Goal: Information Seeking & Learning: Learn about a topic

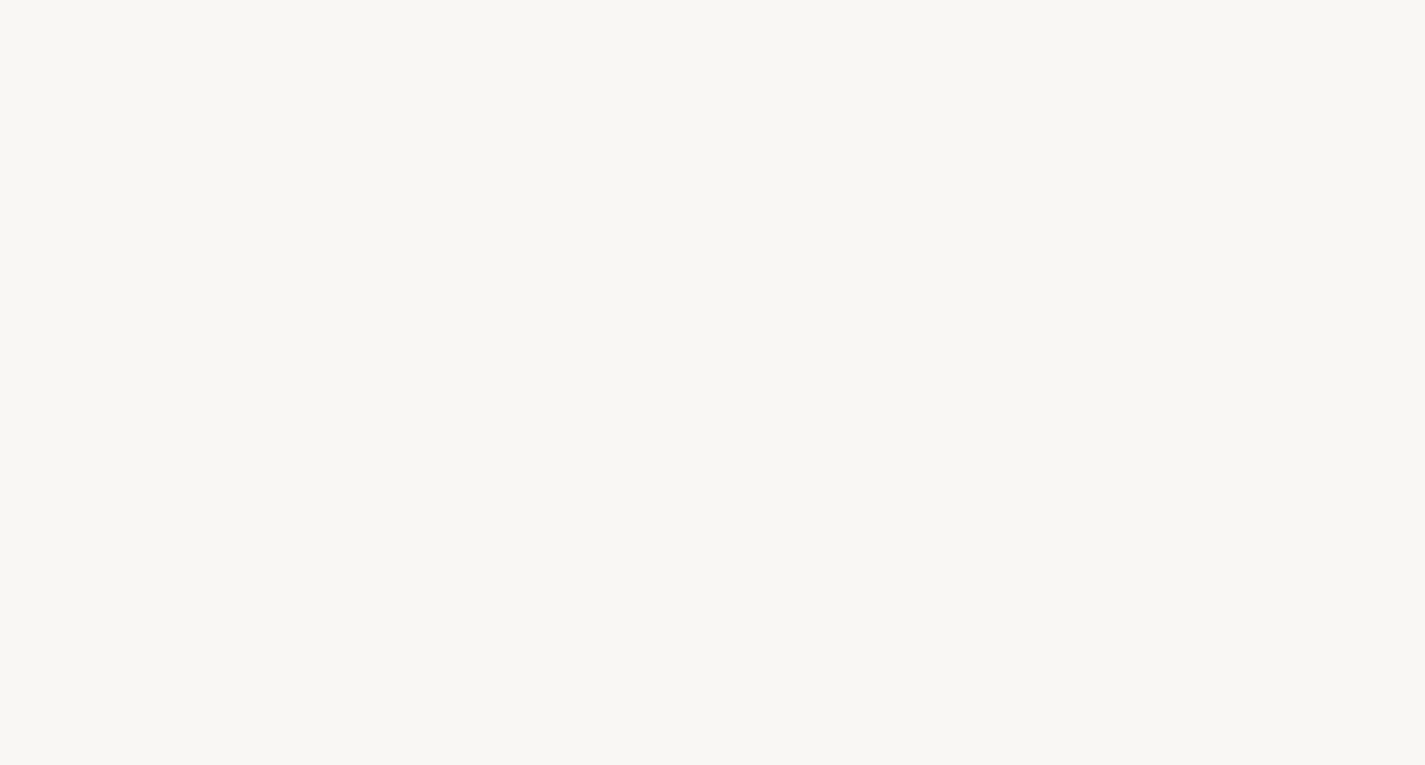
select select "FR"
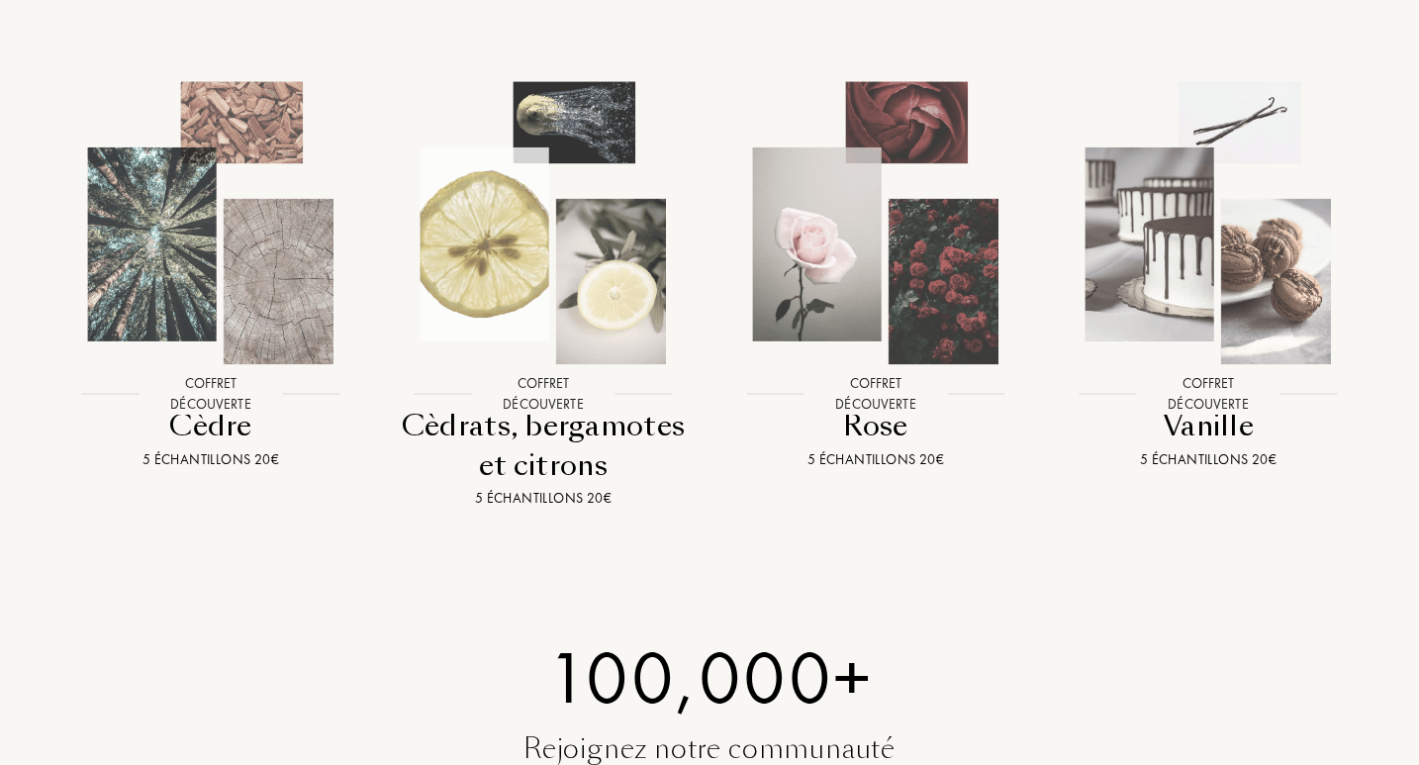
scroll to position [2034, 0]
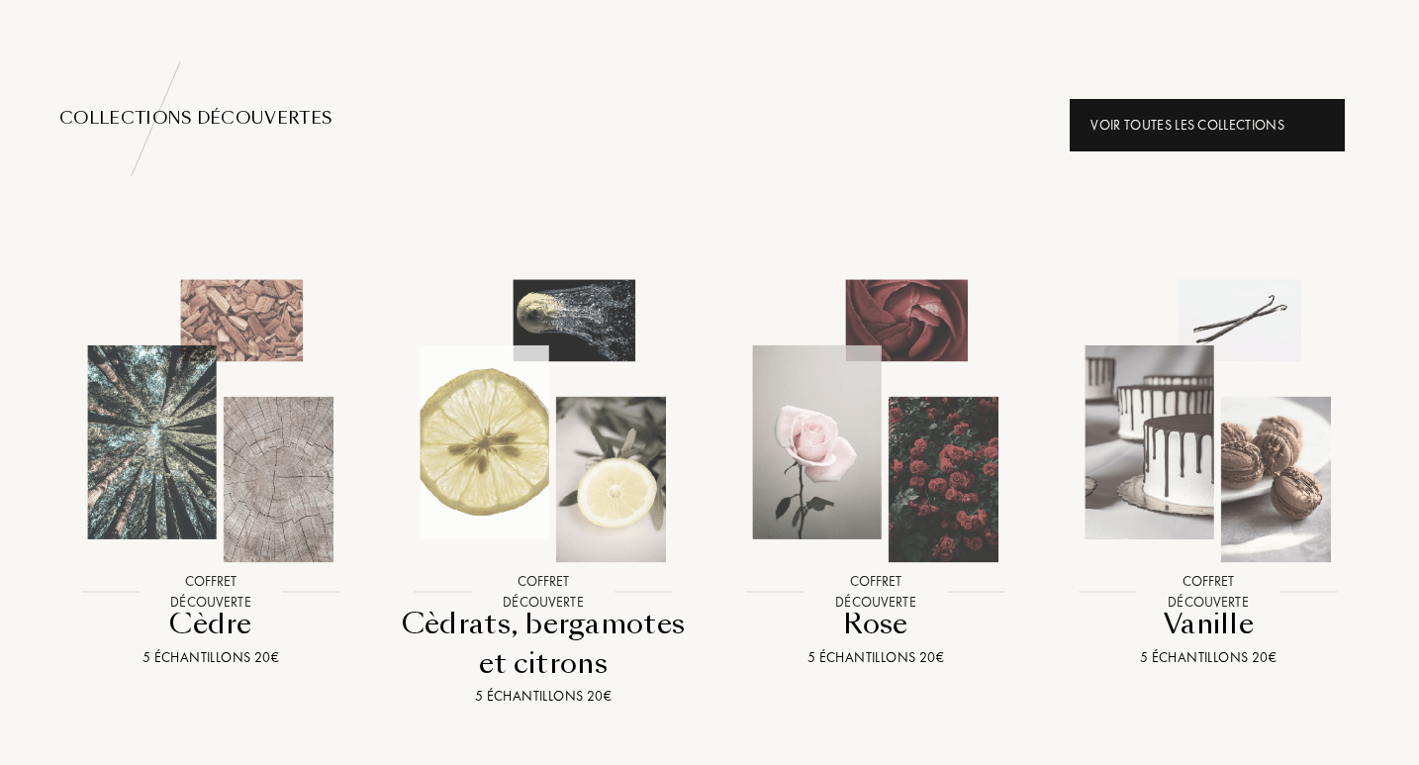
click at [1225, 99] on div "Voir toutes les collections" at bounding box center [1207, 125] width 275 height 52
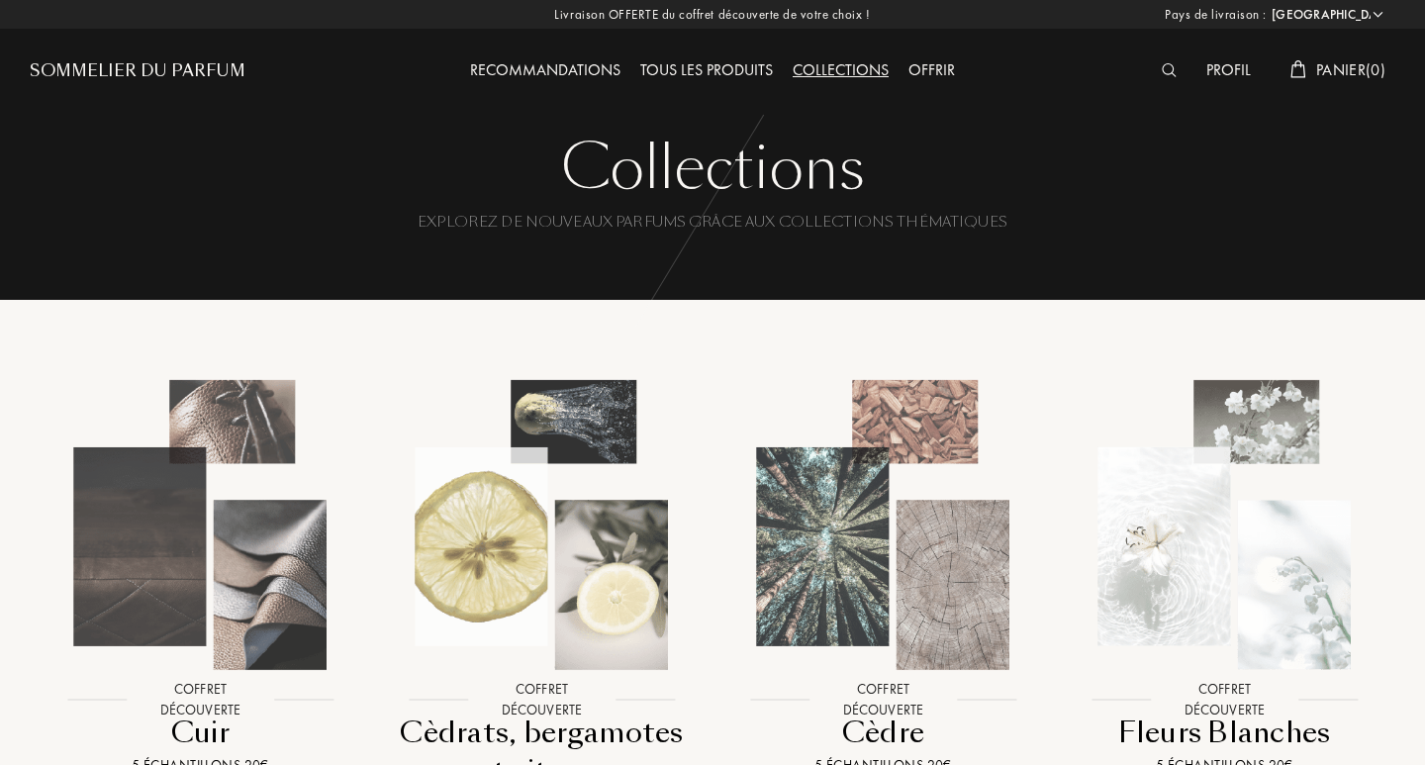
select select "FR"
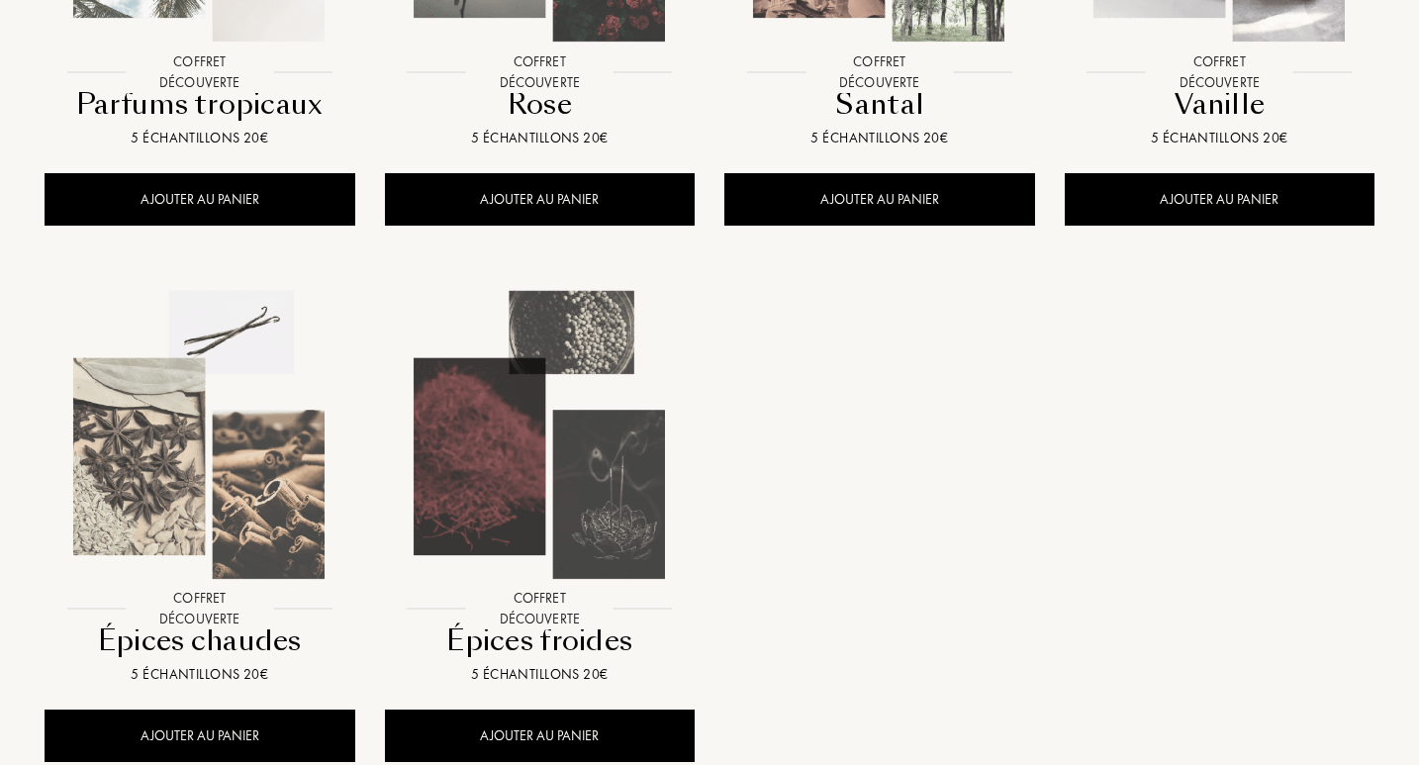
click at [226, 500] on img at bounding box center [200, 435] width 306 height 306
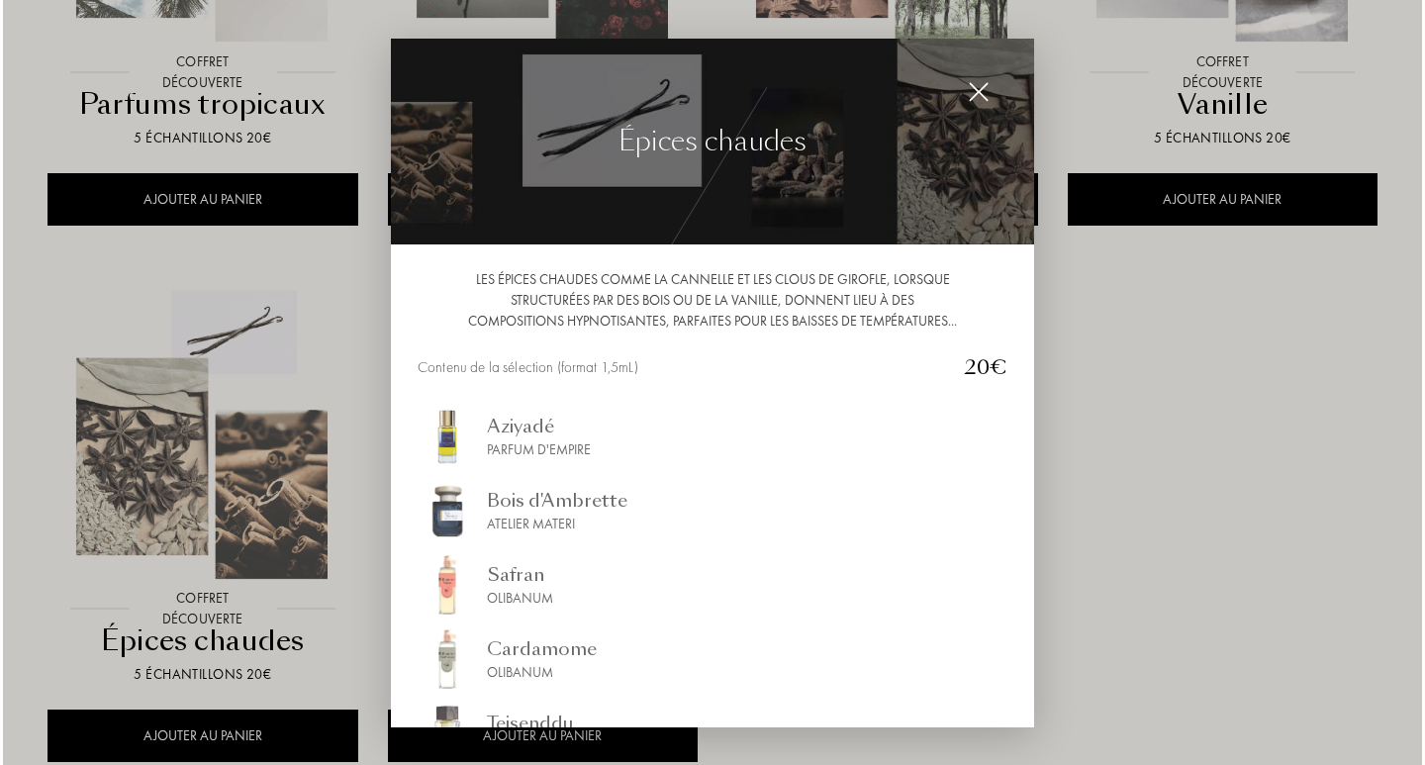
scroll to position [1741, 0]
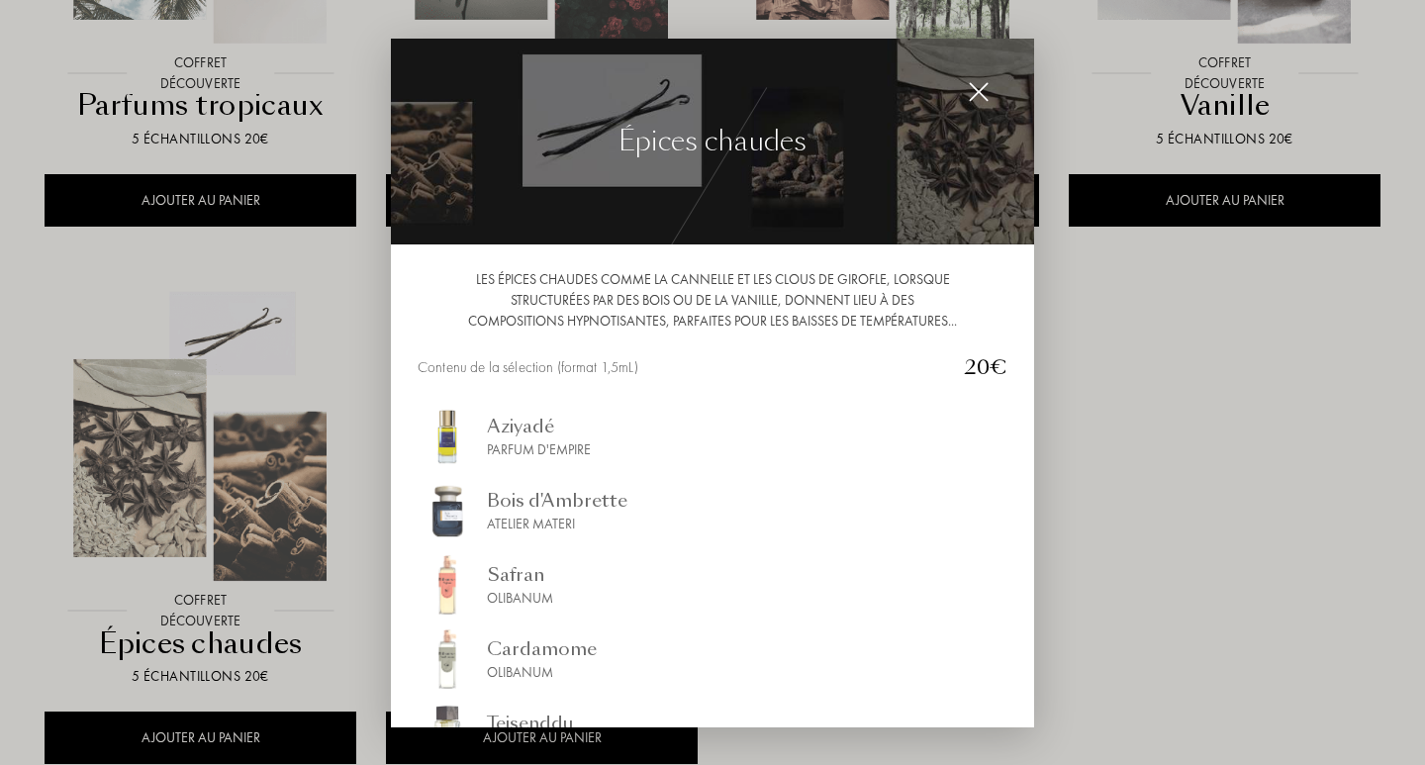
click at [970, 91] on img at bounding box center [979, 92] width 22 height 22
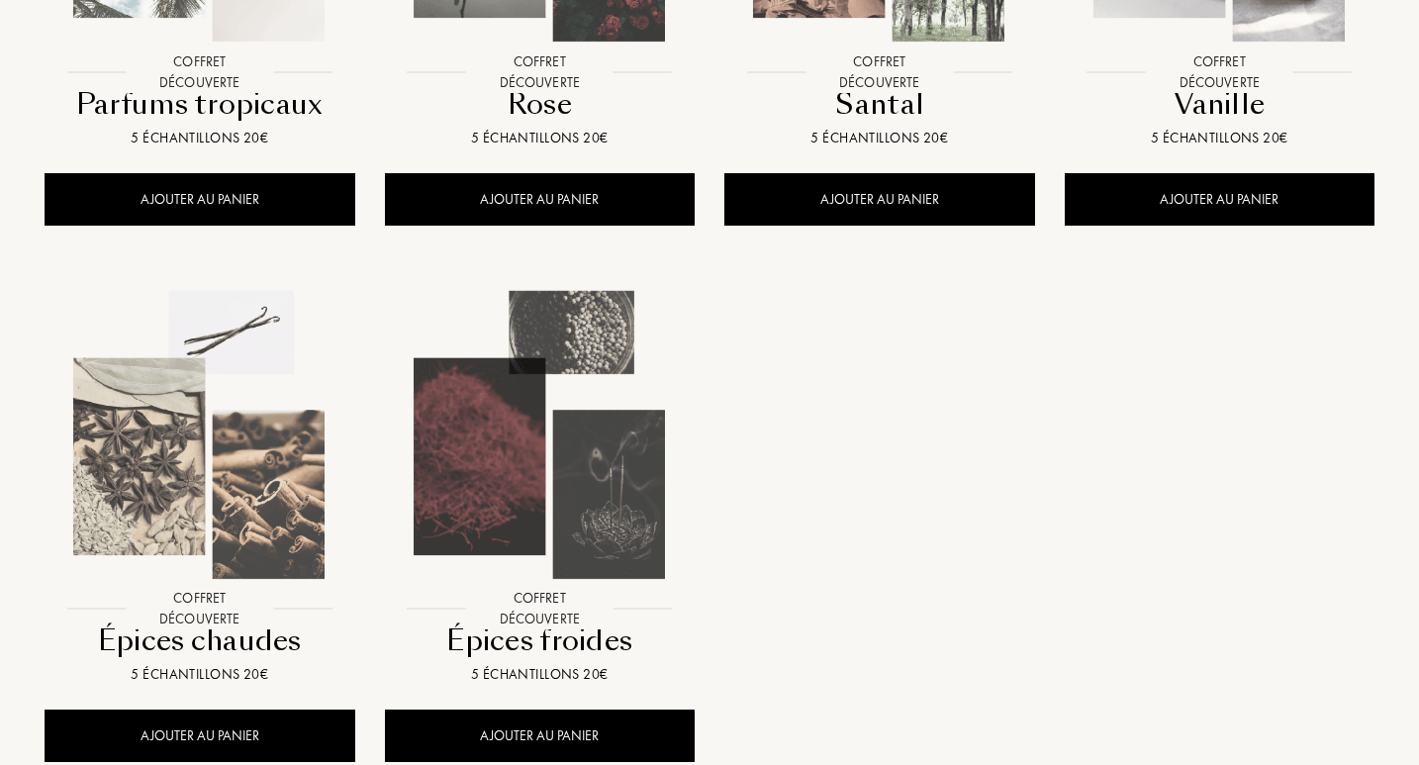
click at [638, 469] on img at bounding box center [540, 435] width 306 height 306
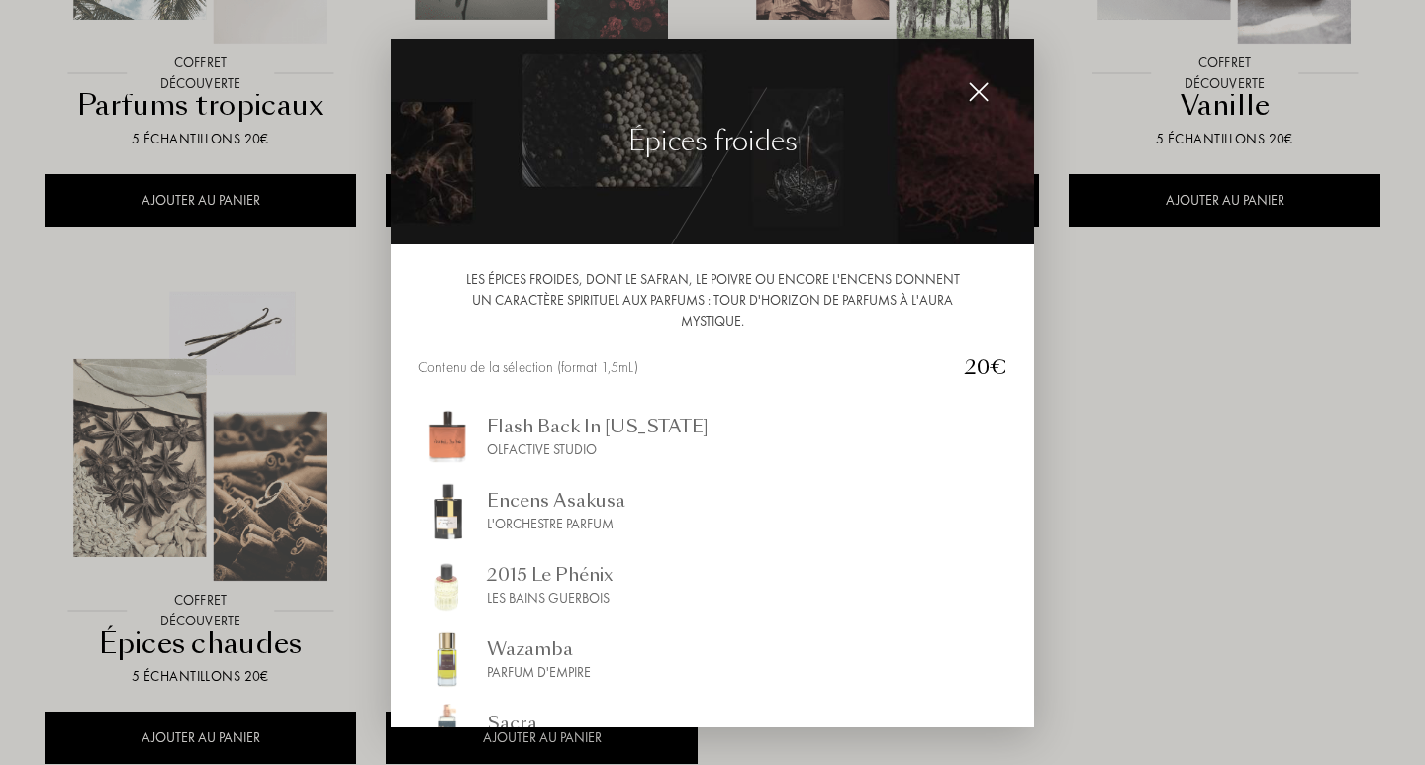
click at [552, 585] on div "2015 Le Phénix" at bounding box center [550, 574] width 127 height 27
click at [511, 505] on div "Encens Asakusa" at bounding box center [556, 500] width 139 height 27
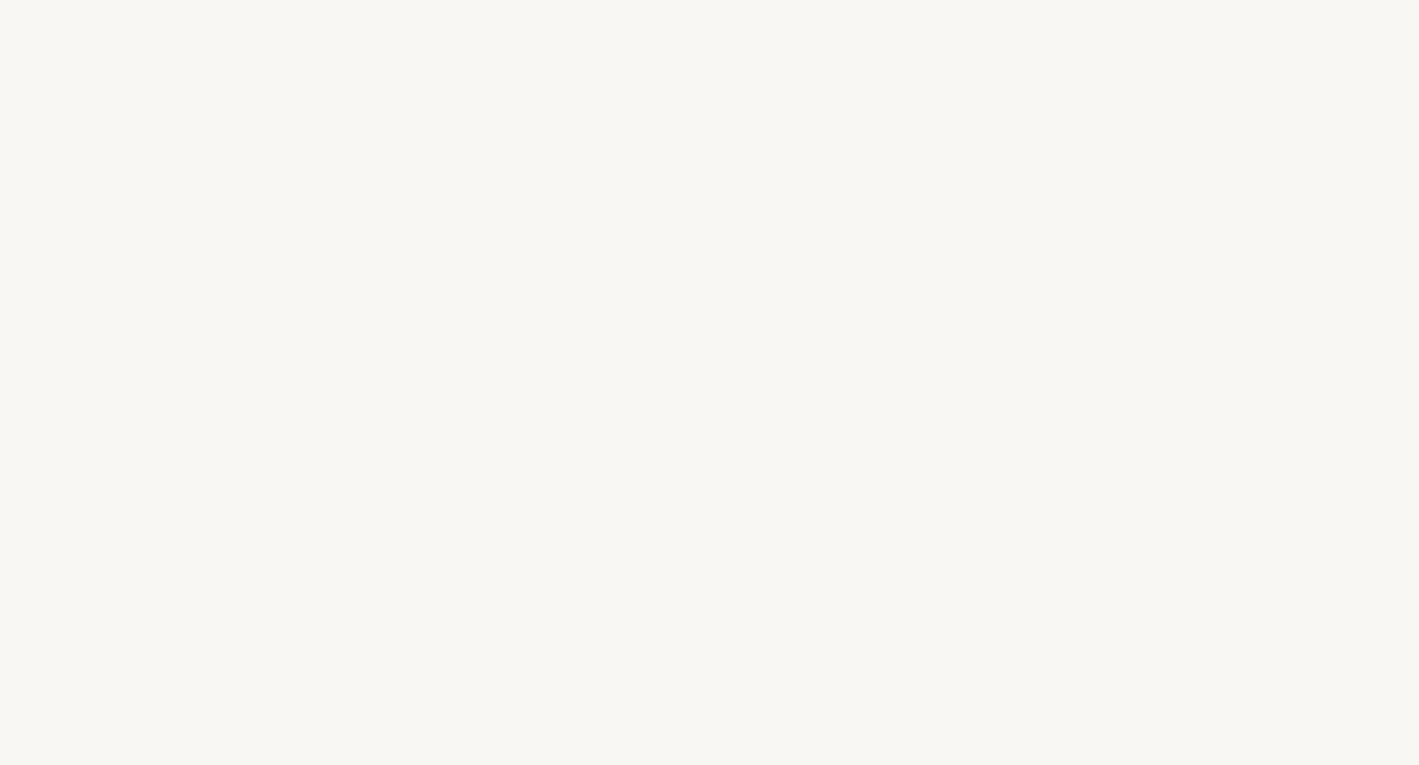
select select "FR"
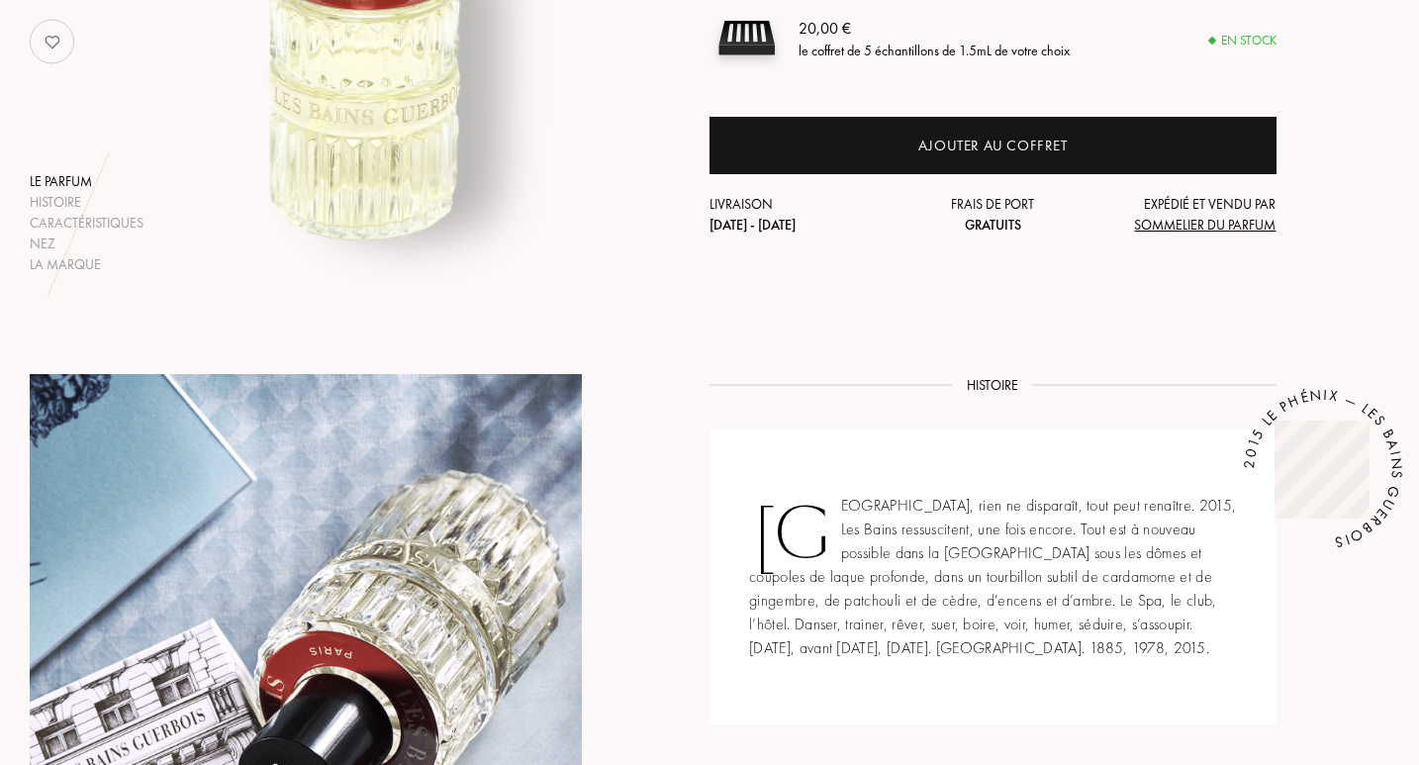
scroll to position [259, 0]
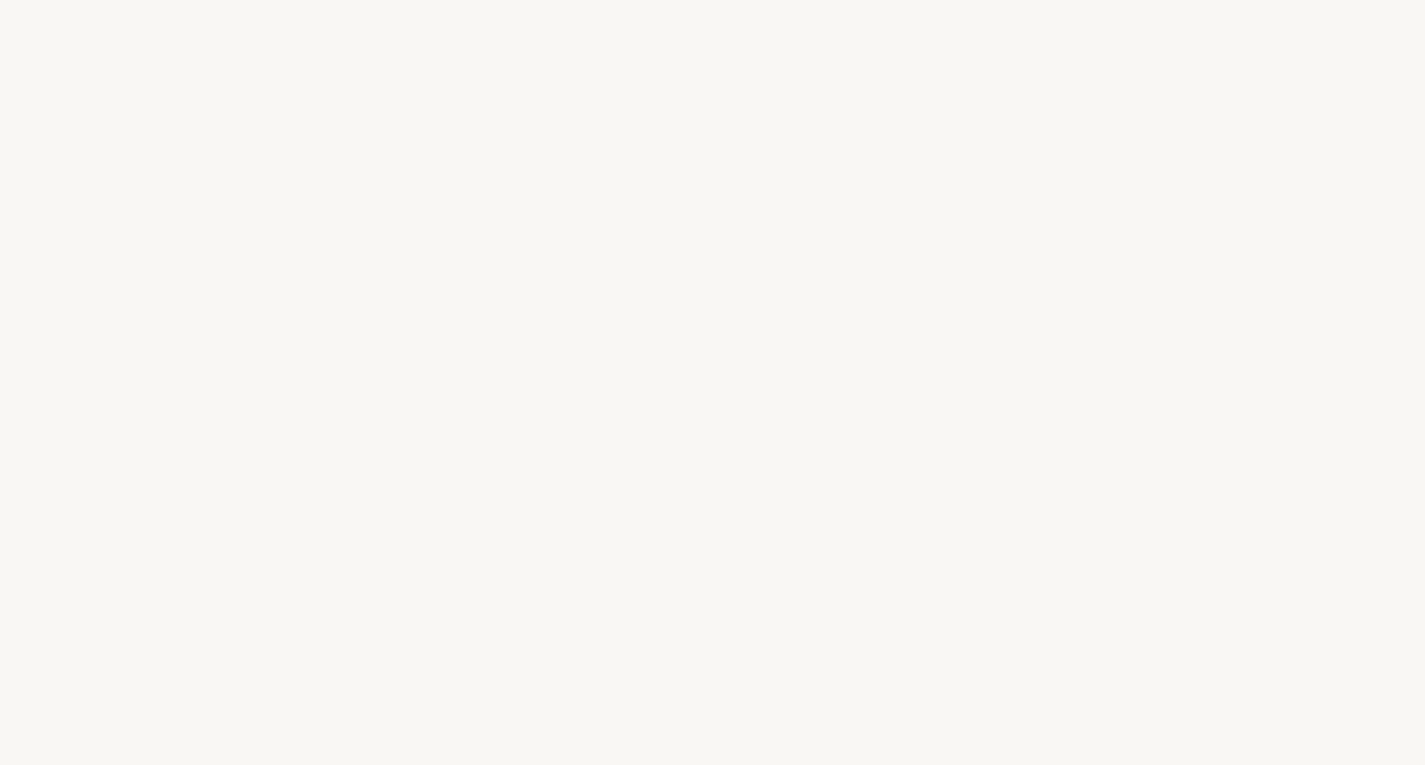
select select "FR"
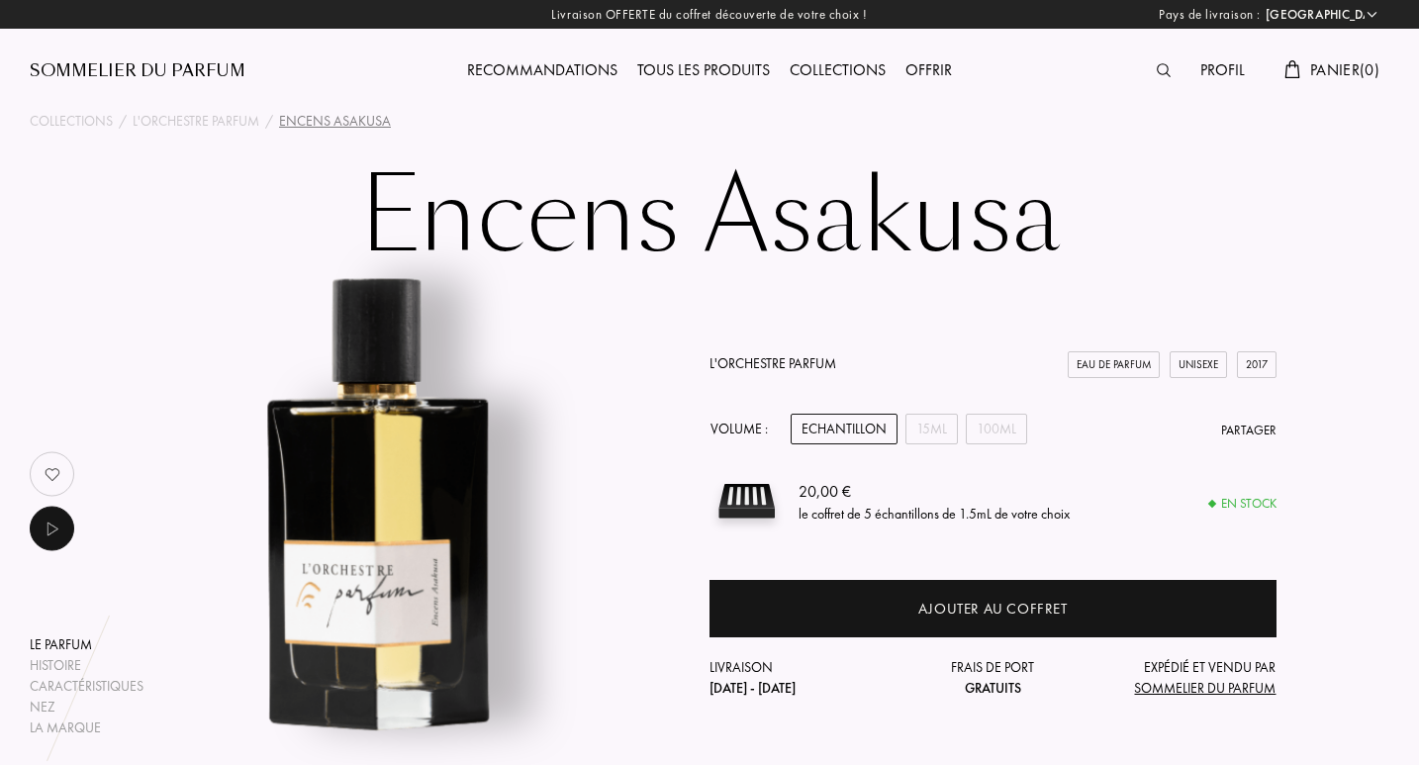
click at [730, 75] on div "Tous les produits" at bounding box center [703, 71] width 152 height 26
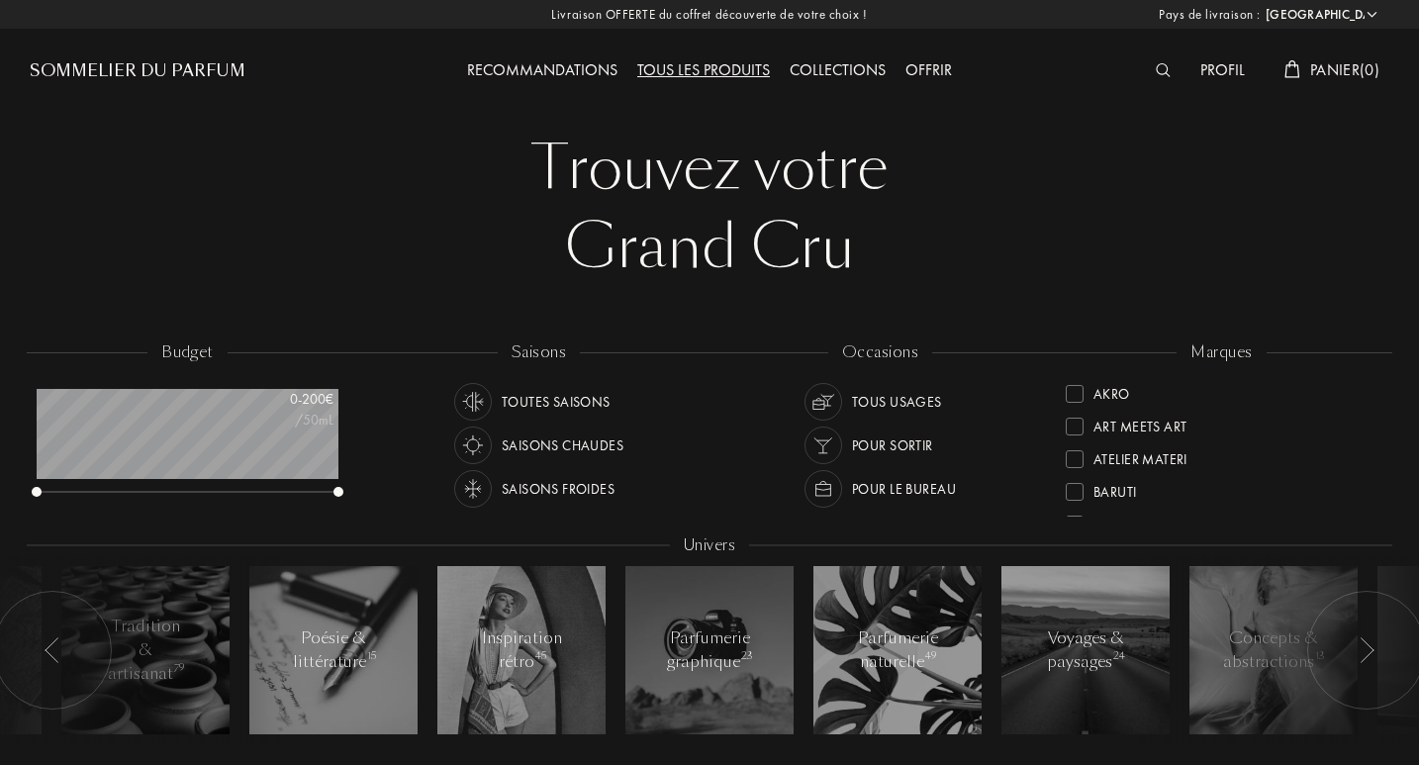
select select "FR"
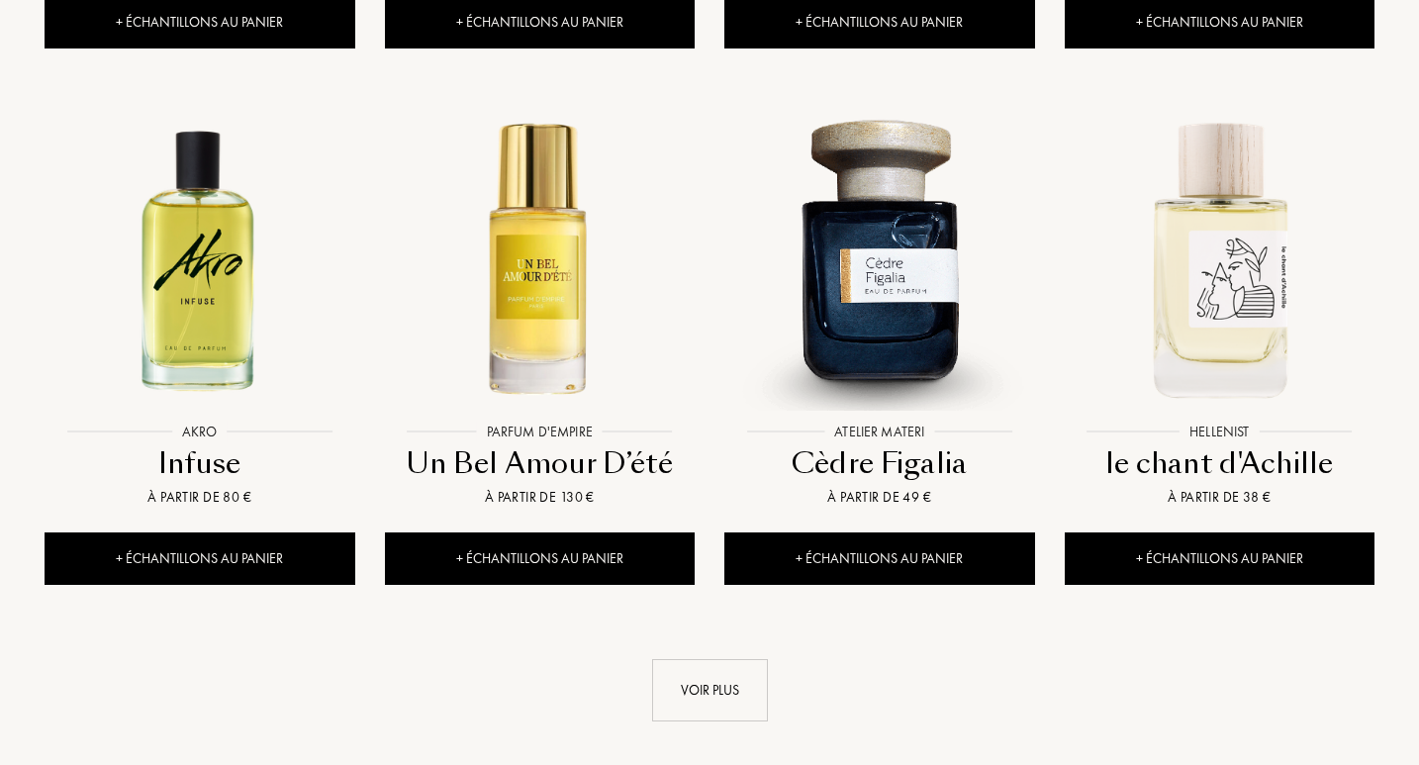
scroll to position [1936, 0]
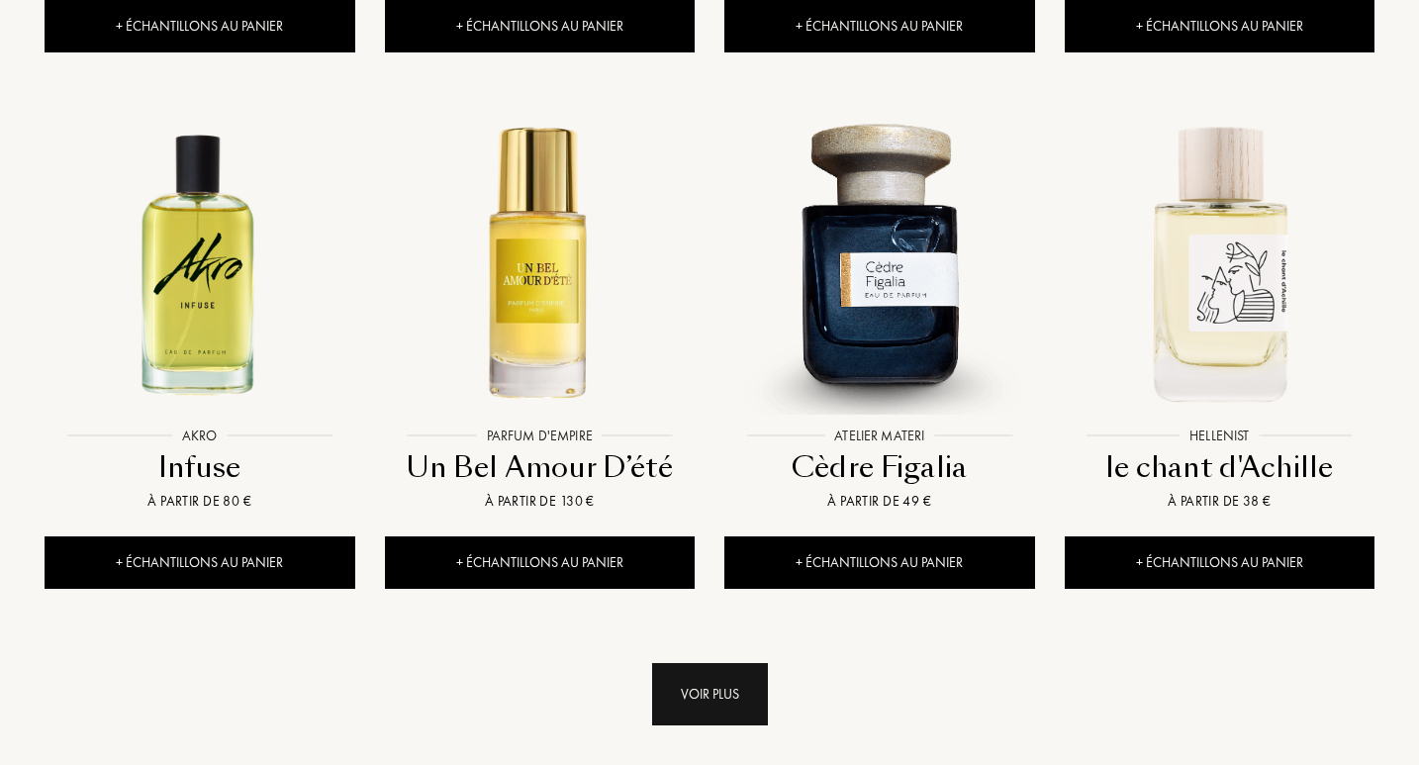
click at [723, 663] on div "Voir plus" at bounding box center [710, 694] width 116 height 62
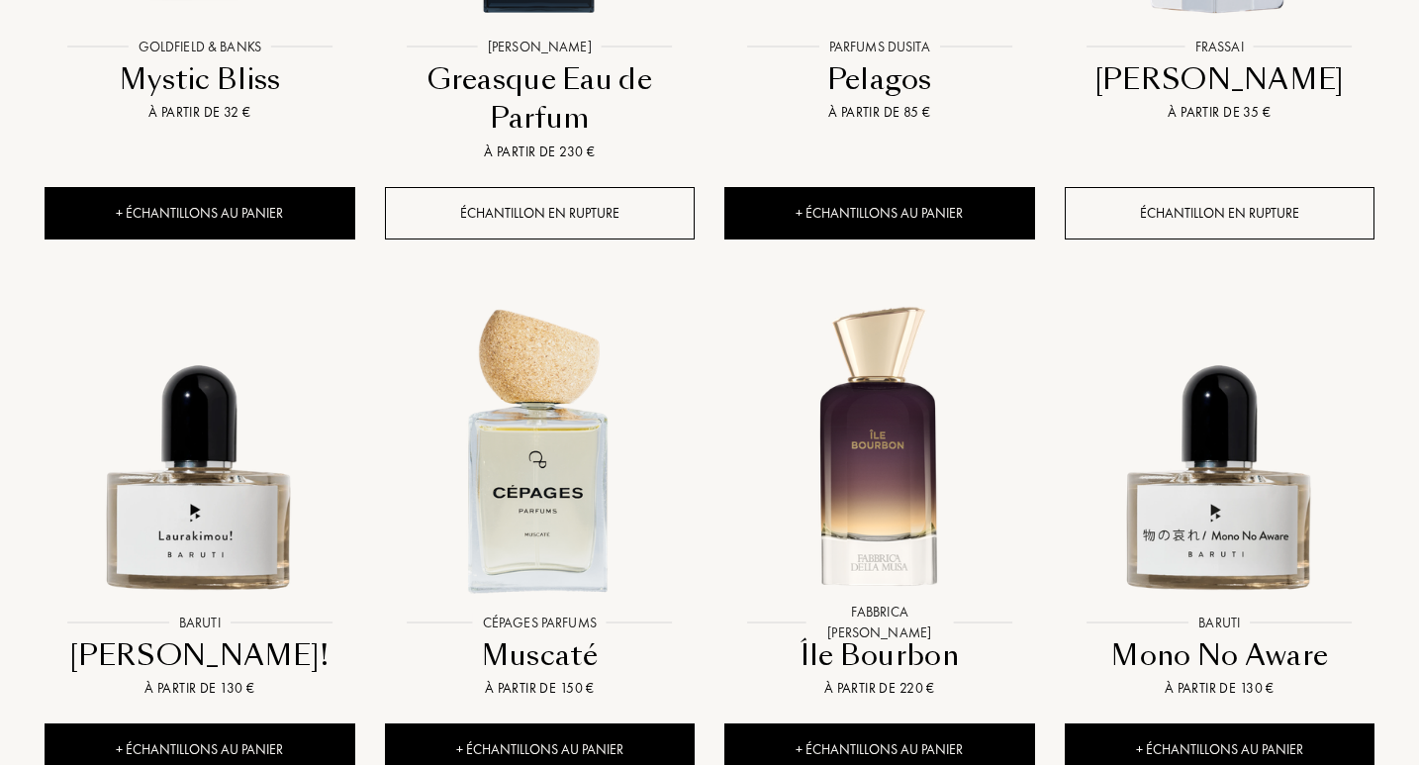
scroll to position [3429, 0]
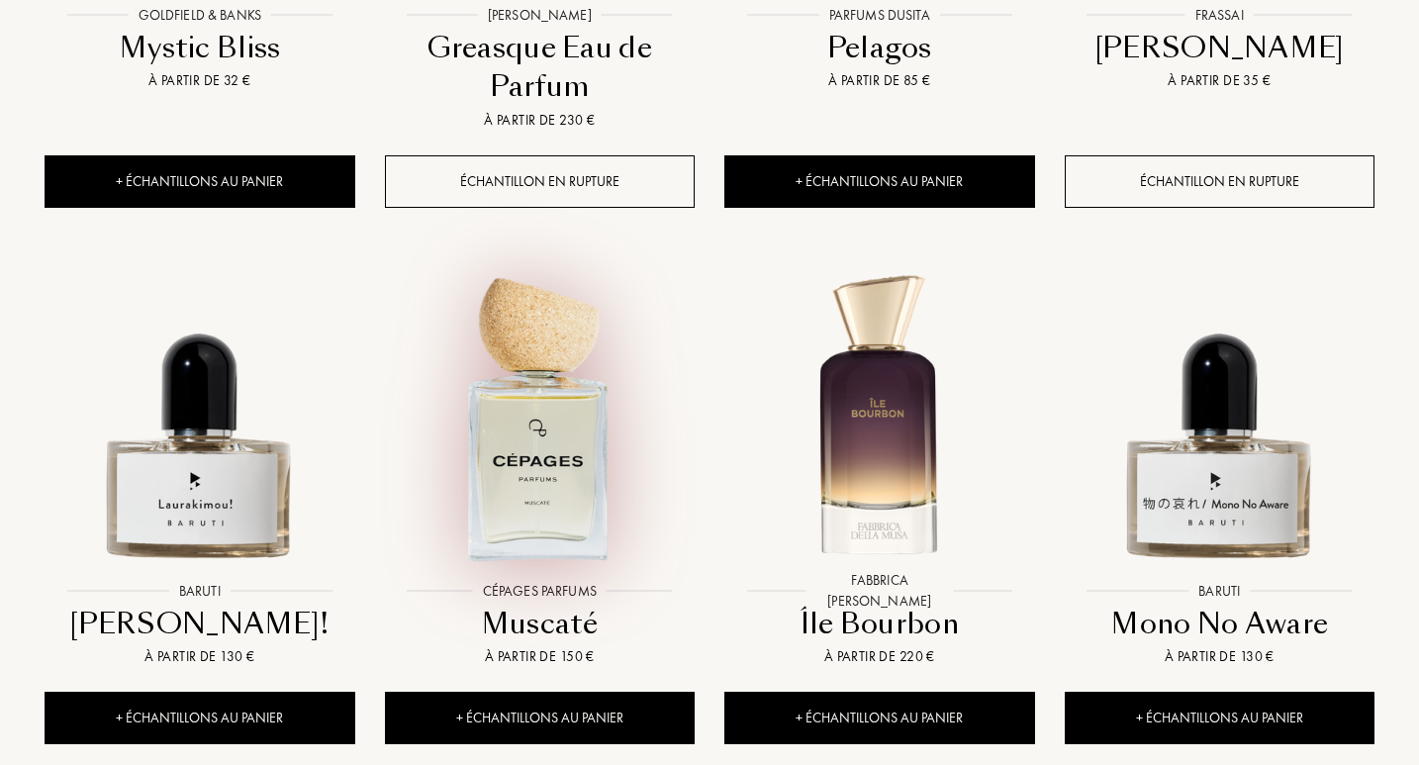
click at [575, 410] on img at bounding box center [540, 417] width 306 height 306
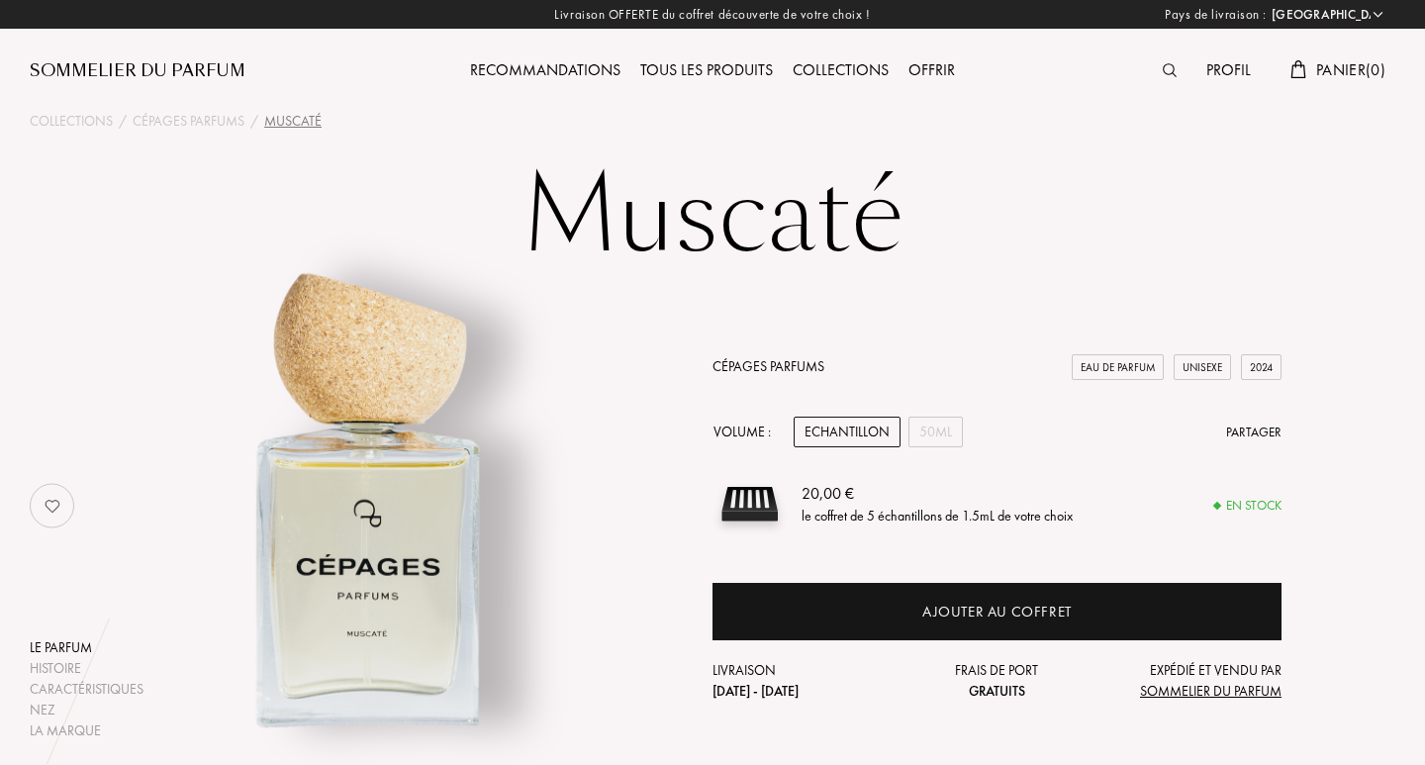
select select "FR"
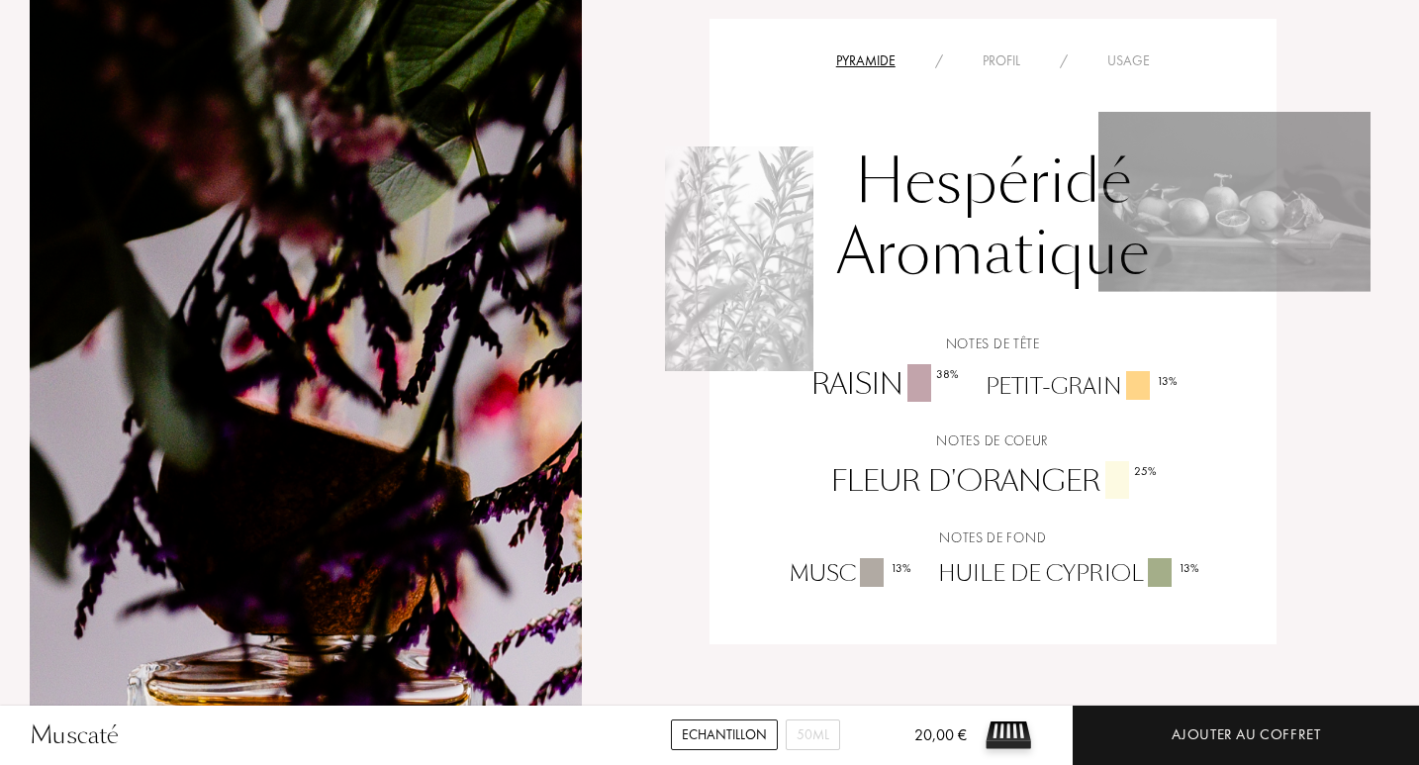
scroll to position [1273, 0]
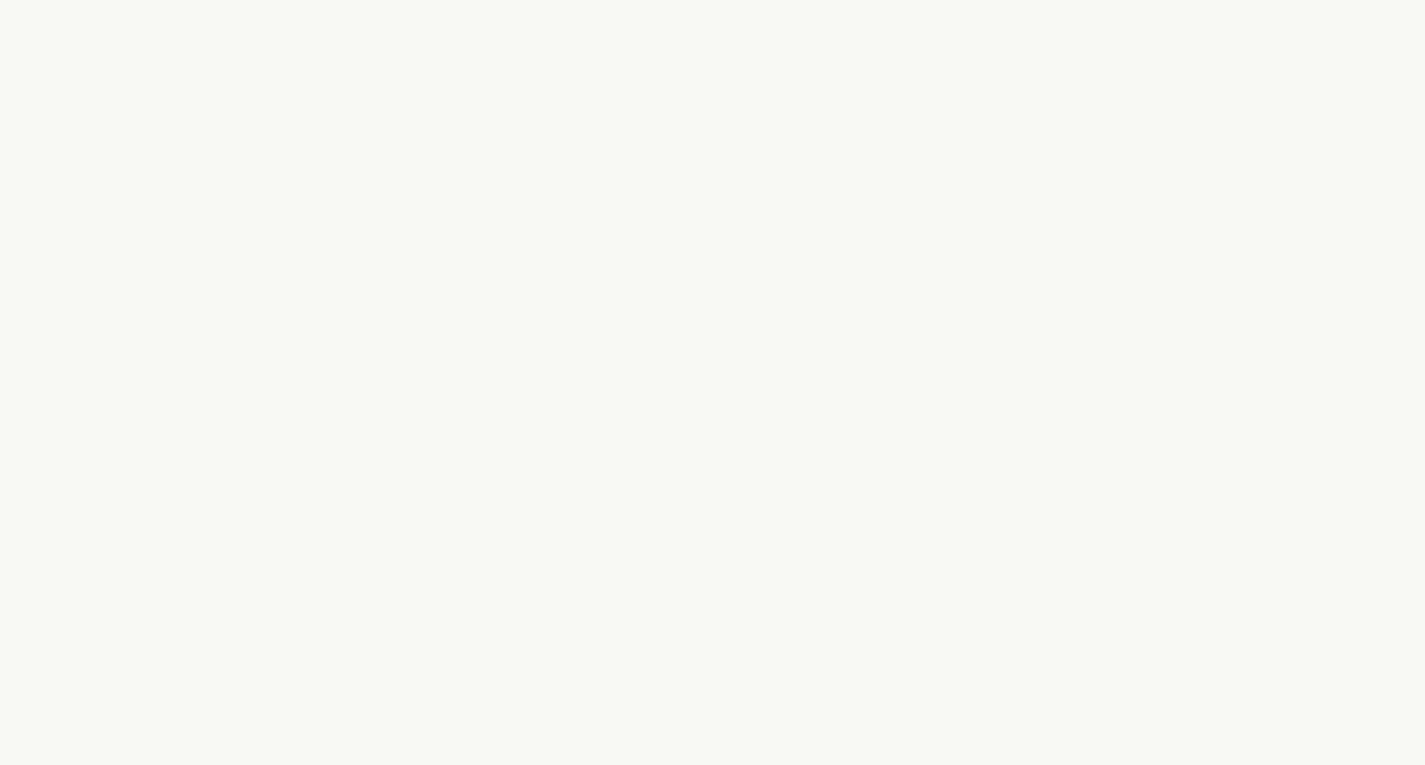
select select "FR"
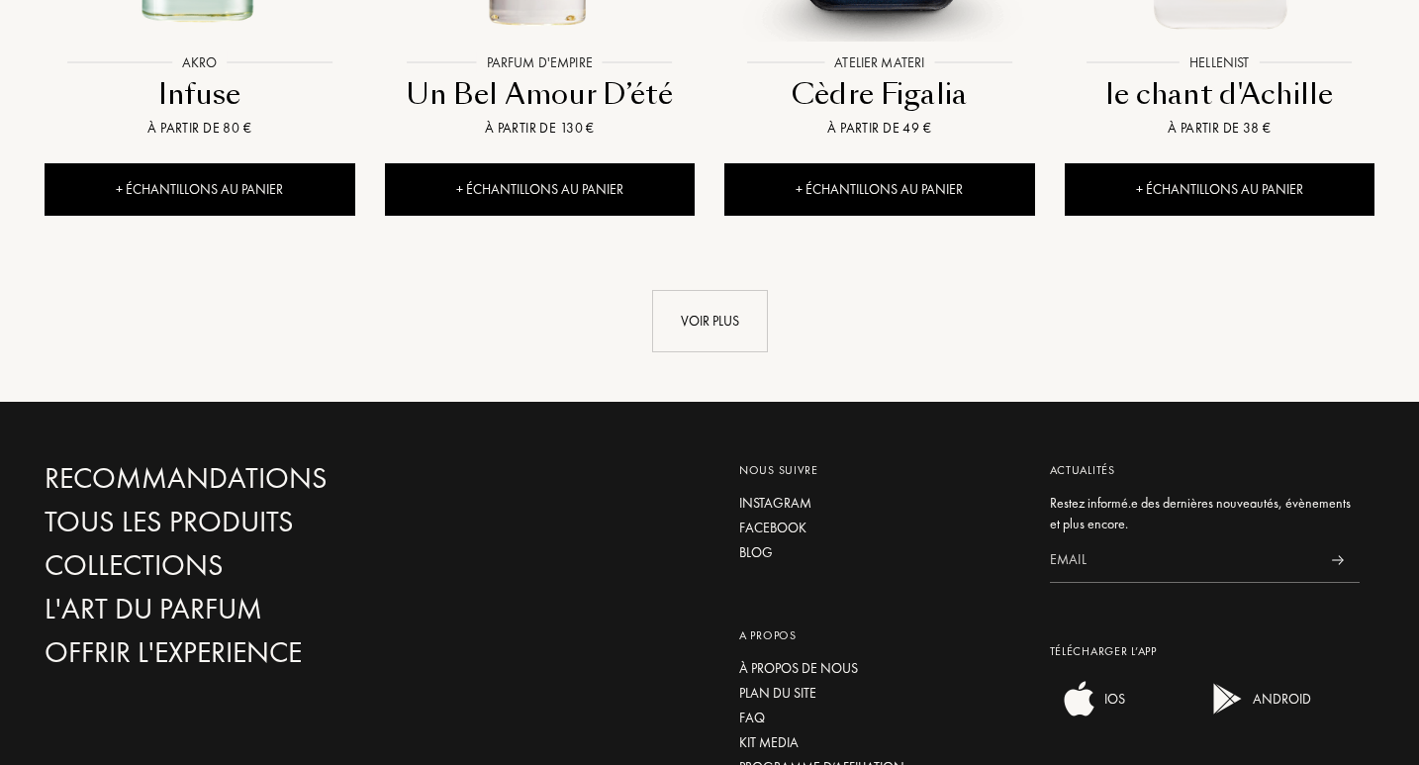
scroll to position [2108, 0]
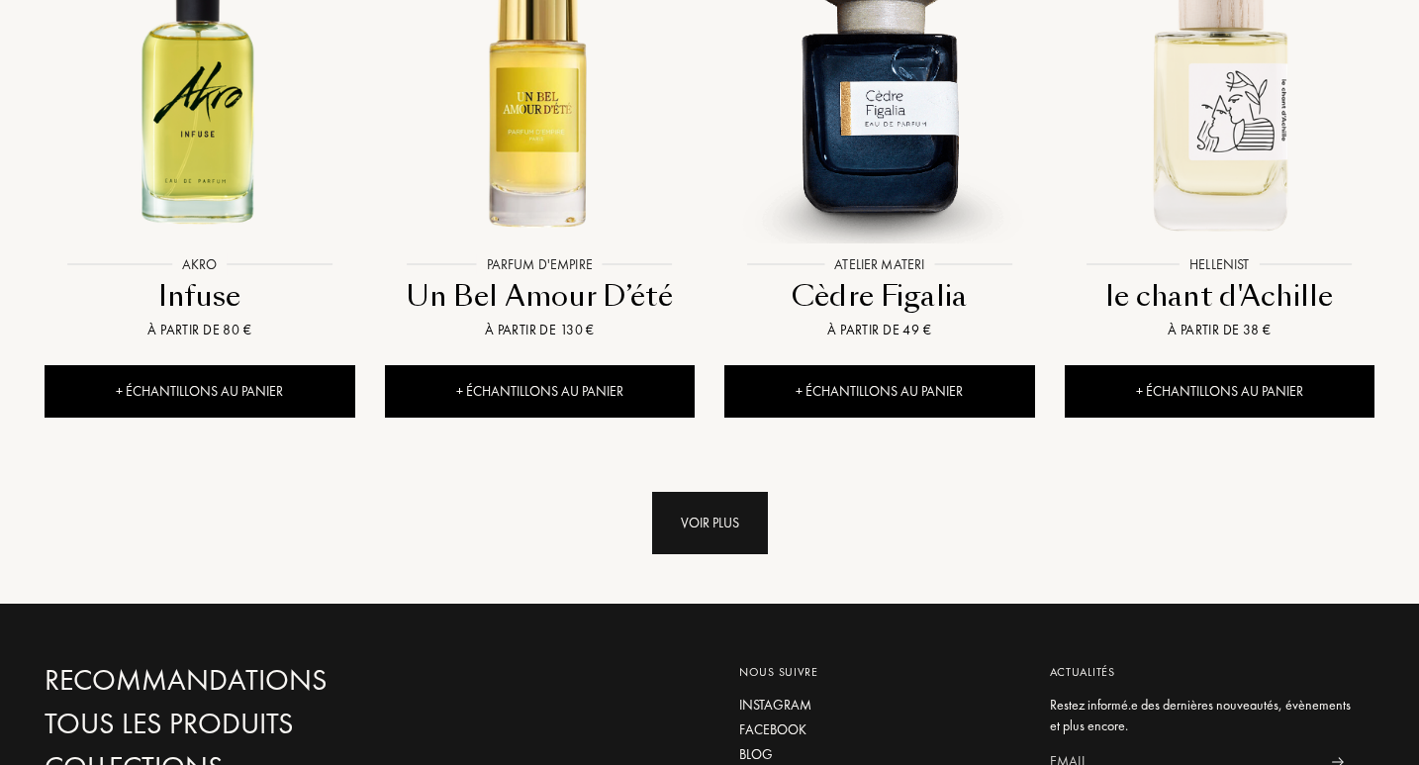
click at [740, 492] on div "Voir plus" at bounding box center [710, 523] width 116 height 62
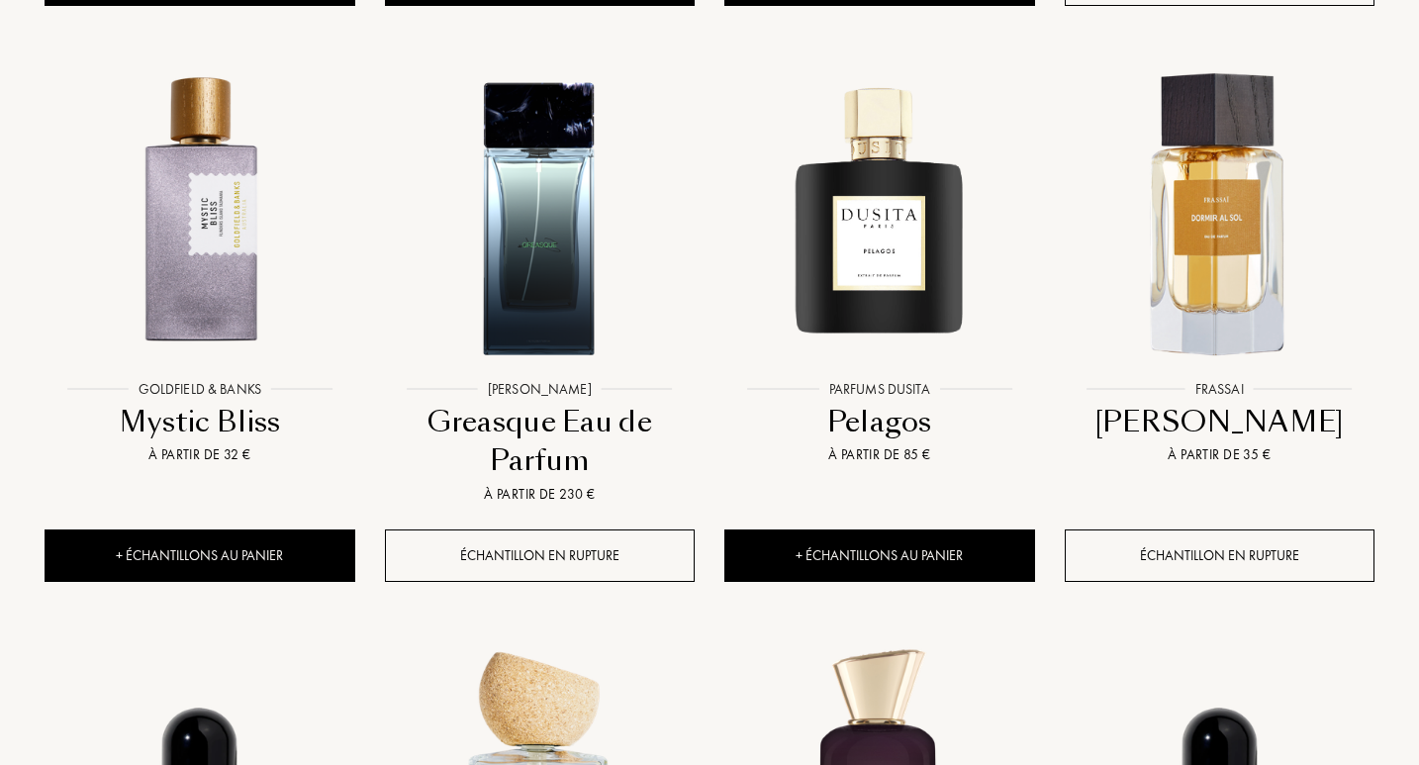
scroll to position [3512, 0]
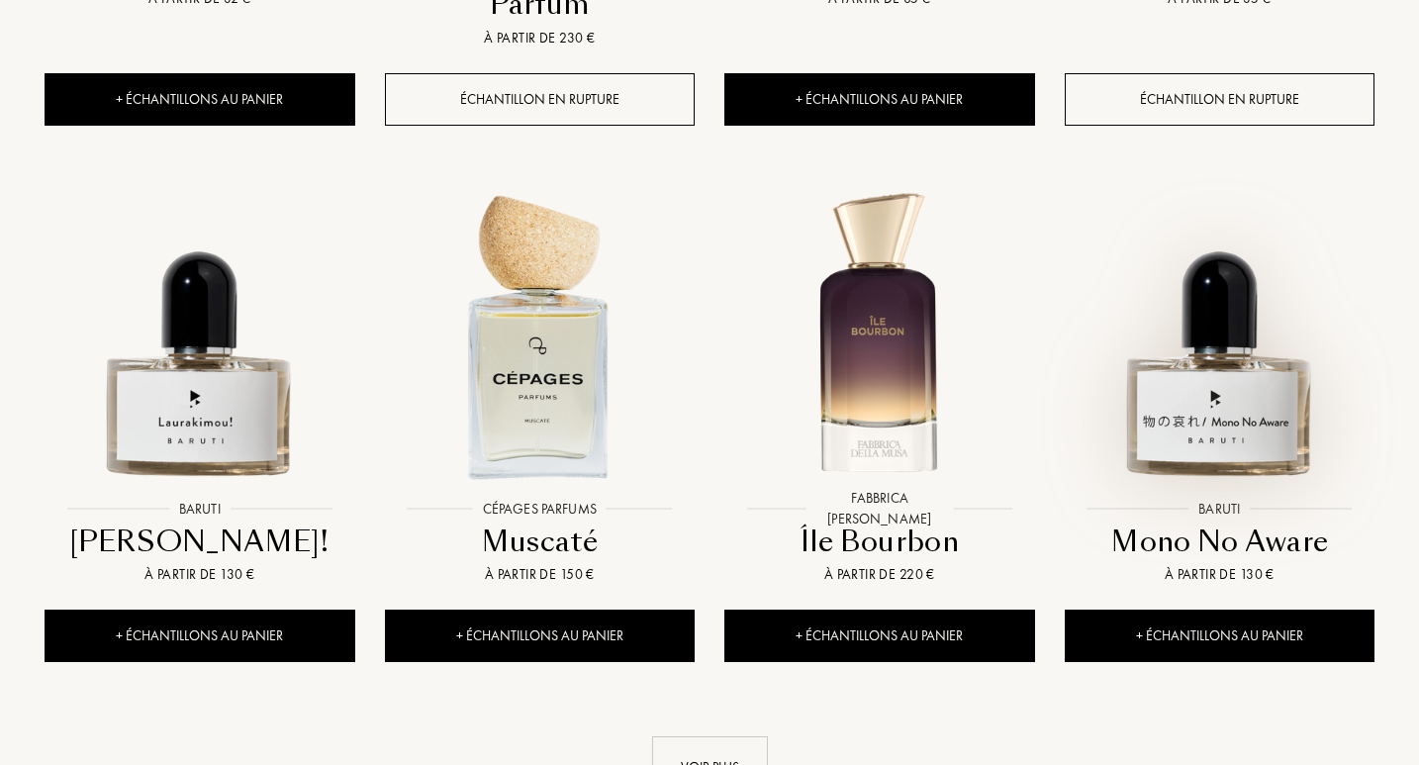
click at [1276, 376] on img at bounding box center [1220, 335] width 306 height 306
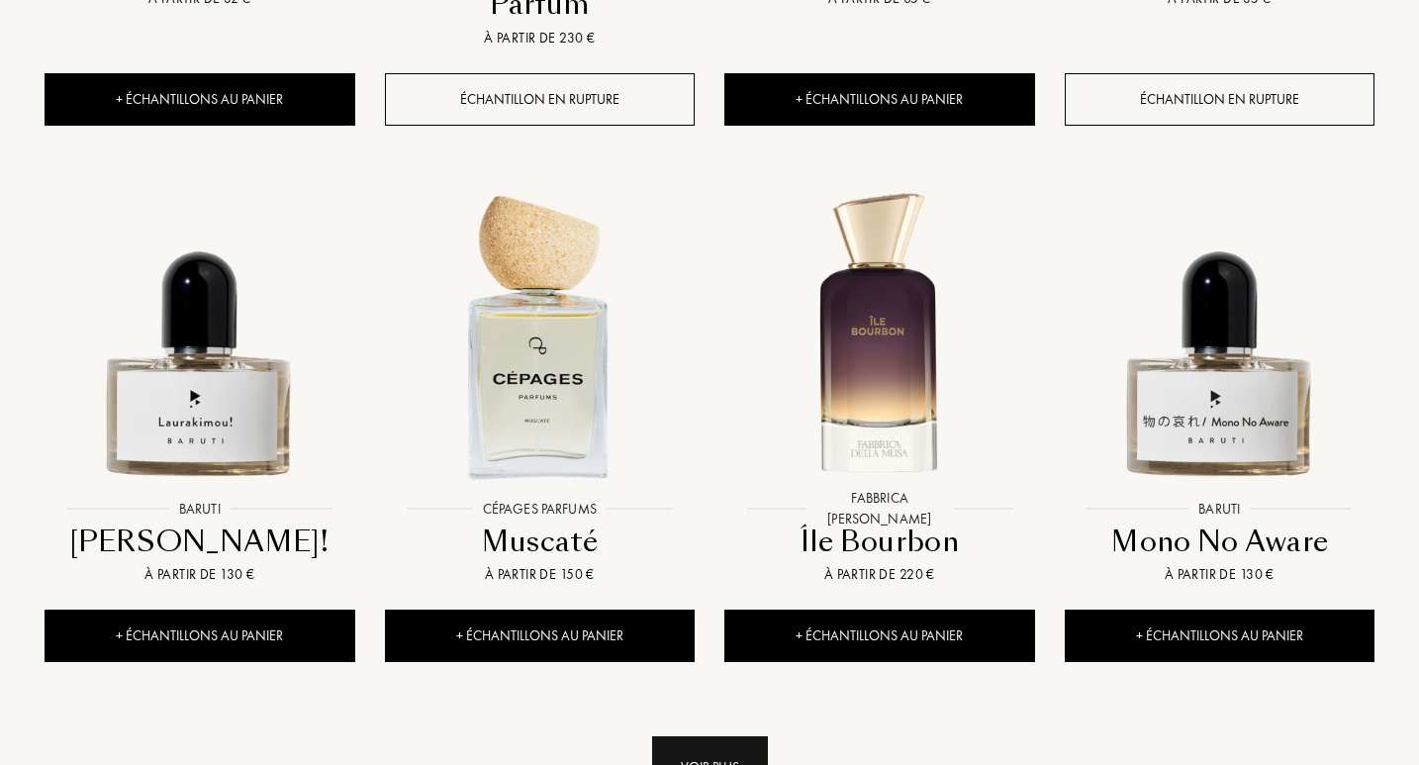
click at [716, 736] on div "Voir plus" at bounding box center [710, 767] width 116 height 62
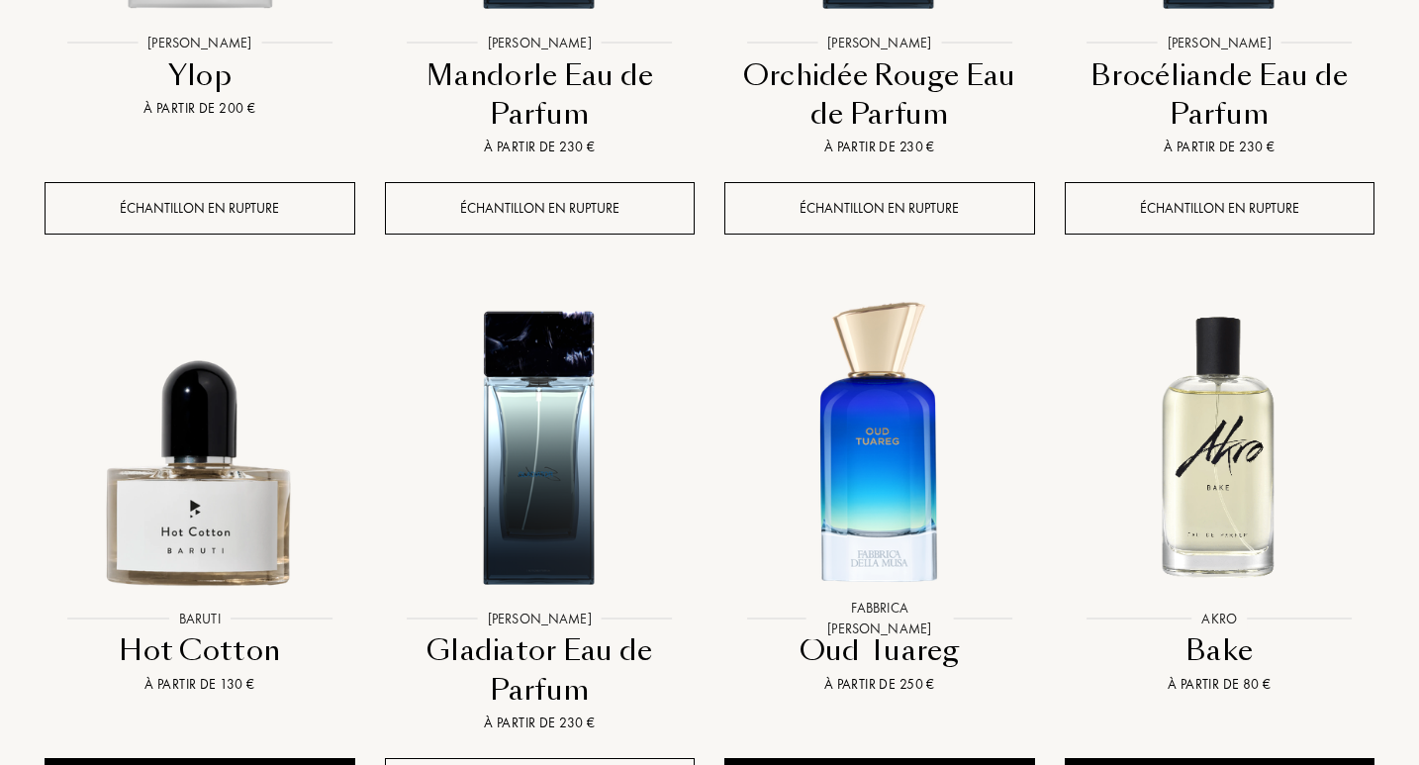
scroll to position [5150, 0]
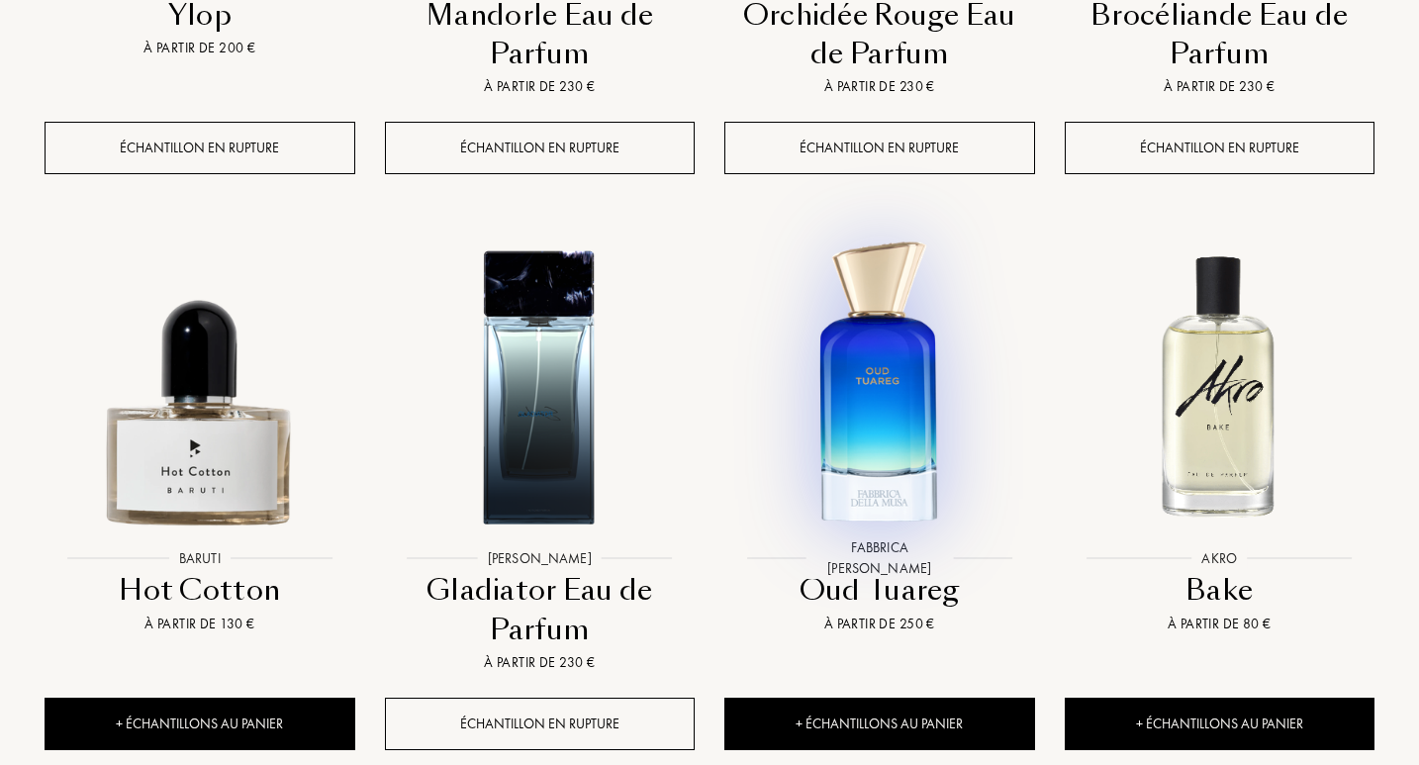
click at [883, 380] on img at bounding box center [879, 384] width 306 height 306
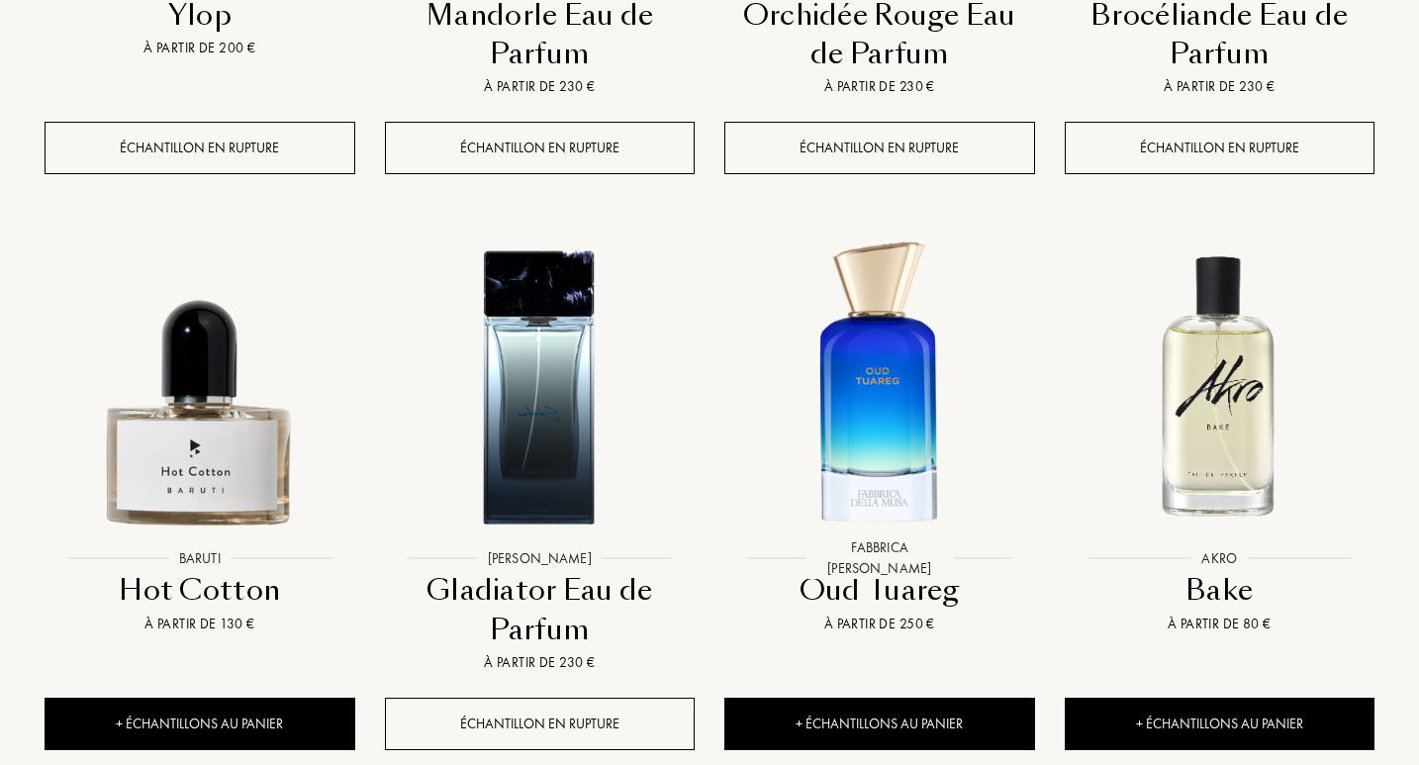
scroll to position [5270, 0]
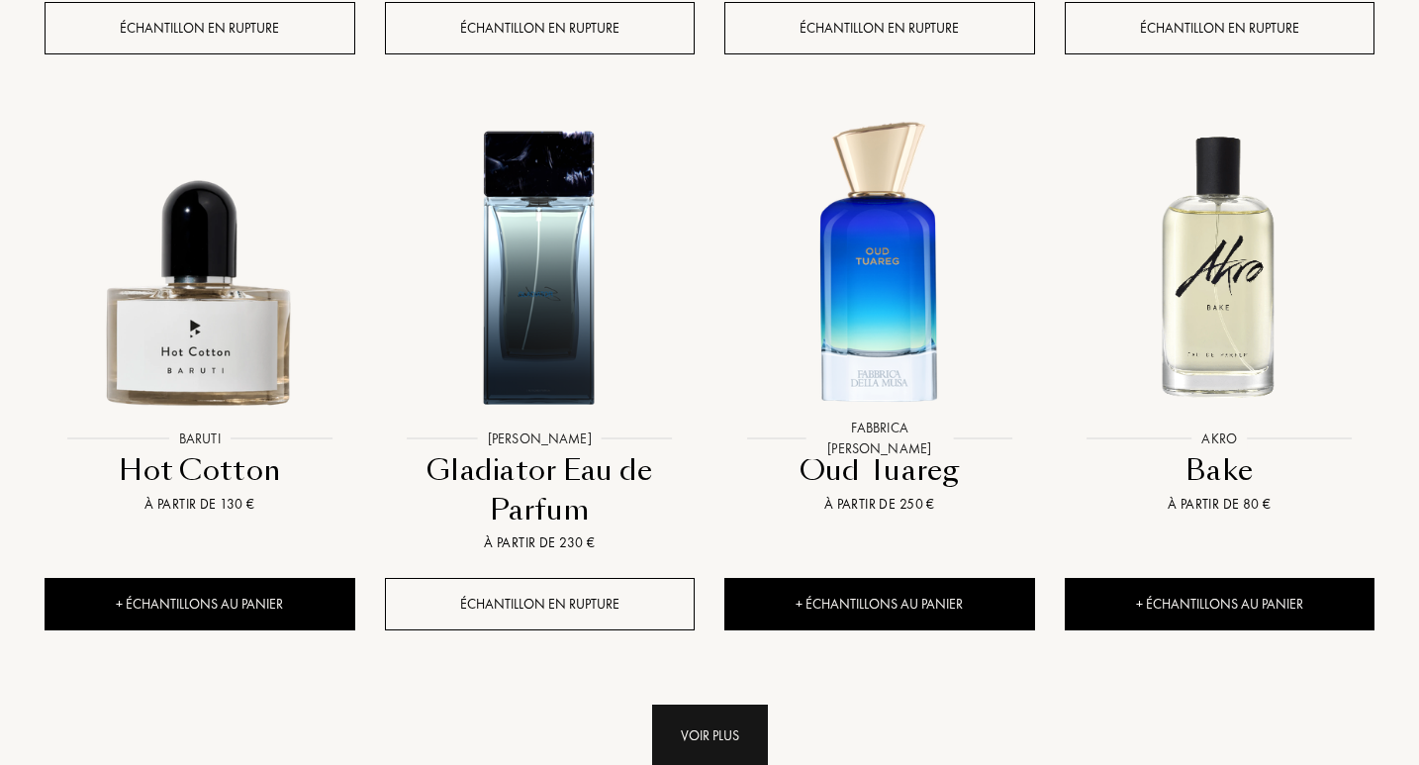
click at [706, 704] on div "Voir plus" at bounding box center [710, 735] width 116 height 62
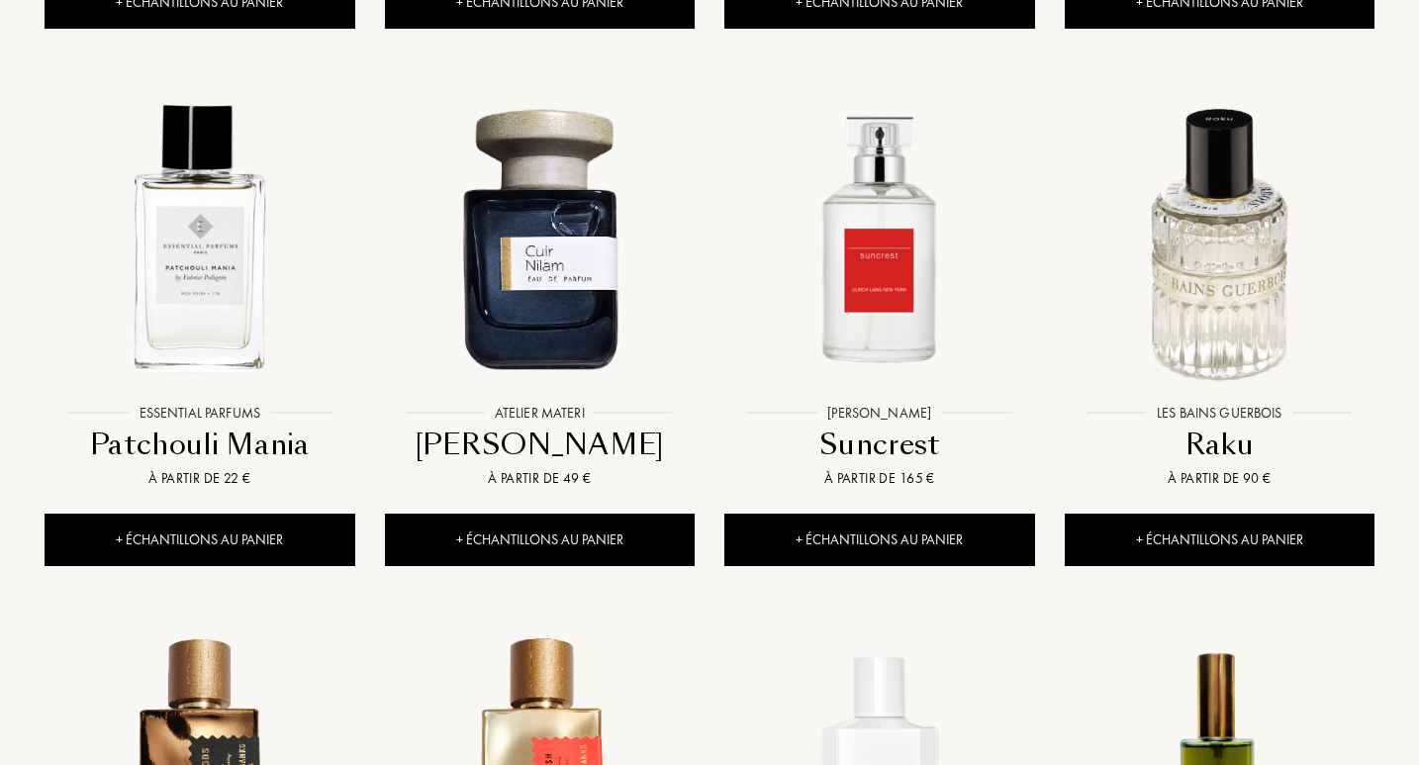
scroll to position [6620, 0]
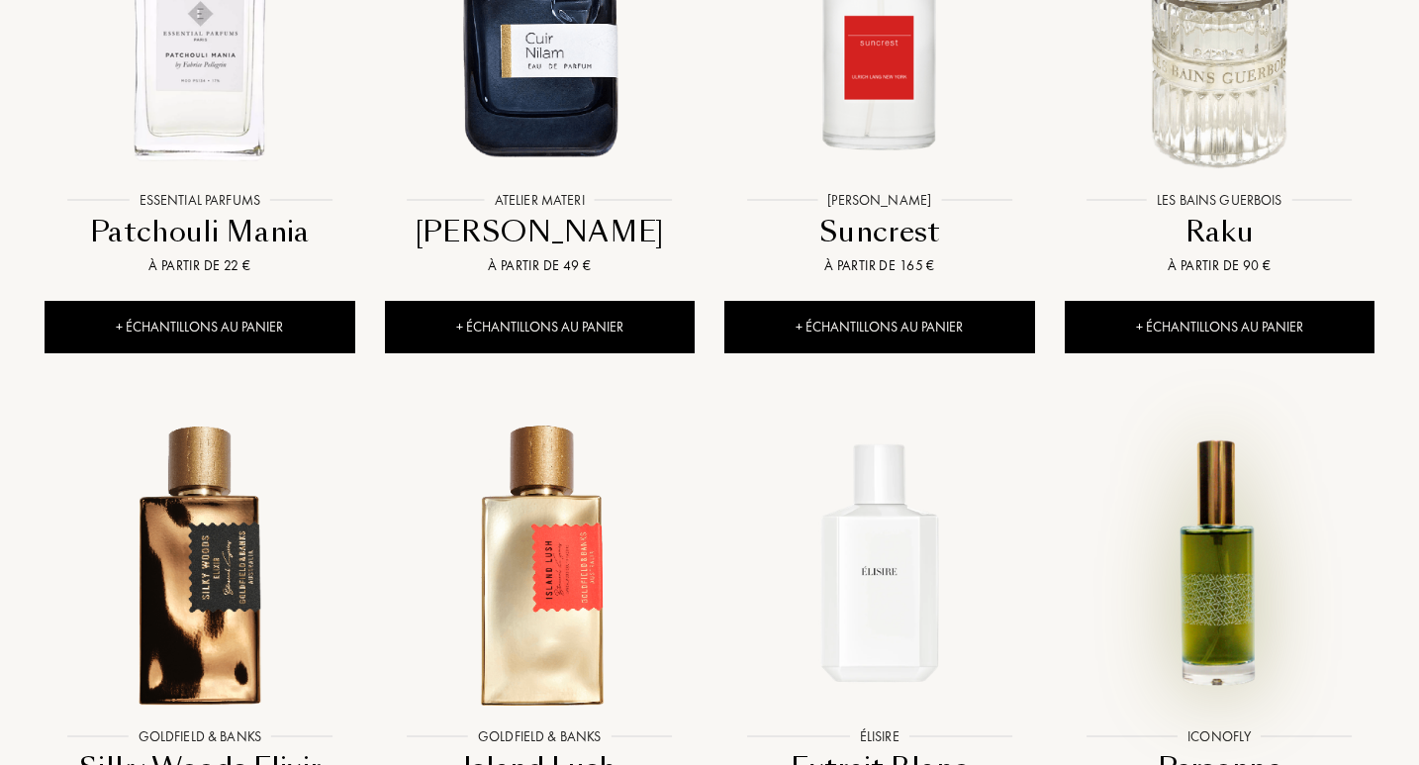
click at [1242, 554] on img at bounding box center [1220, 563] width 306 height 306
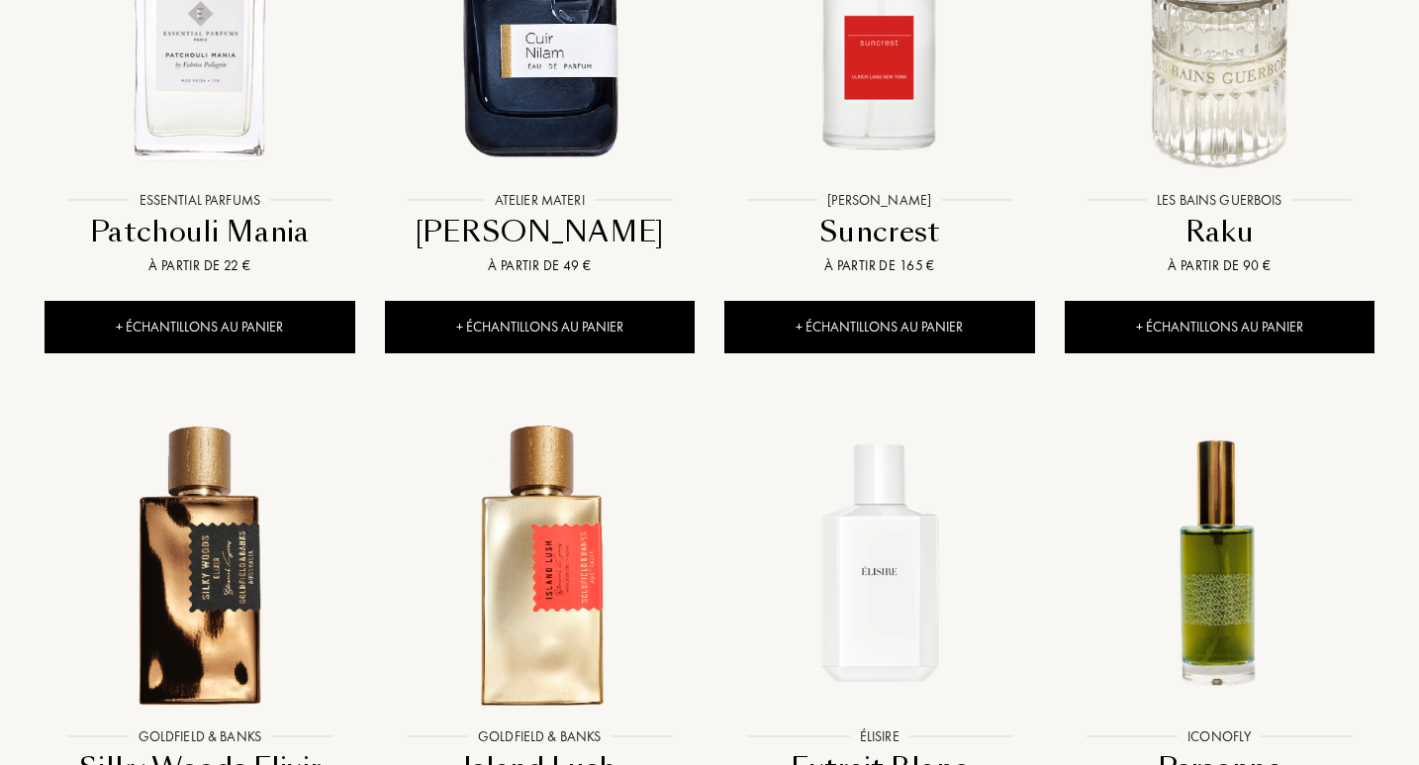
scroll to position [6854, 0]
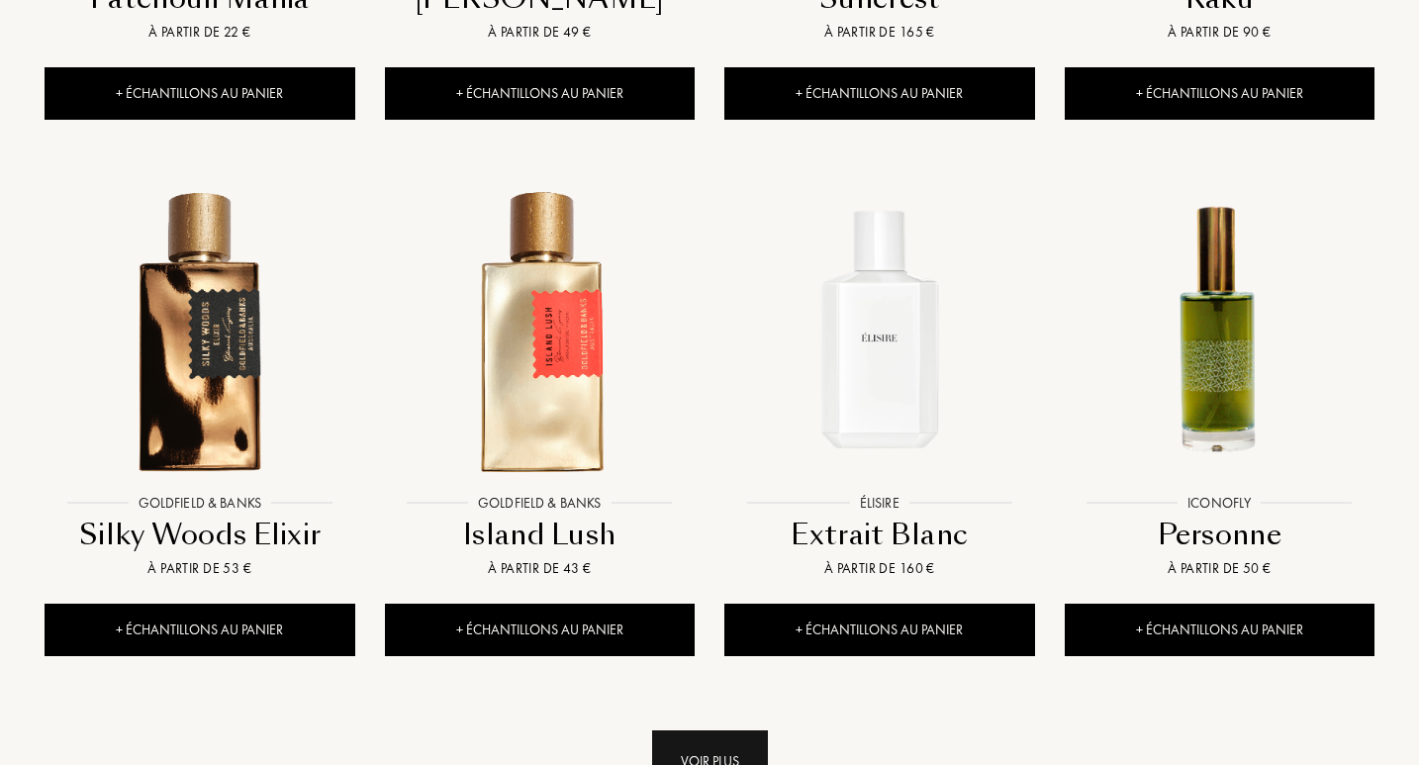
click at [739, 730] on div "Voir plus" at bounding box center [710, 761] width 116 height 62
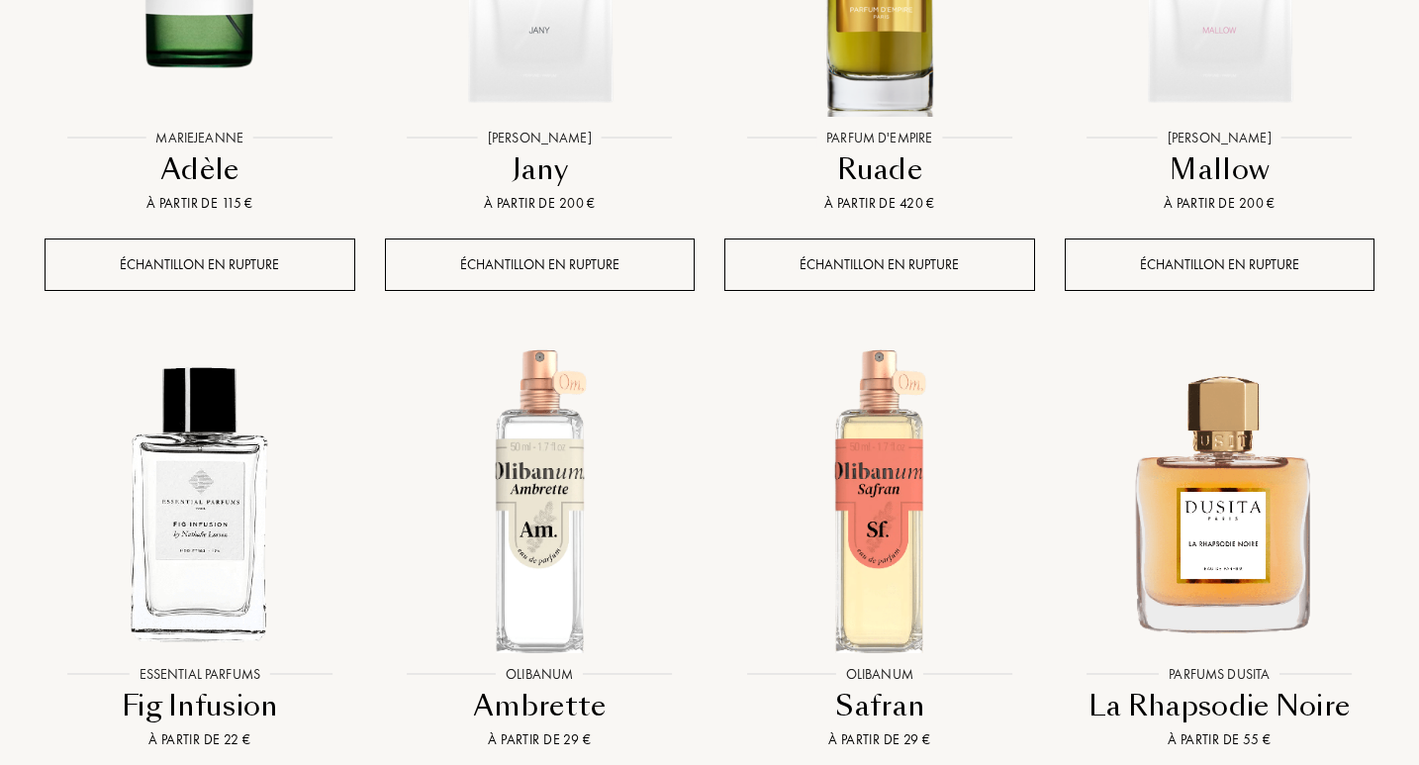
scroll to position [8829, 0]
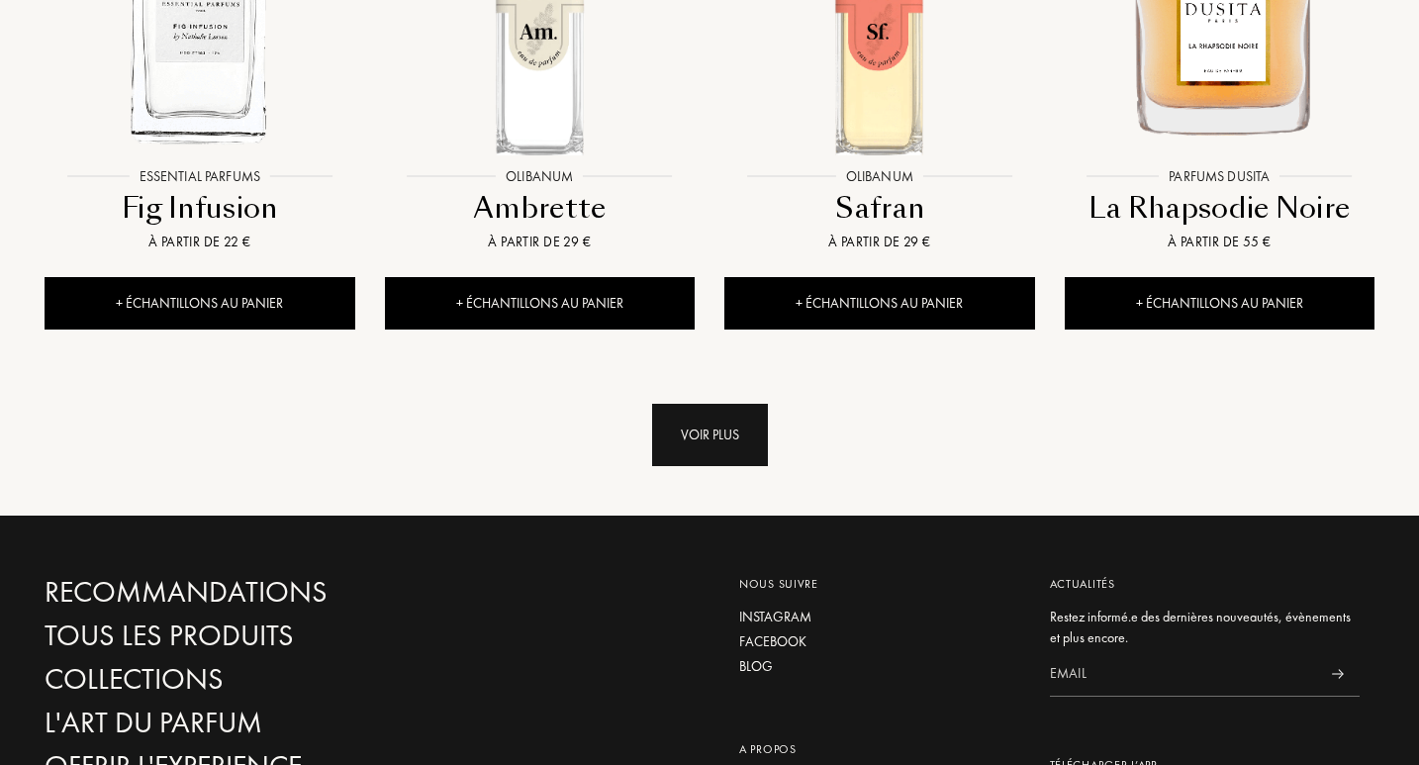
click at [702, 404] on div "Voir plus" at bounding box center [710, 435] width 116 height 62
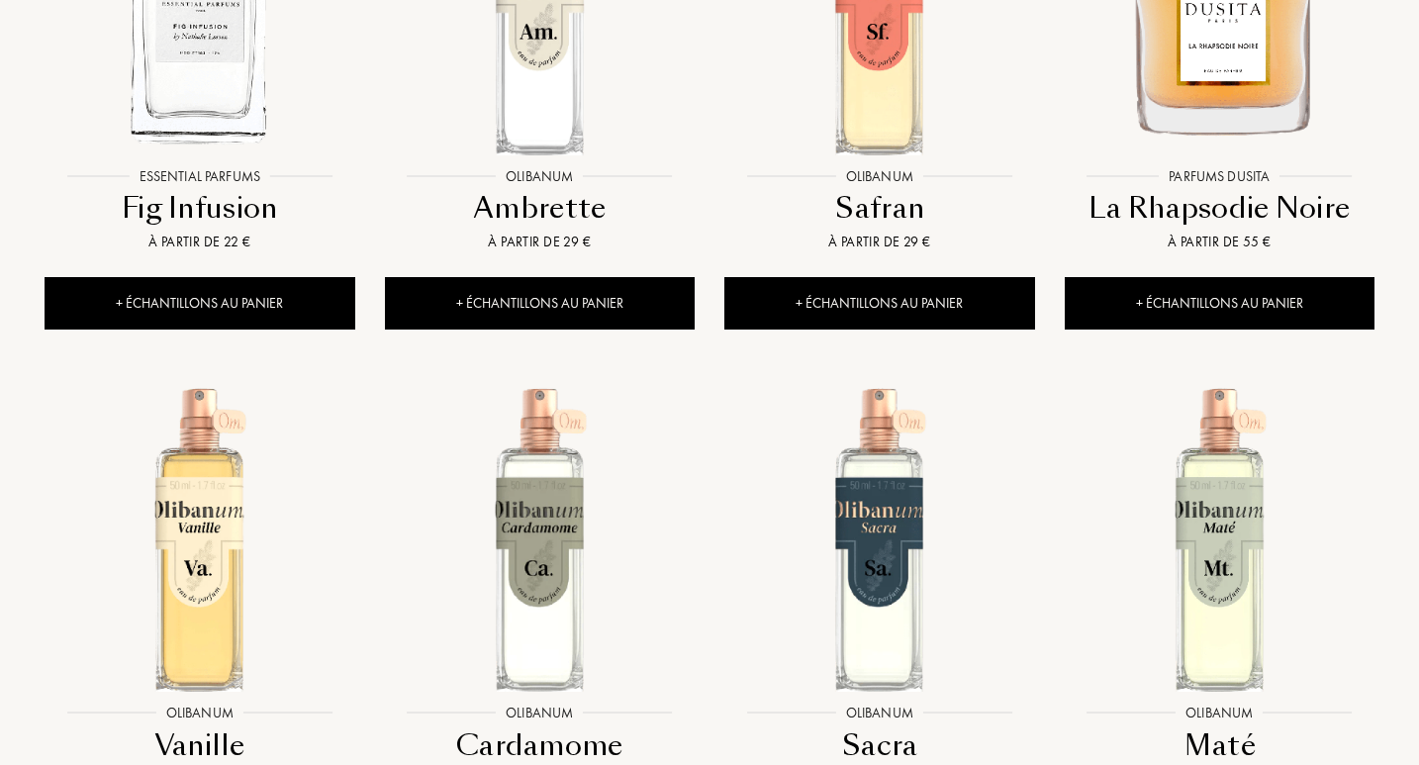
scroll to position [9205, 0]
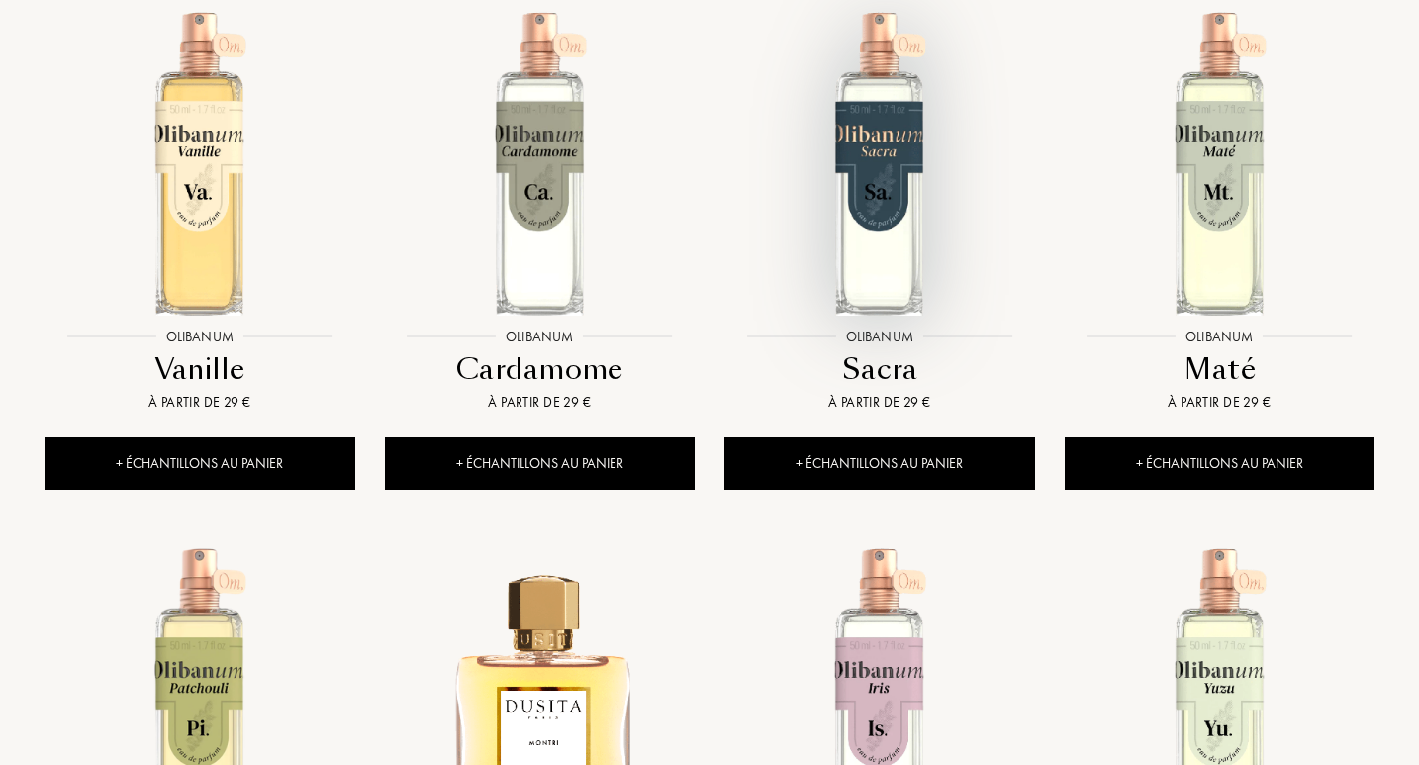
click at [884, 207] on img at bounding box center [879, 163] width 306 height 306
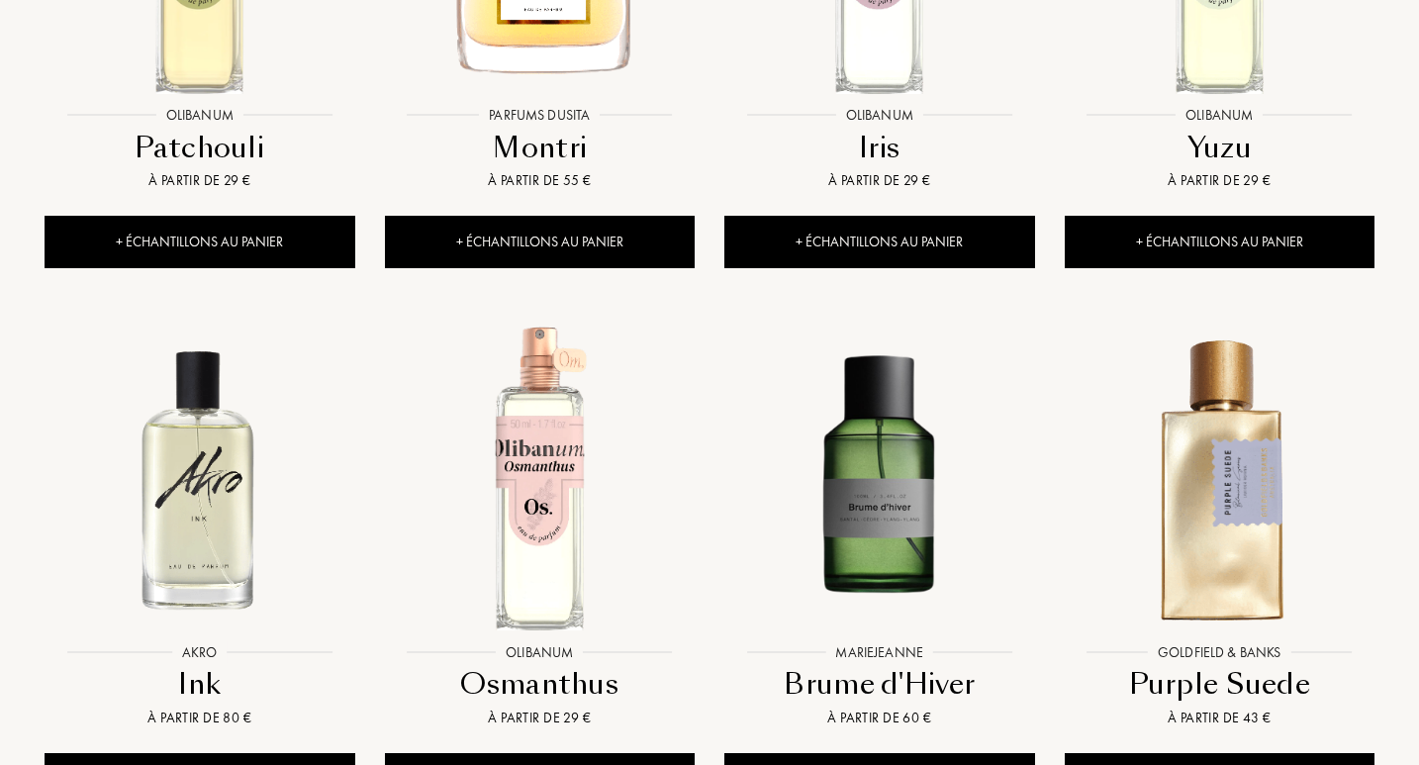
scroll to position [10185, 0]
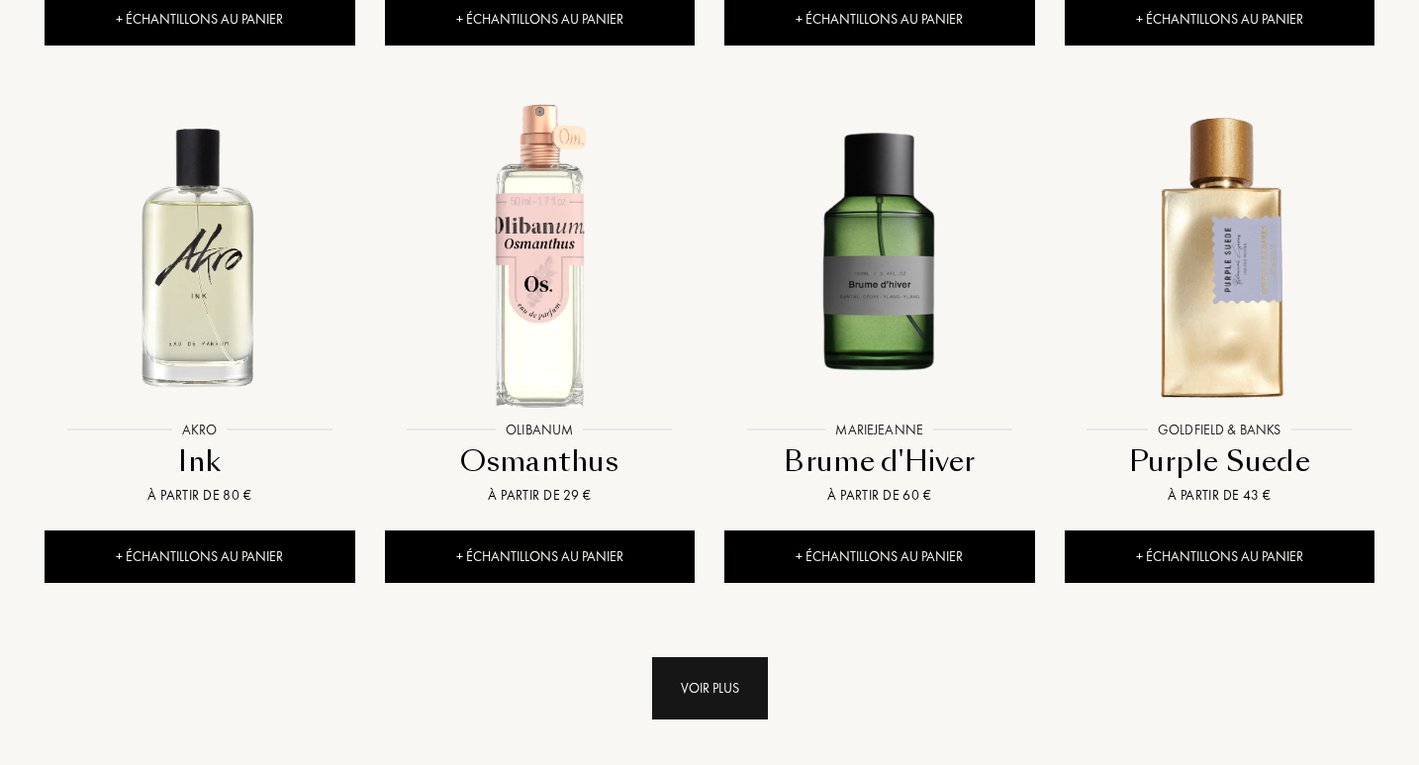
click at [740, 657] on div "Voir plus" at bounding box center [710, 688] width 116 height 62
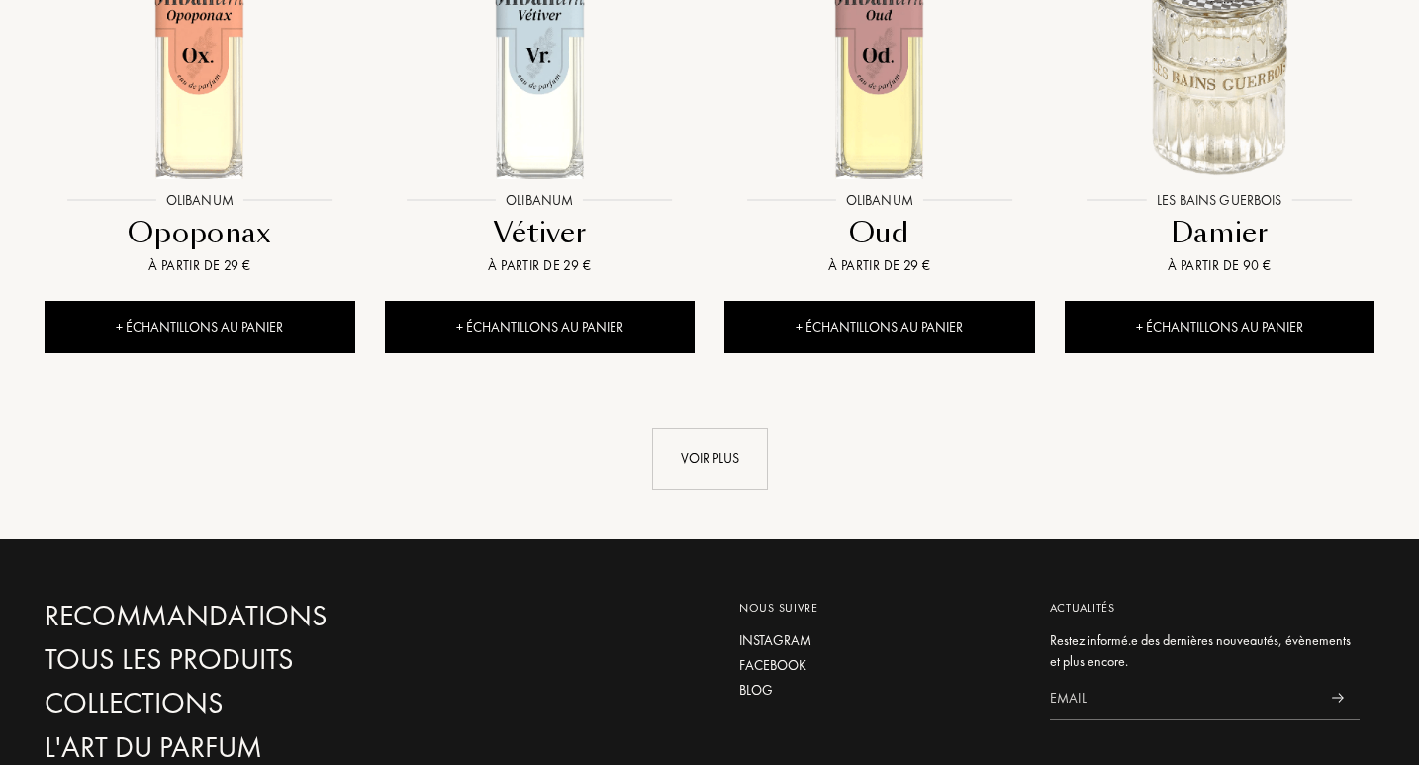
scroll to position [12041, 0]
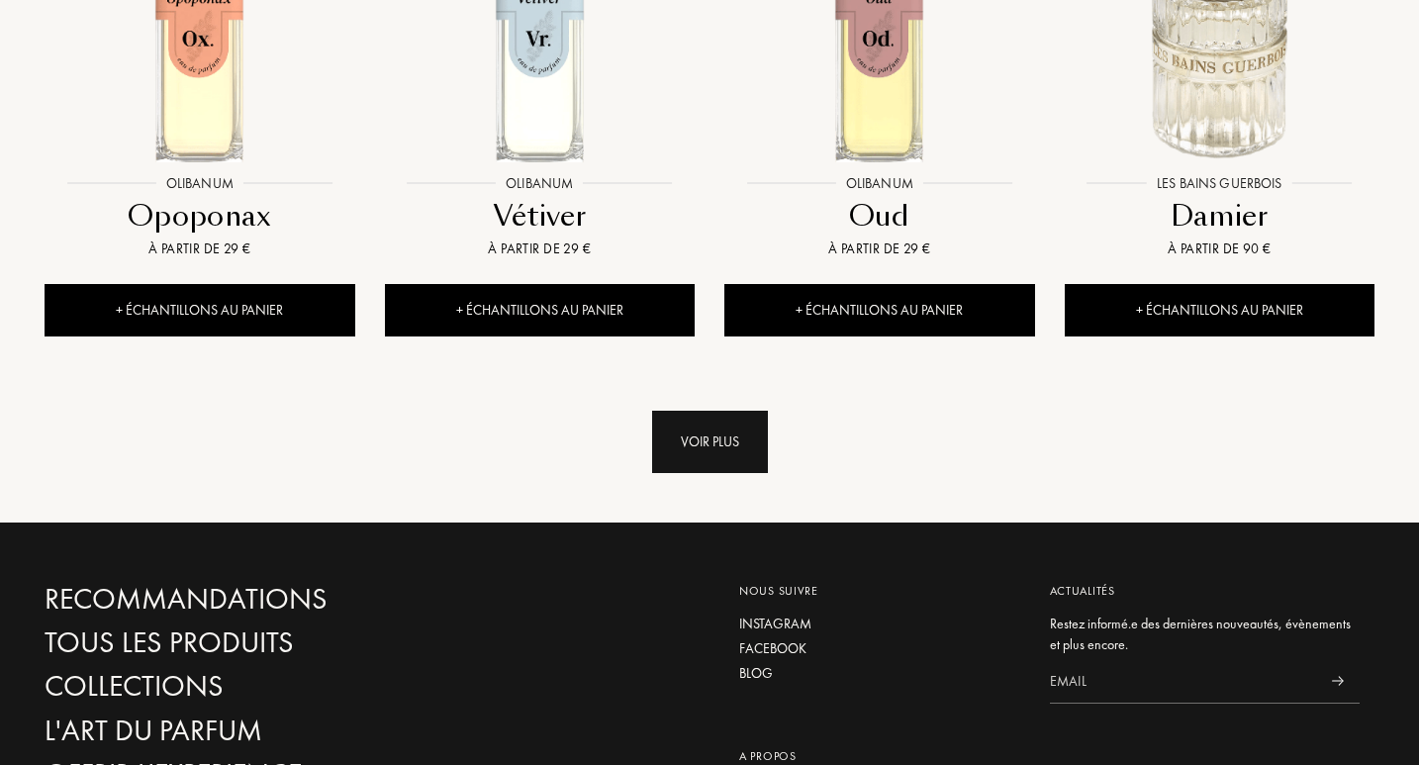
click at [707, 411] on div "Voir plus" at bounding box center [710, 442] width 116 height 62
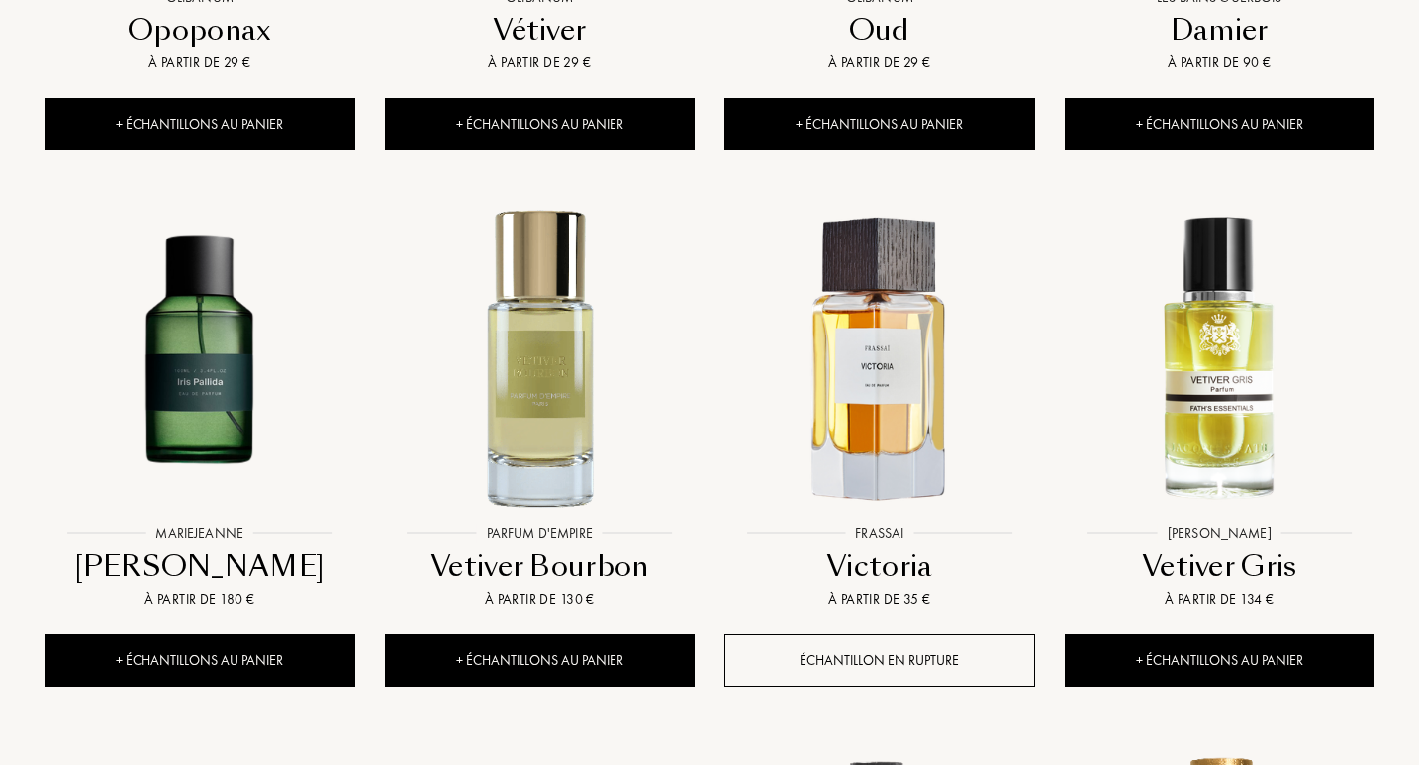
scroll to position [12684, 0]
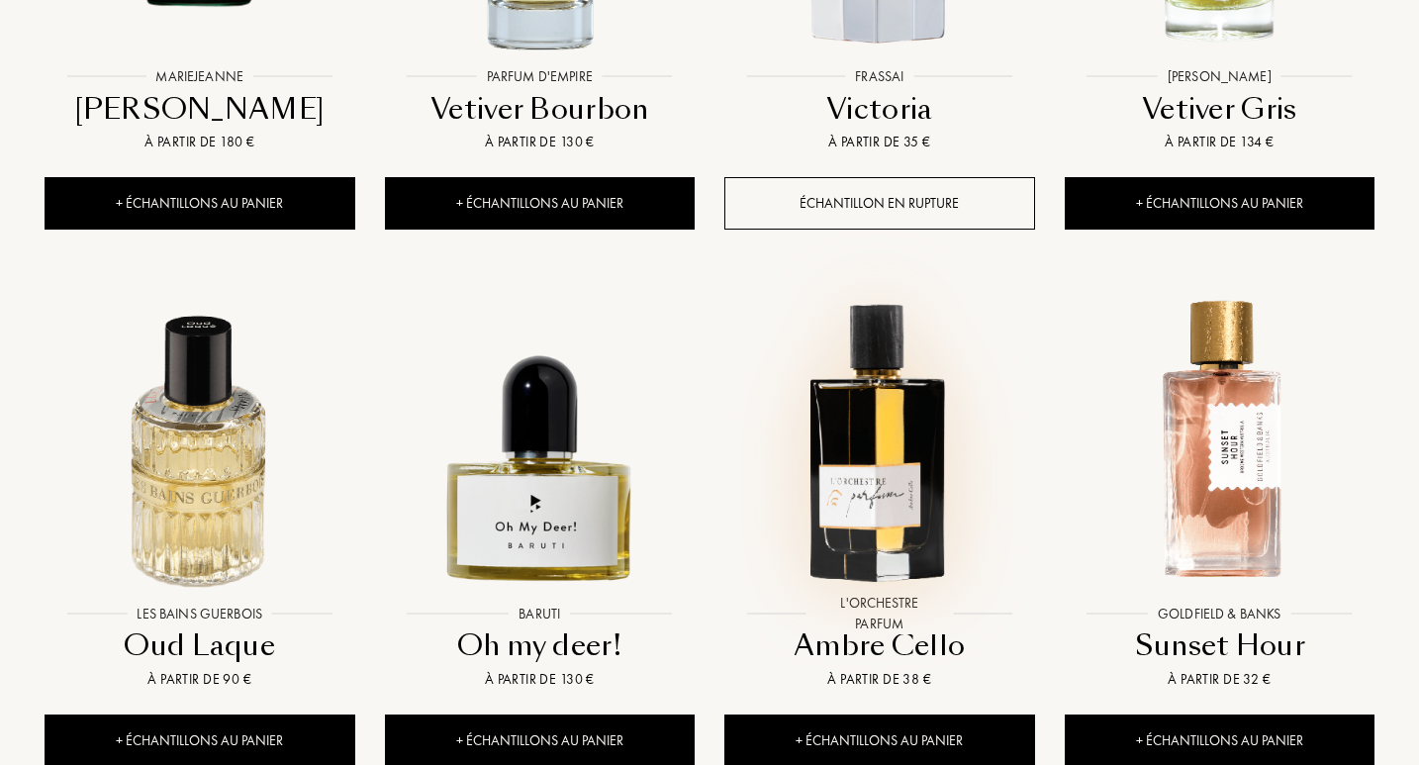
click at [872, 405] on img at bounding box center [879, 439] width 306 height 306
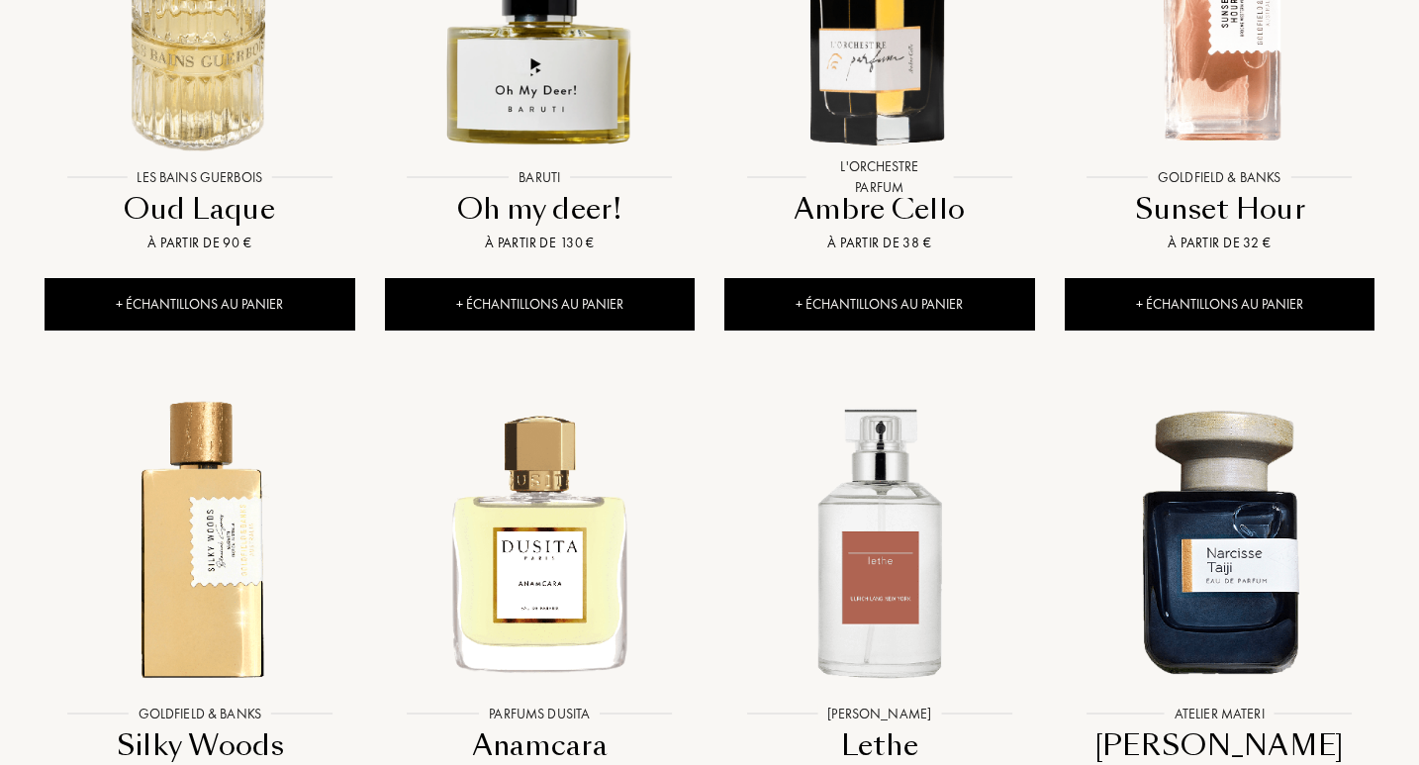
scroll to position [13520, 0]
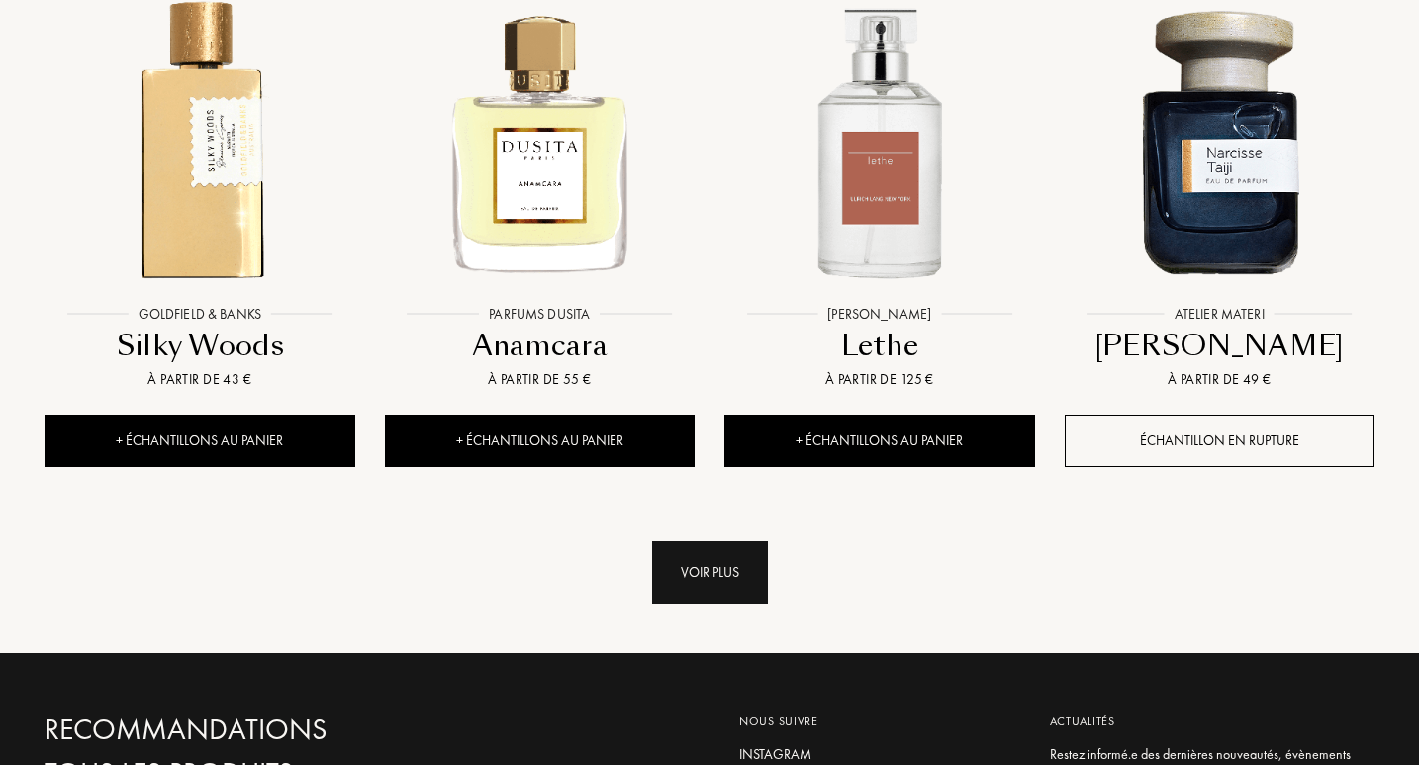
click at [714, 541] on div "Voir plus" at bounding box center [710, 572] width 116 height 62
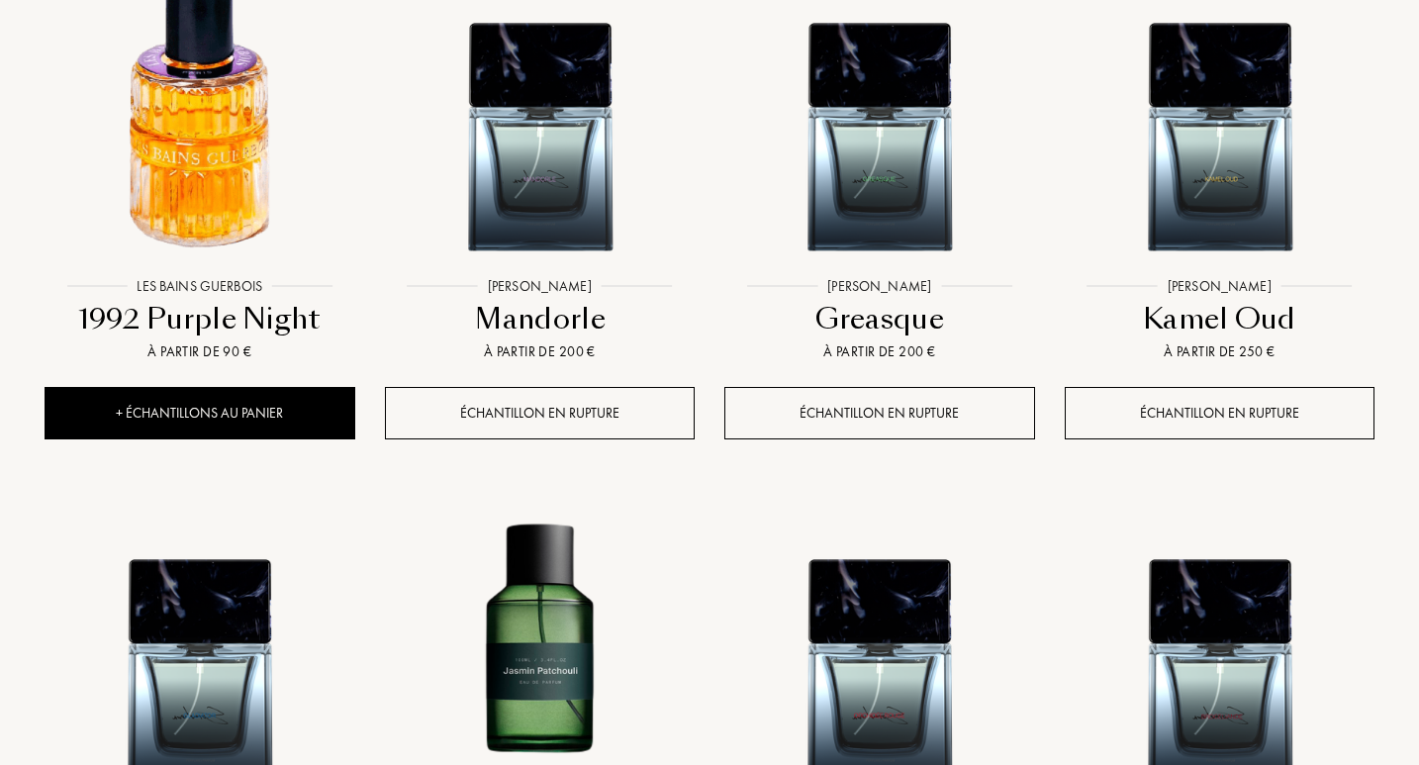
scroll to position [15106, 0]
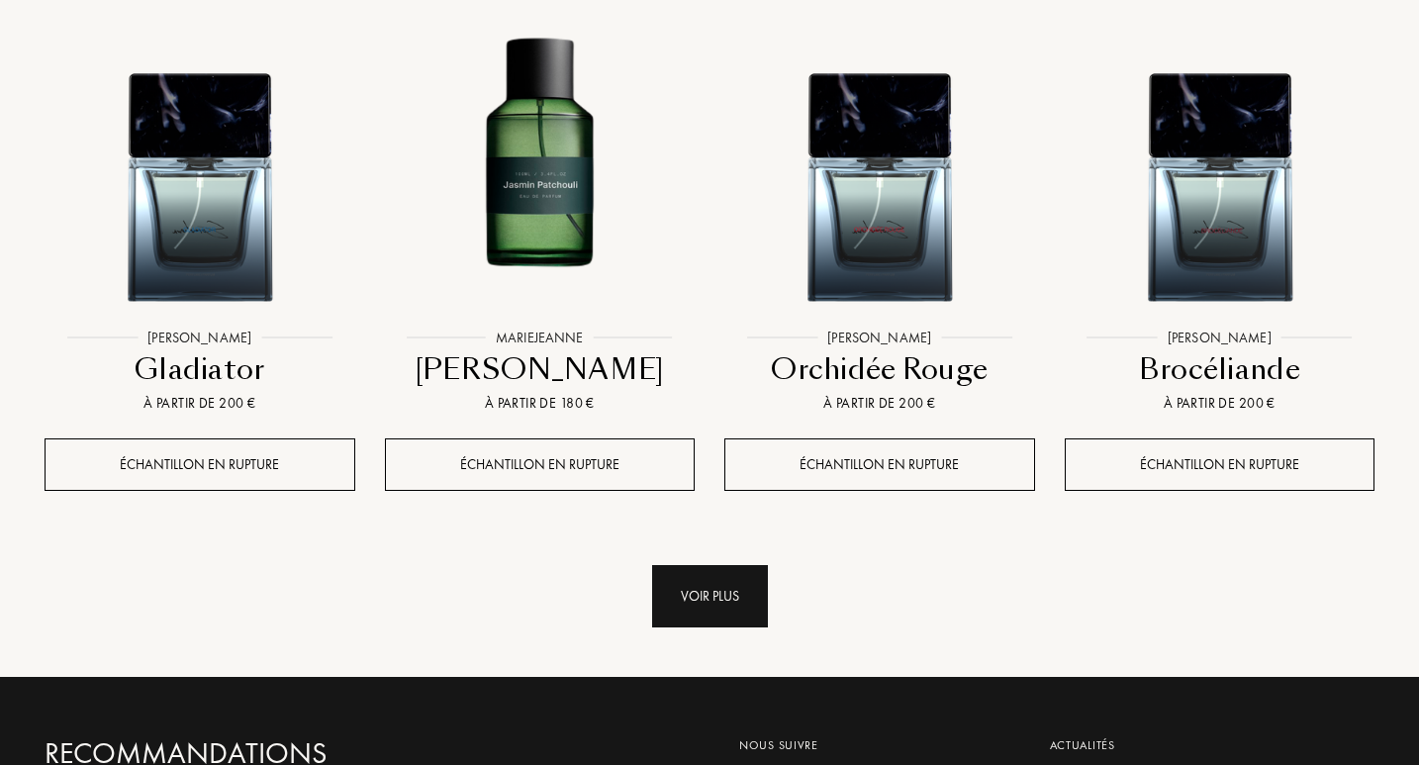
click at [727, 565] on div "Voir plus" at bounding box center [710, 596] width 116 height 62
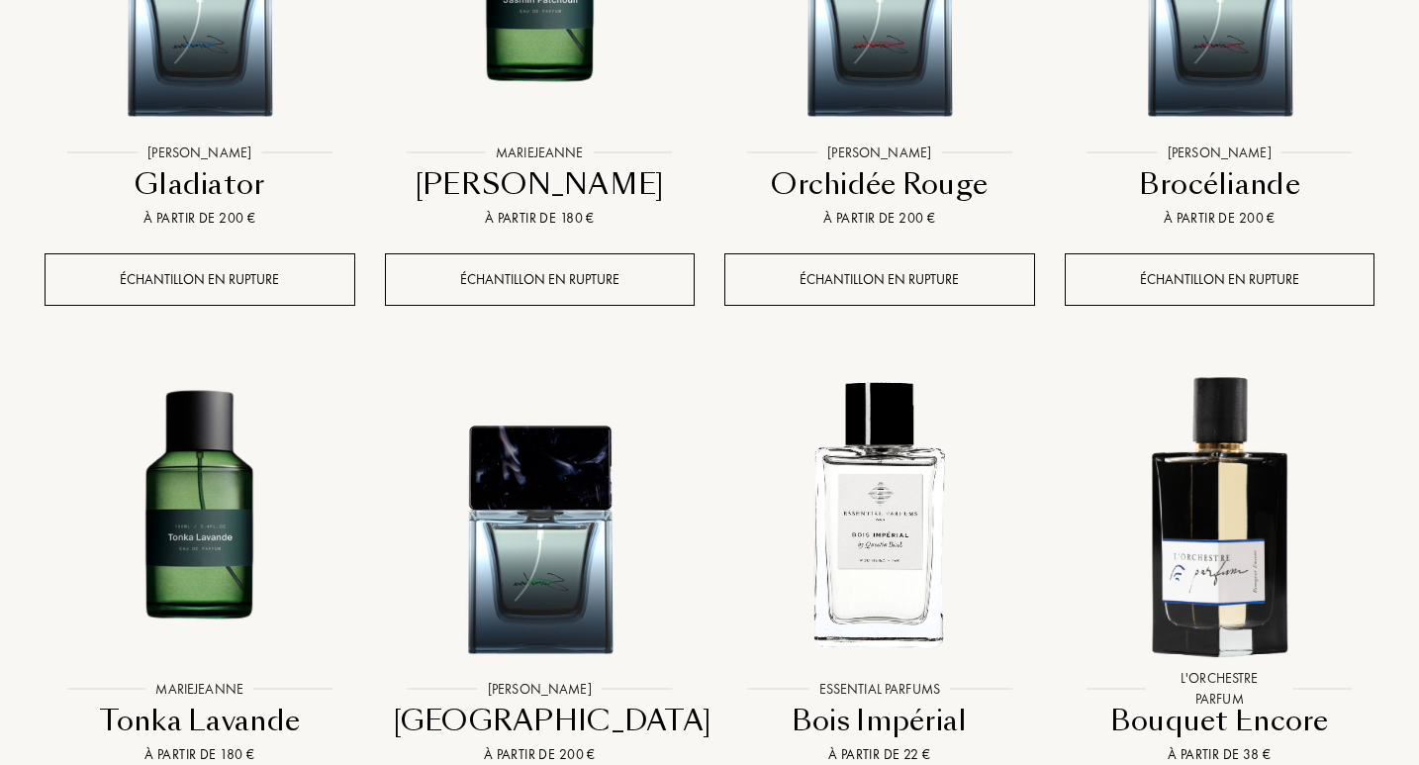
scroll to position [15524, 0]
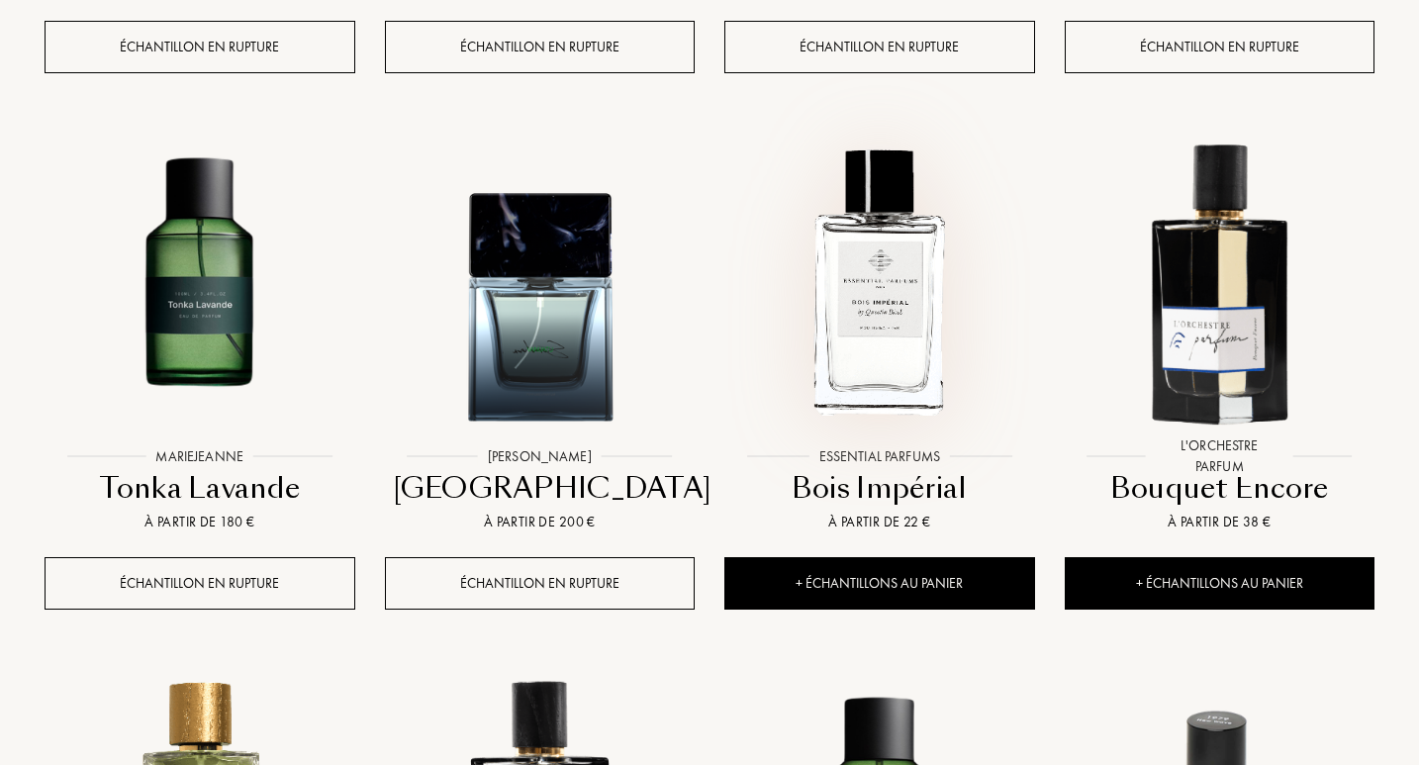
click at [877, 283] on img at bounding box center [879, 283] width 306 height 306
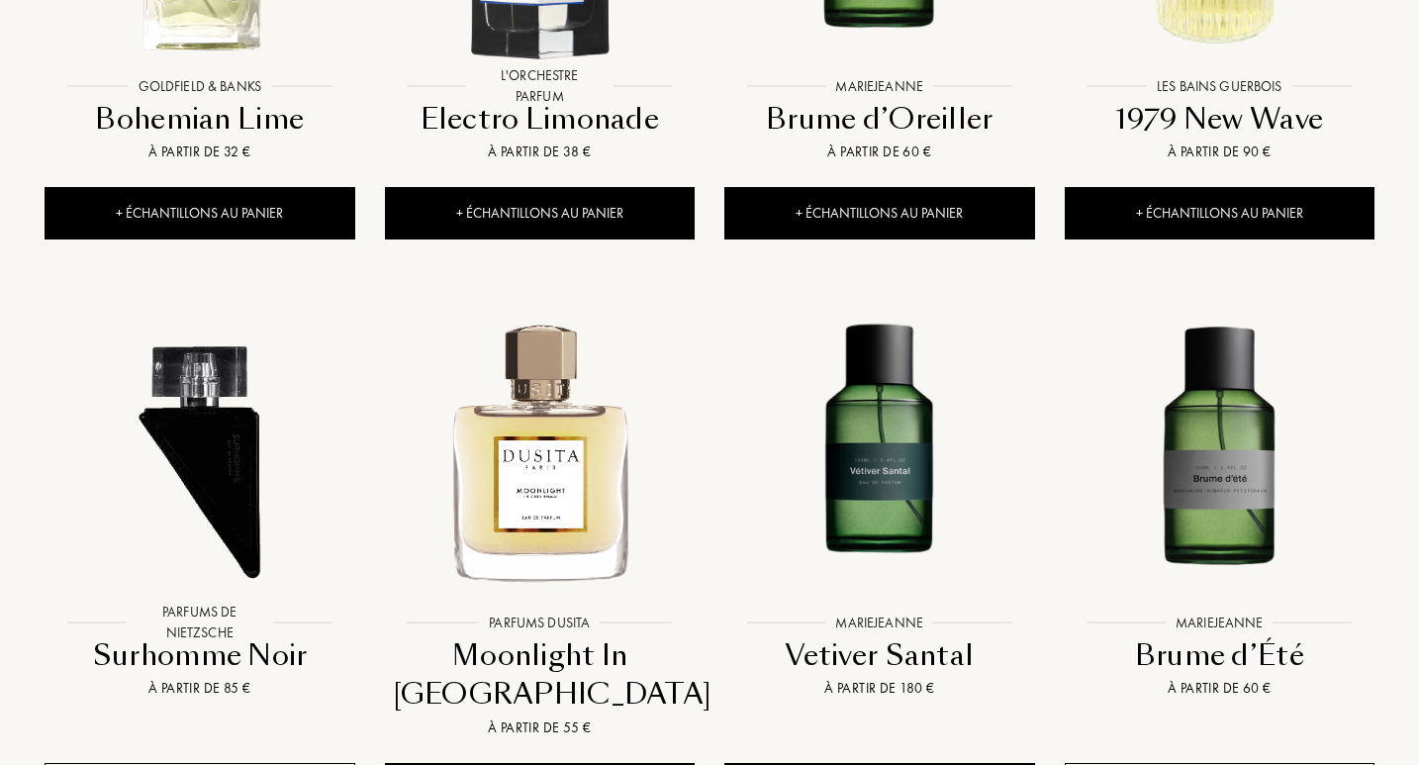
scroll to position [16500, 0]
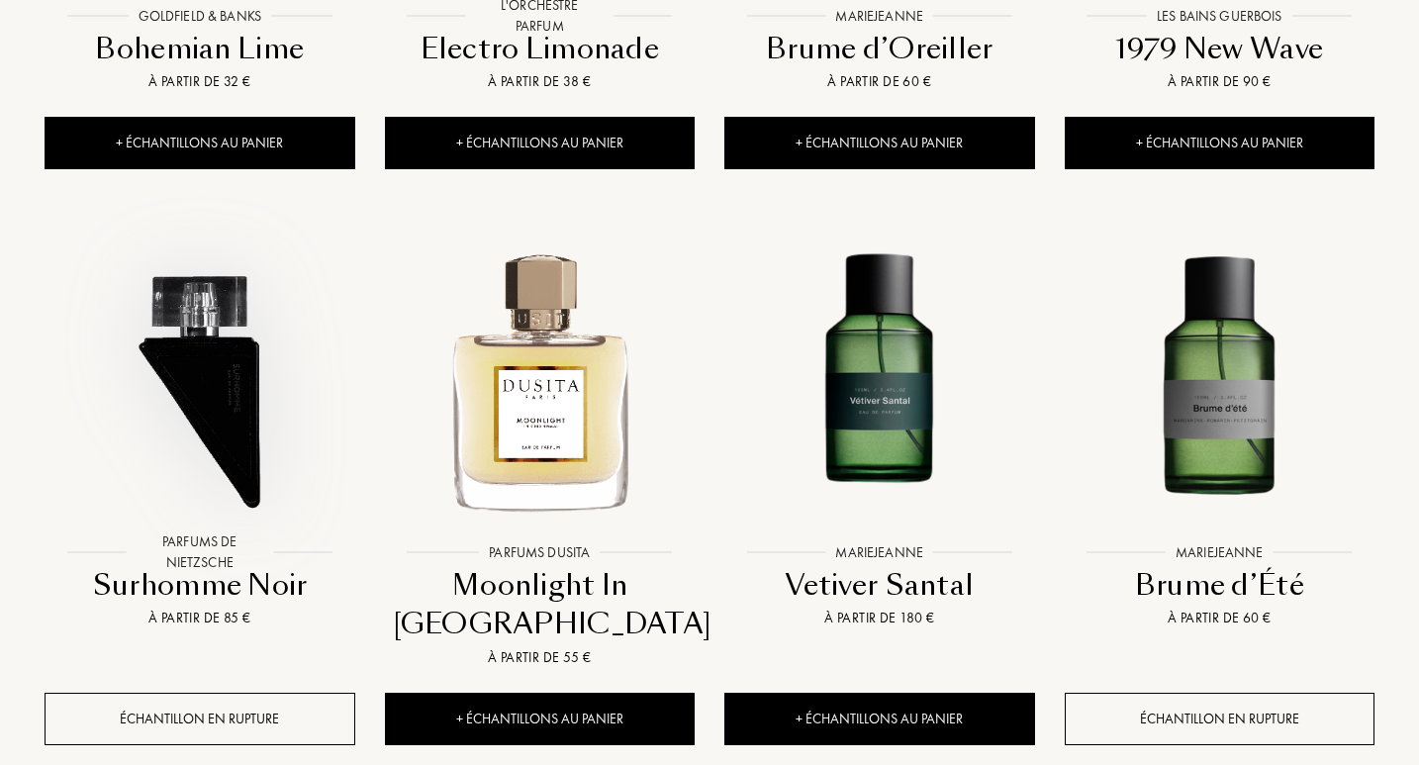
click at [252, 346] on img at bounding box center [200, 379] width 306 height 306
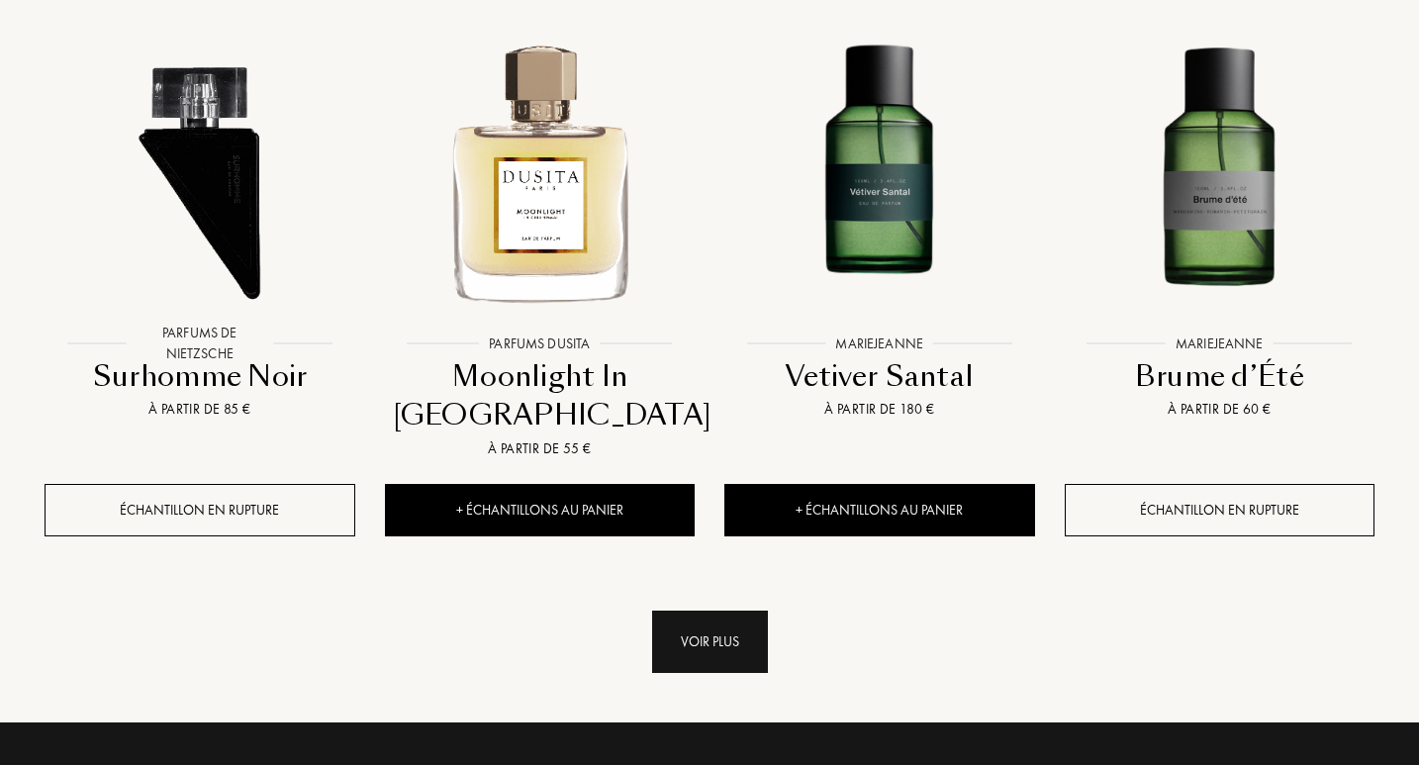
click at [672, 610] on div "Voir plus" at bounding box center [710, 641] width 116 height 62
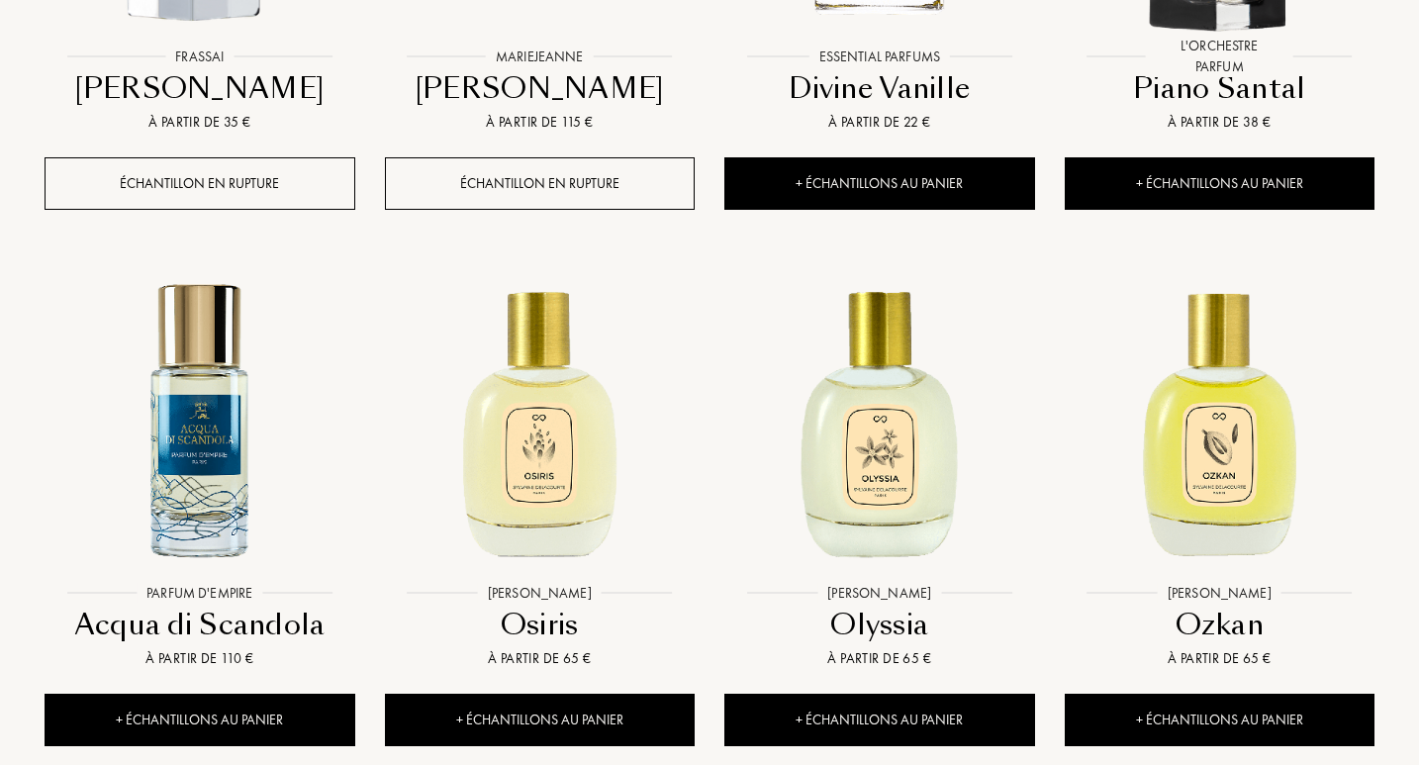
scroll to position [18224, 0]
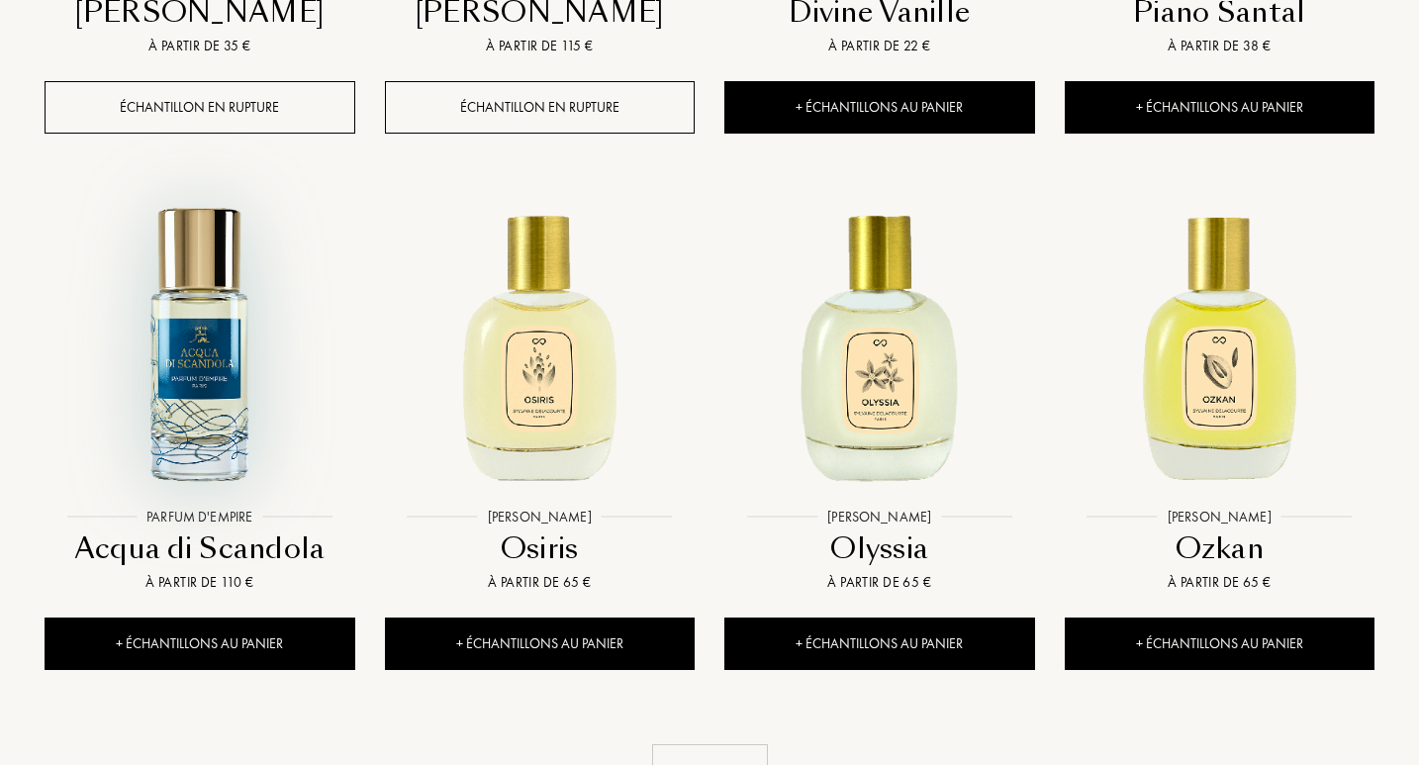
click at [207, 312] on img at bounding box center [200, 343] width 306 height 306
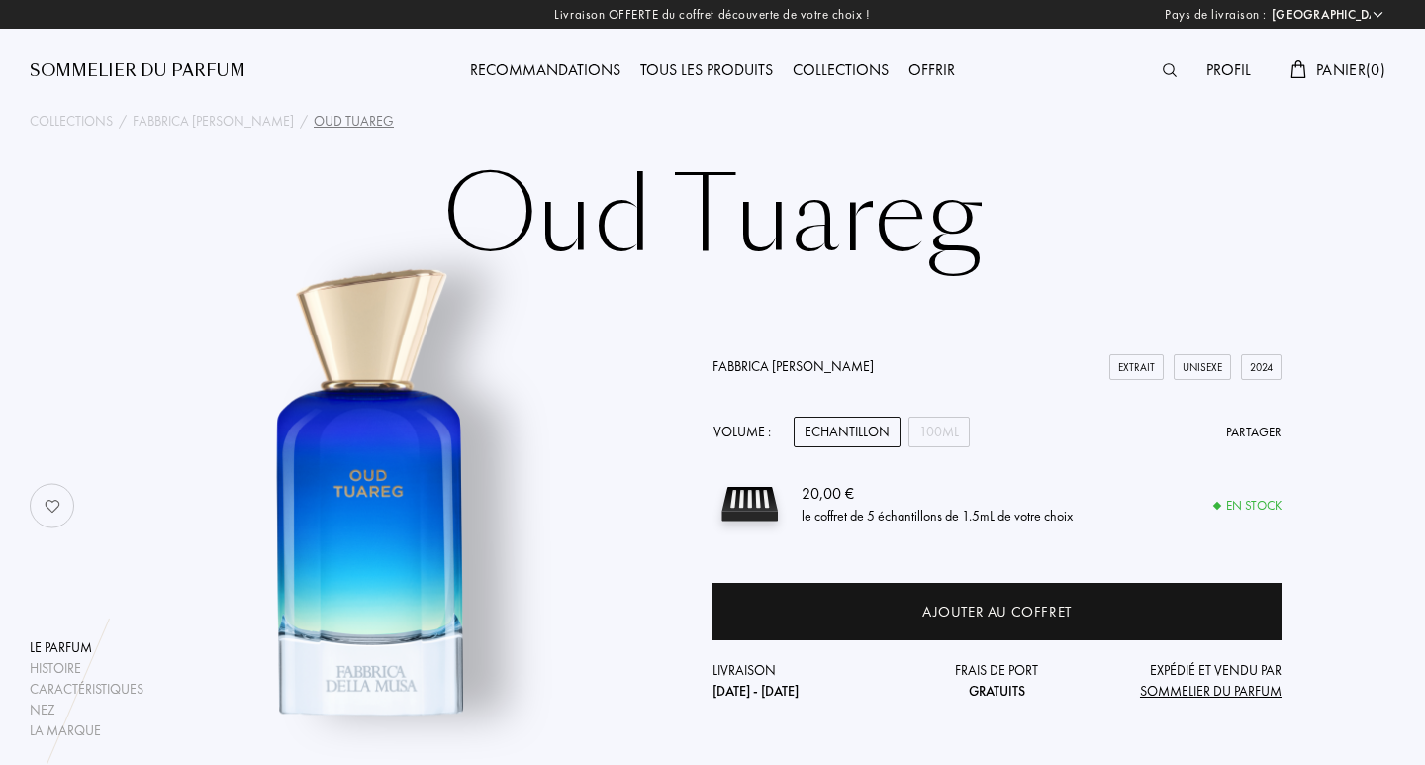
select select "FR"
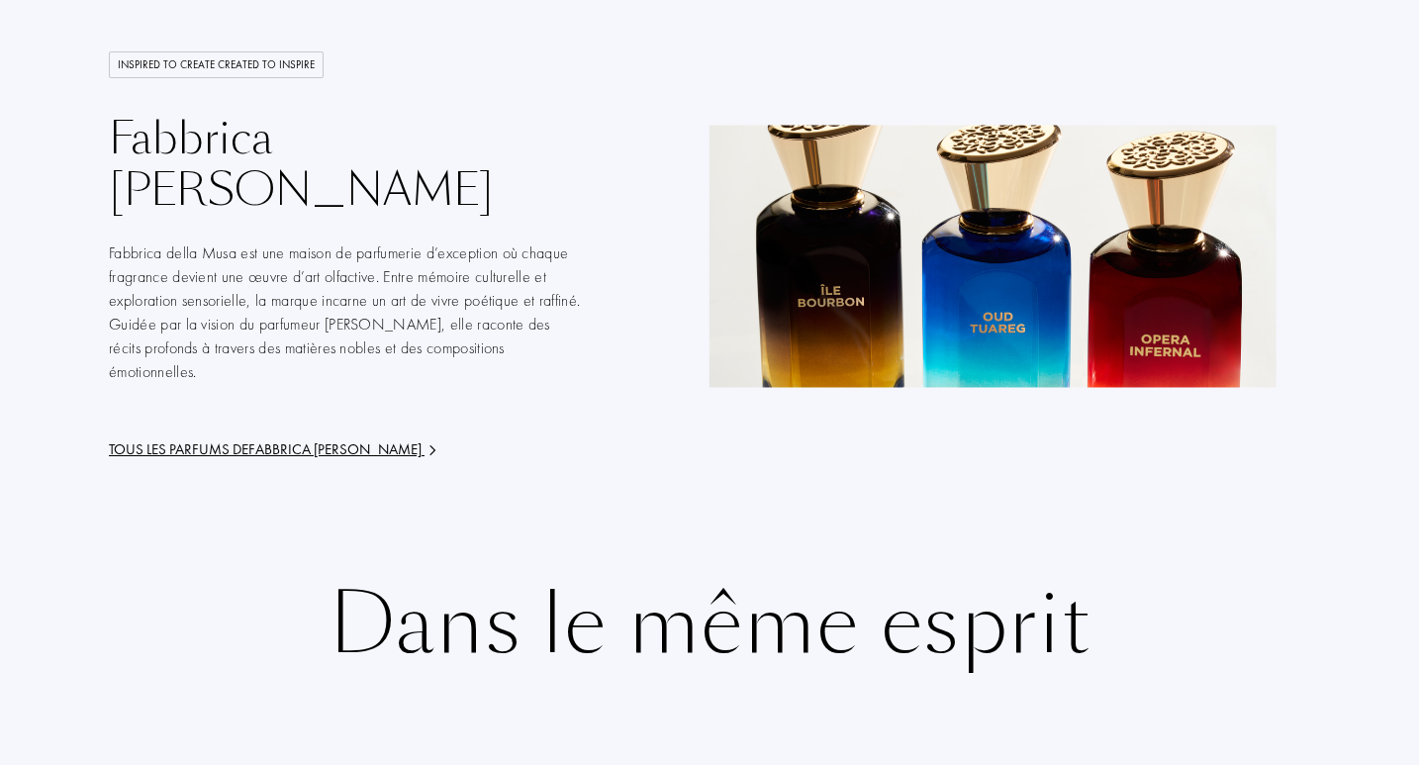
scroll to position [3244, 0]
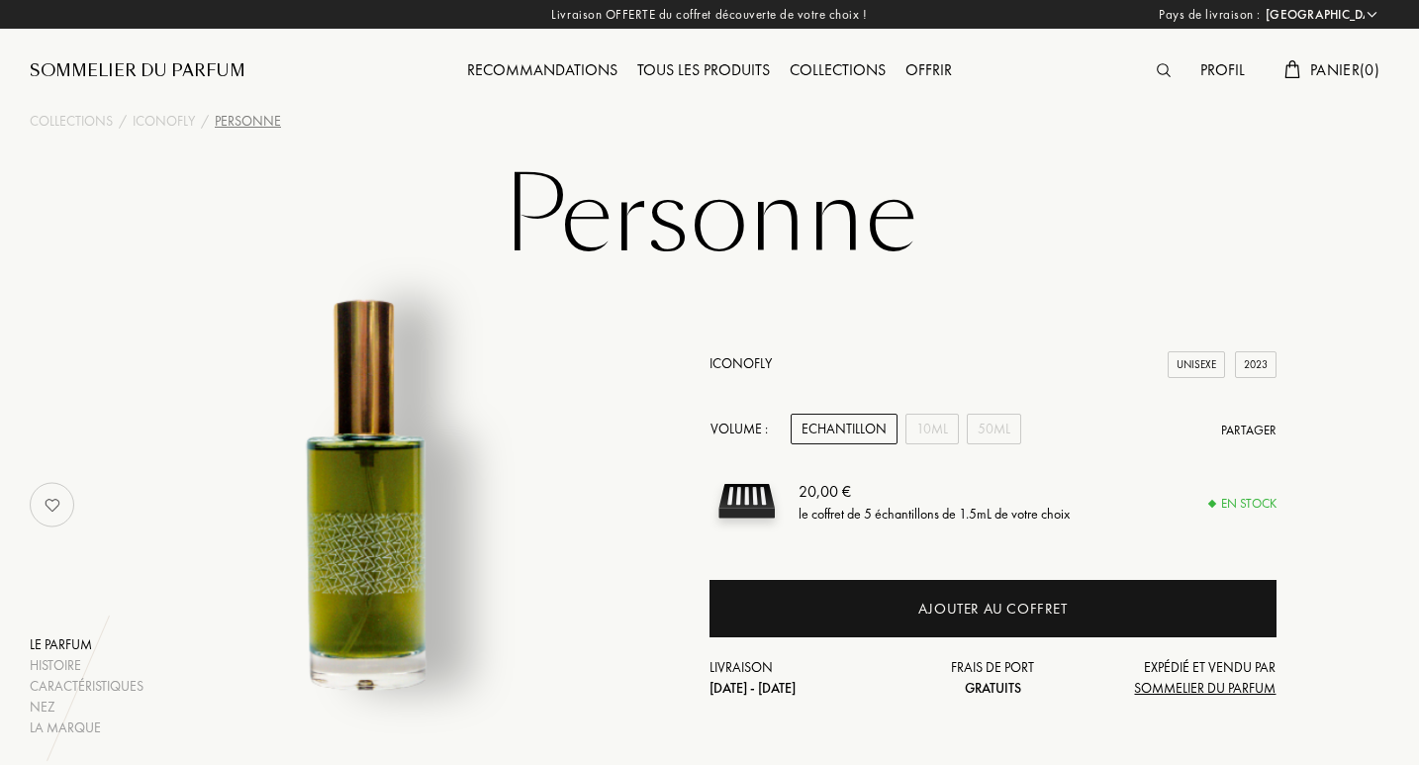
select select "FR"
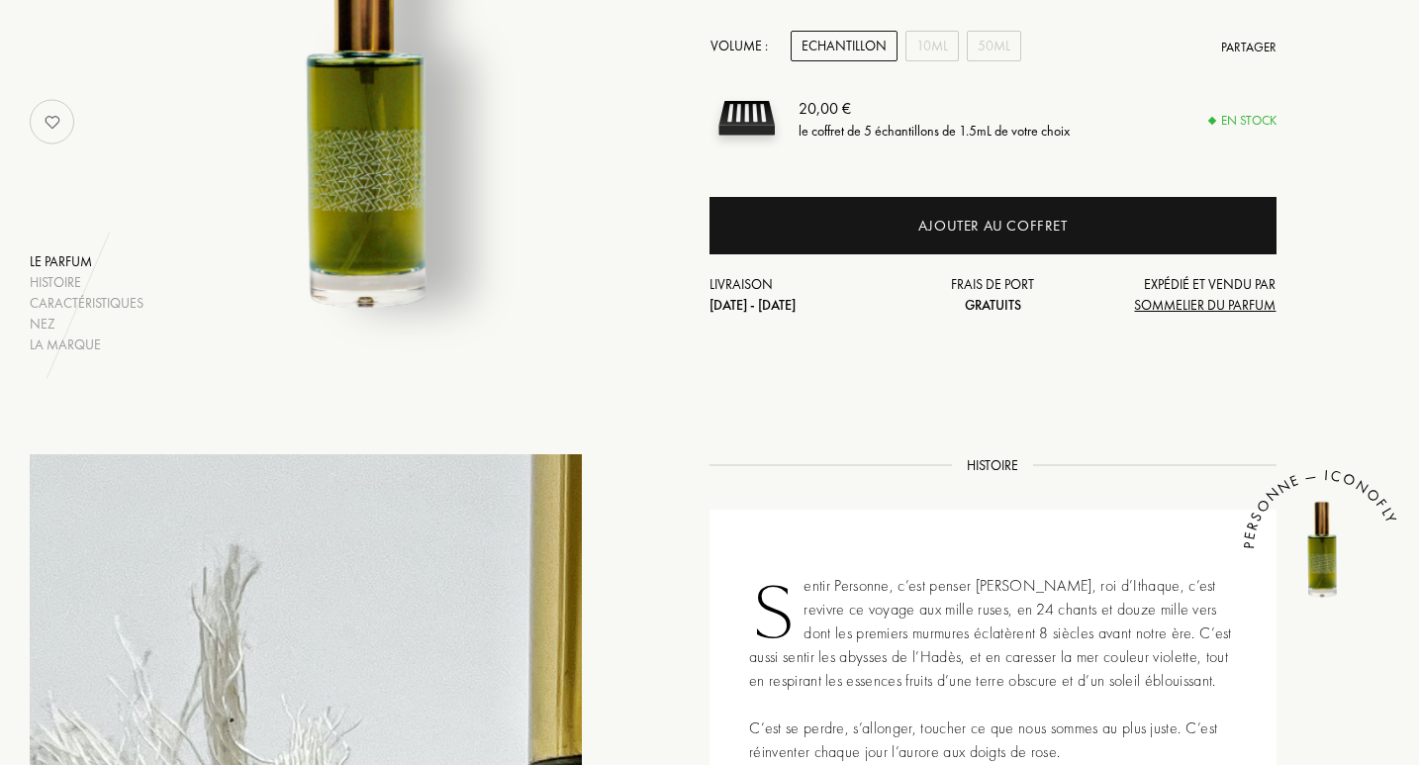
drag, startPoint x: 1424, startPoint y: 125, endPoint x: 1424, endPoint y: 241, distance: 116.8
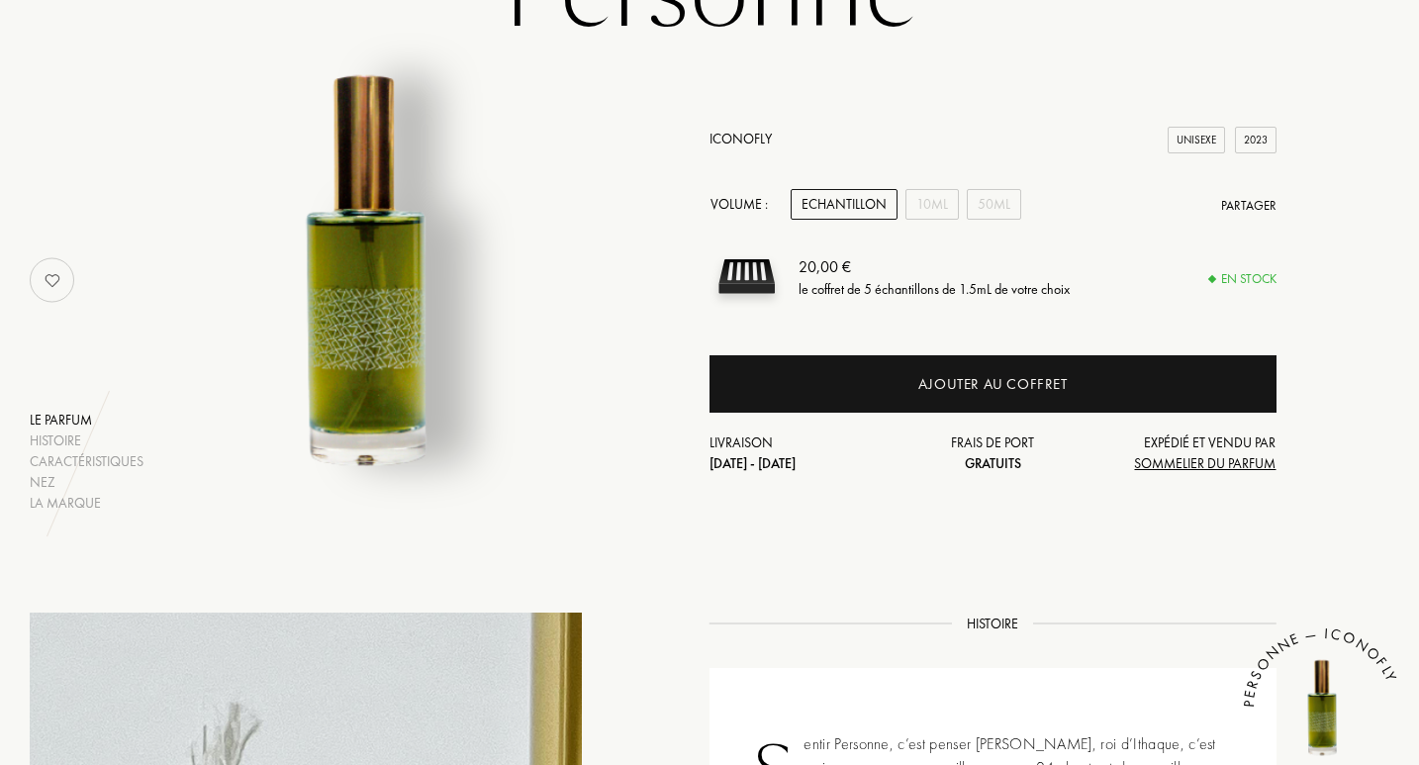
scroll to position [135, 0]
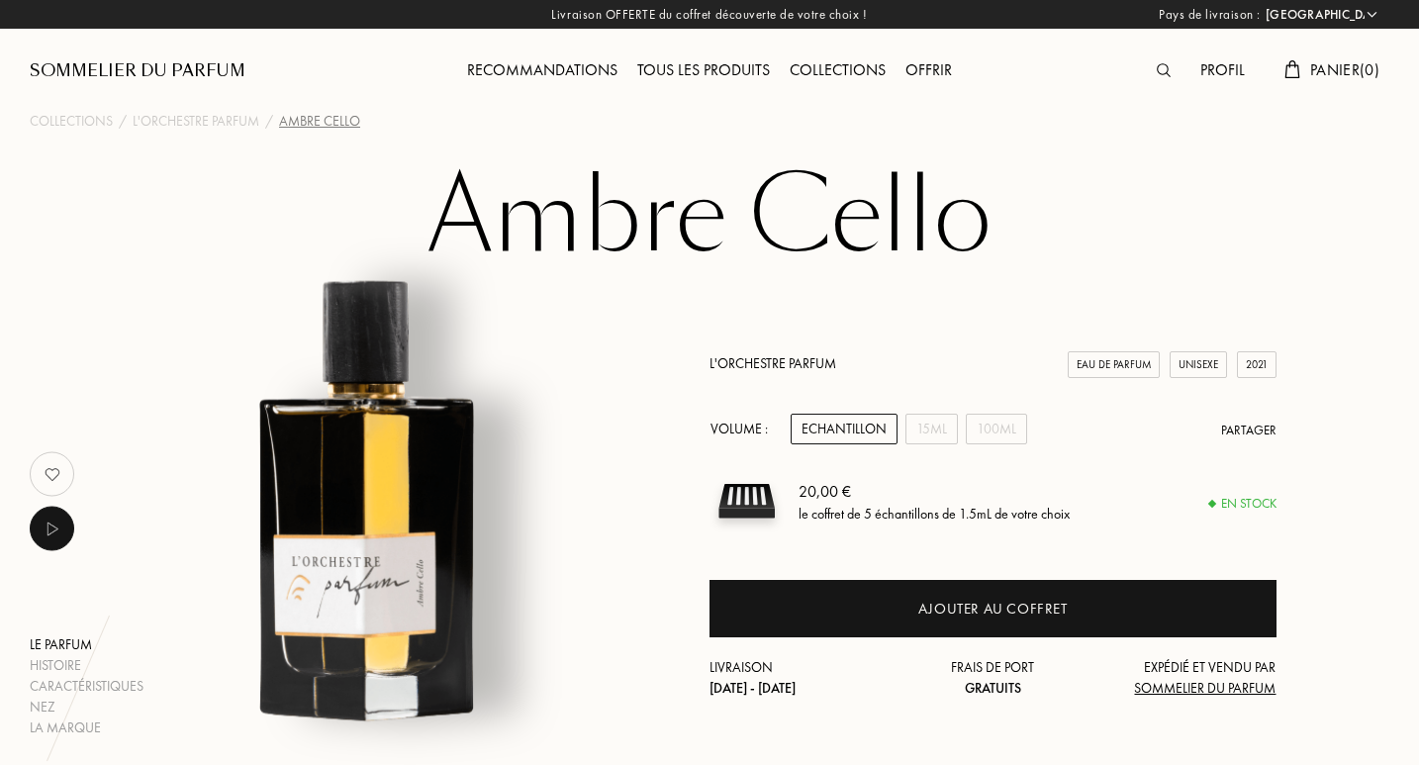
select select "FR"
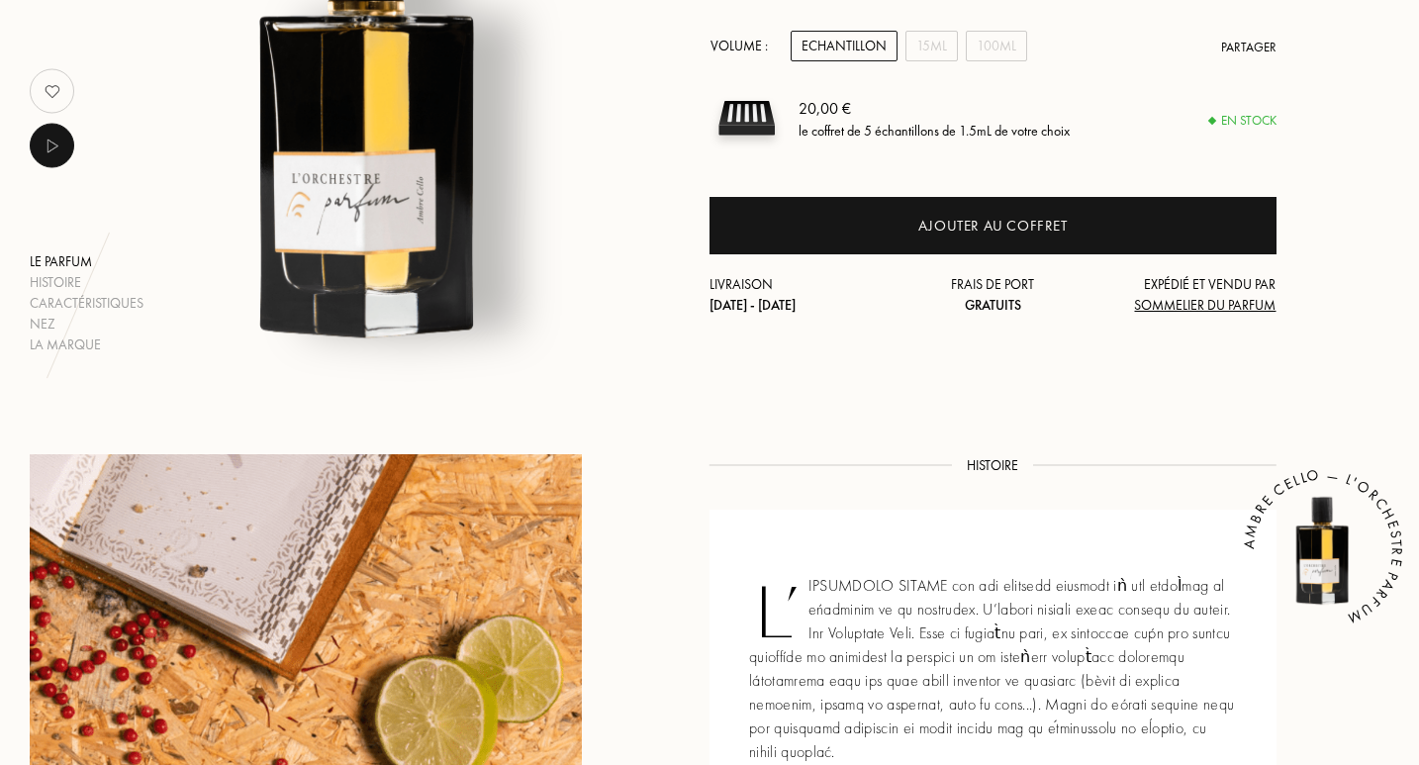
scroll to position [365, 0]
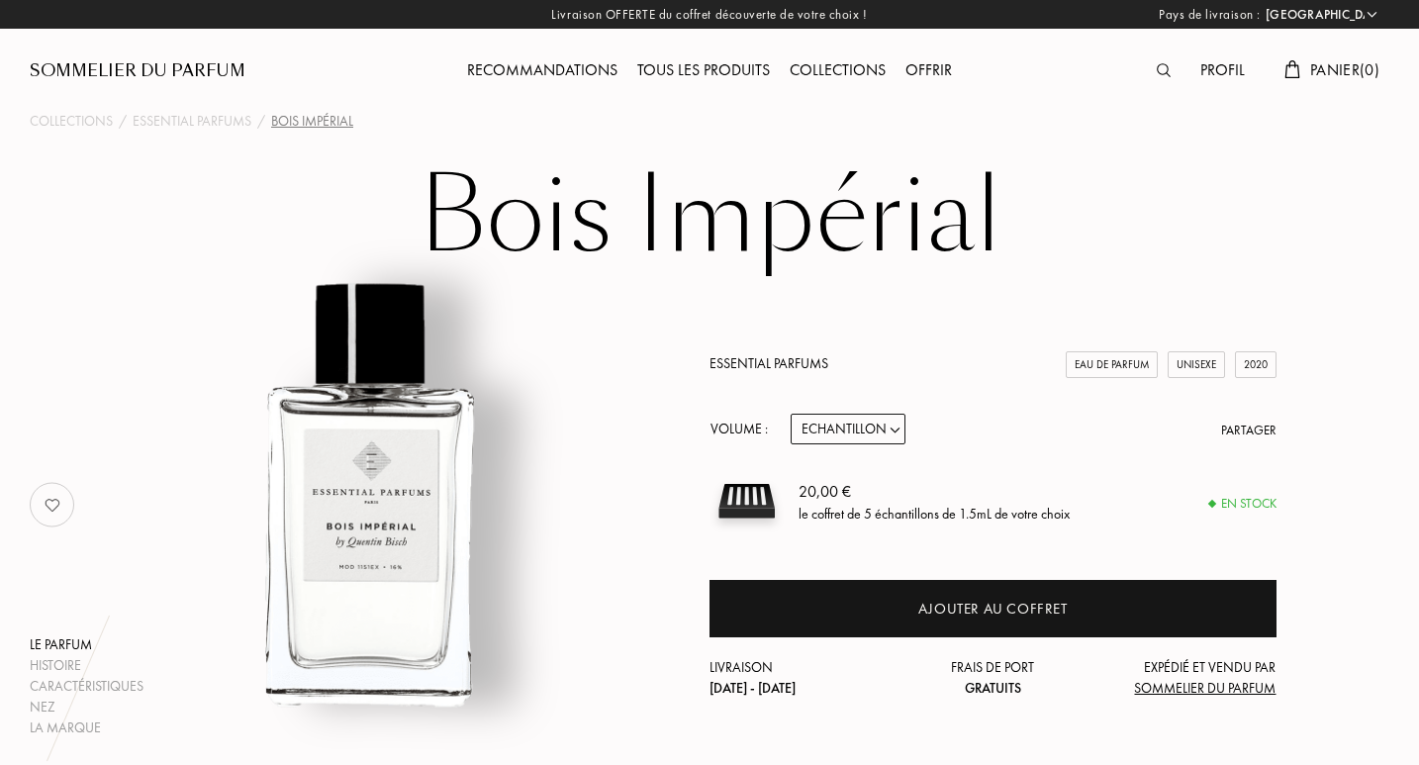
select select "FR"
drag, startPoint x: 1424, startPoint y: 113, endPoint x: 1424, endPoint y: 157, distance: 44.5
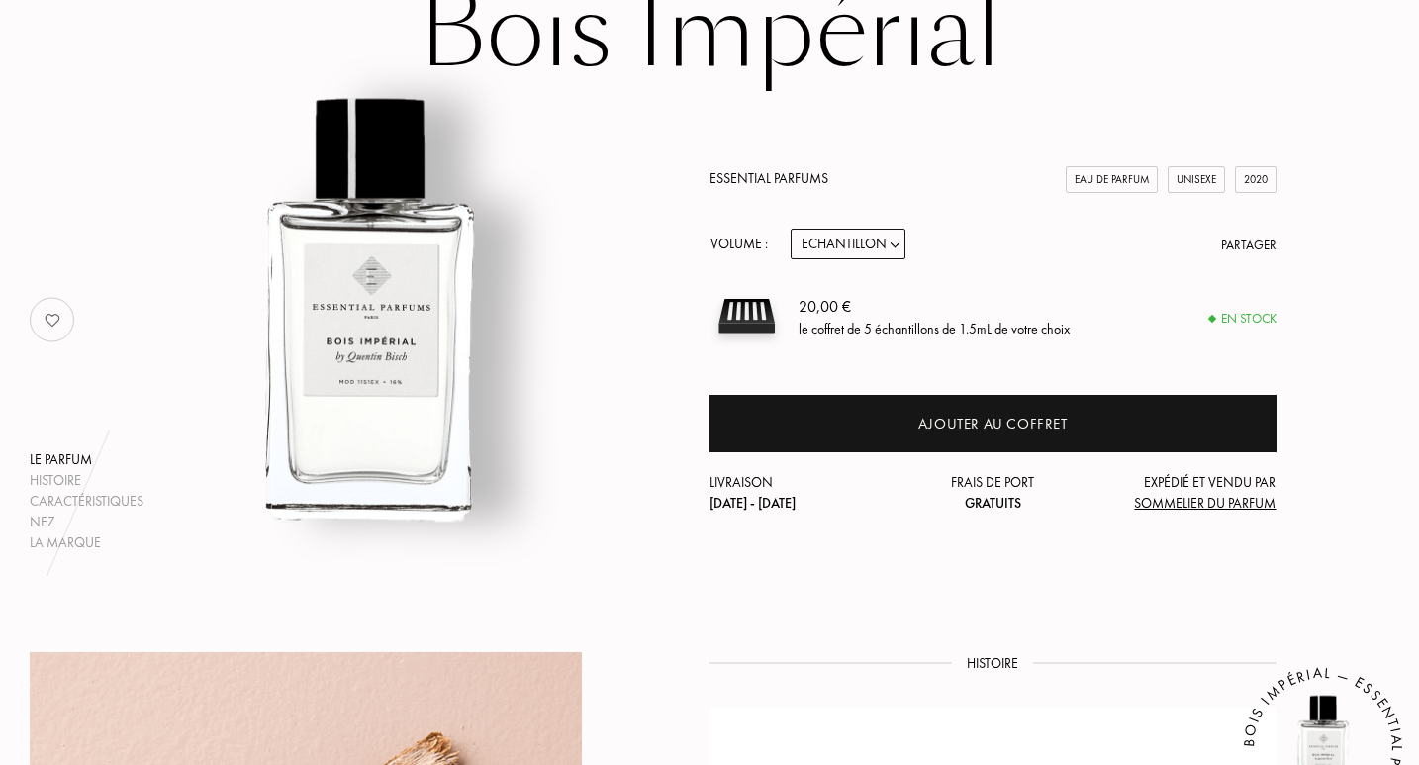
scroll to position [141, 0]
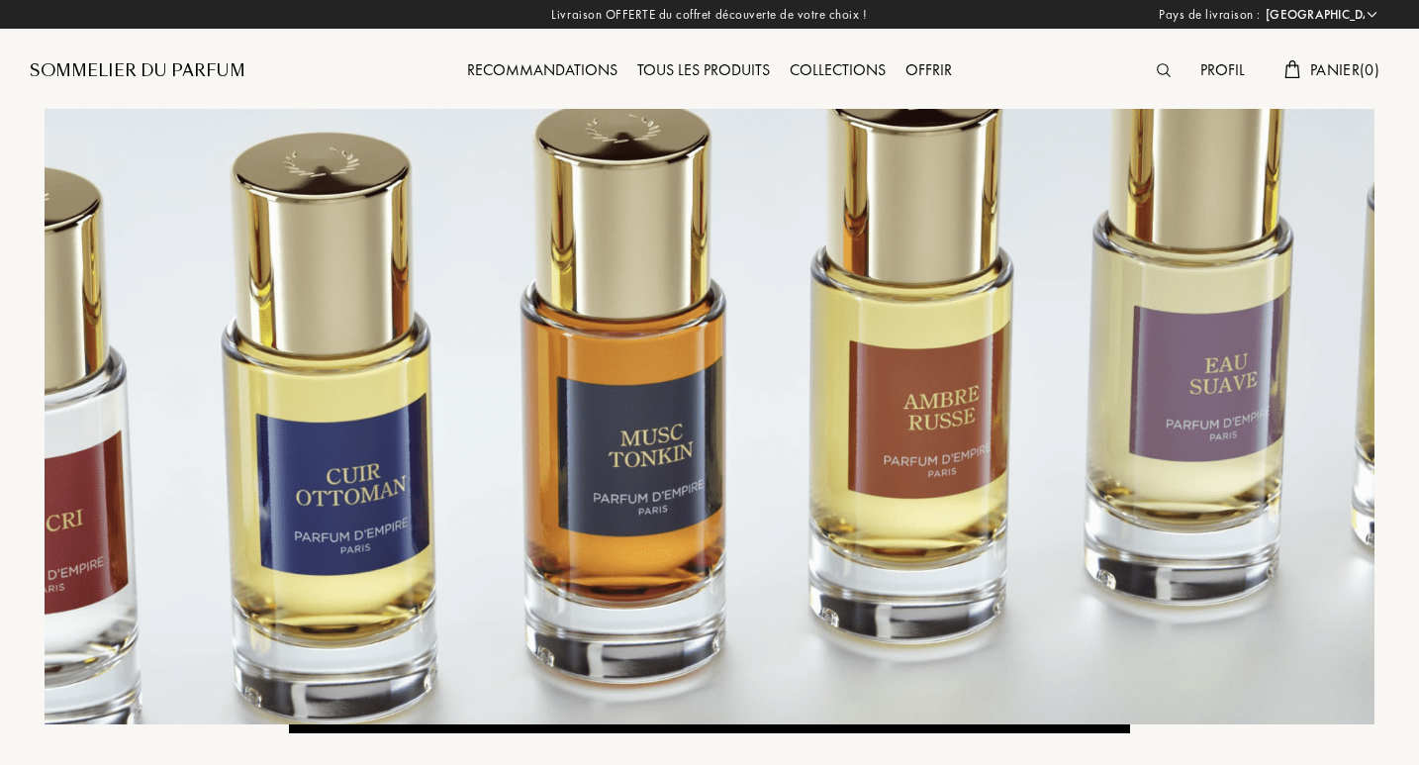
select select "FR"
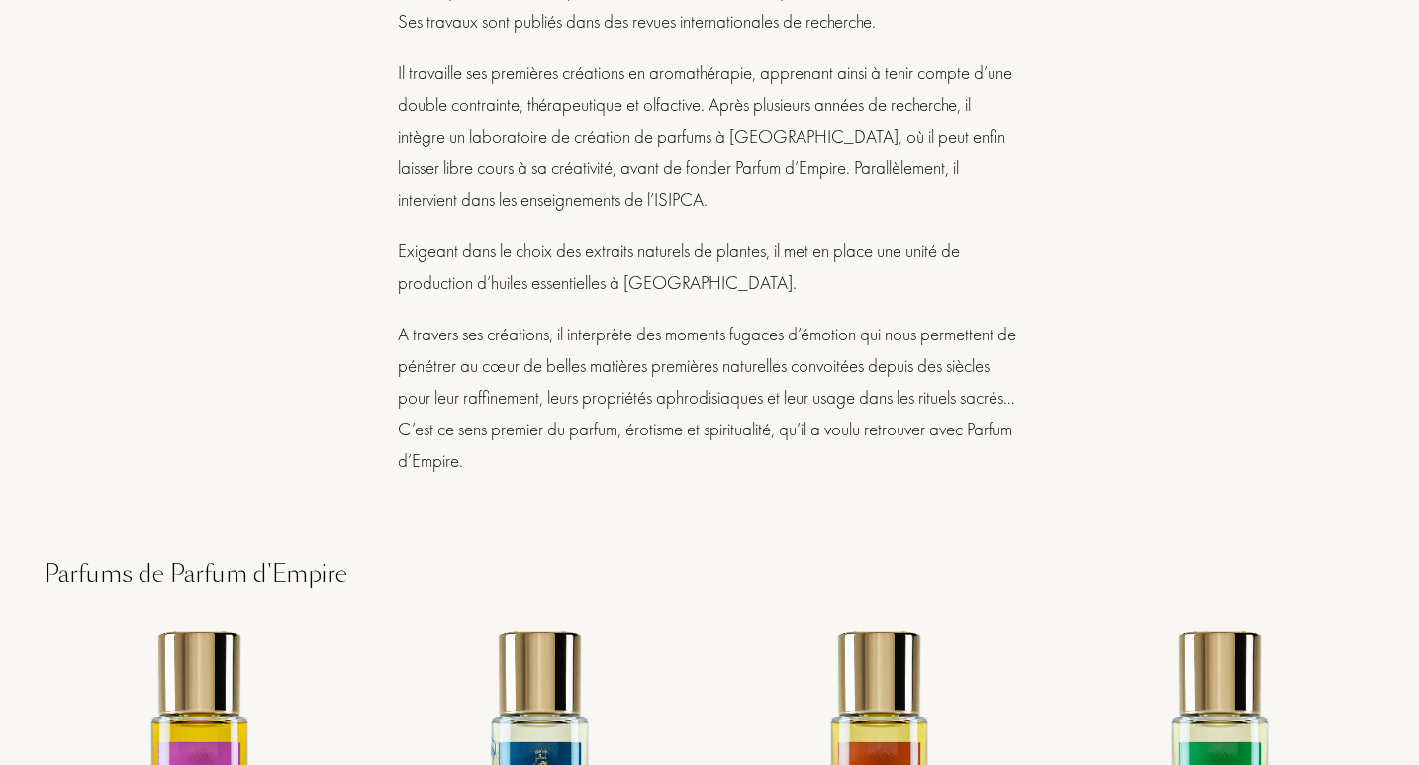
scroll to position [3847, 0]
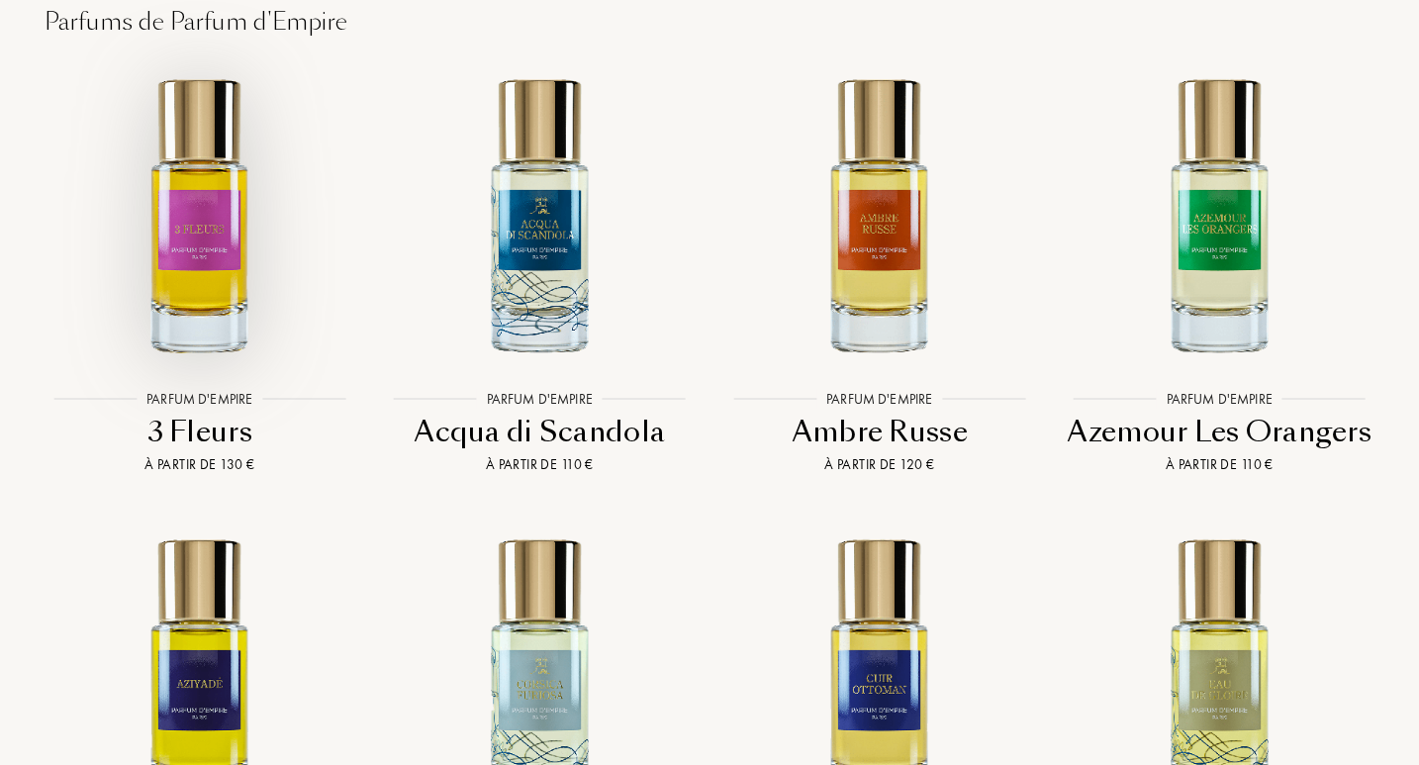
click at [200, 248] on img at bounding box center [200, 214] width 306 height 306
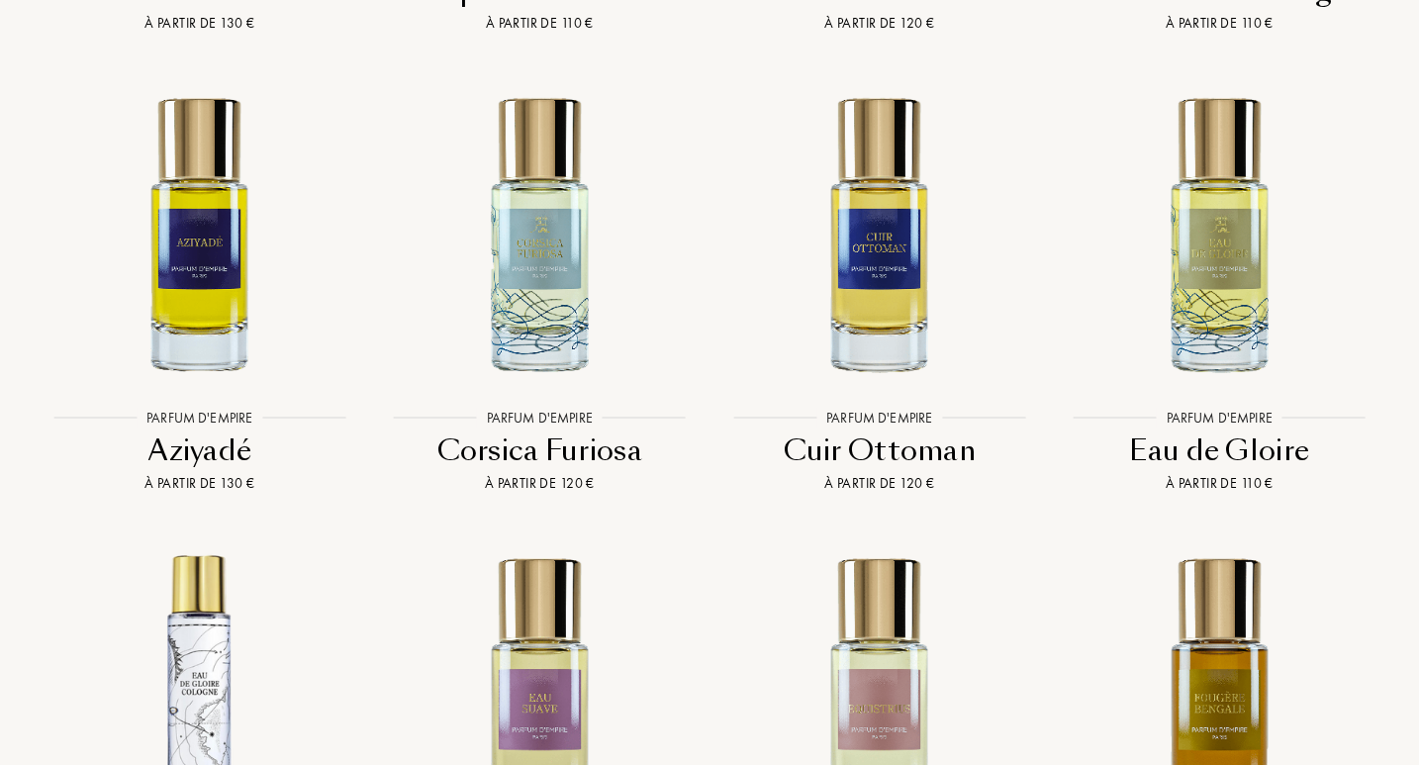
scroll to position [4670, 0]
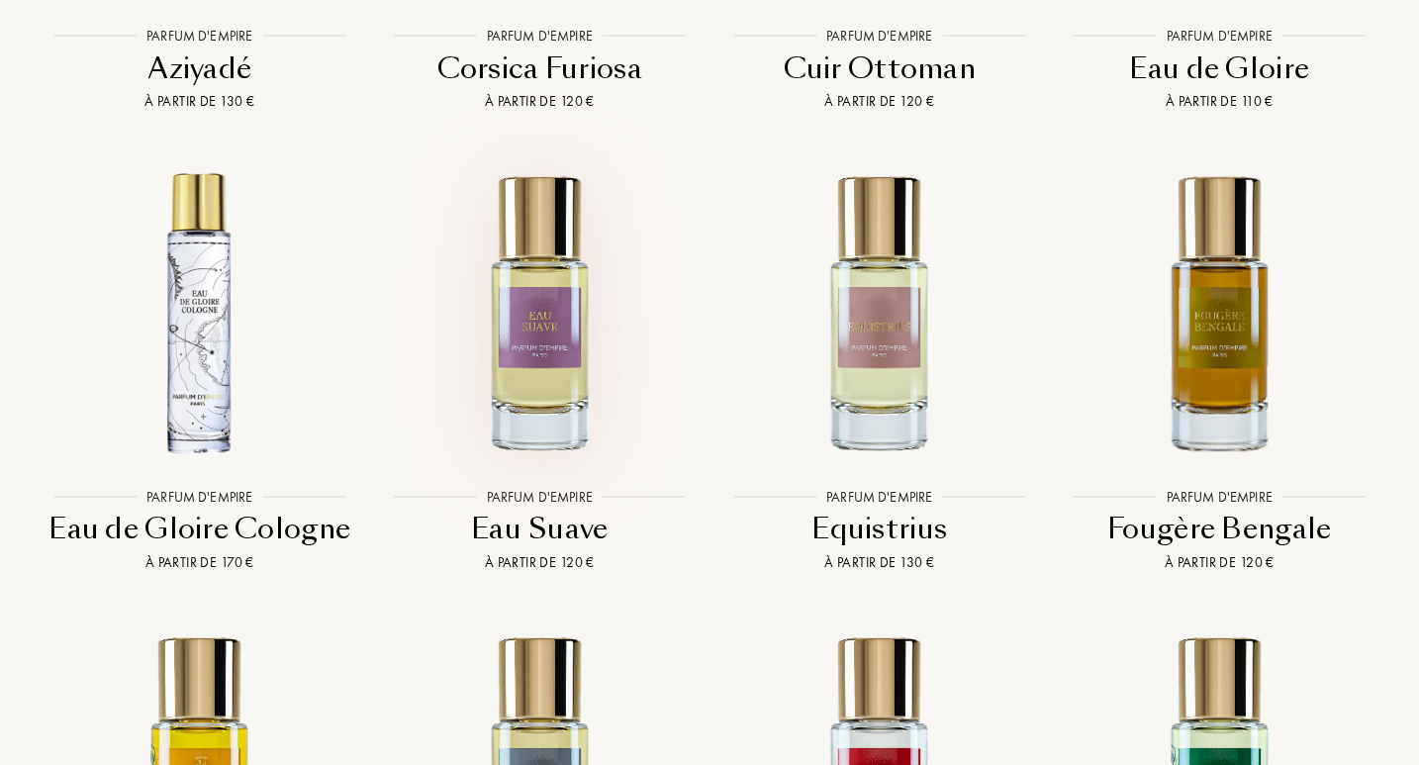
click at [505, 374] on img at bounding box center [540, 311] width 306 height 306
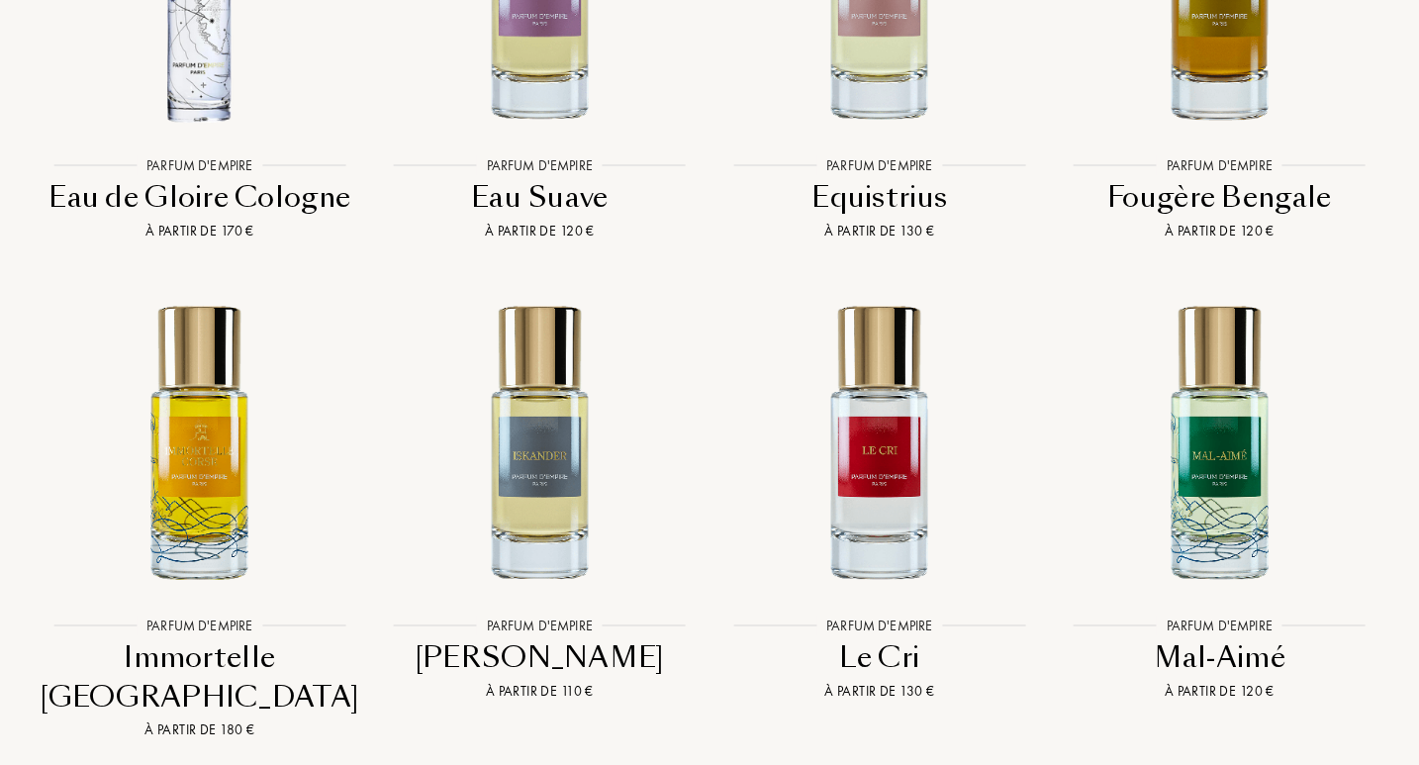
scroll to position [5574, 0]
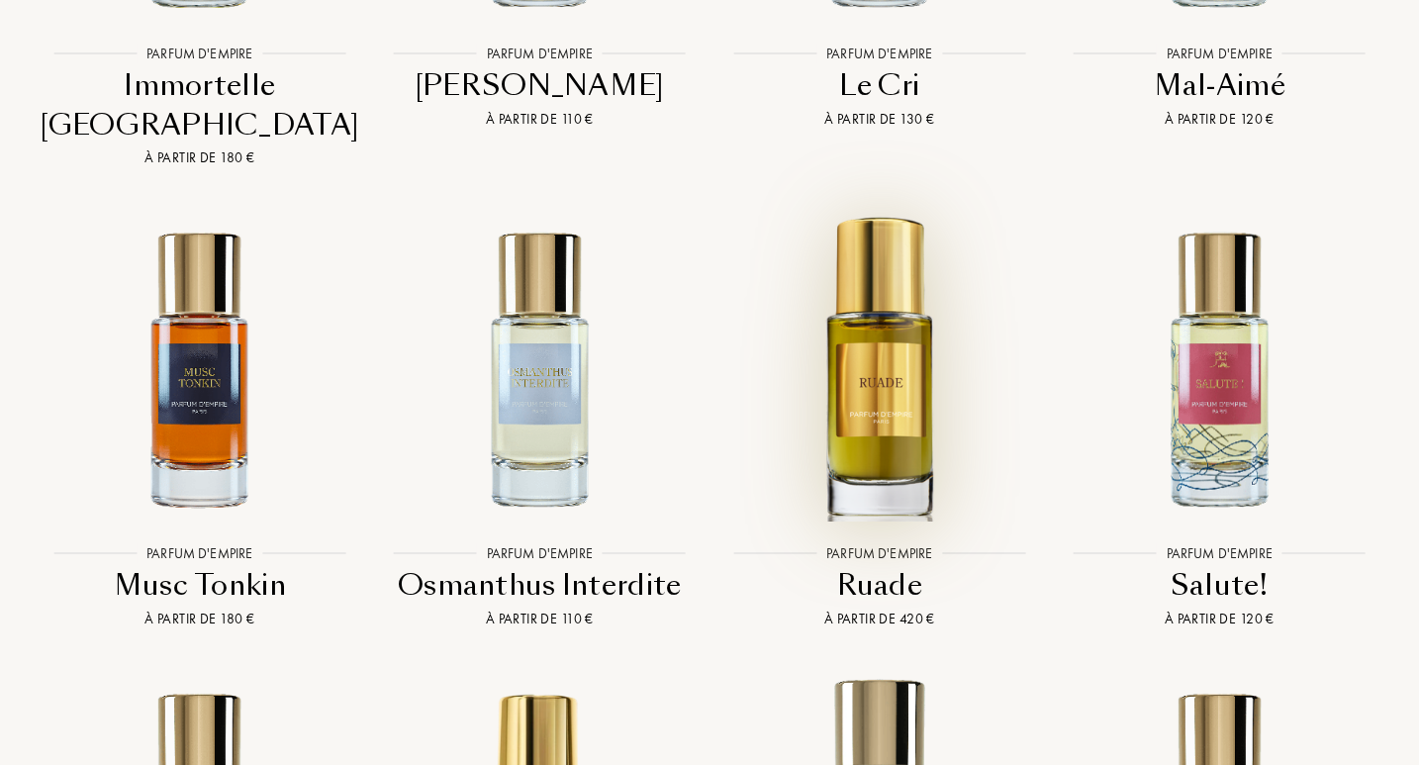
click at [897, 375] on img at bounding box center [879, 368] width 306 height 306
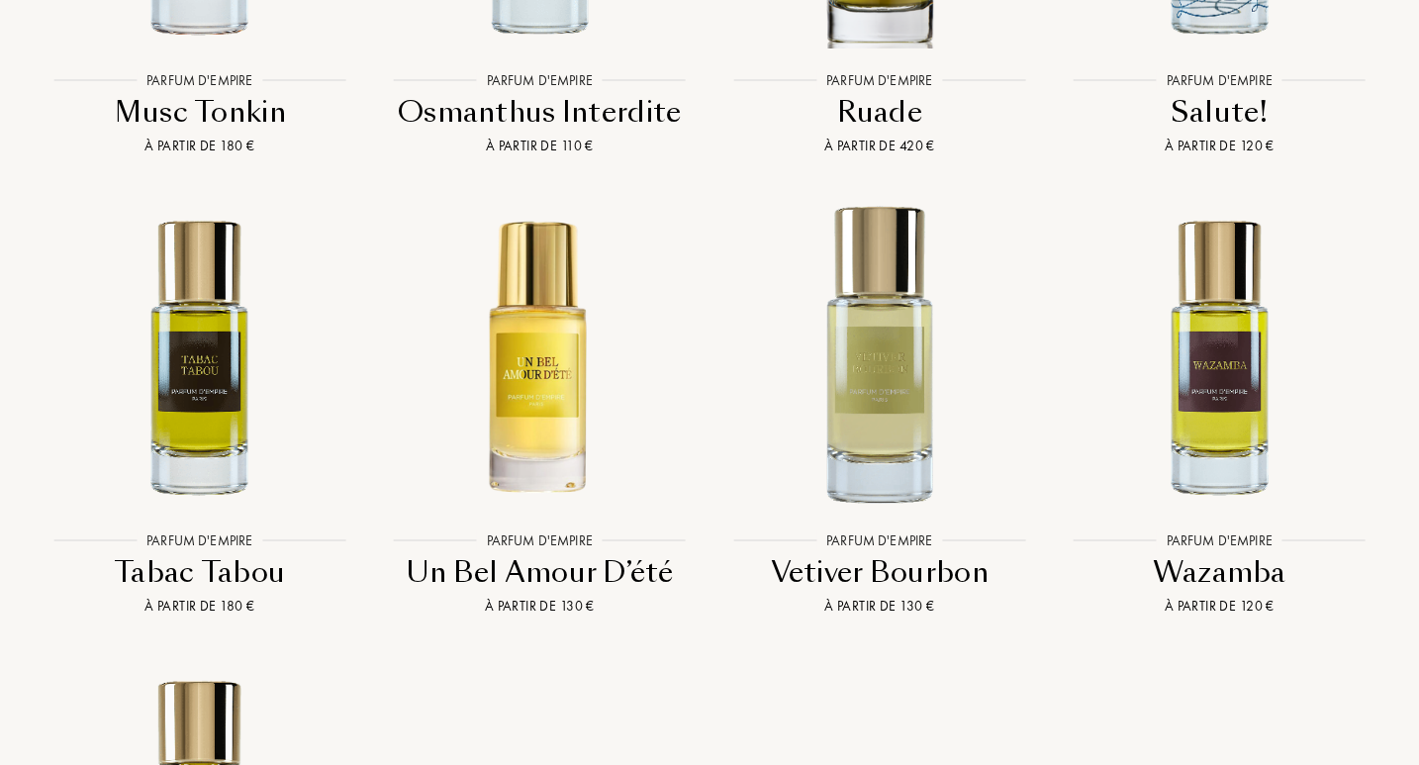
scroll to position [6167, 0]
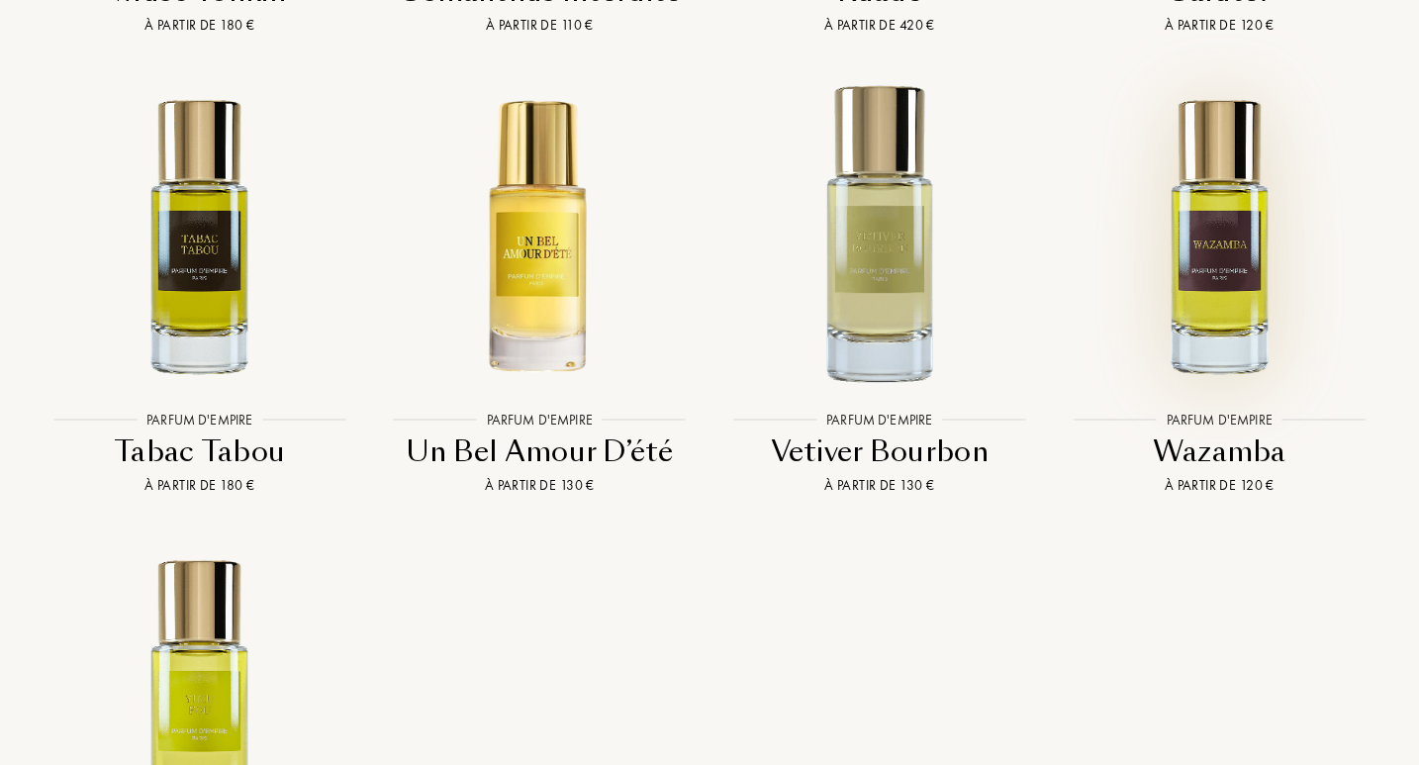
click at [1190, 220] on img at bounding box center [1220, 235] width 306 height 306
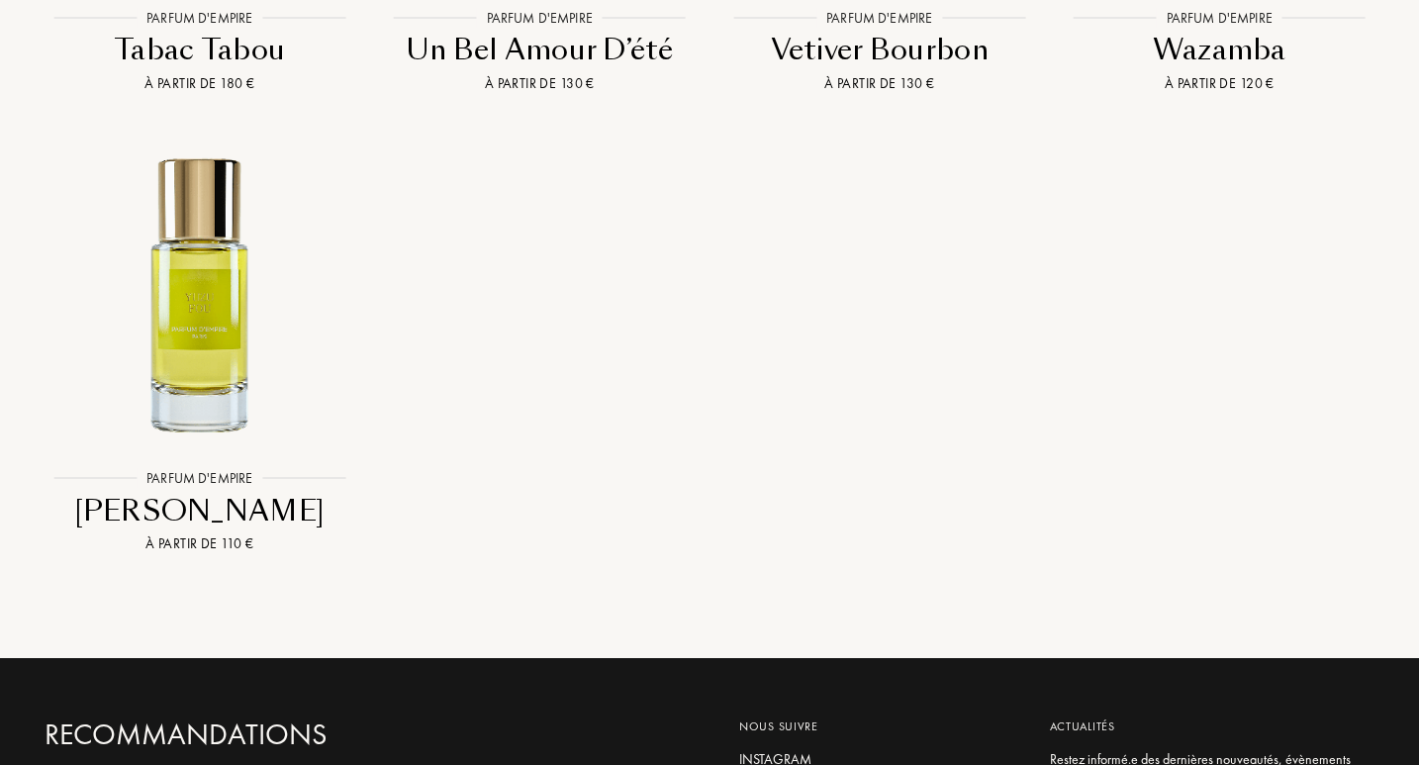
scroll to position [0, 0]
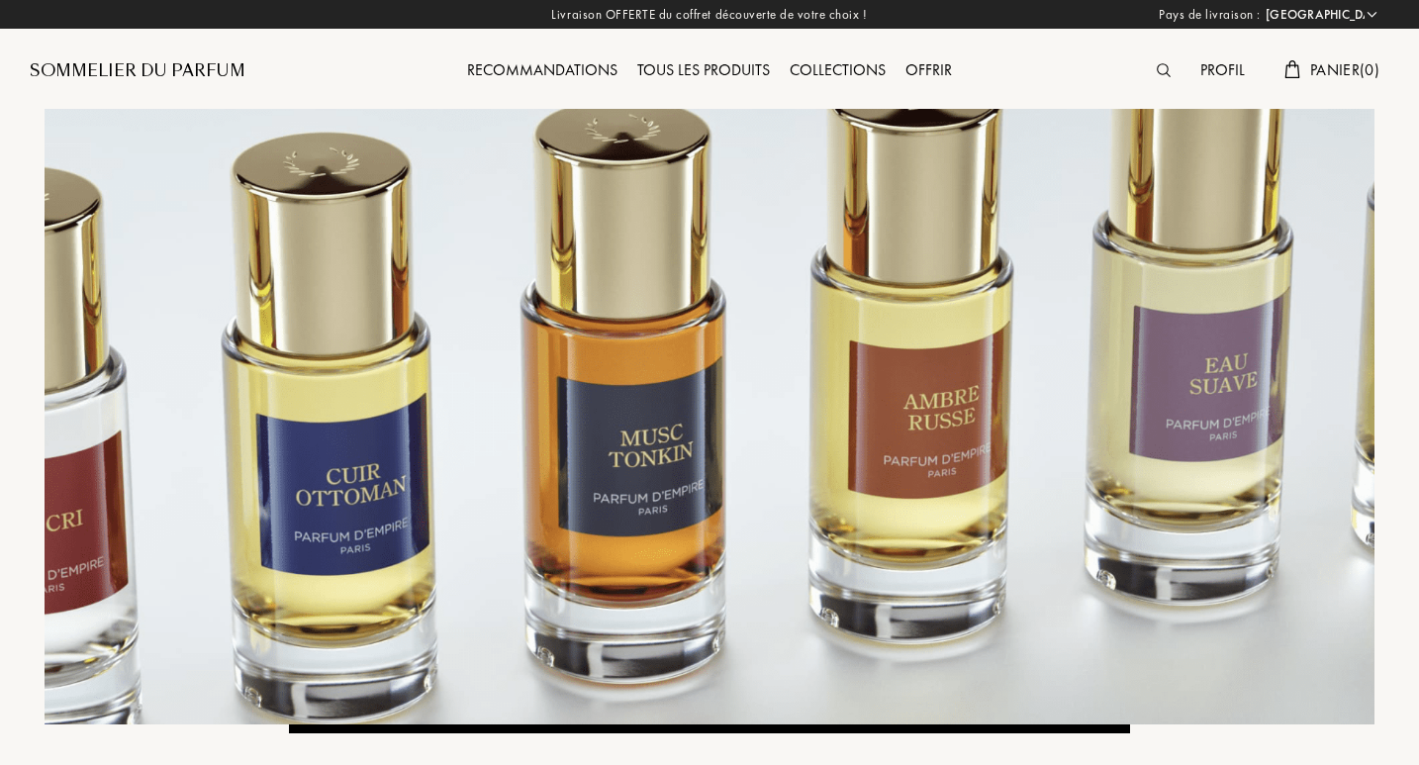
click at [667, 69] on div "Tous les produits" at bounding box center [703, 71] width 152 height 26
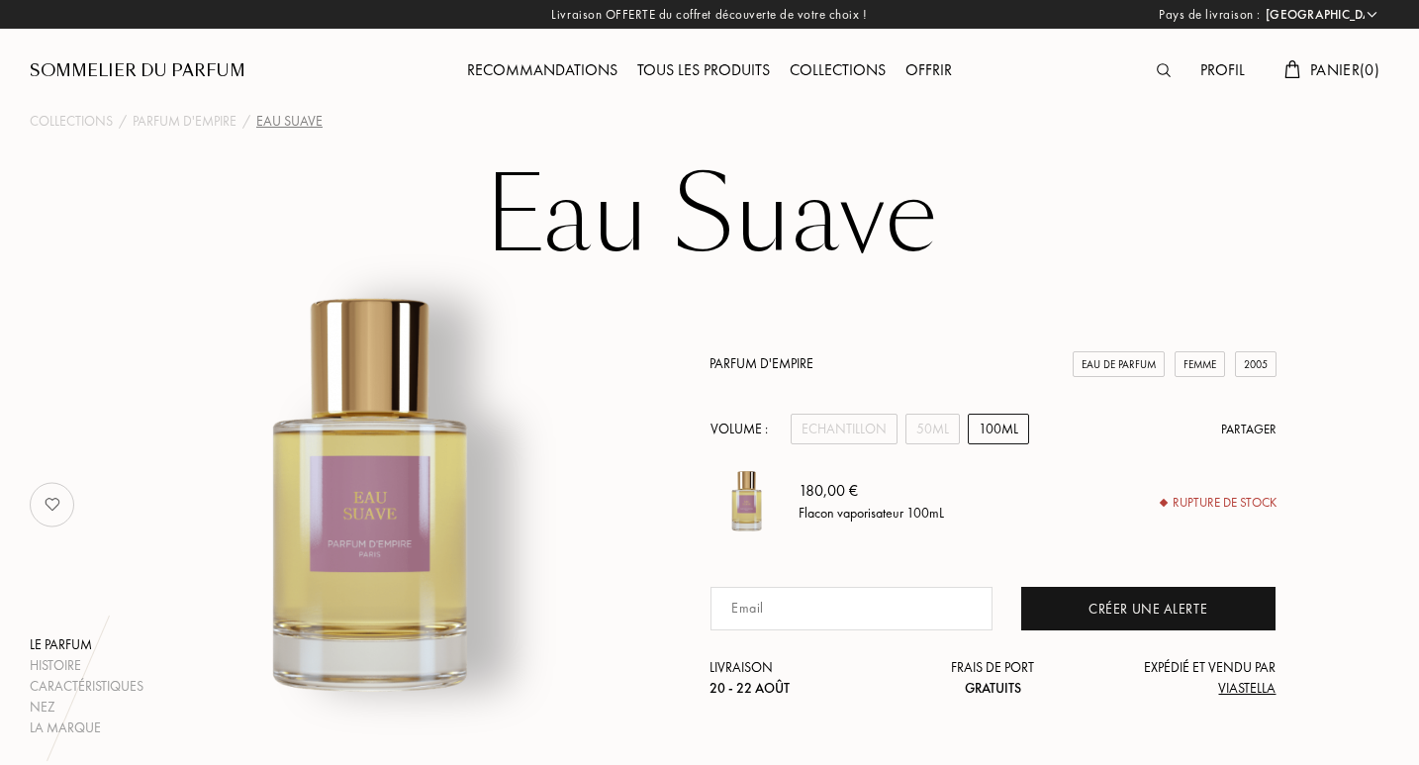
select select "FR"
click at [935, 432] on div "50mL" at bounding box center [932, 429] width 54 height 31
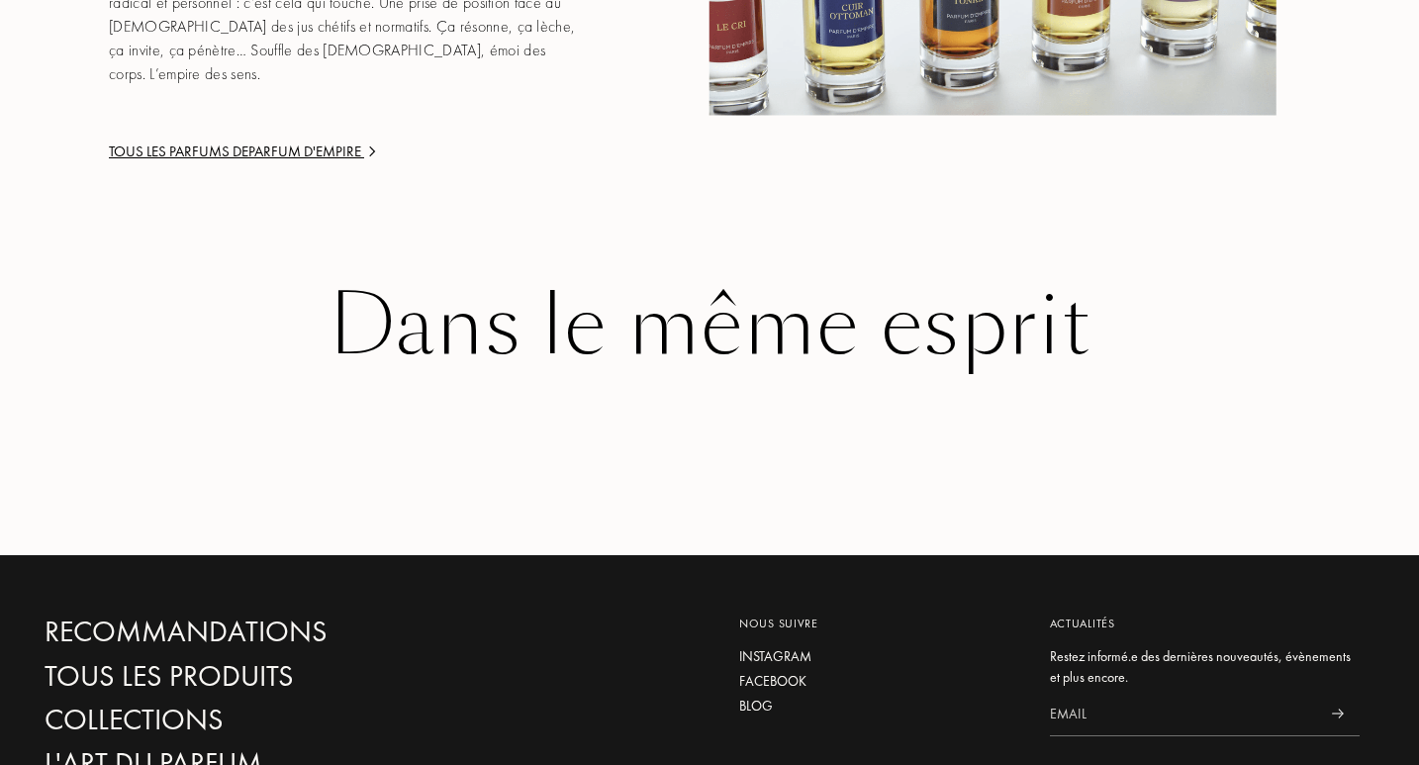
scroll to position [3402, 0]
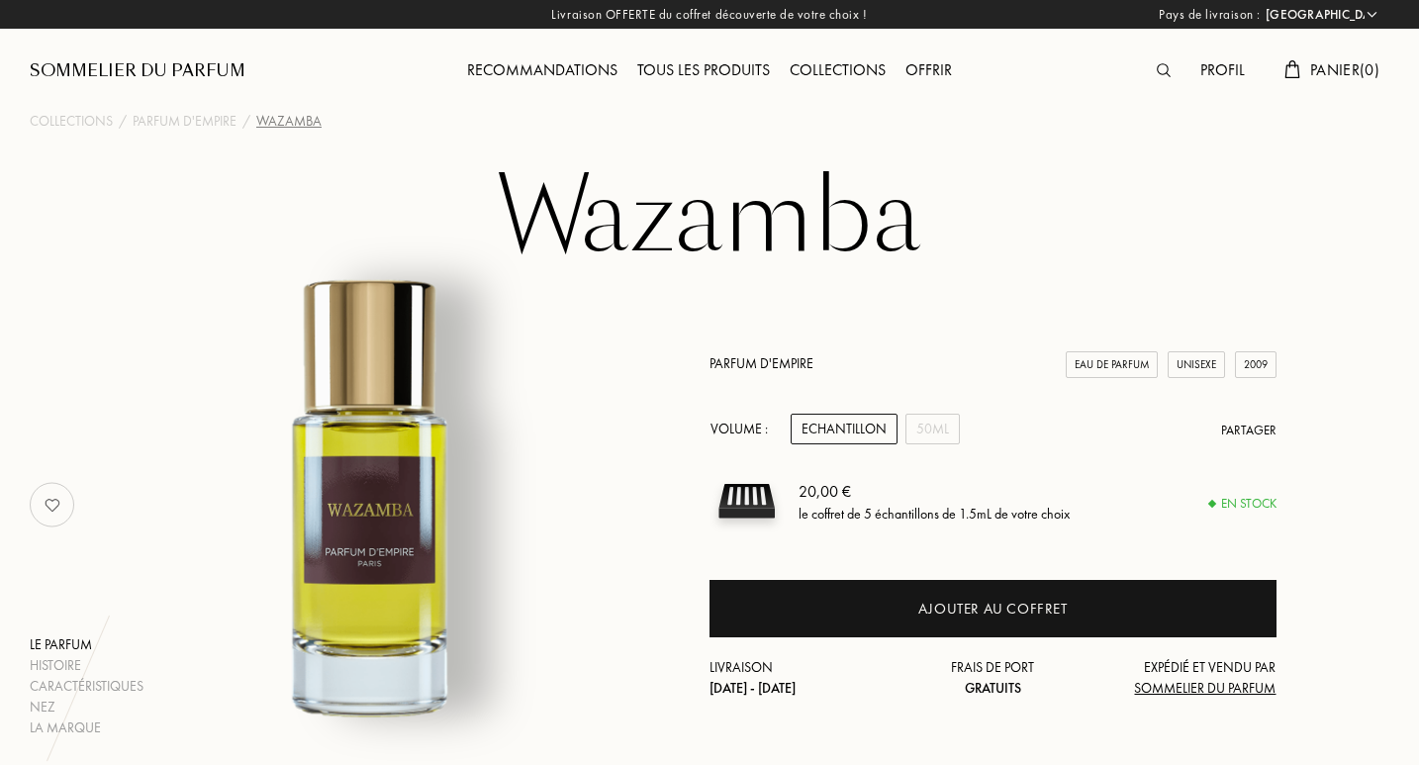
select select "FR"
click at [943, 426] on div "50mL" at bounding box center [932, 429] width 54 height 31
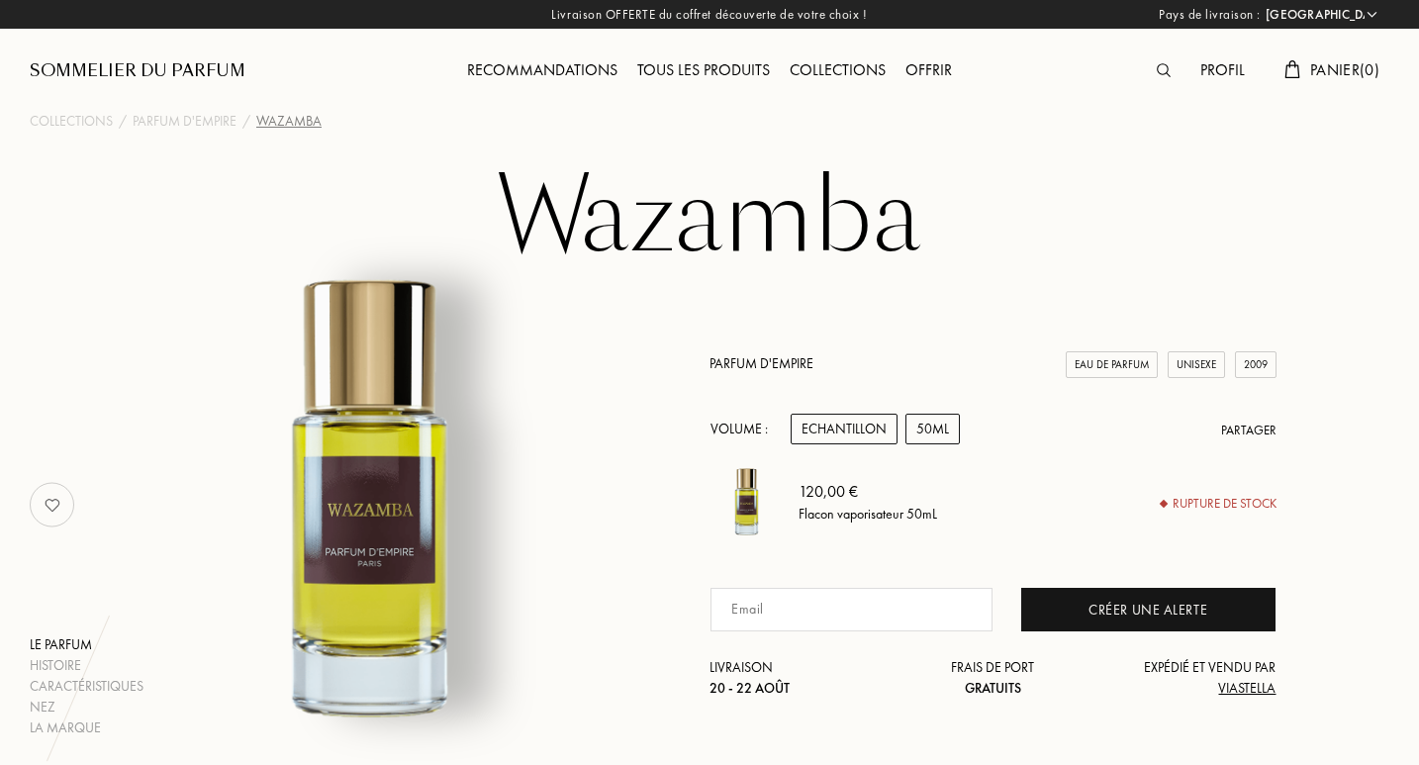
click at [852, 422] on div "Echantillon" at bounding box center [844, 429] width 107 height 31
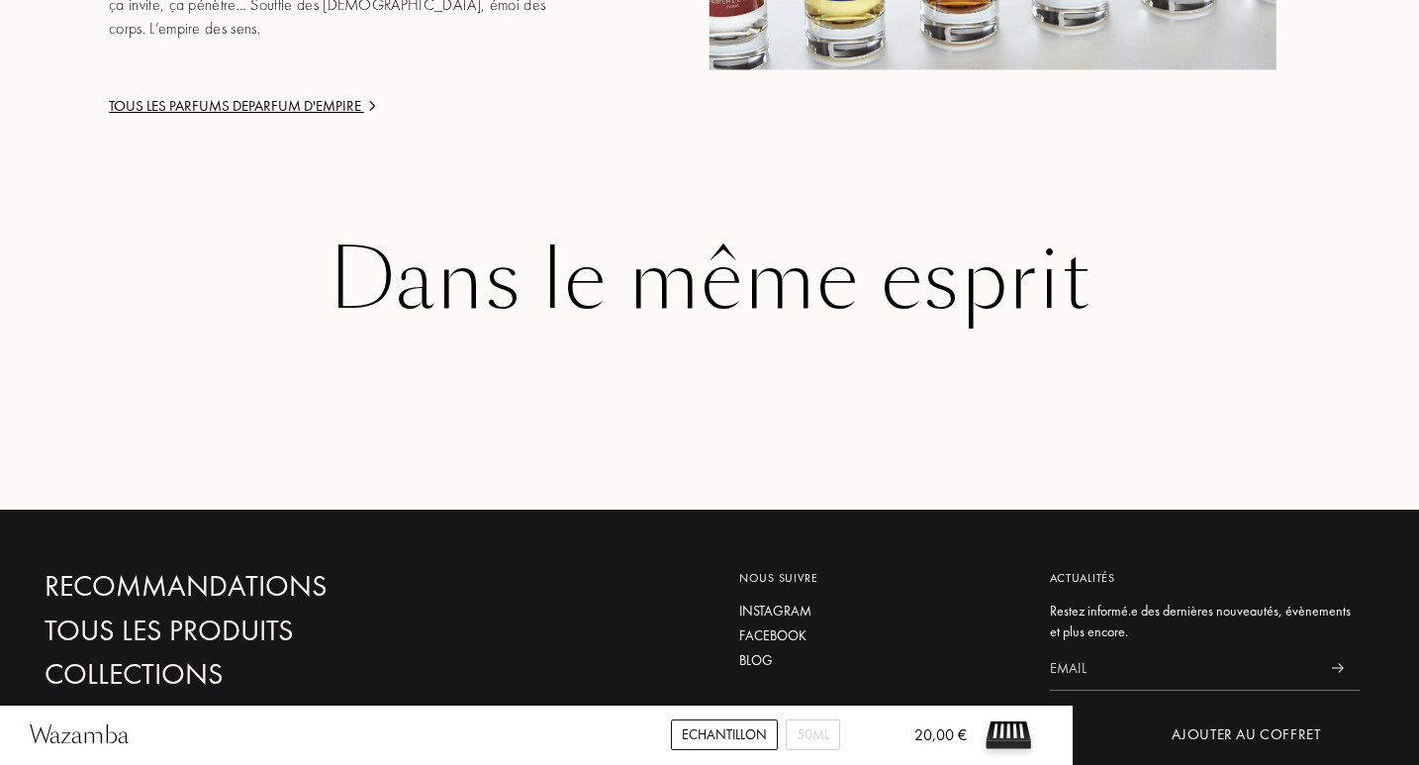
scroll to position [65, 0]
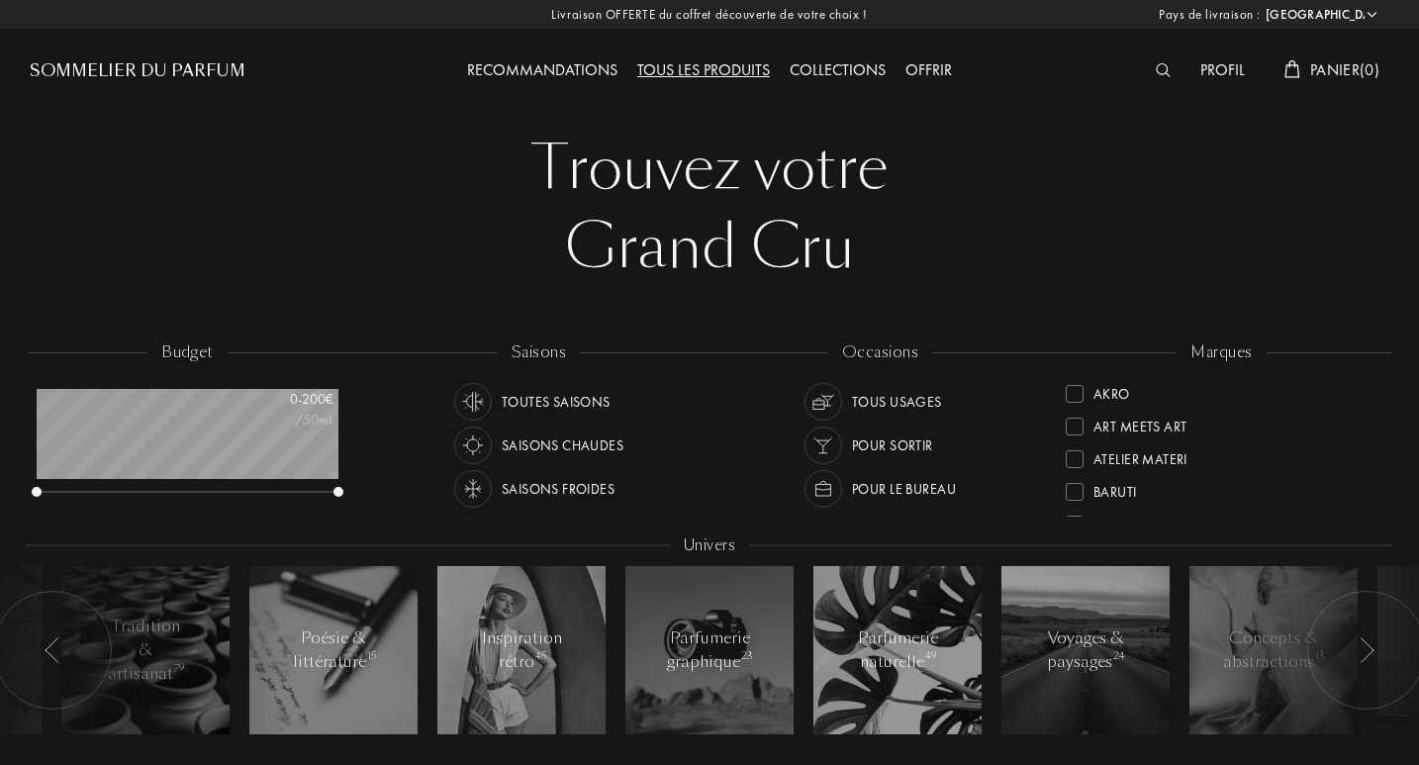
select select "FR"
click at [822, 451] on img at bounding box center [823, 445] width 28 height 28
click at [478, 488] on img at bounding box center [473, 489] width 28 height 28
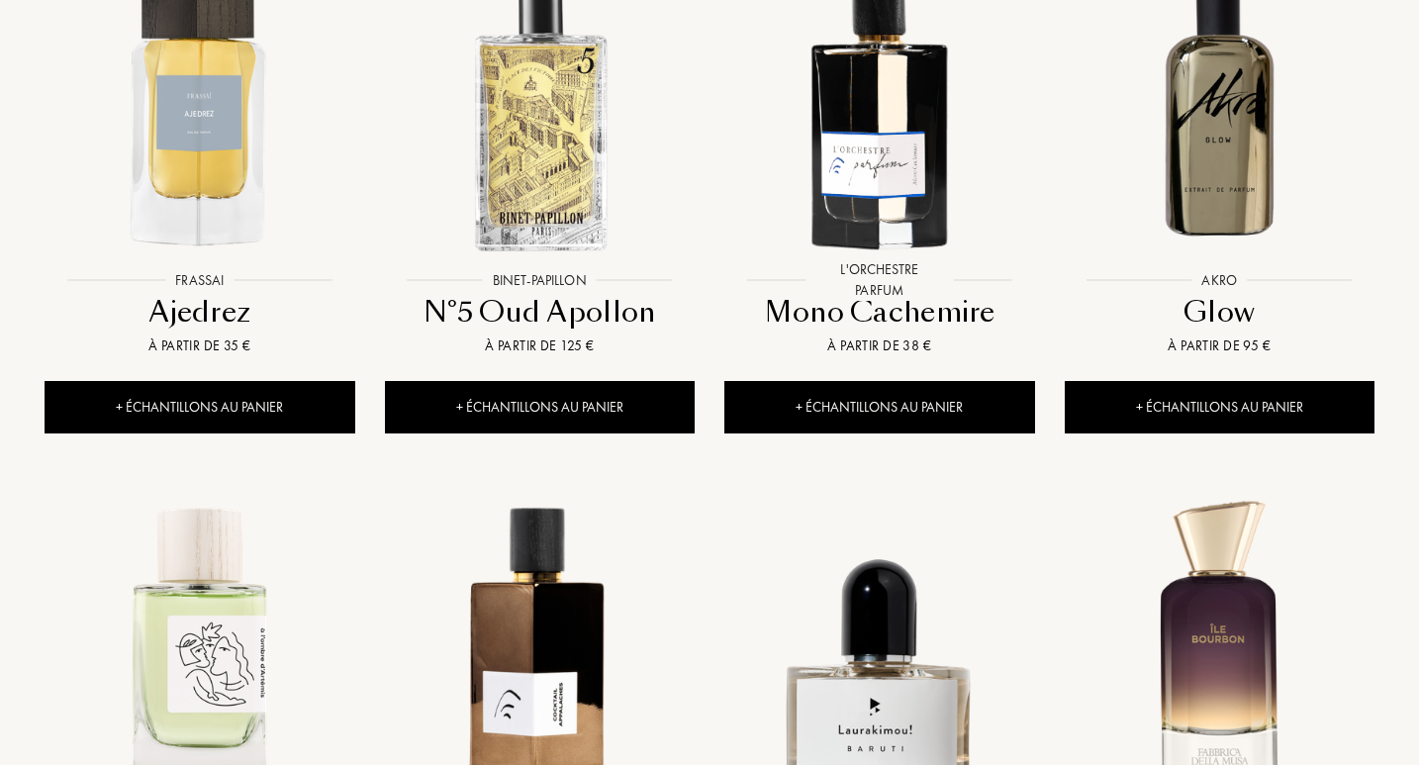
scroll to position [912, 0]
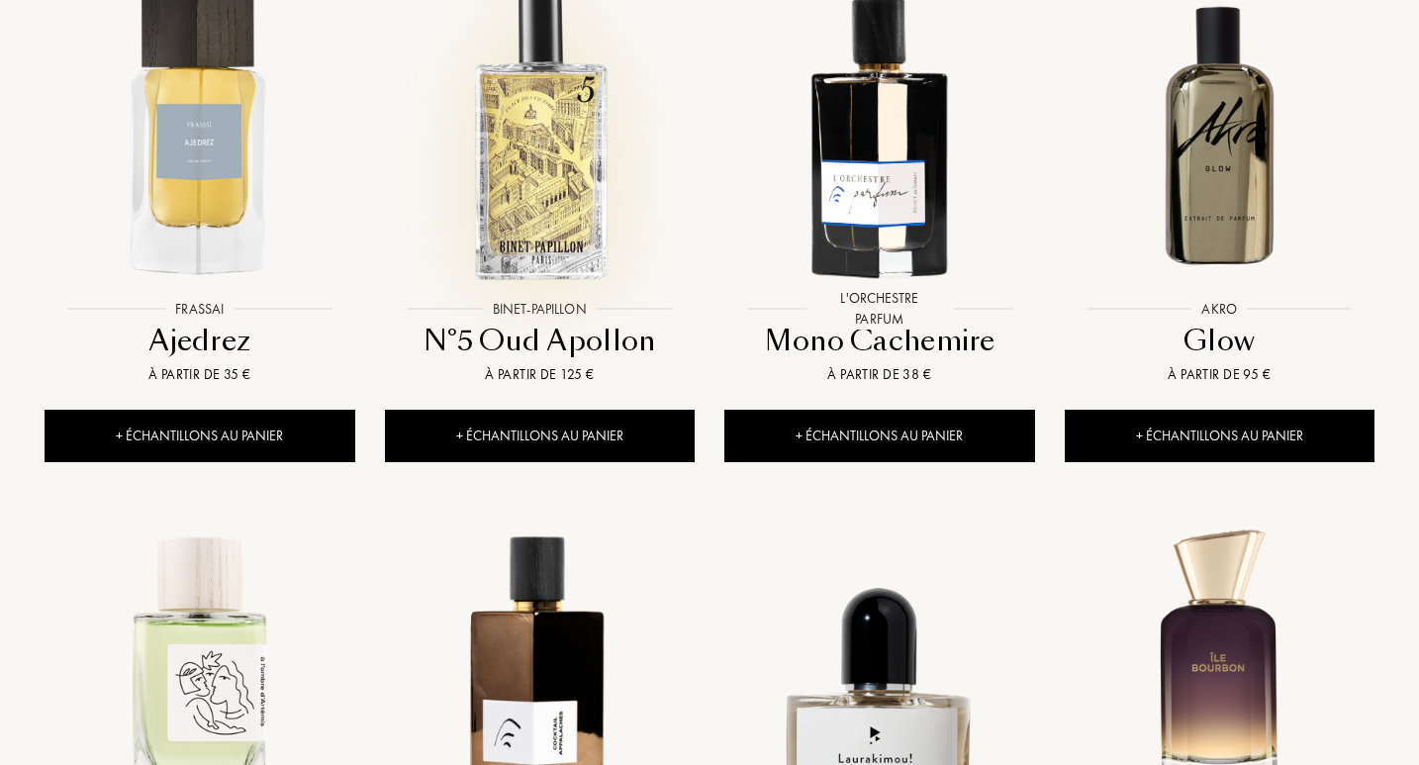
click at [565, 163] on img at bounding box center [540, 134] width 306 height 306
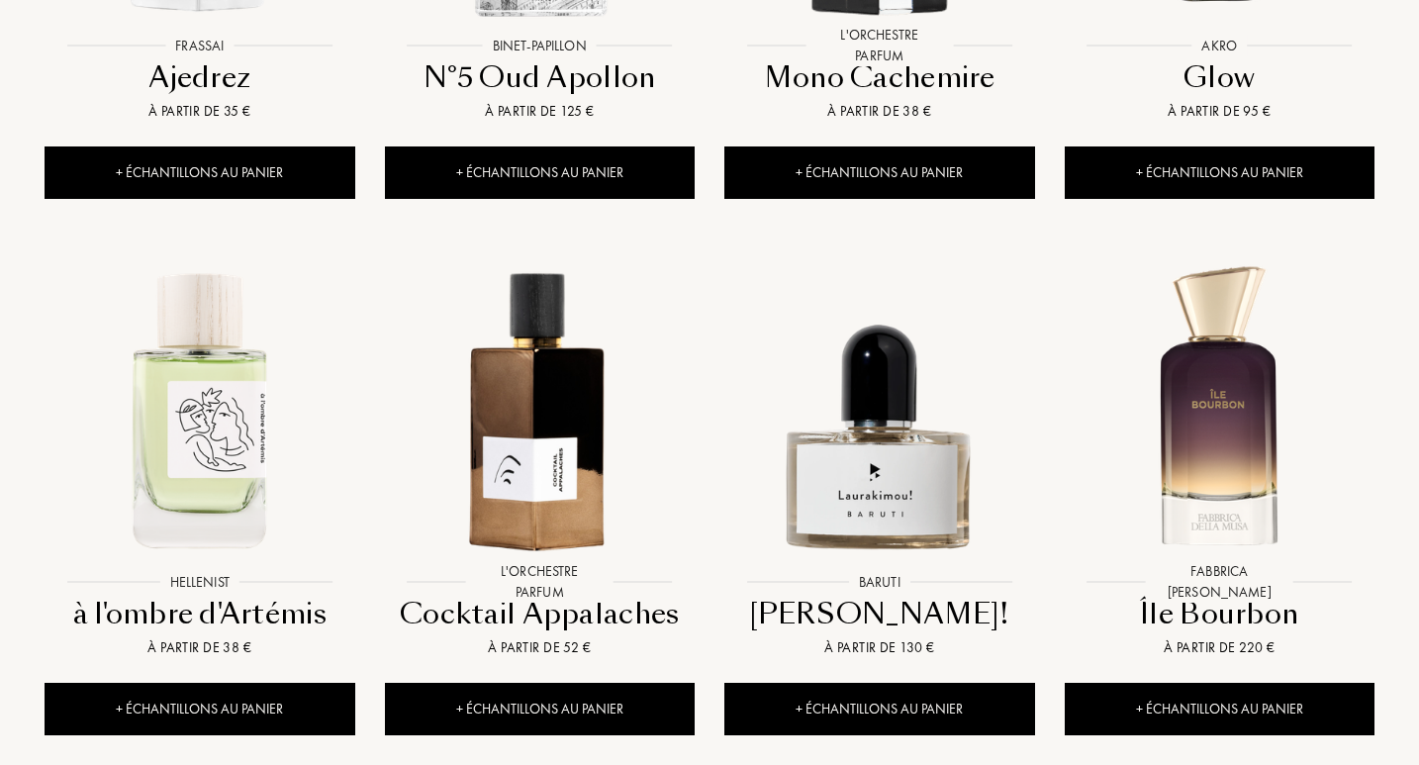
scroll to position [1289, 0]
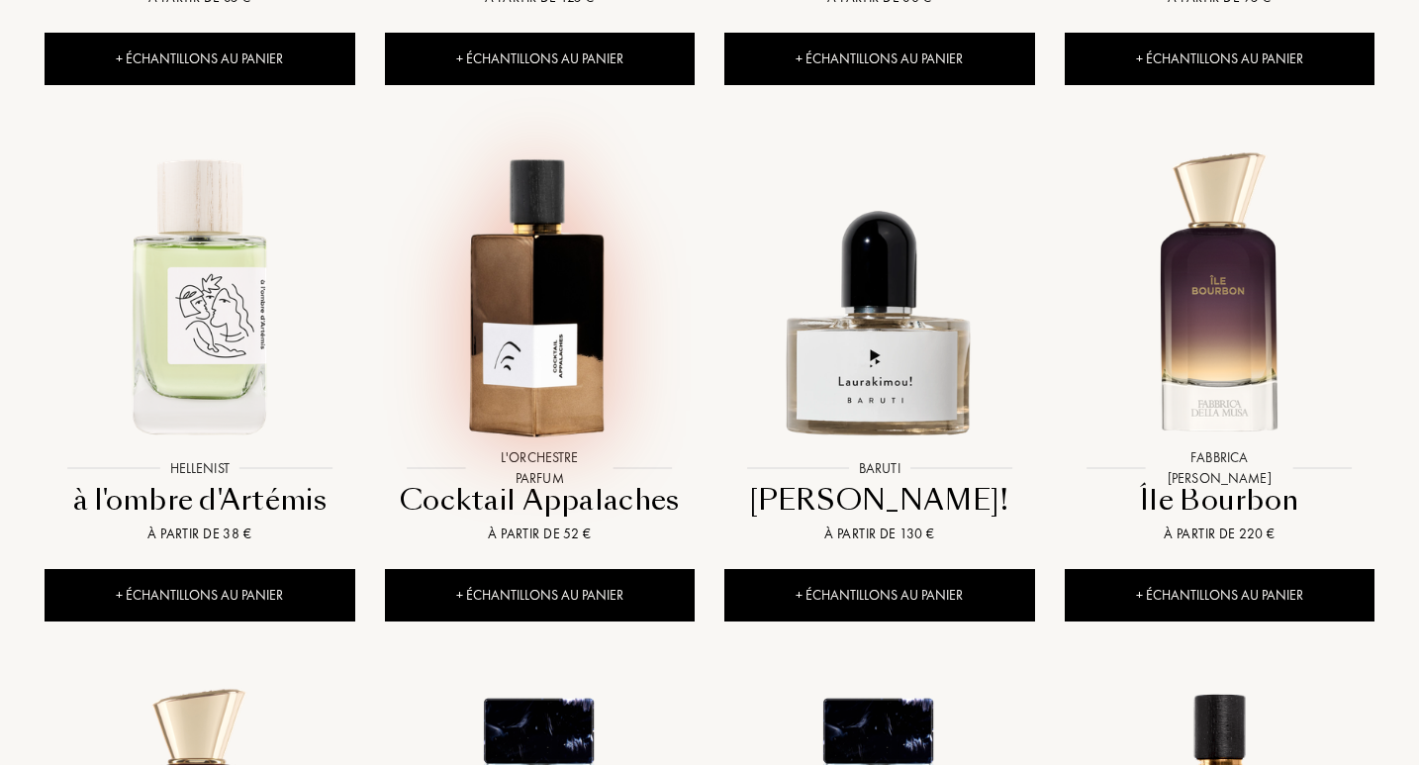
click at [519, 283] on img at bounding box center [540, 294] width 306 height 306
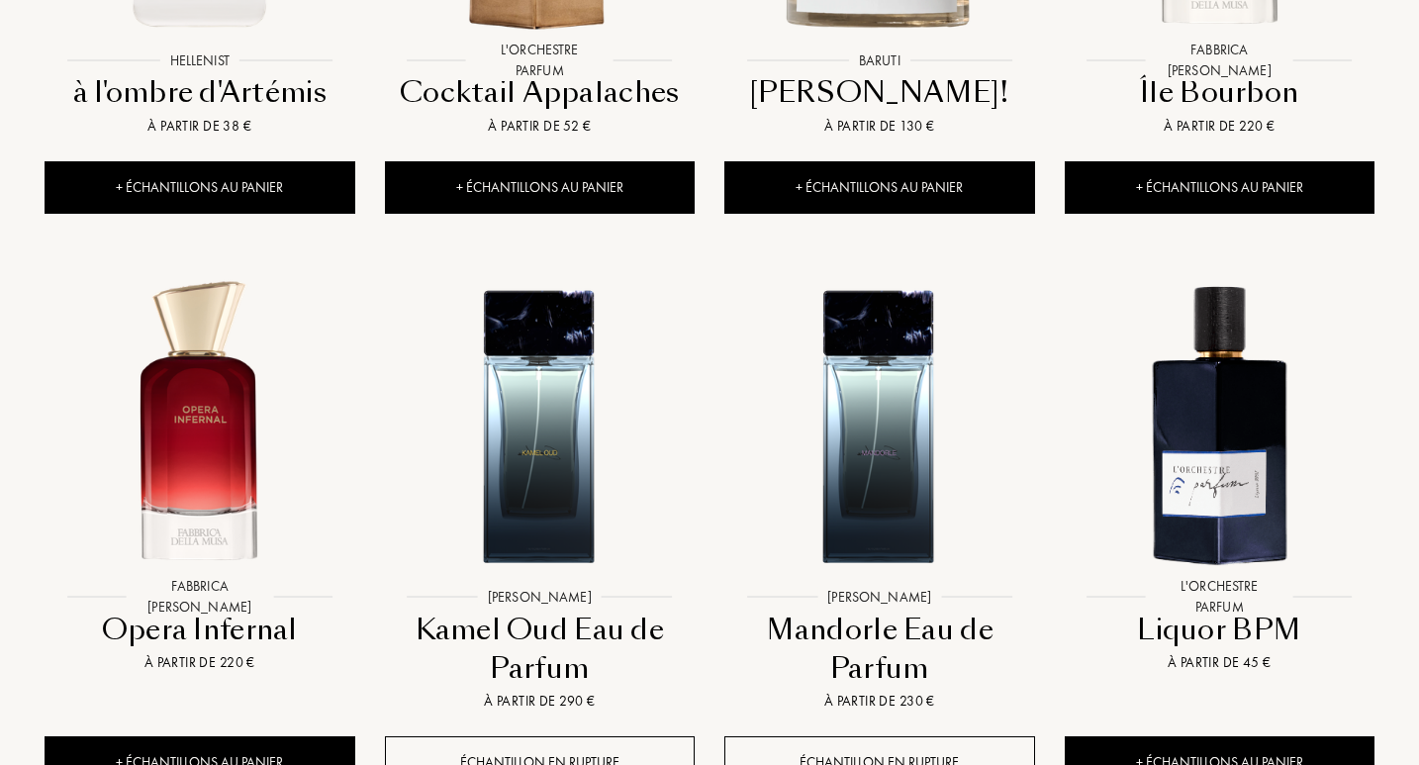
scroll to position [1955, 0]
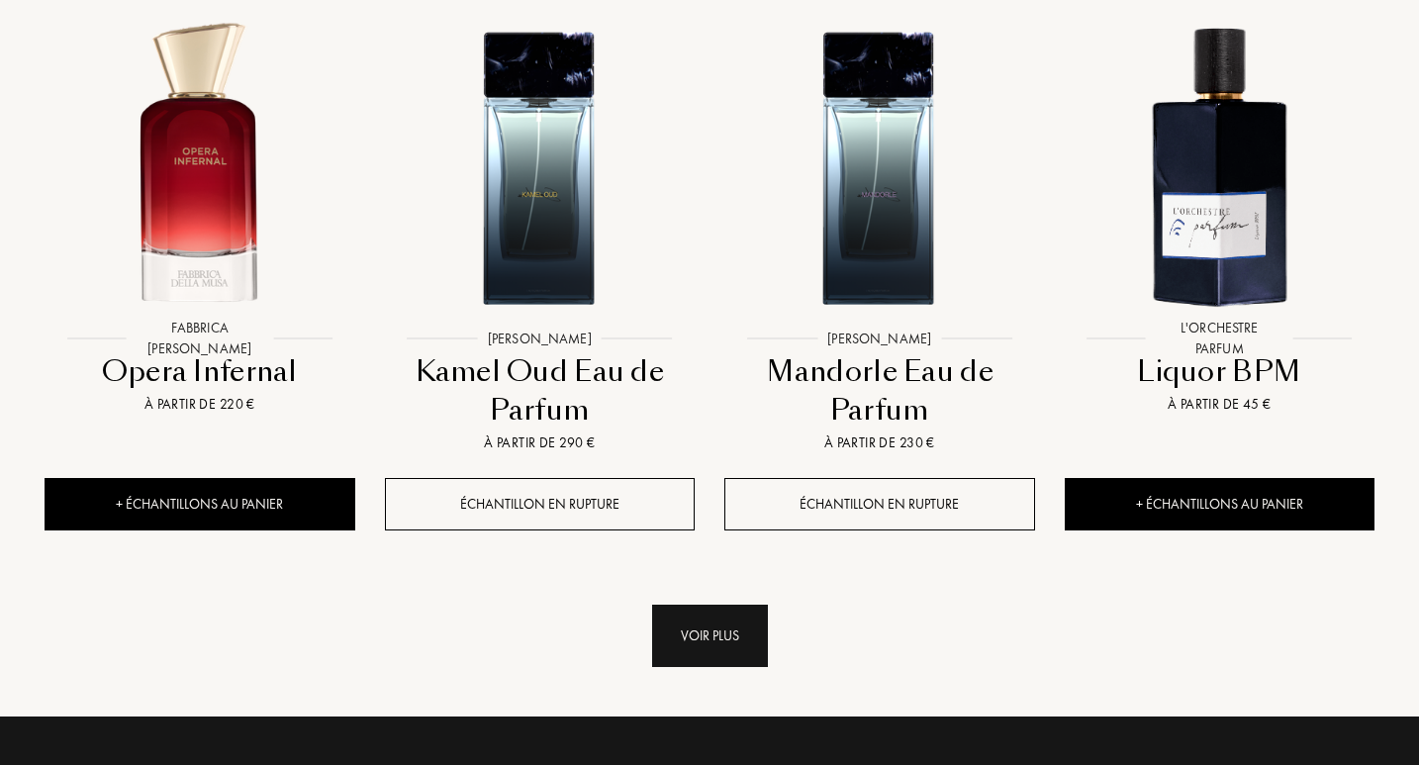
click at [670, 636] on div "Voir plus" at bounding box center [710, 636] width 116 height 62
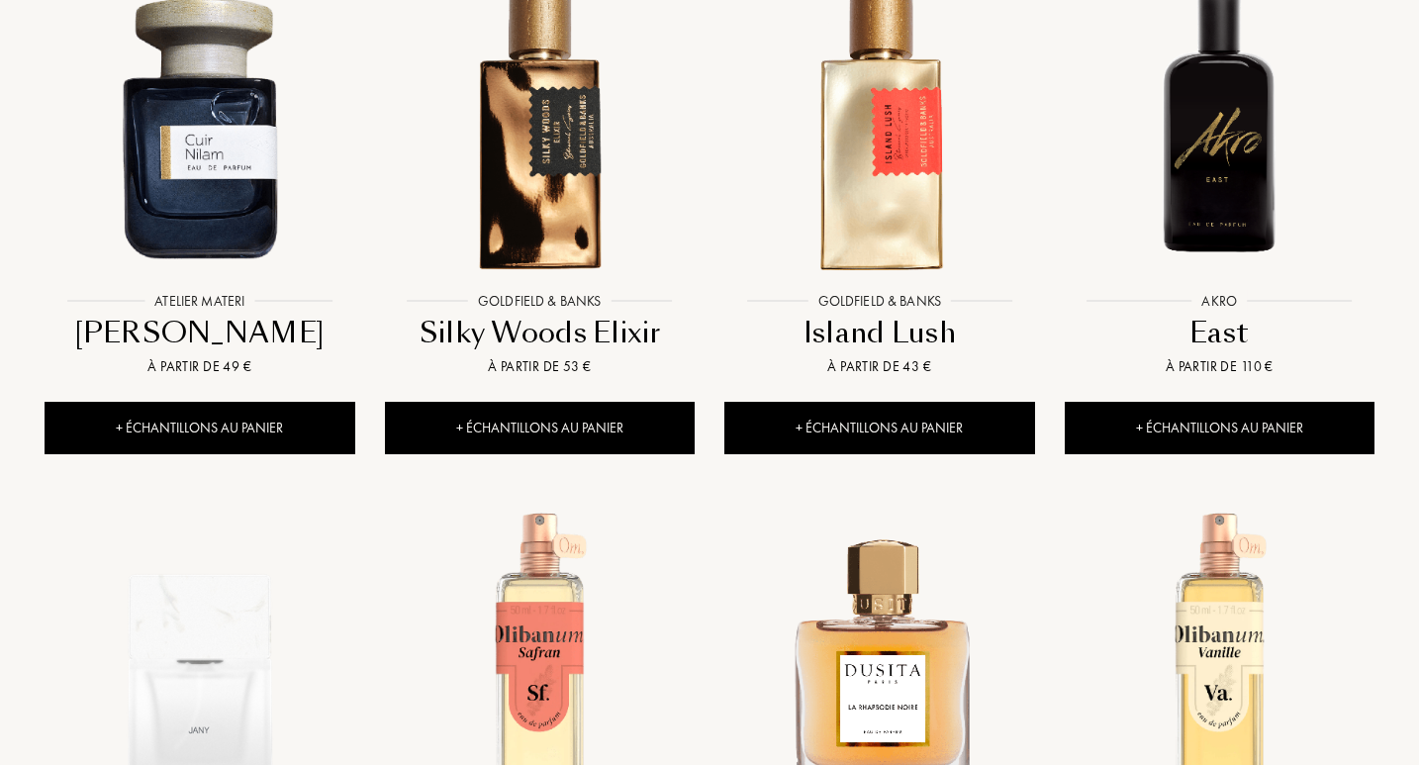
scroll to position [2392, 0]
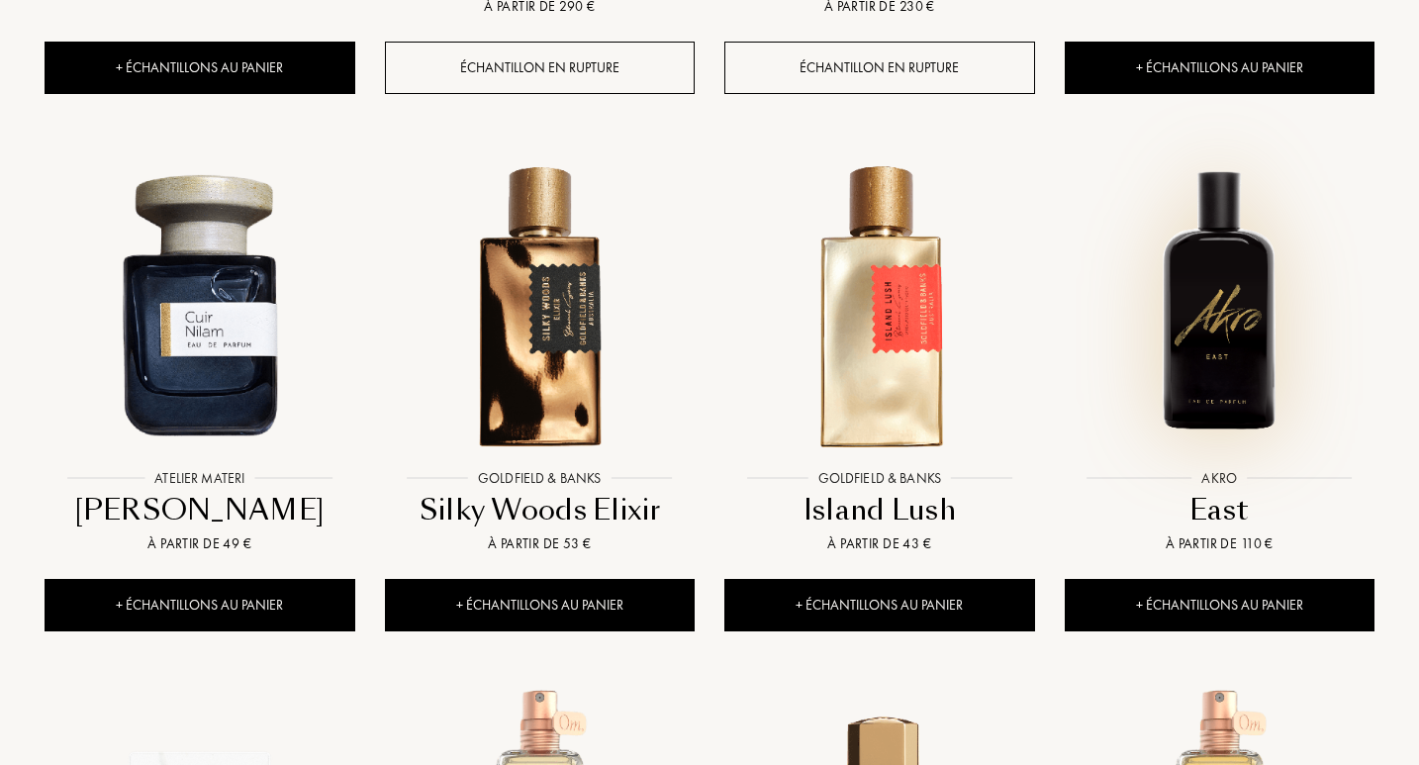
click at [1241, 377] on img at bounding box center [1220, 303] width 306 height 306
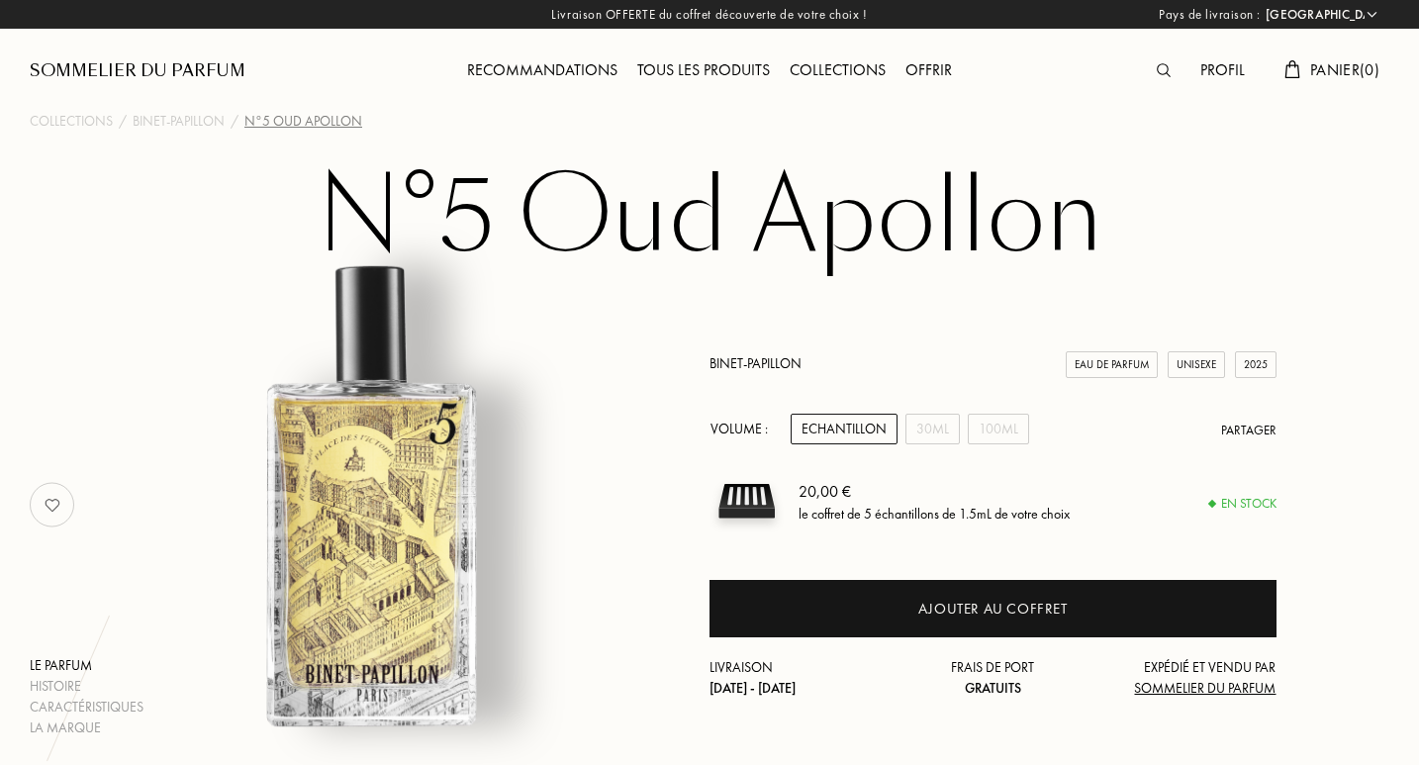
select select "FR"
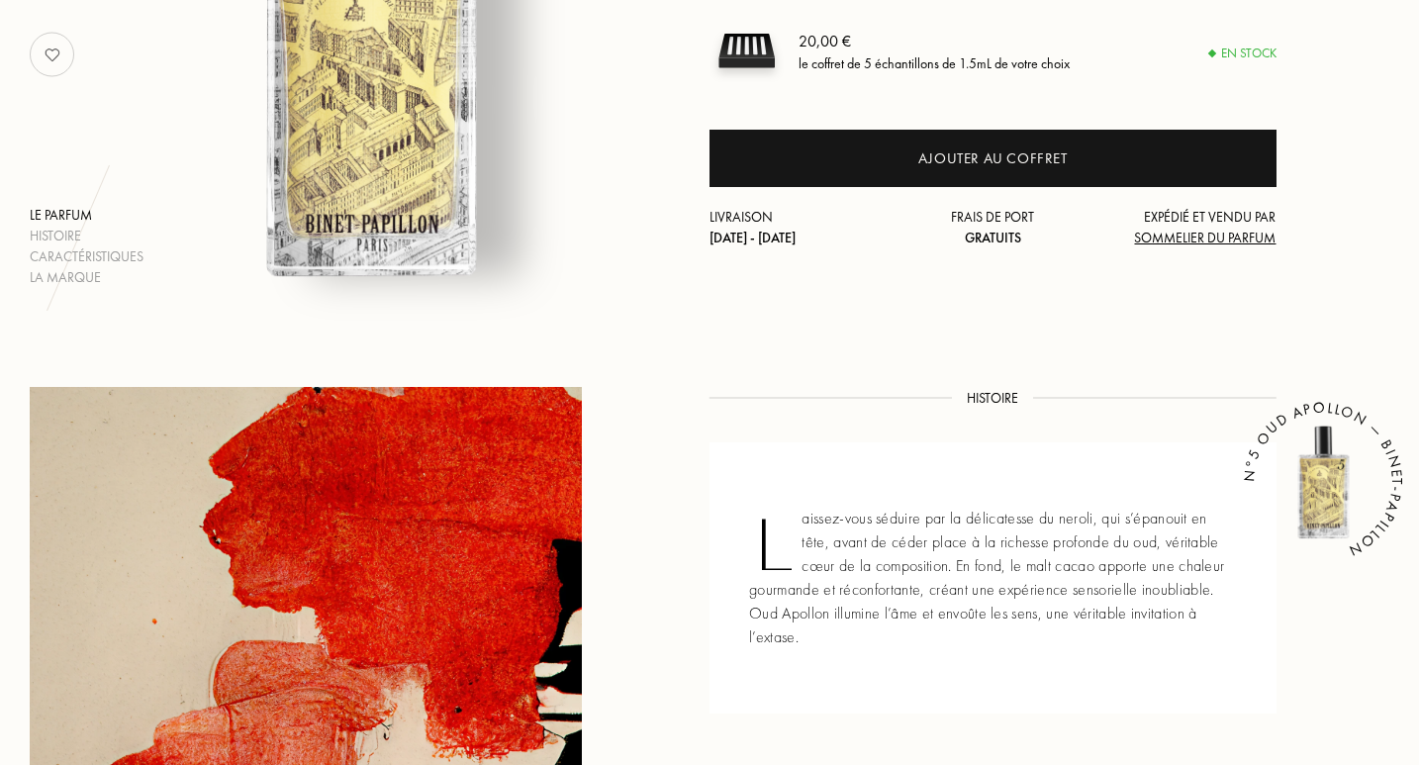
scroll to position [447, 0]
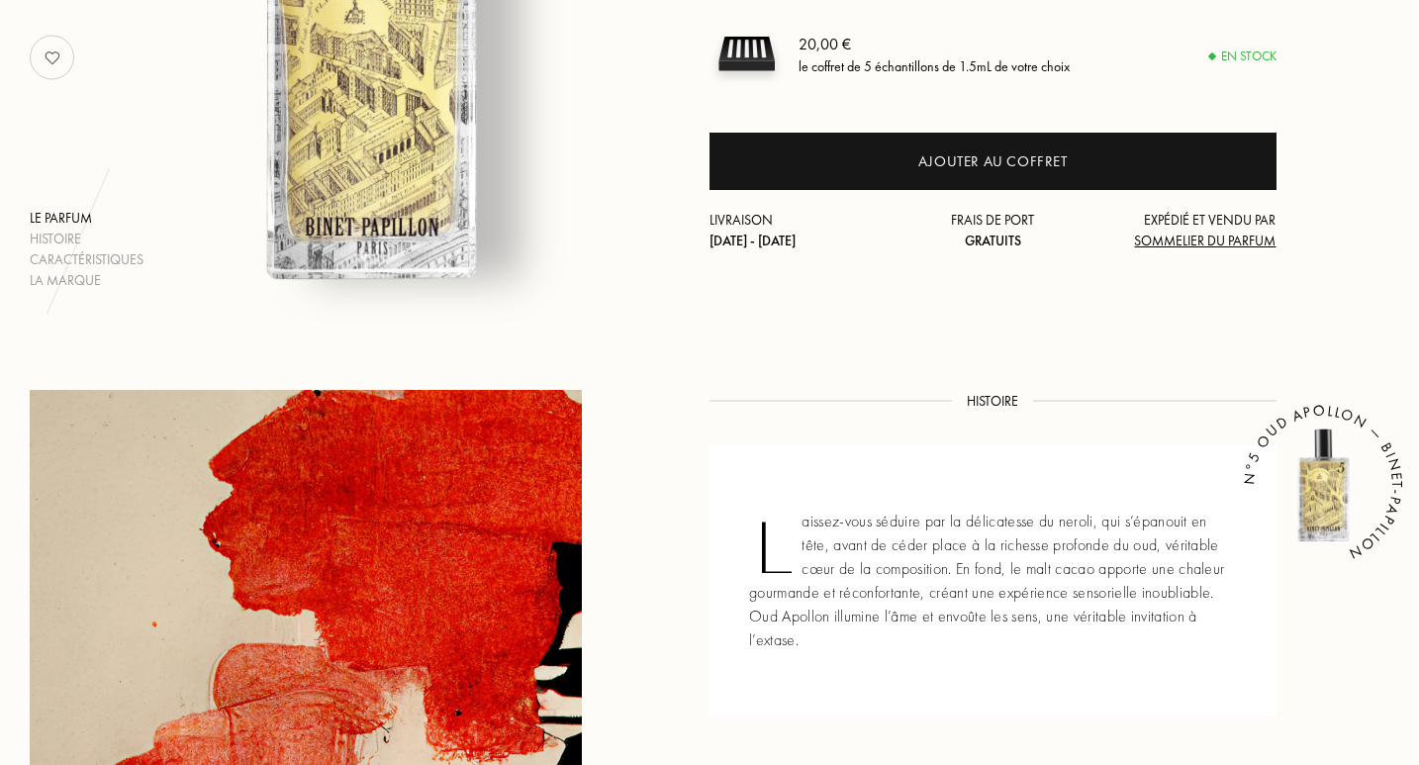
drag, startPoint x: 0, startPoint y: 0, endPoint x: 1422, endPoint y: 309, distance: 1455.0
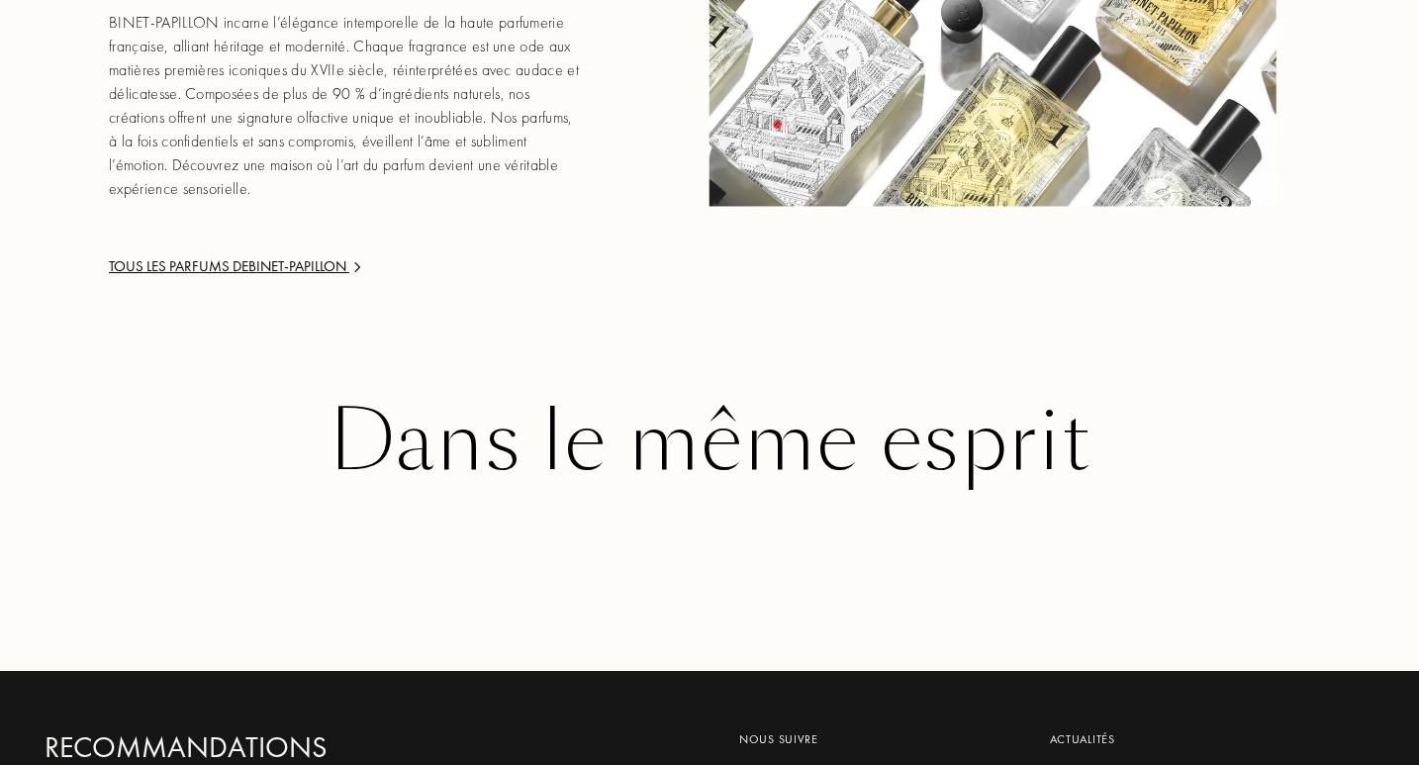
scroll to position [2314, 0]
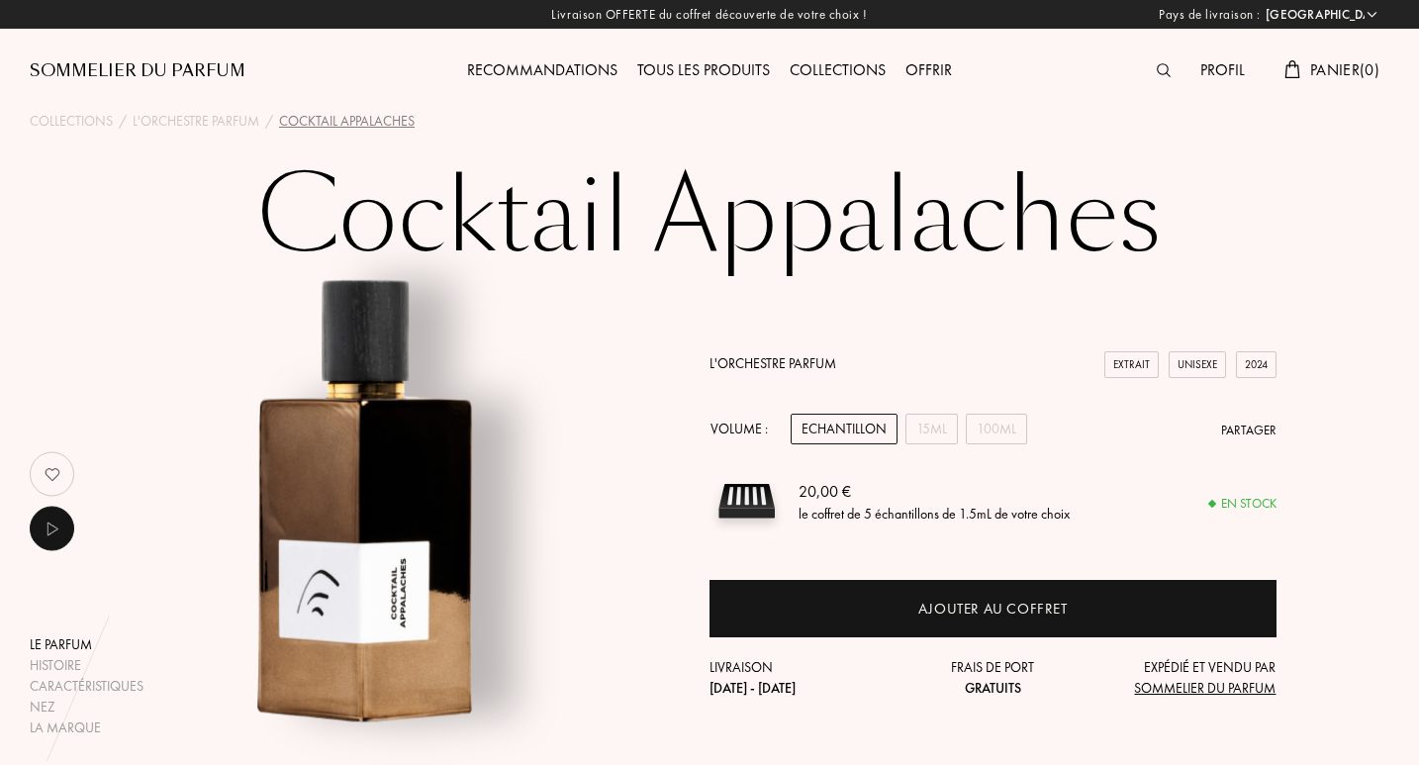
select select "FR"
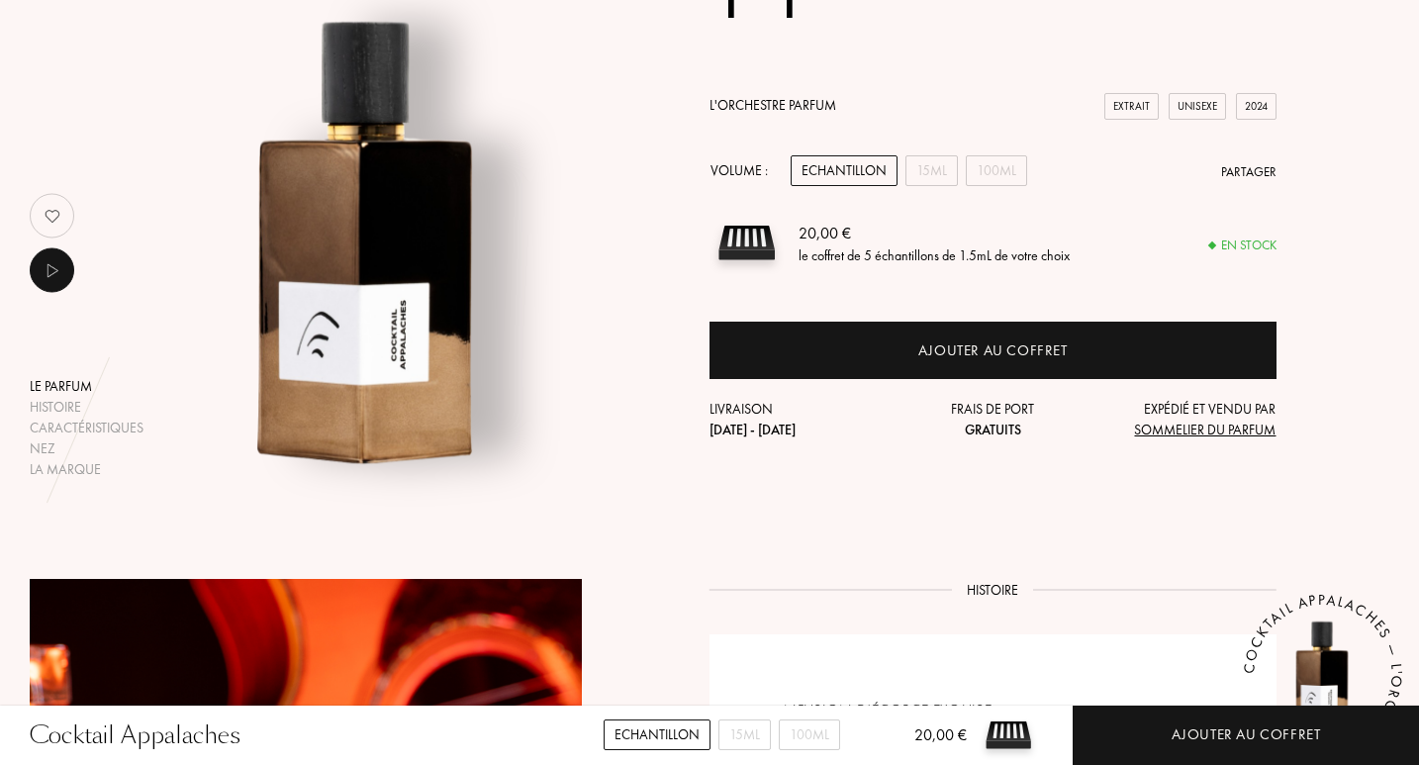
scroll to position [659, 0]
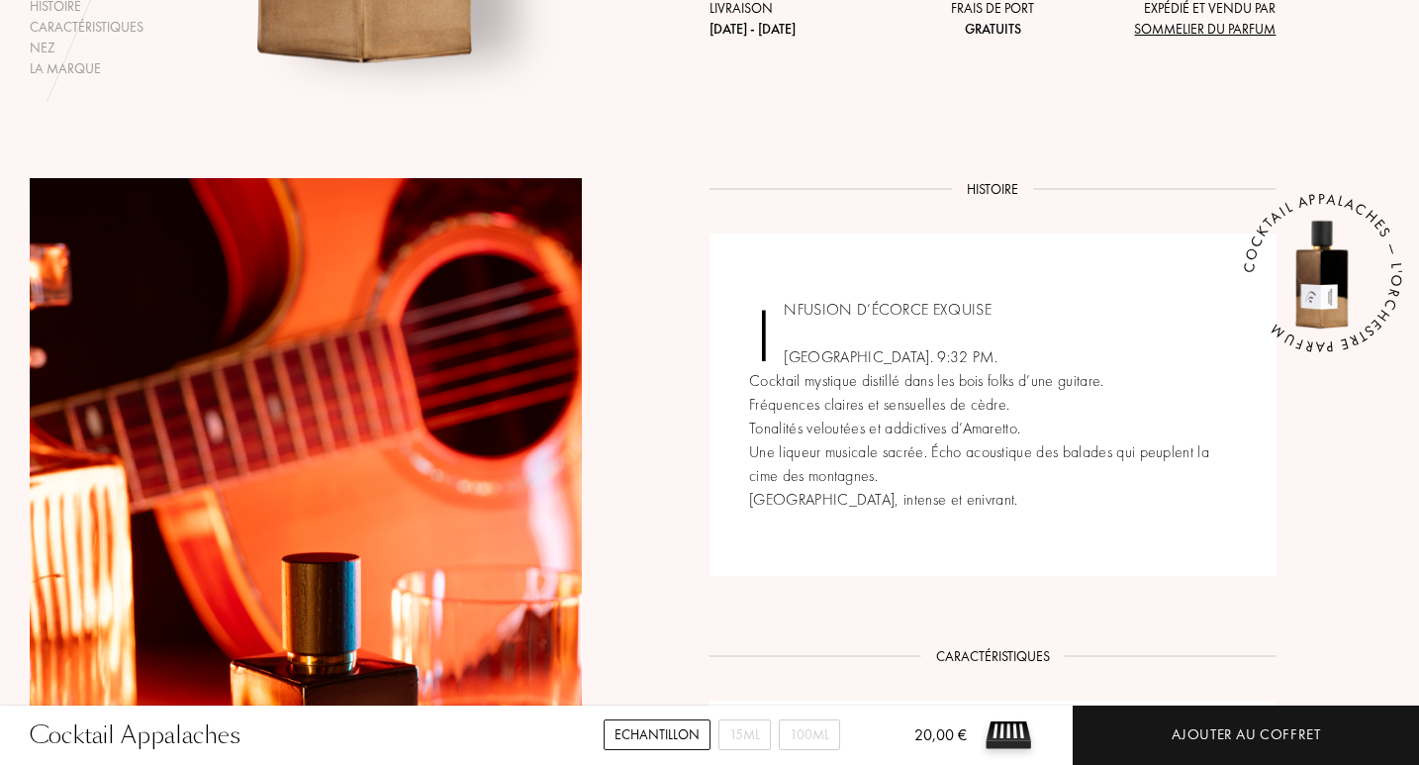
drag, startPoint x: 1424, startPoint y: 106, endPoint x: 1412, endPoint y: 335, distance: 229.9
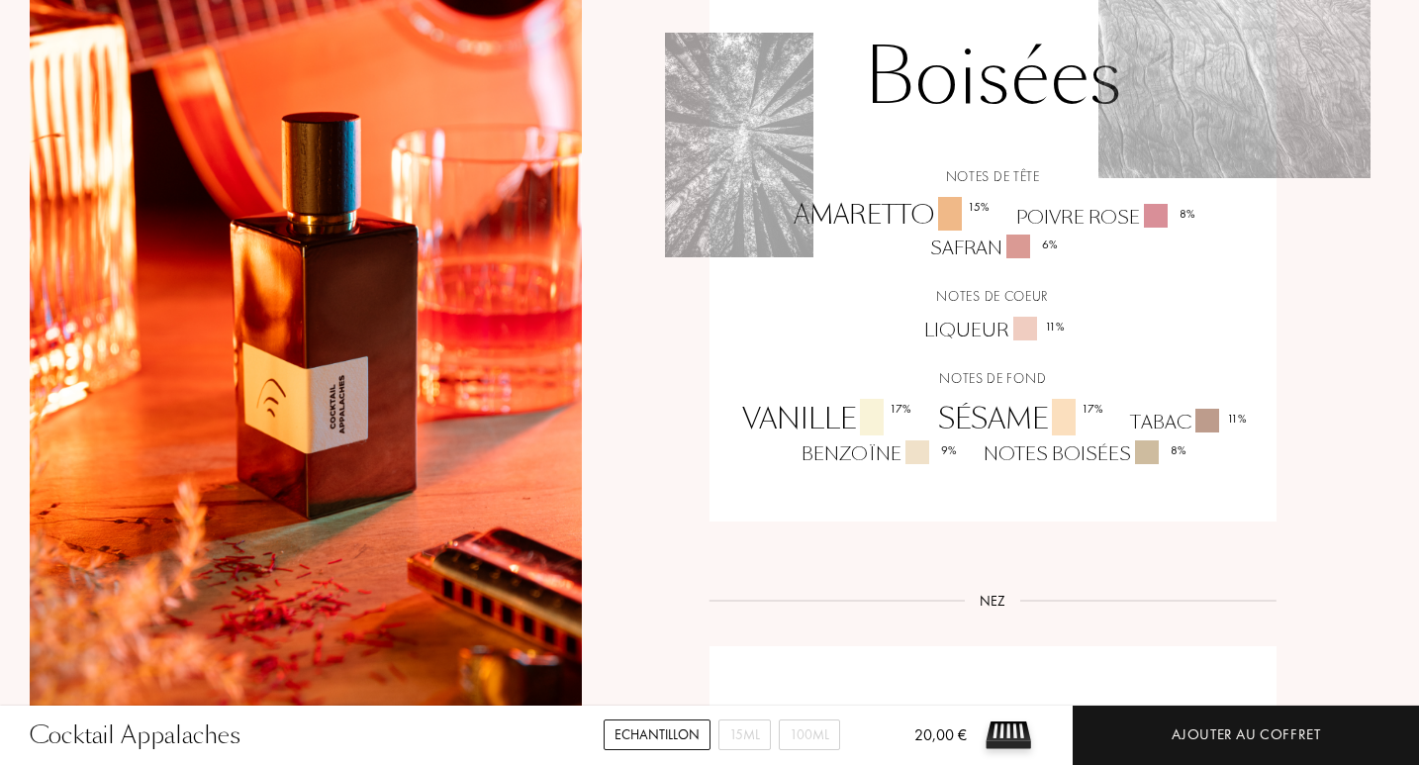
scroll to position [1459, 0]
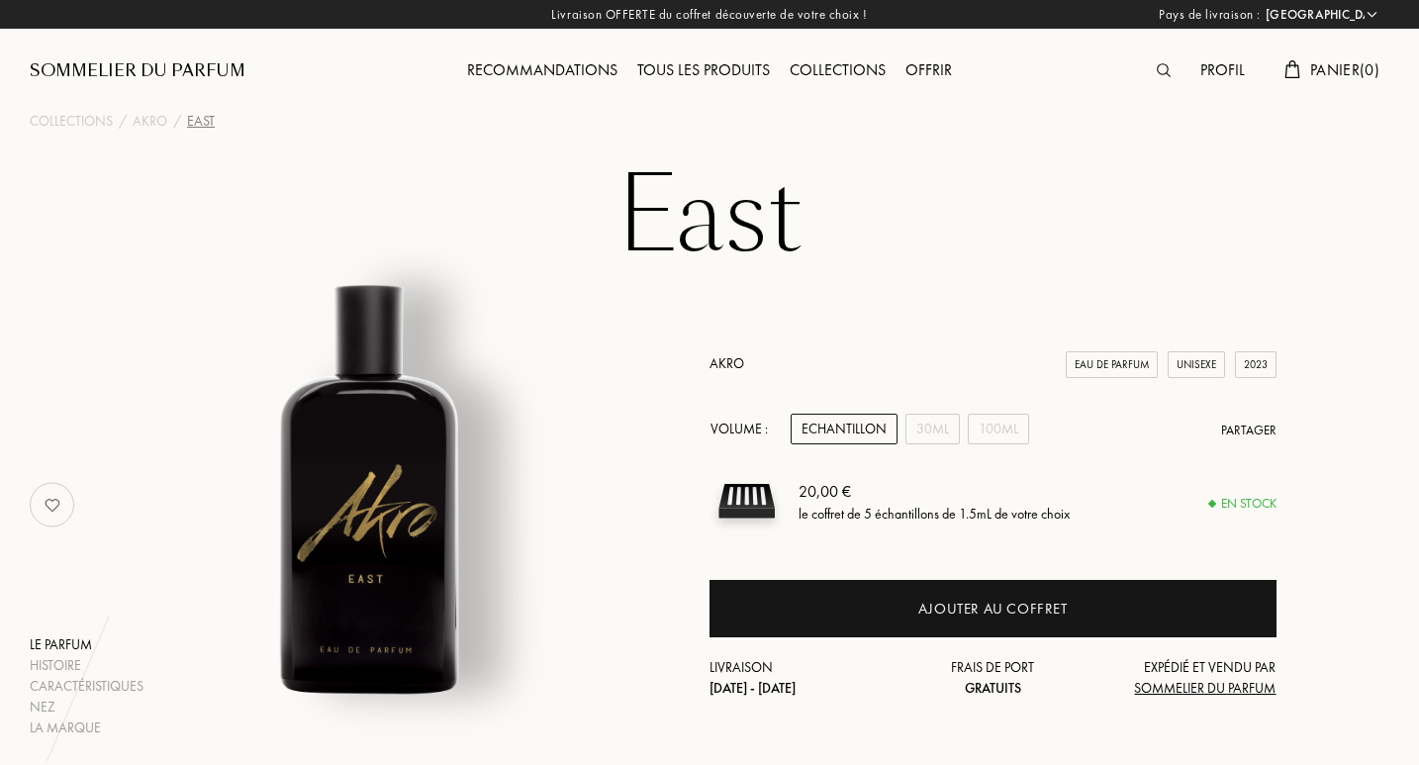
select select "FR"
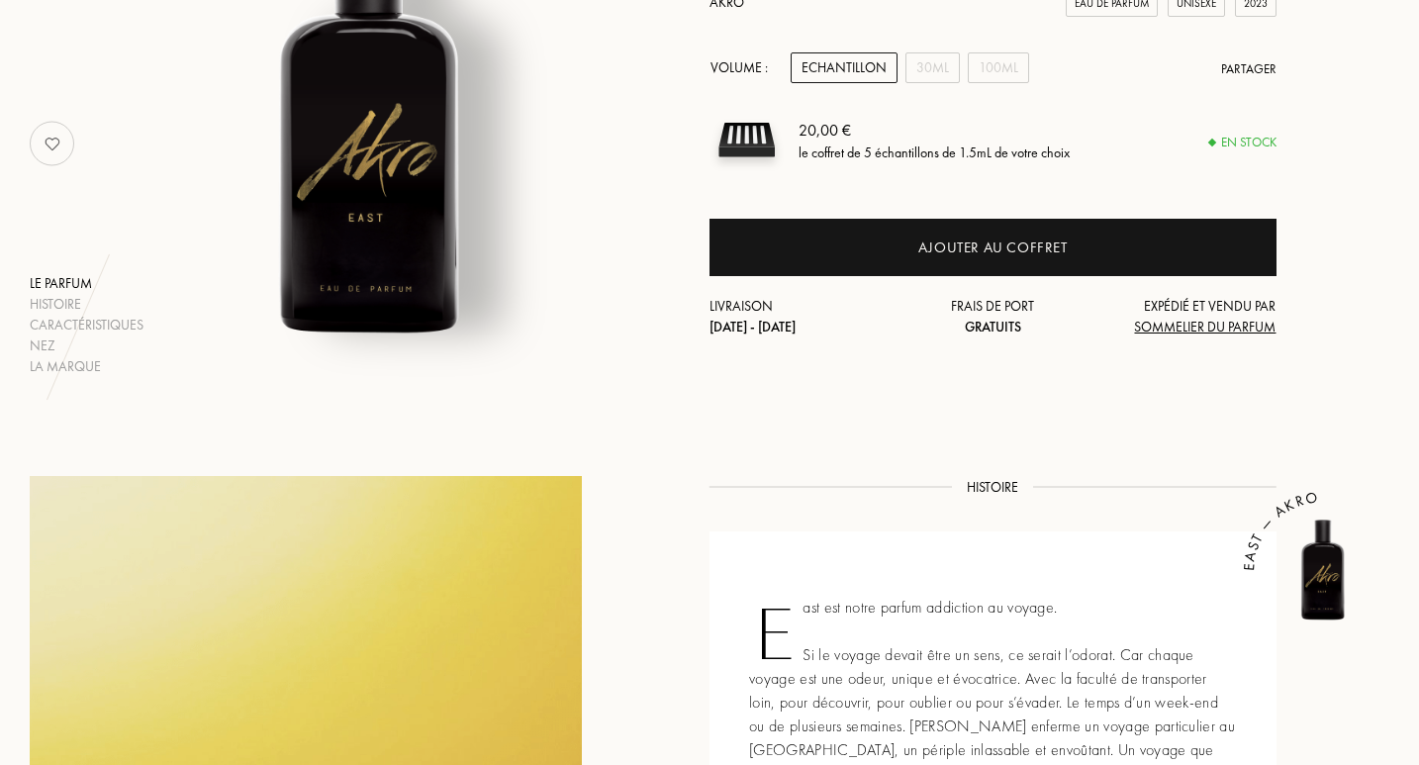
scroll to position [101, 0]
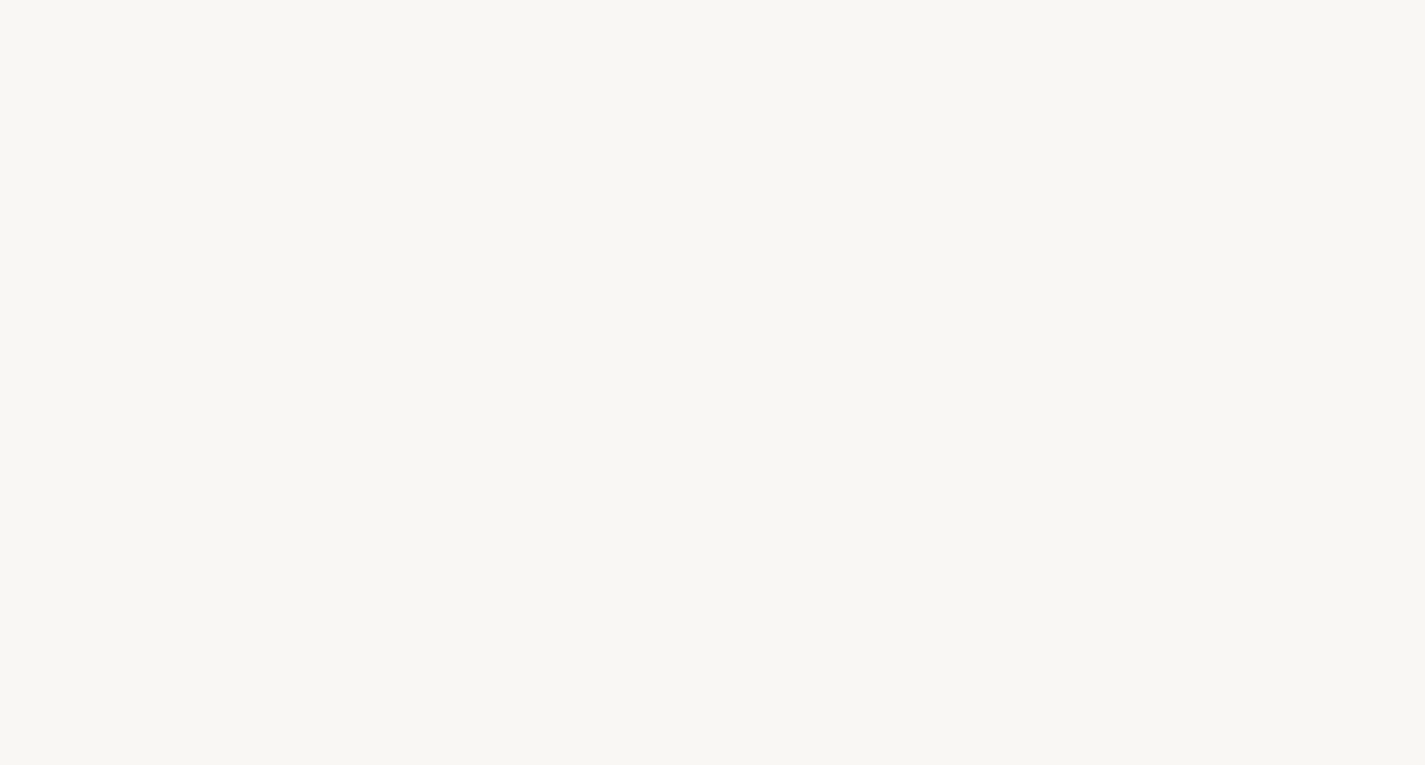
select select "FR"
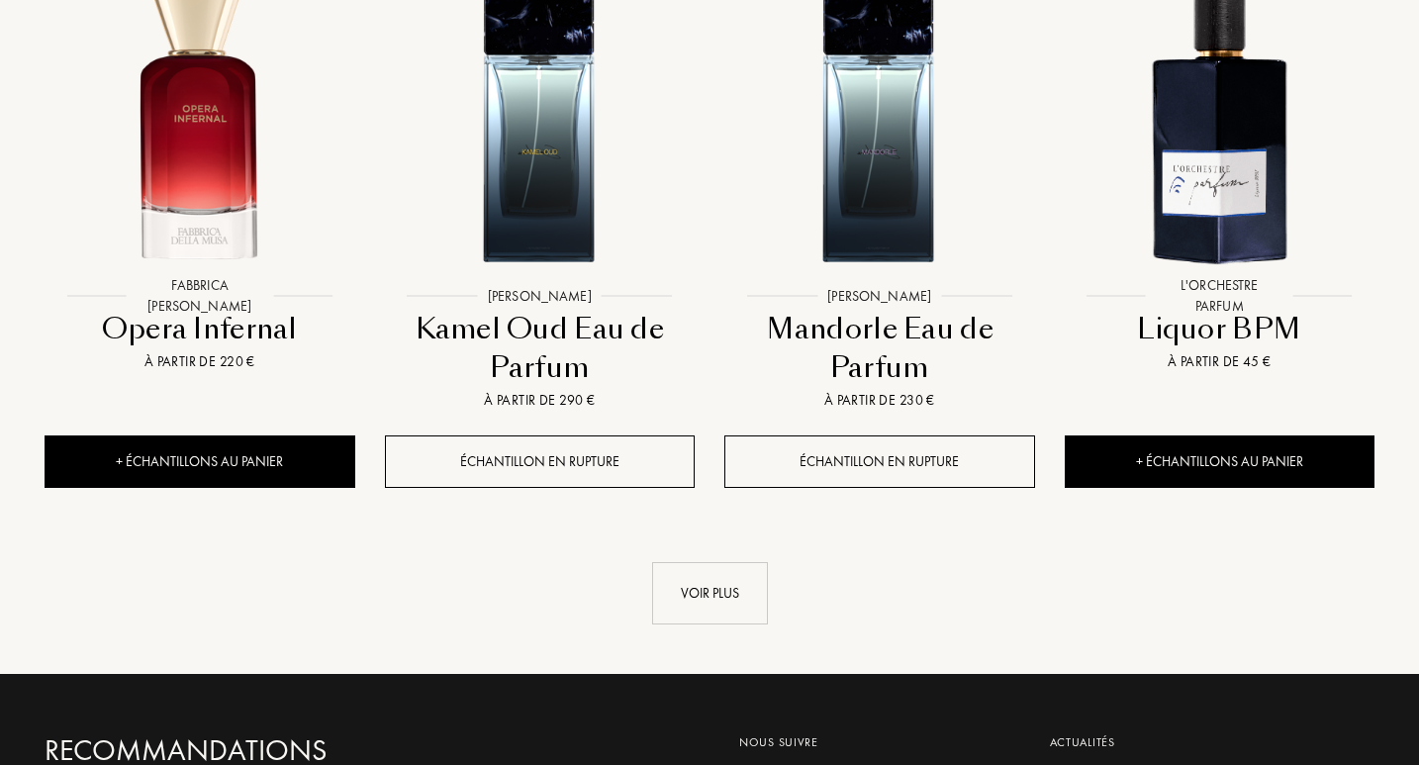
scroll to position [99, 302]
click at [720, 608] on div "Voir plus" at bounding box center [710, 593] width 116 height 62
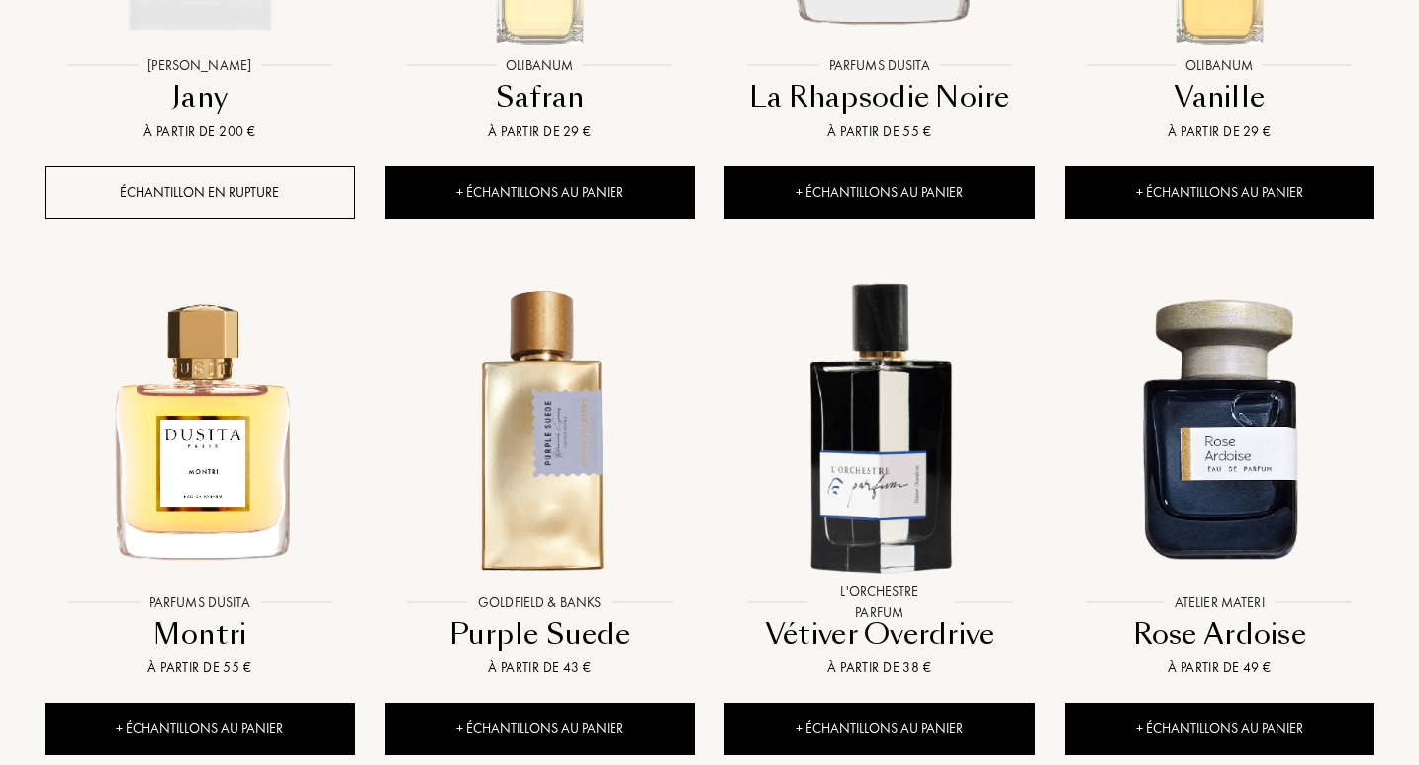
scroll to position [3600, 0]
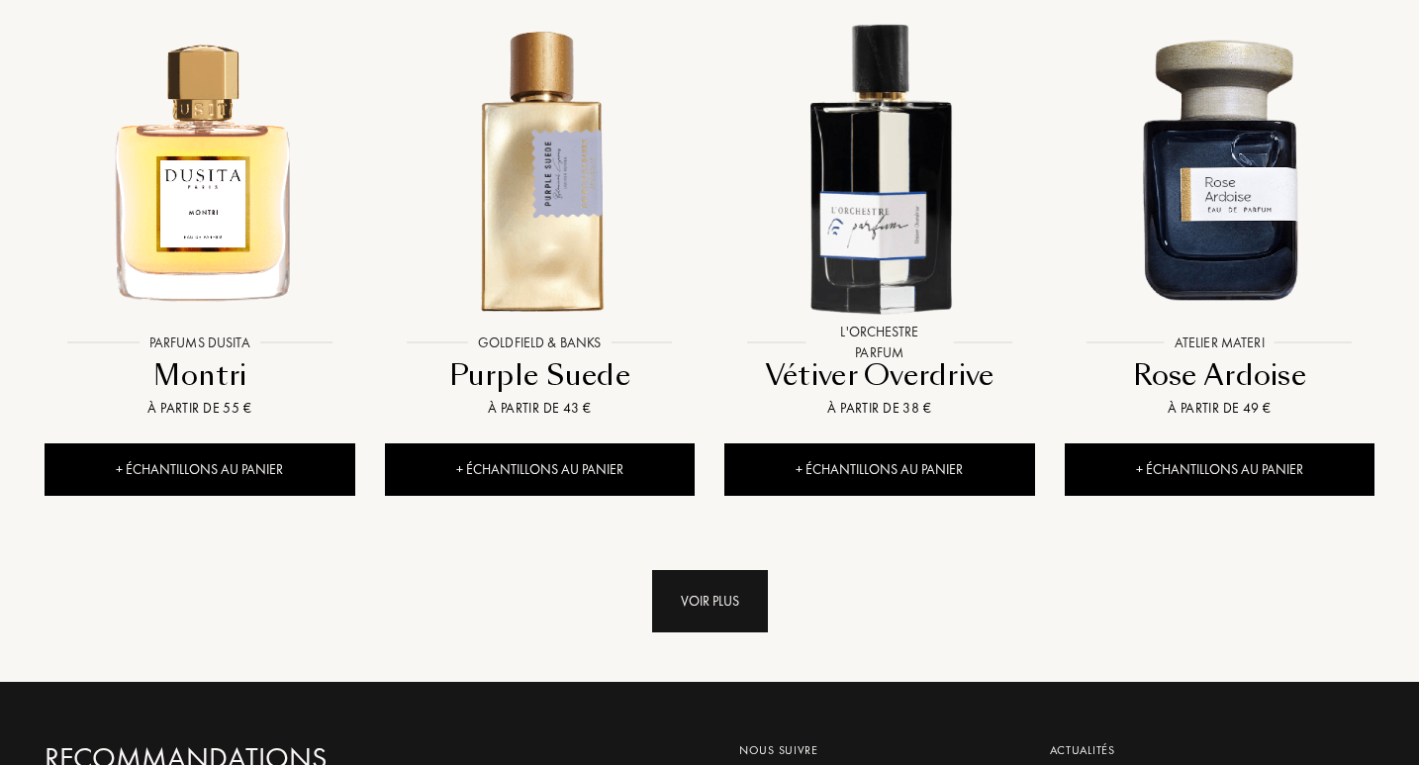
click at [688, 610] on div "Voir plus" at bounding box center [710, 601] width 116 height 62
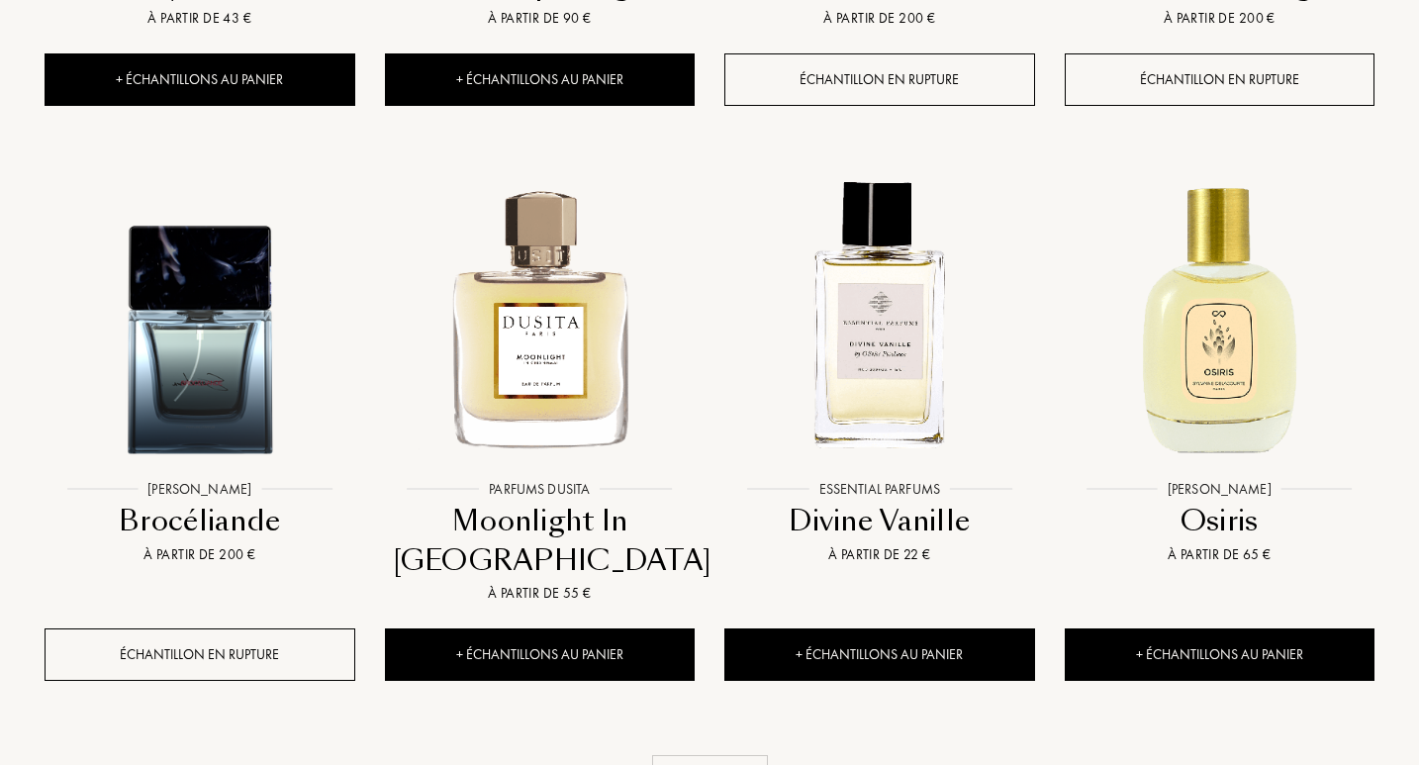
scroll to position [5191, 0]
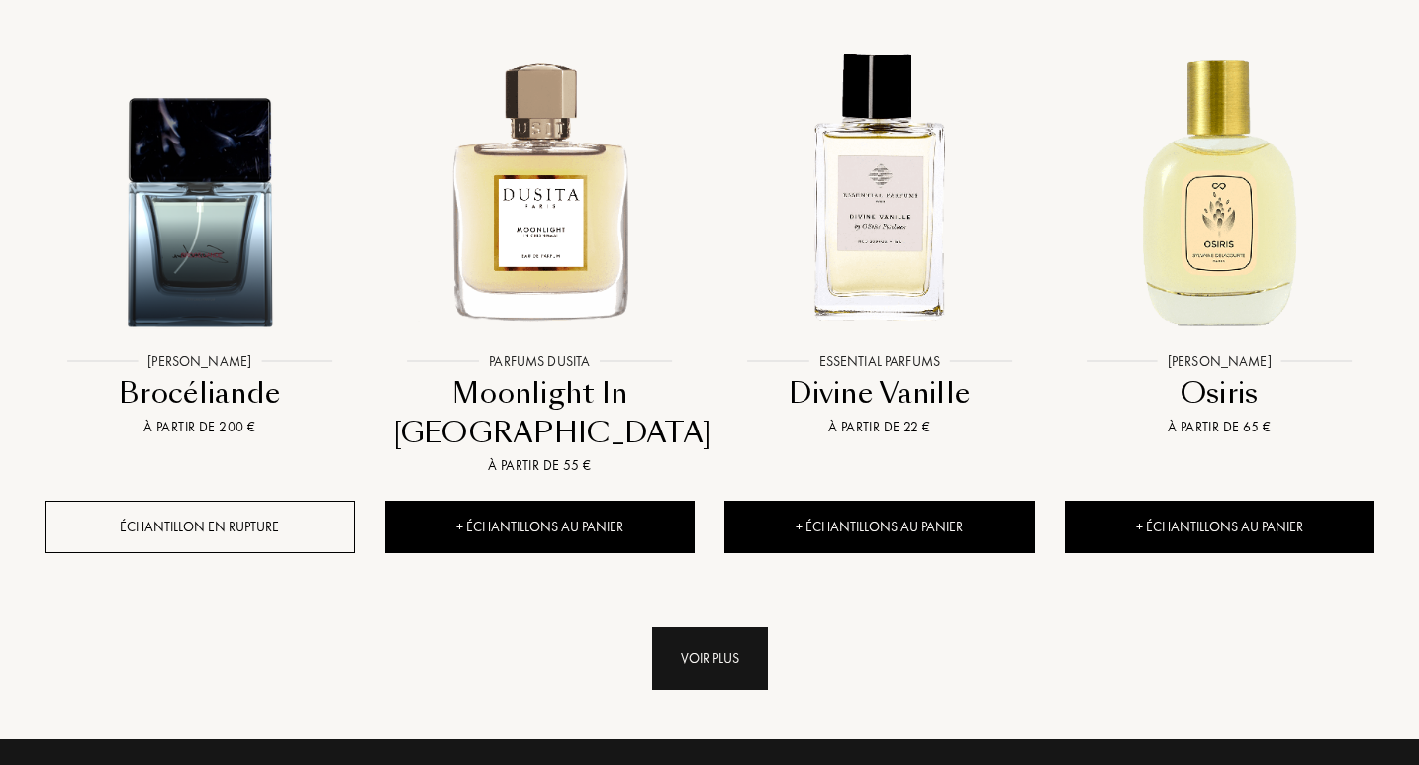
click at [731, 651] on div "Voir plus" at bounding box center [710, 658] width 116 height 62
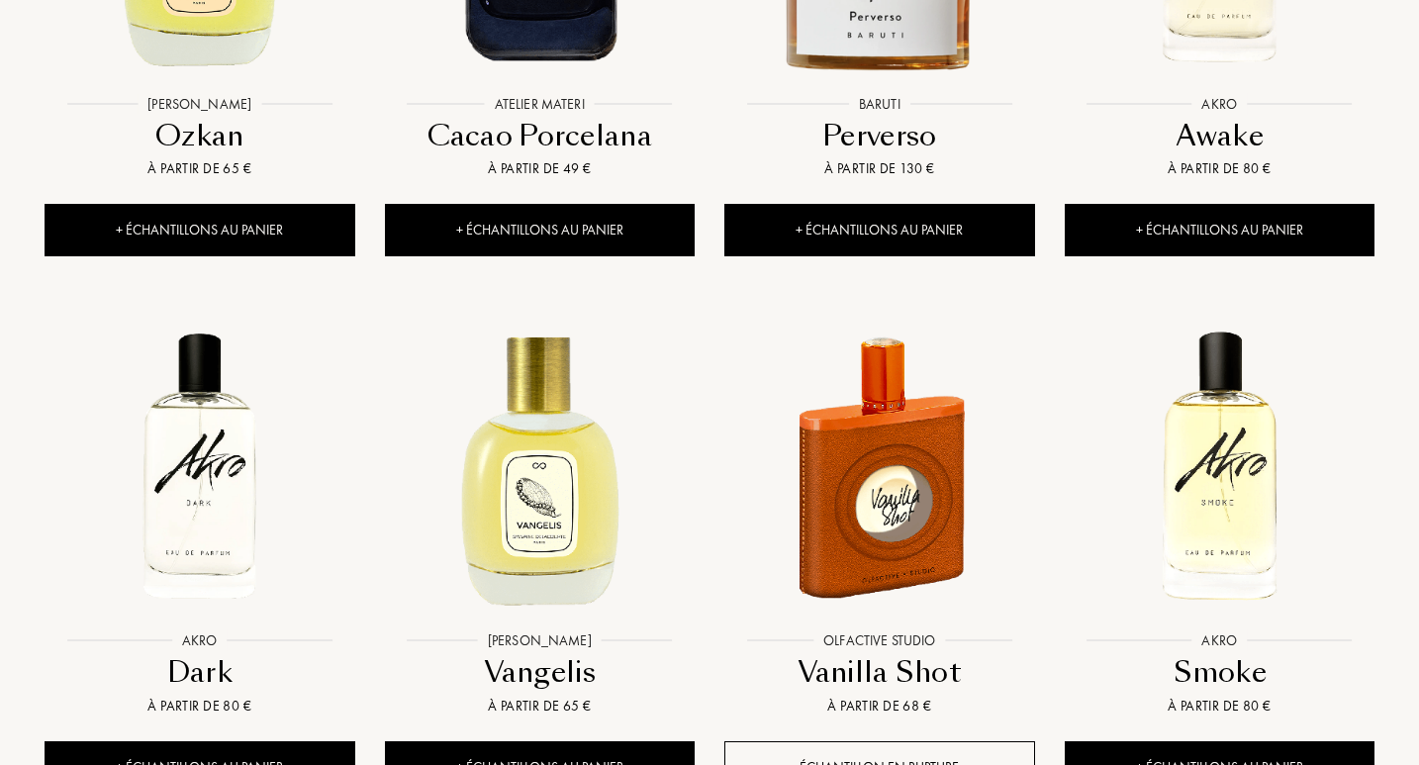
scroll to position [6151, 0]
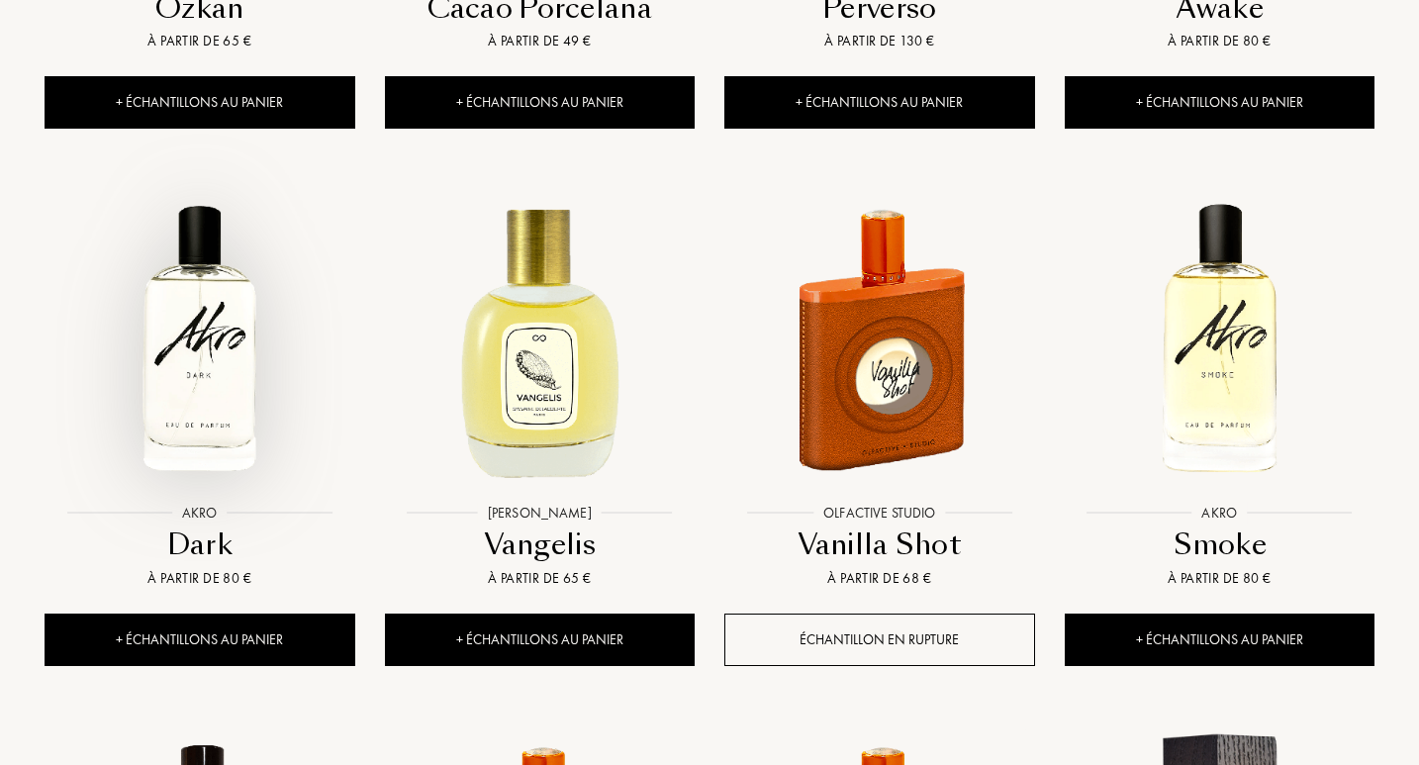
click at [194, 418] on img at bounding box center [200, 338] width 306 height 306
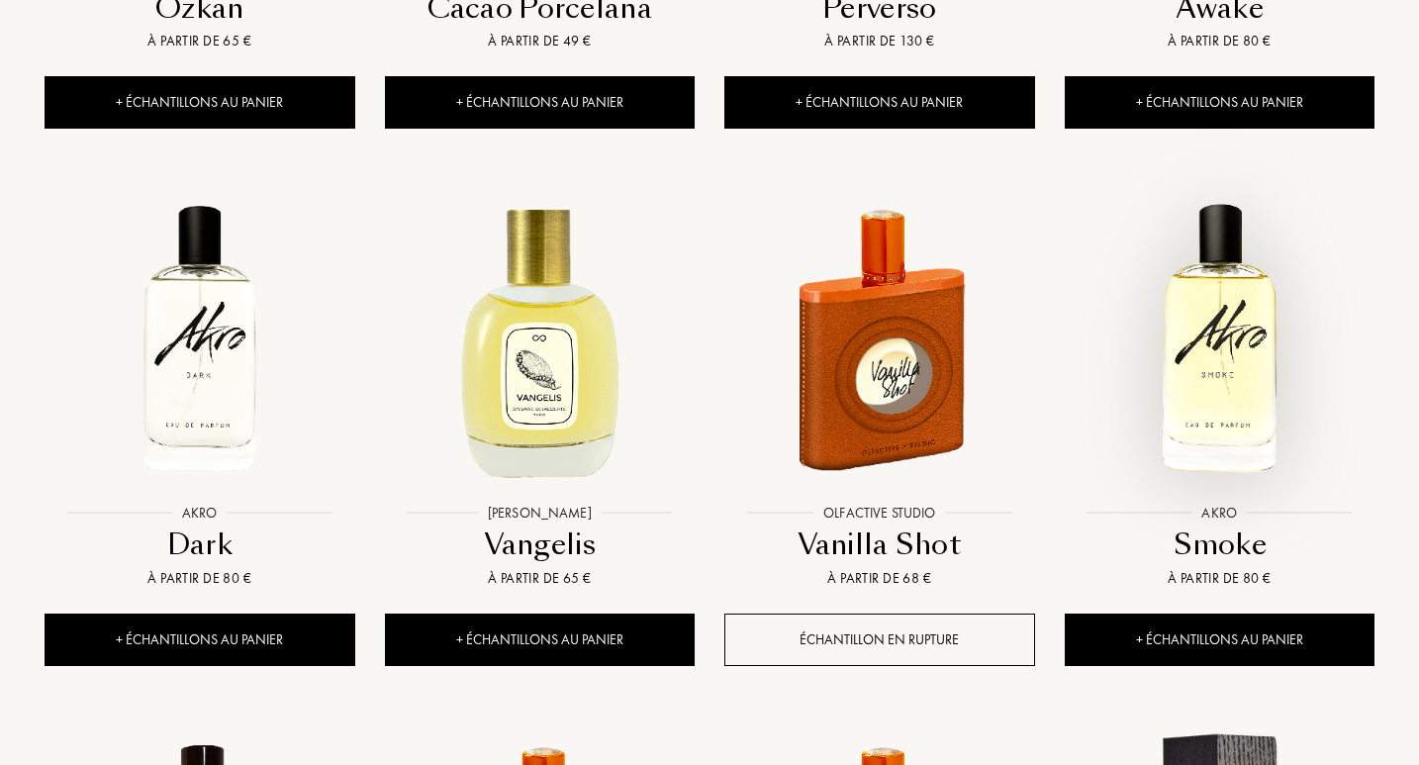
click at [1240, 353] on img at bounding box center [1220, 338] width 306 height 306
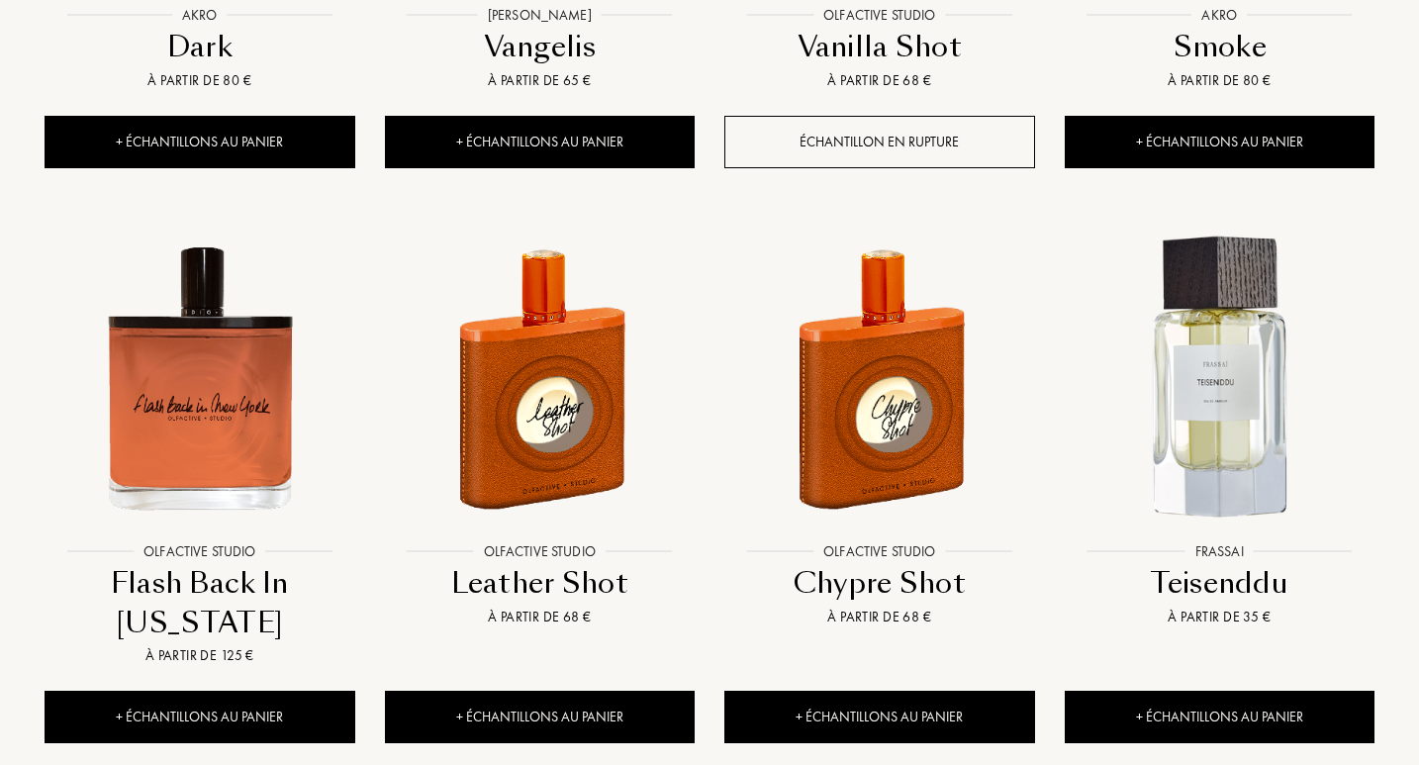
scroll to position [6924, 0]
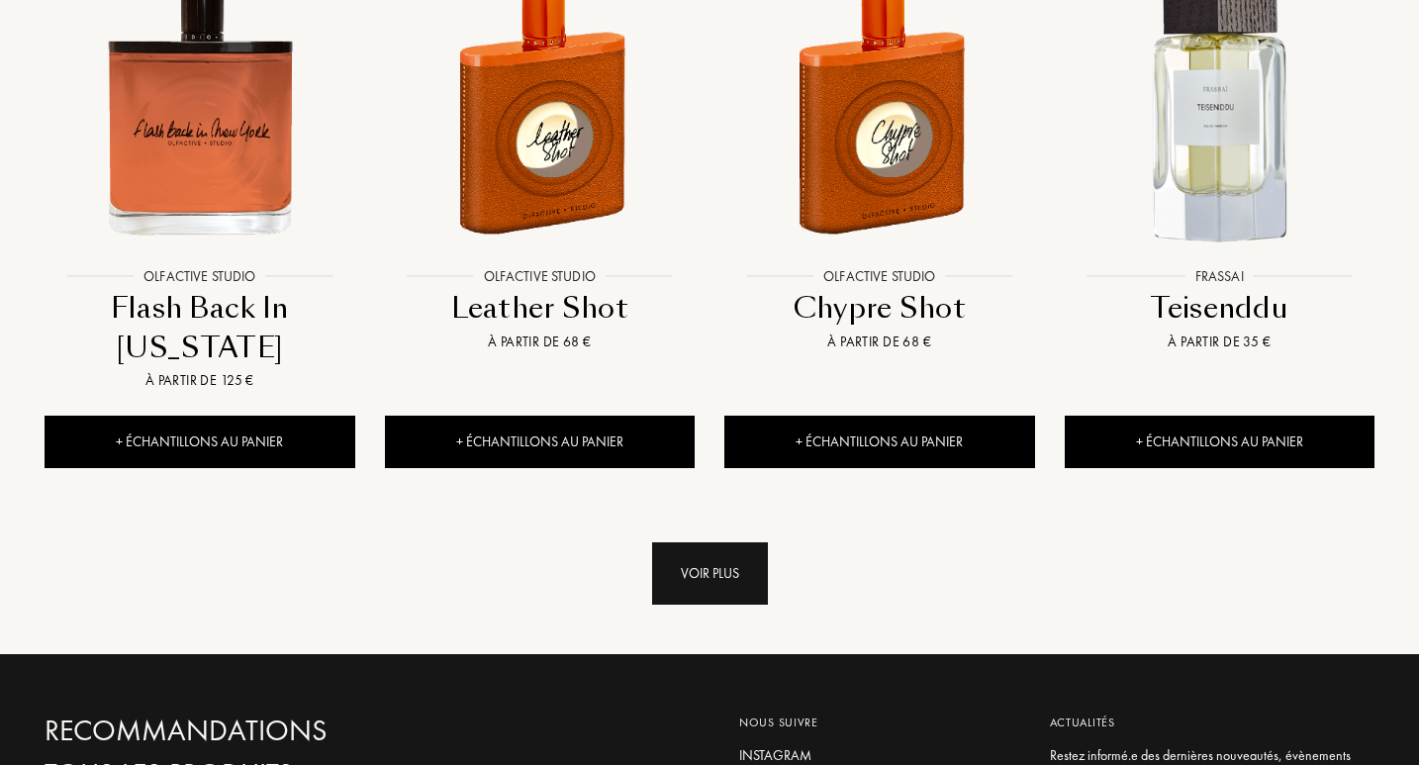
click at [717, 590] on div "Voir plus" at bounding box center [710, 573] width 116 height 62
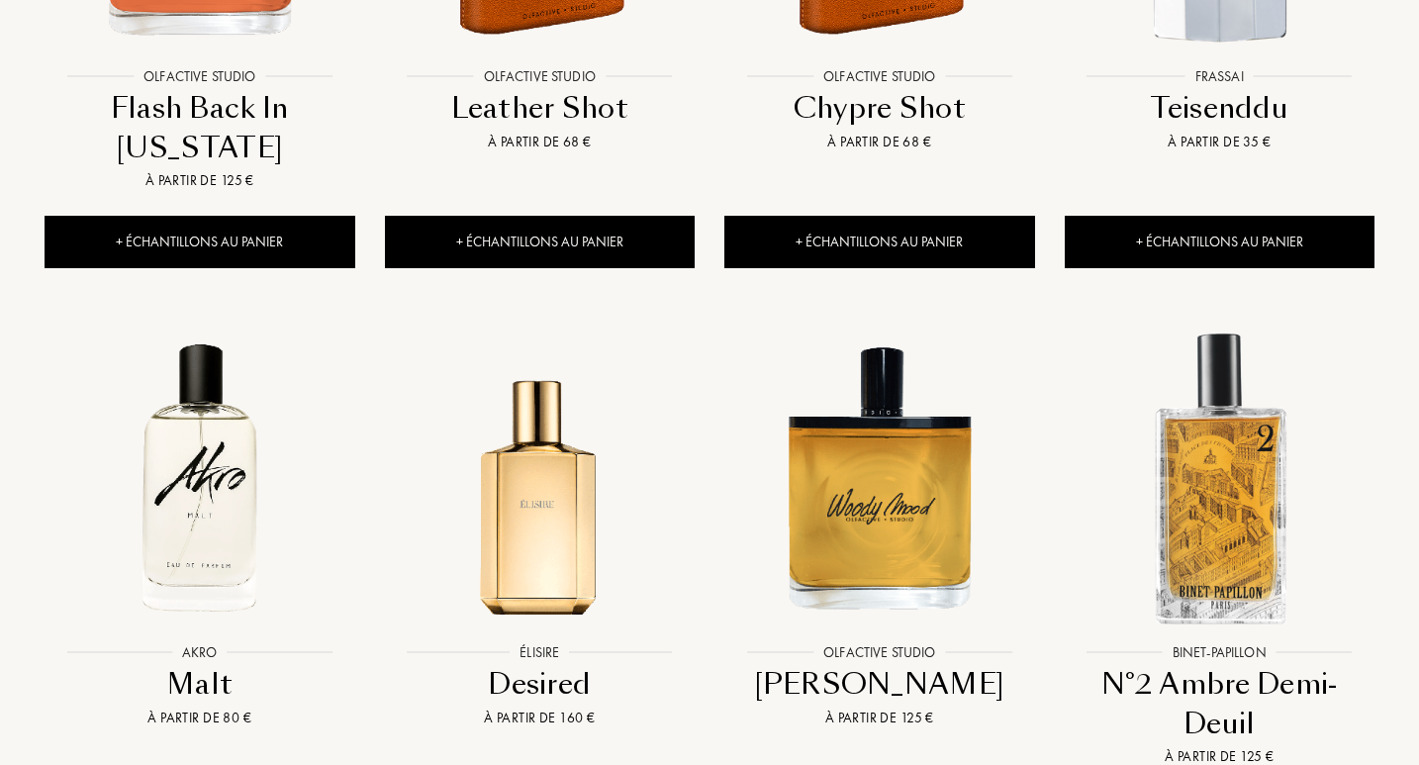
scroll to position [7214, 0]
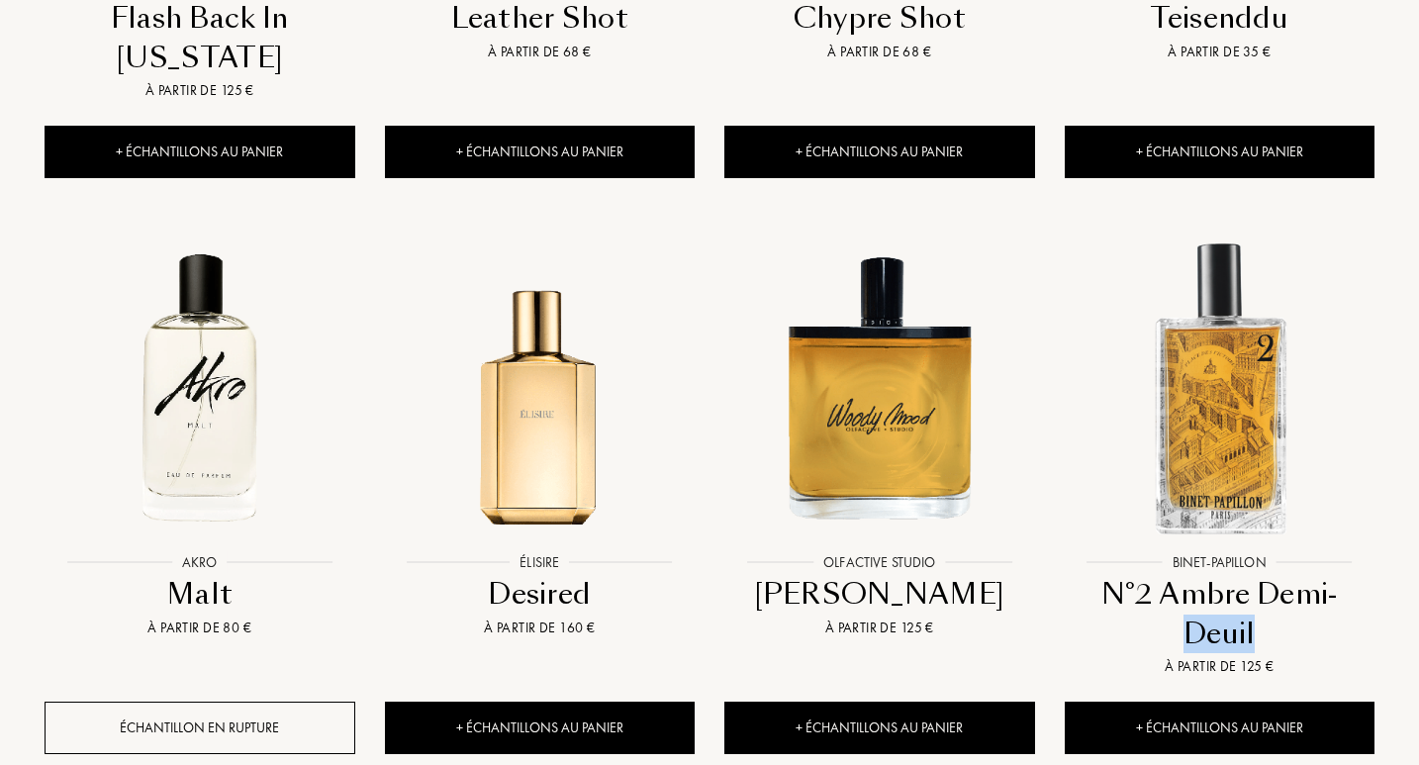
drag, startPoint x: 1411, startPoint y: 596, endPoint x: 1415, endPoint y: 630, distance: 34.9
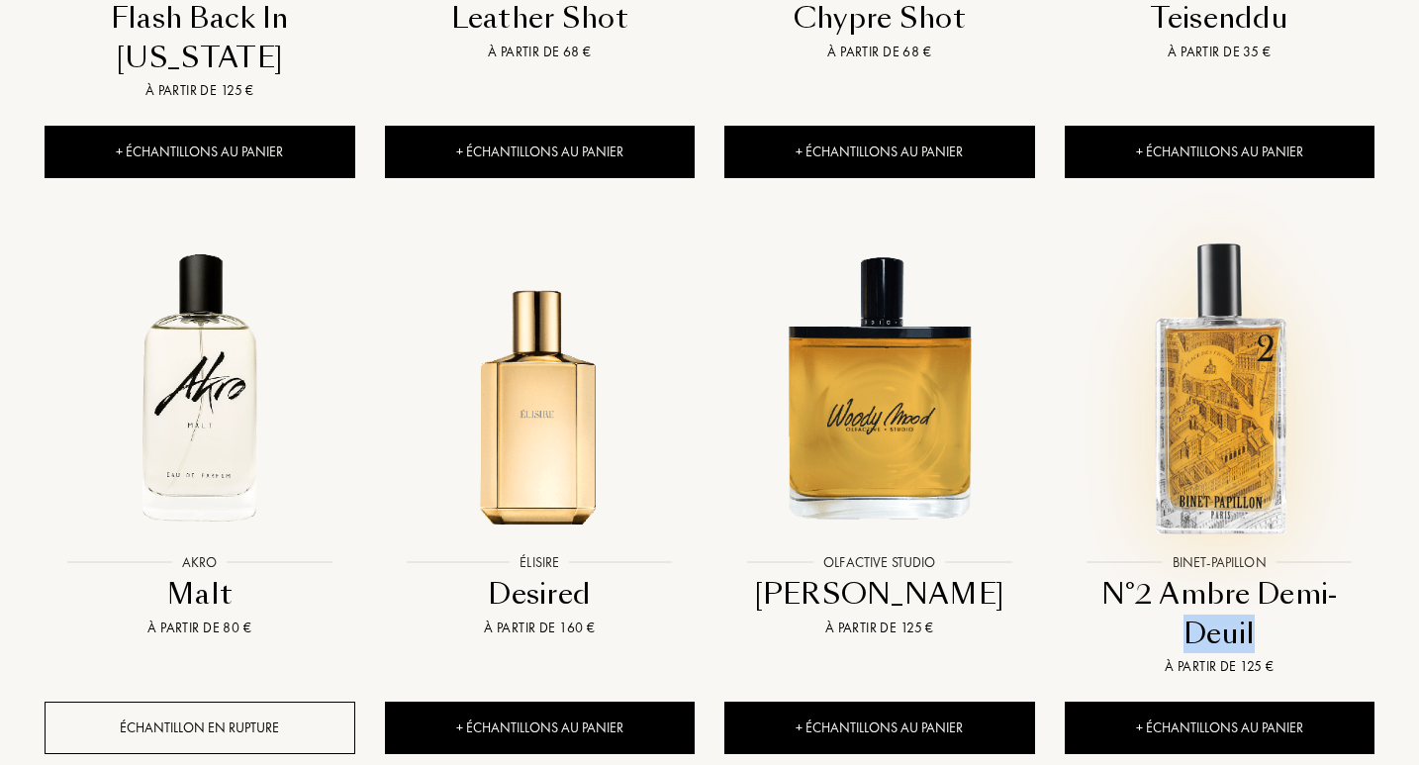
click at [1237, 405] on img at bounding box center [1220, 388] width 306 height 306
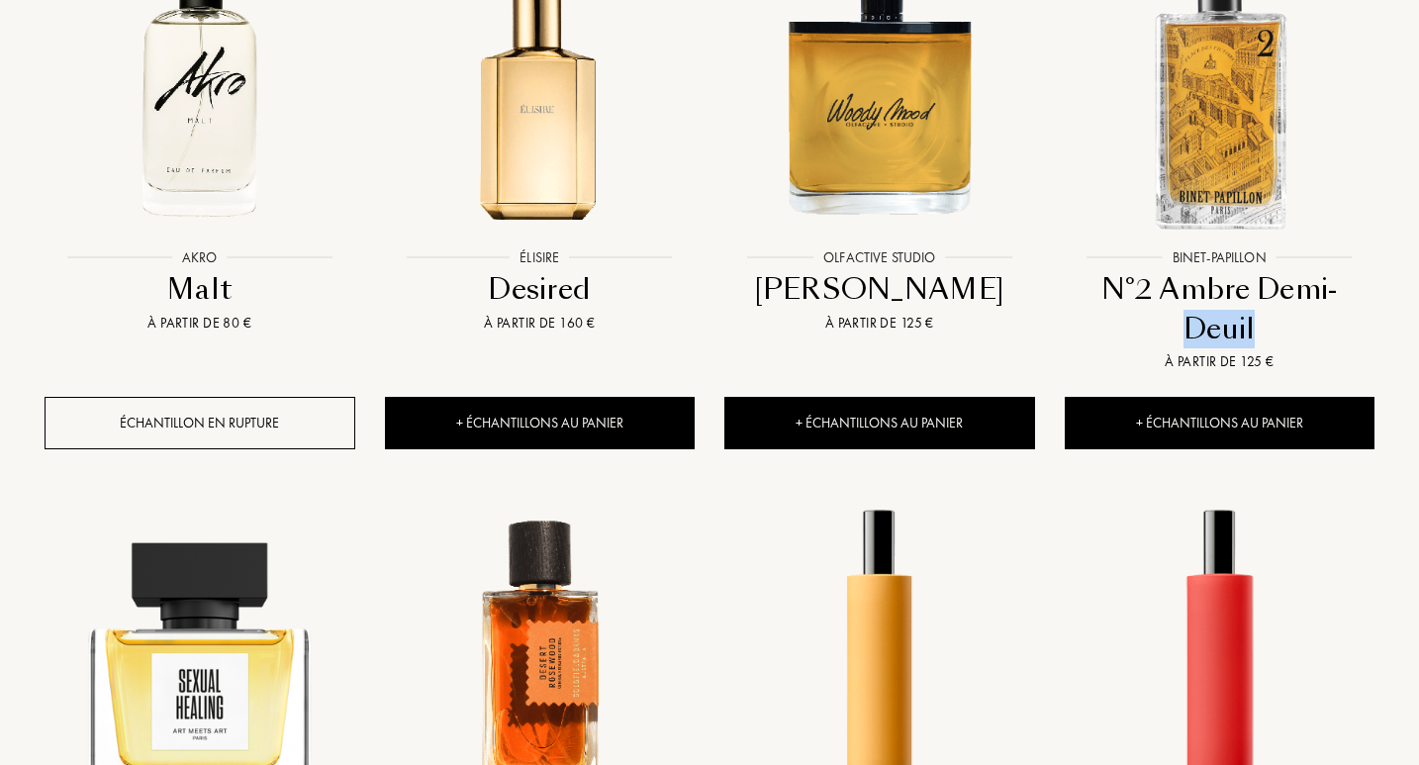
scroll to position [7837, 0]
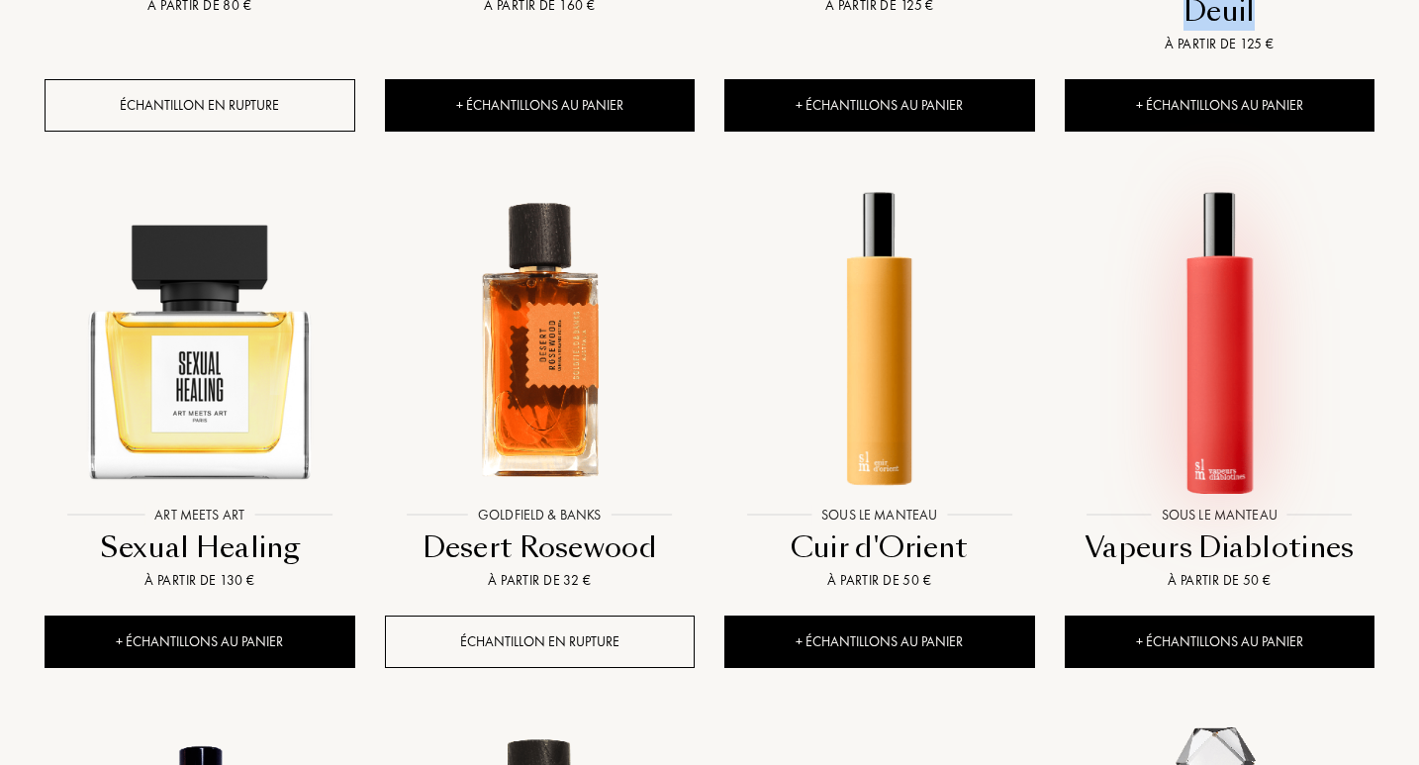
click at [1227, 431] on img at bounding box center [1220, 341] width 306 height 306
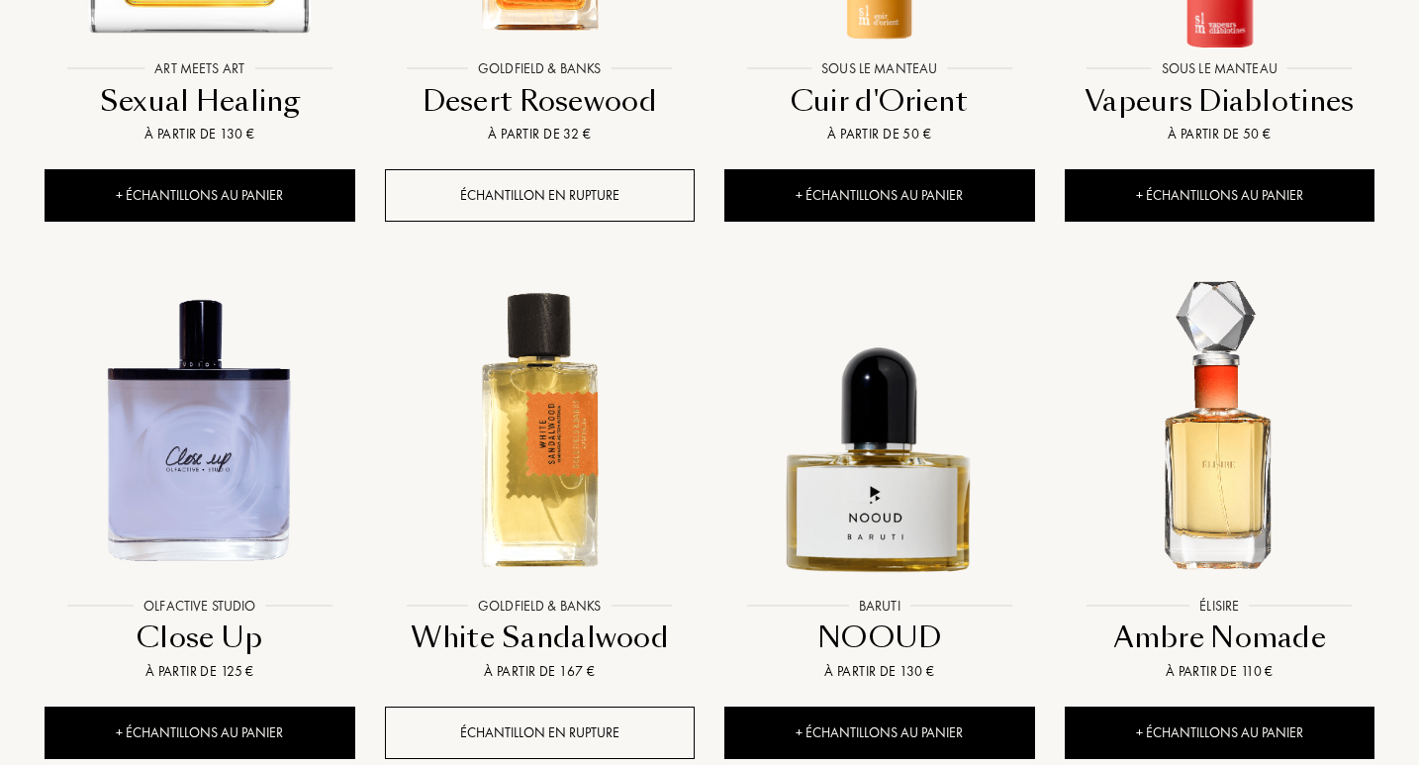
scroll to position [8537, 0]
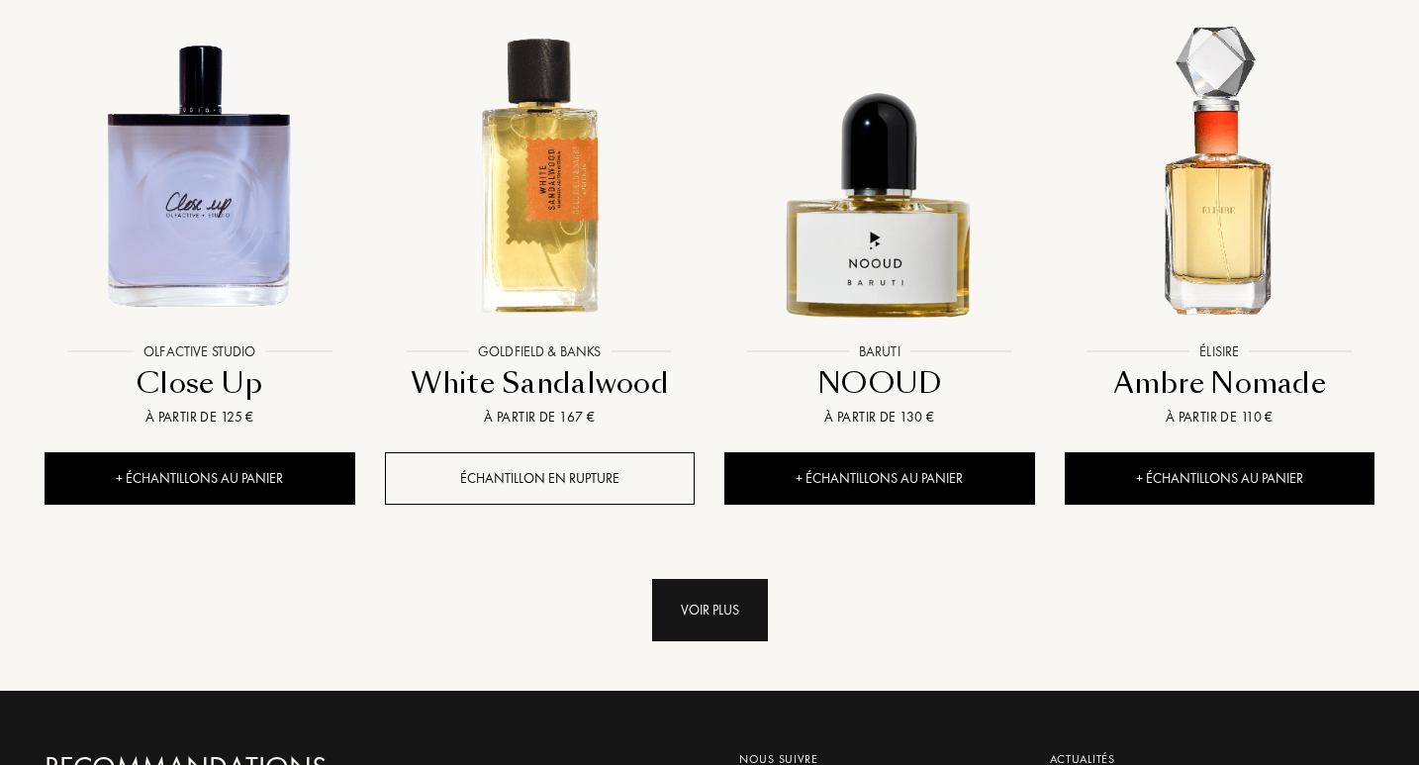
click at [749, 593] on div "Voir plus" at bounding box center [710, 610] width 116 height 62
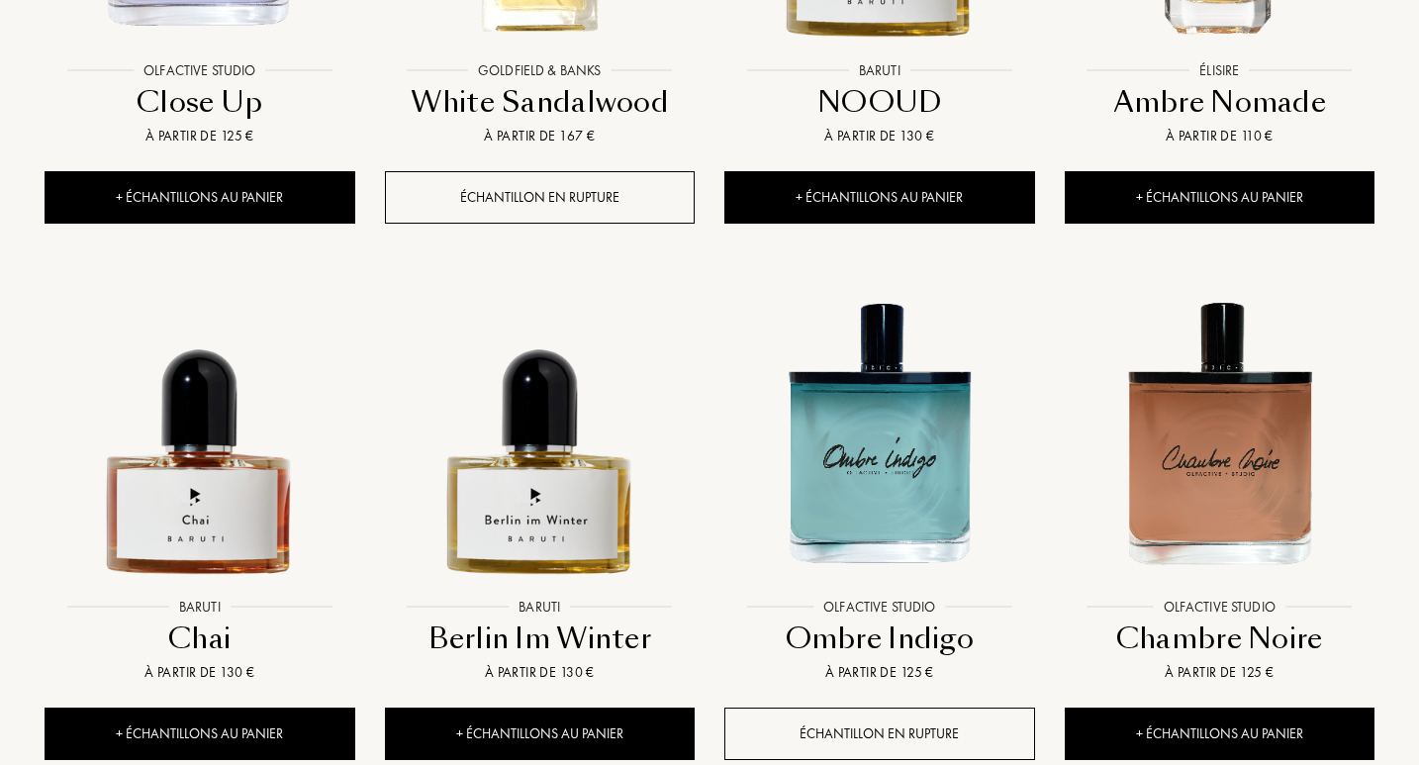
scroll to position [9071, 0]
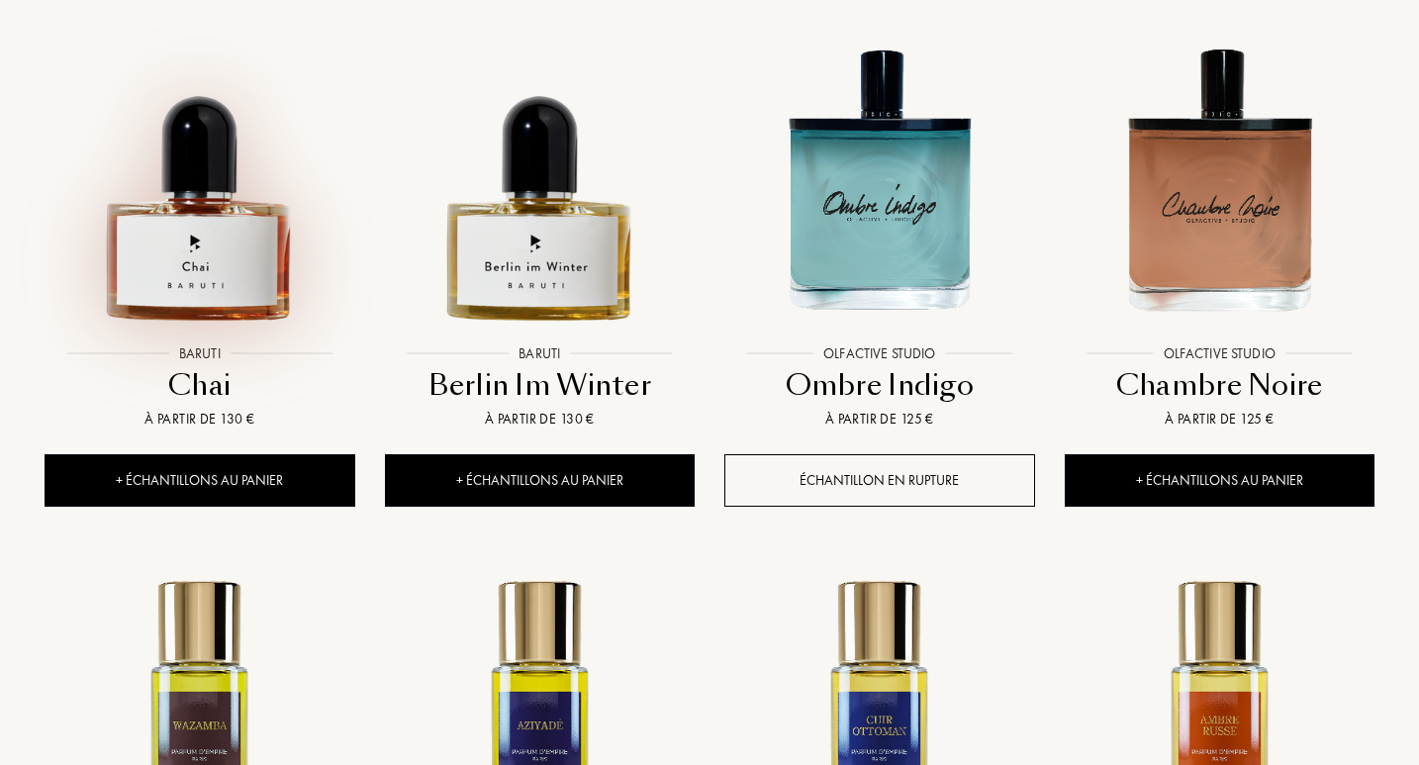
click at [139, 273] on img at bounding box center [200, 180] width 306 height 306
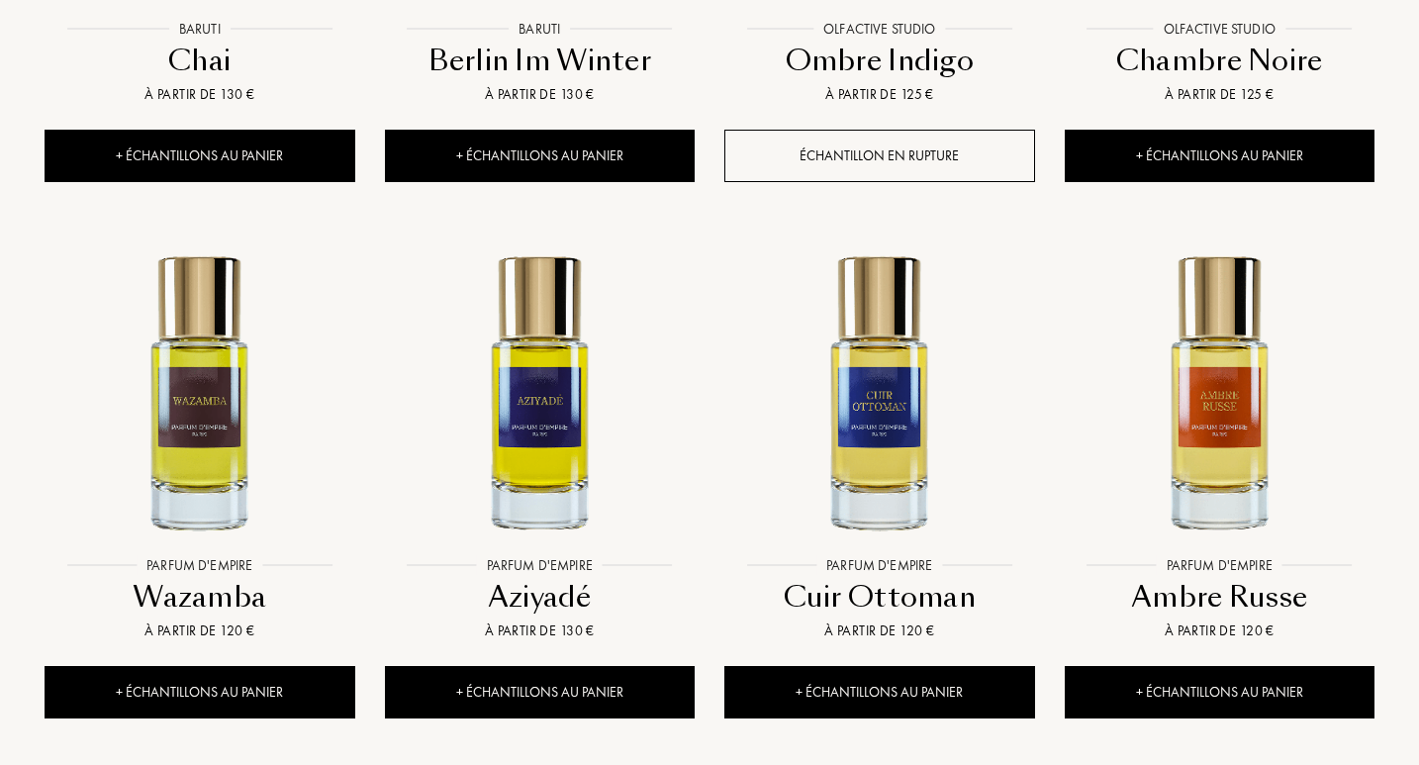
scroll to position [9509, 0]
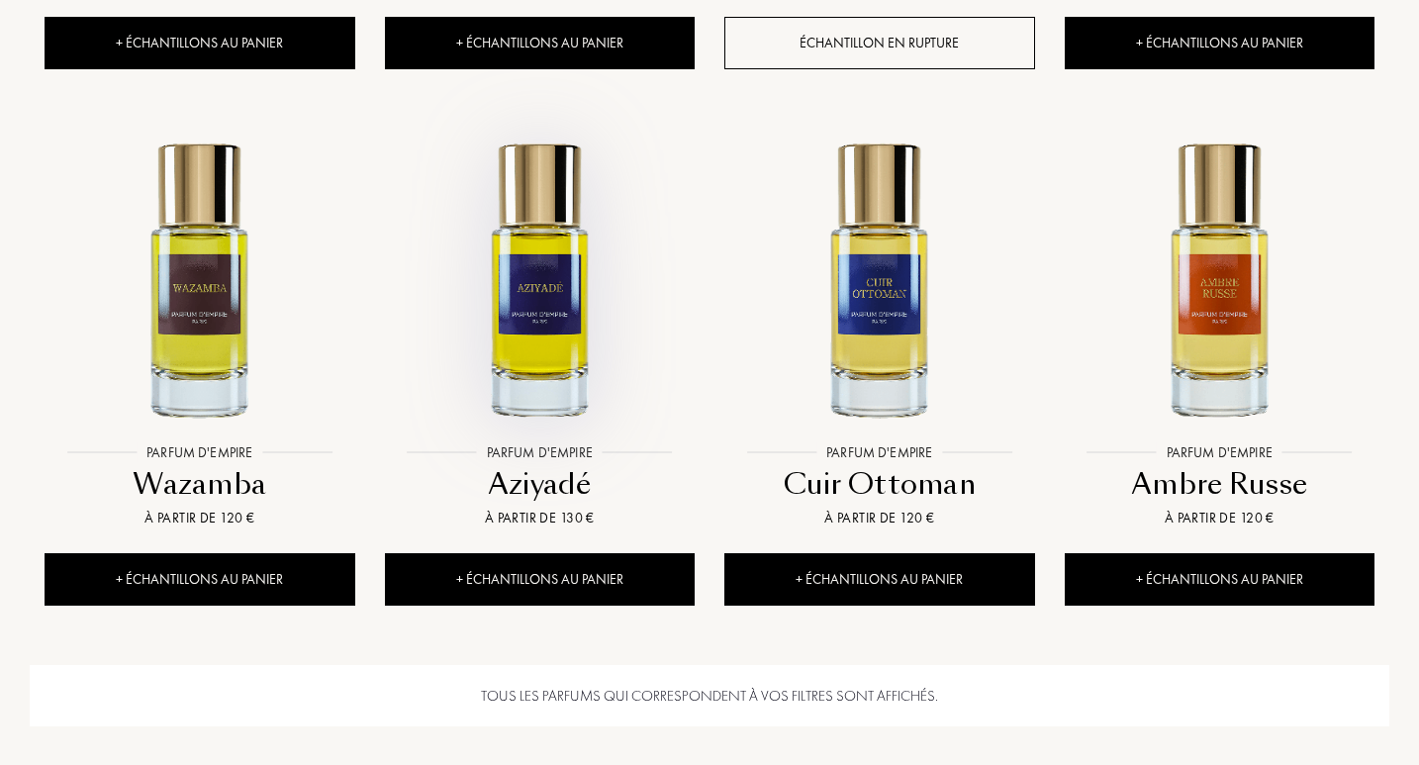
click at [551, 359] on img at bounding box center [540, 279] width 306 height 306
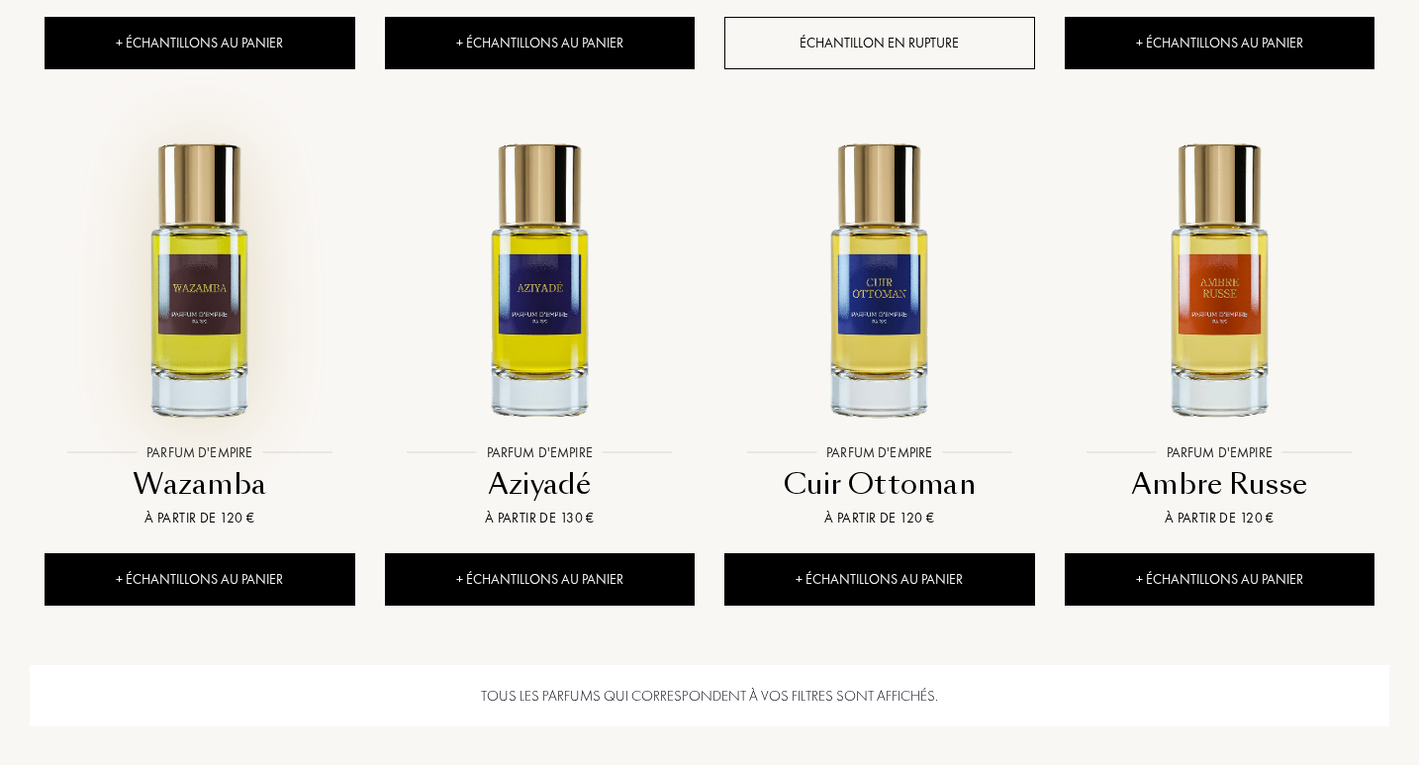
click at [195, 339] on img at bounding box center [200, 279] width 306 height 306
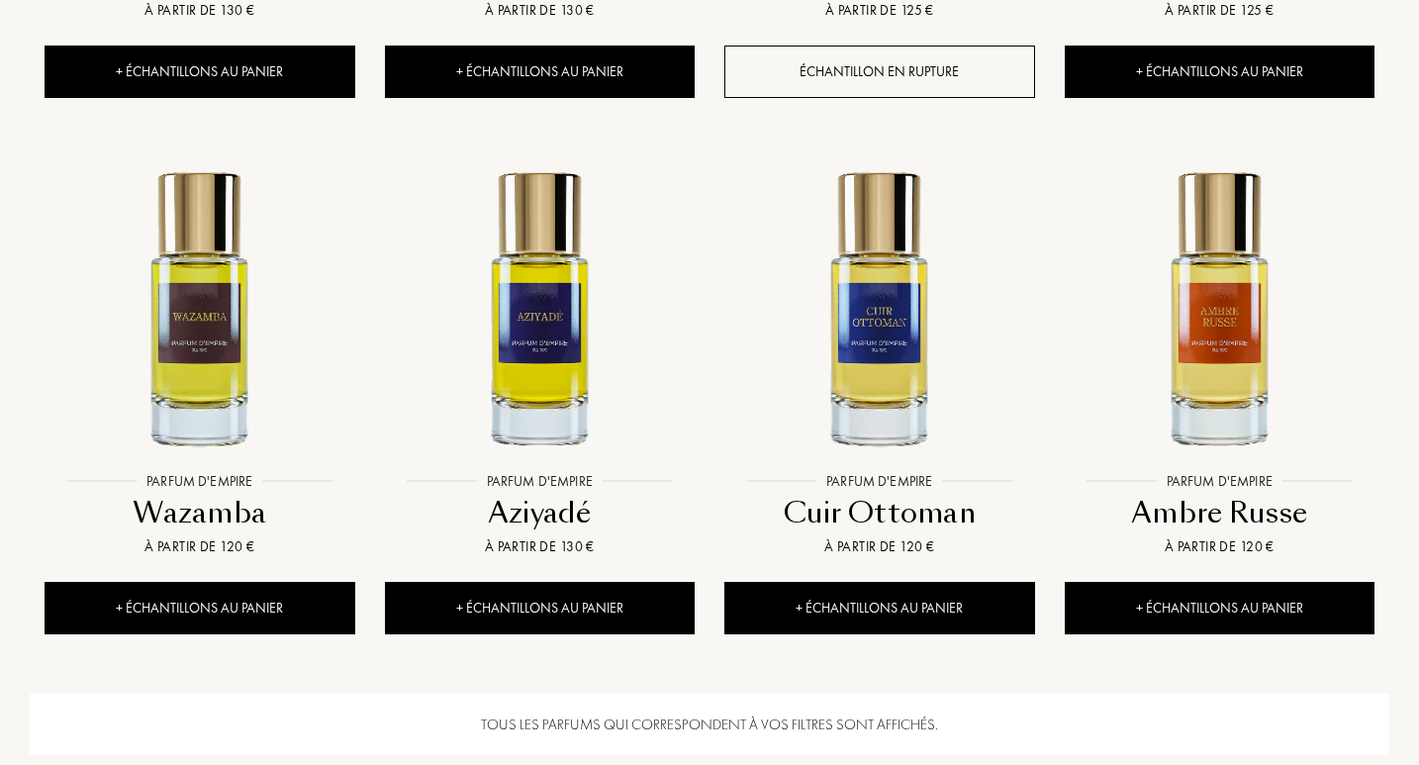
scroll to position [0, 0]
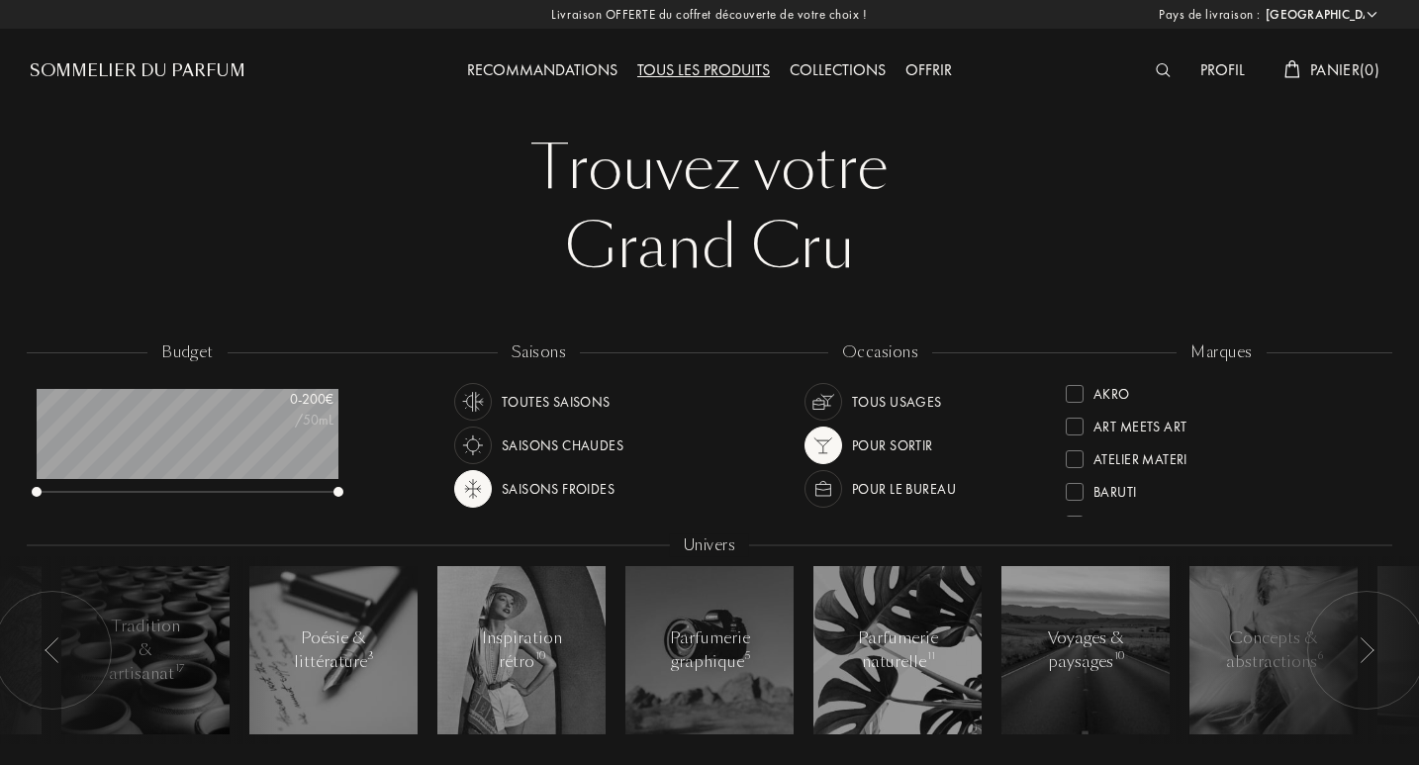
click at [683, 62] on div "Tous les produits" at bounding box center [703, 71] width 152 height 26
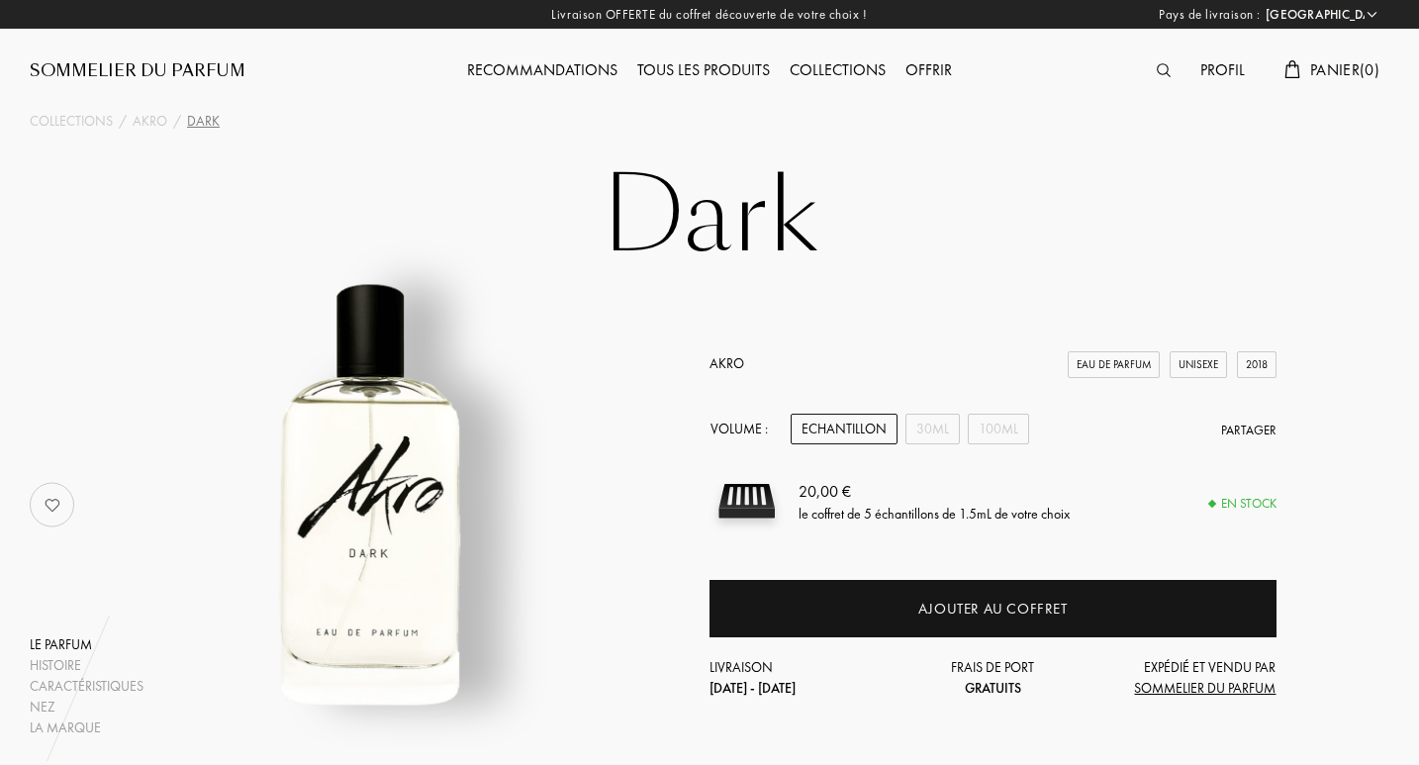
select select "FR"
drag, startPoint x: 1424, startPoint y: 113, endPoint x: 1424, endPoint y: 190, distance: 77.2
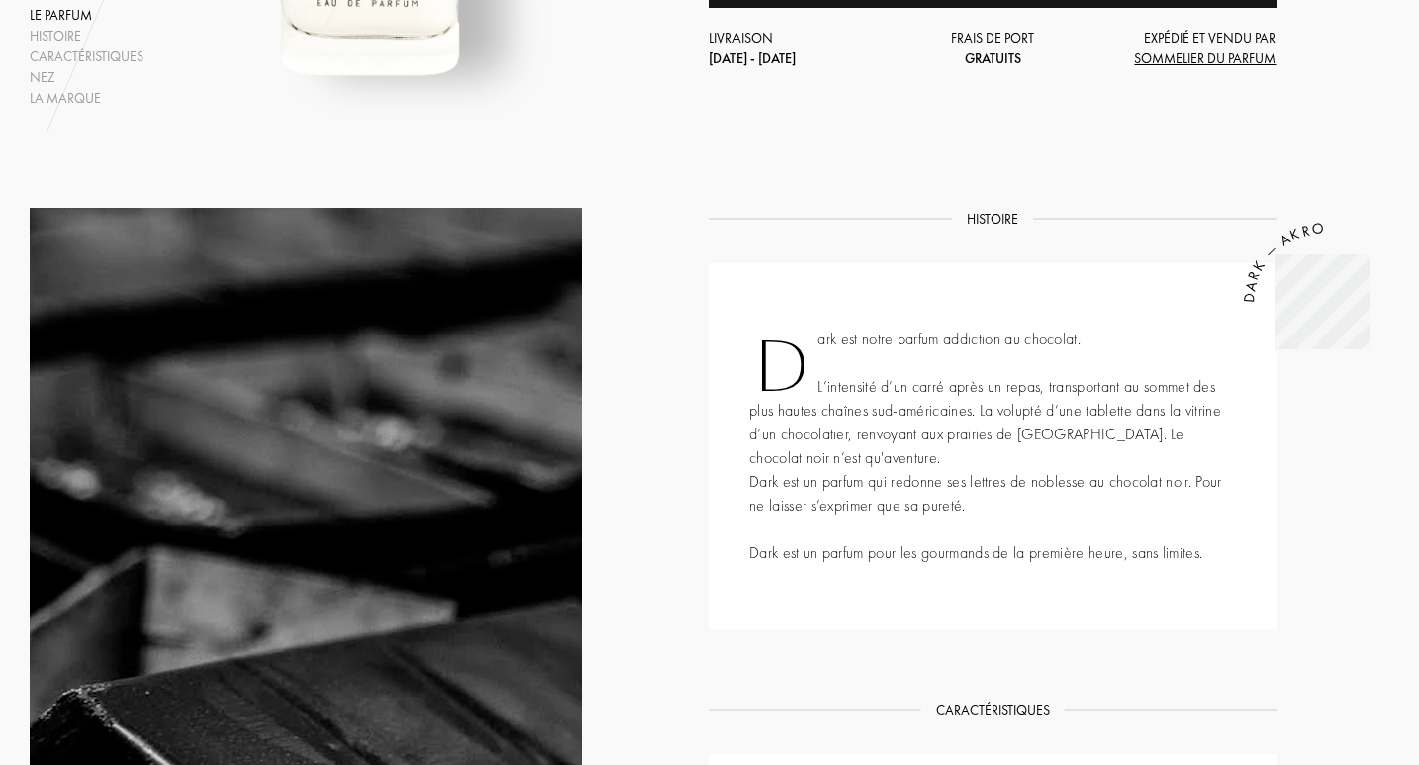
scroll to position [225, 0]
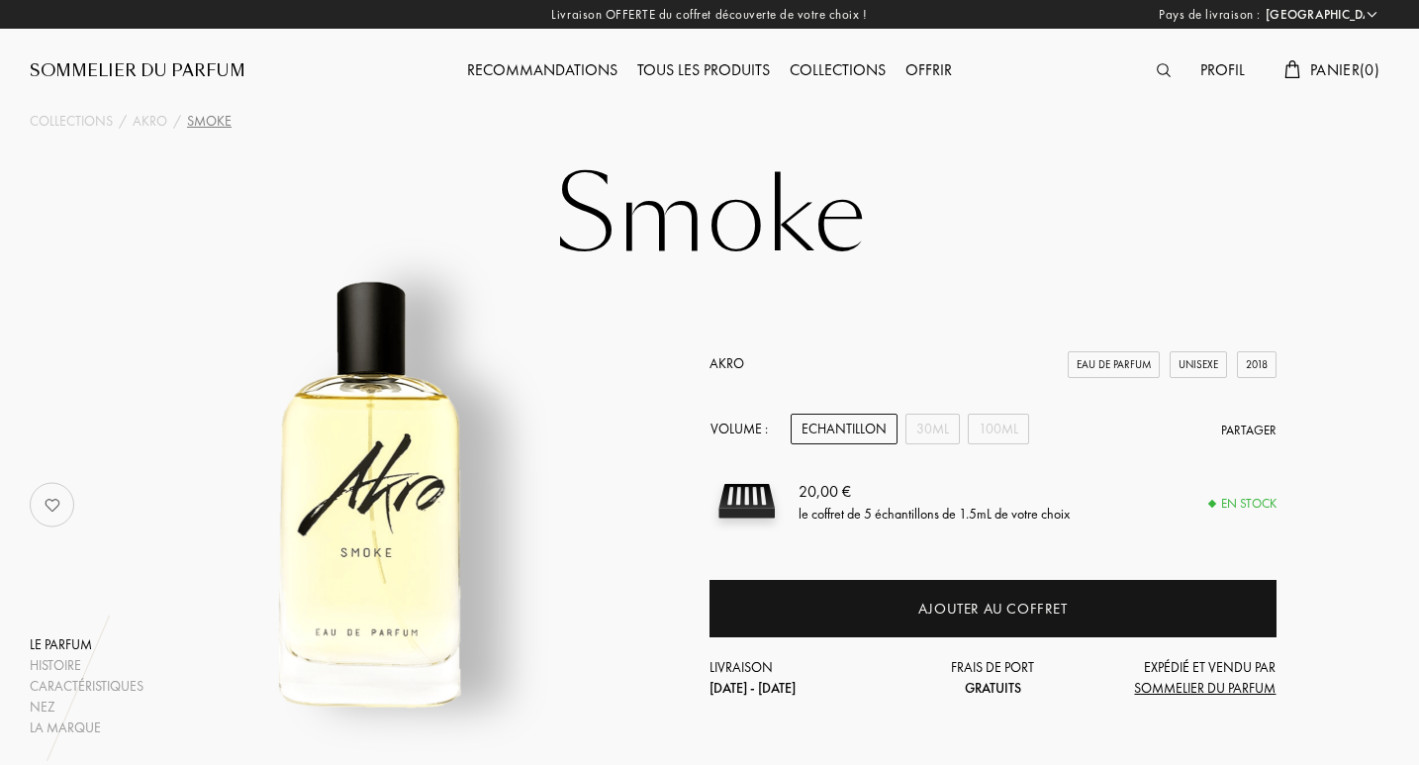
select select "FR"
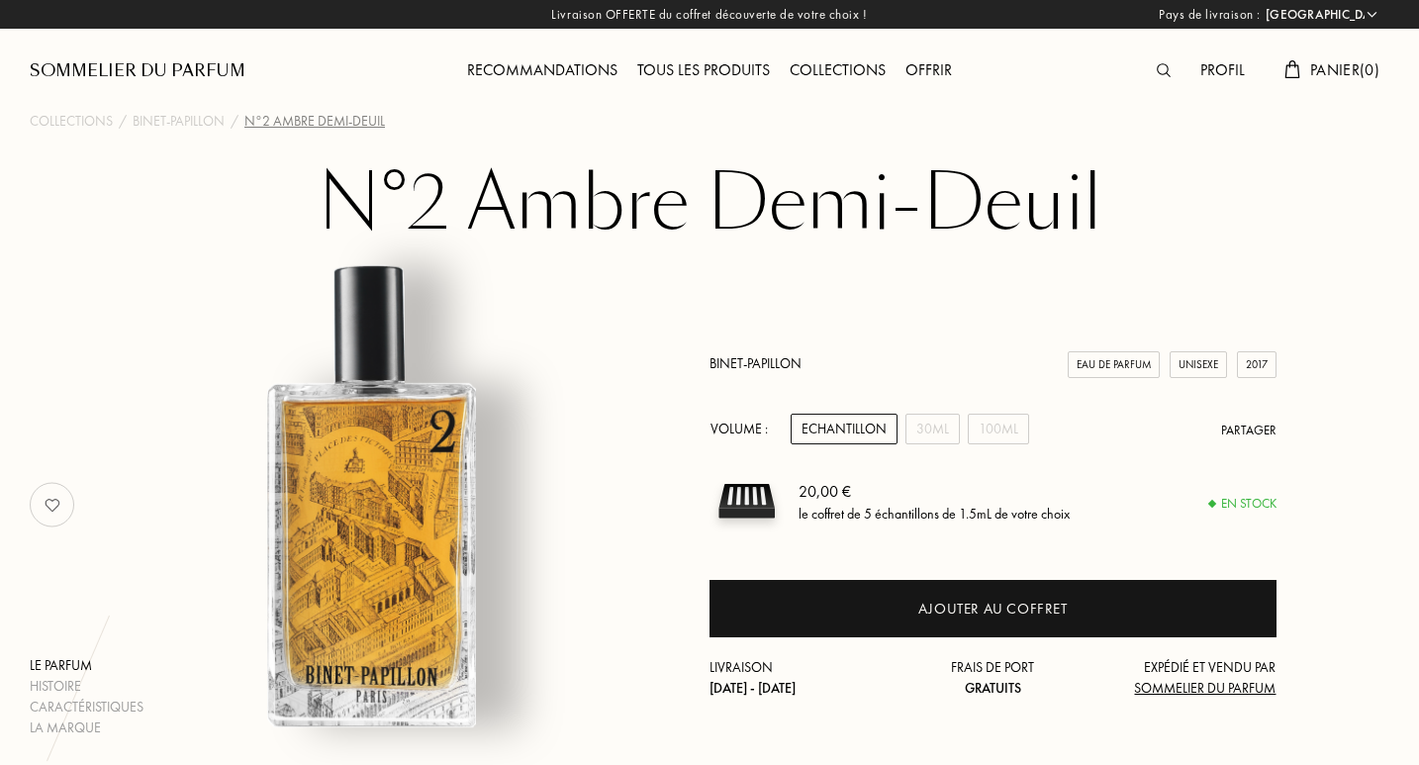
select select "FR"
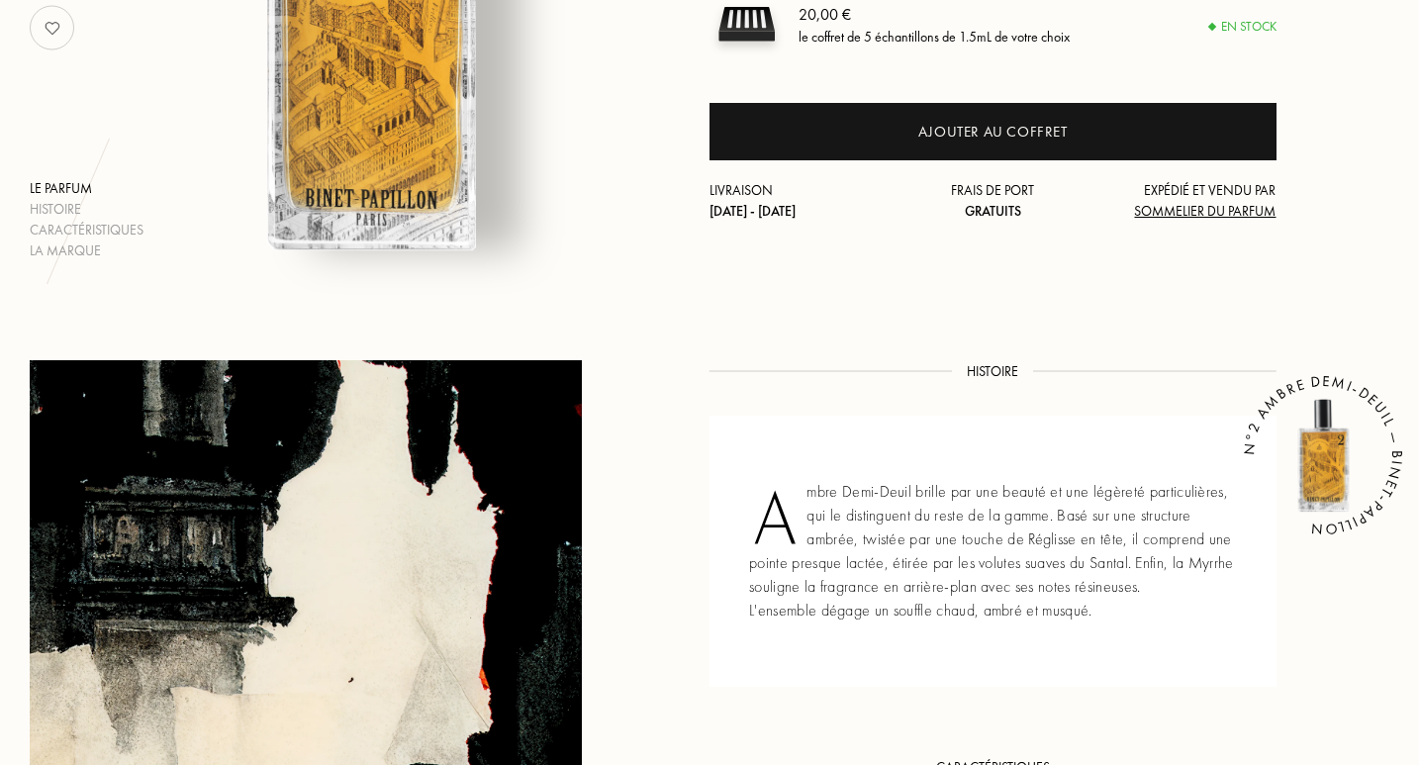
scroll to position [553, 0]
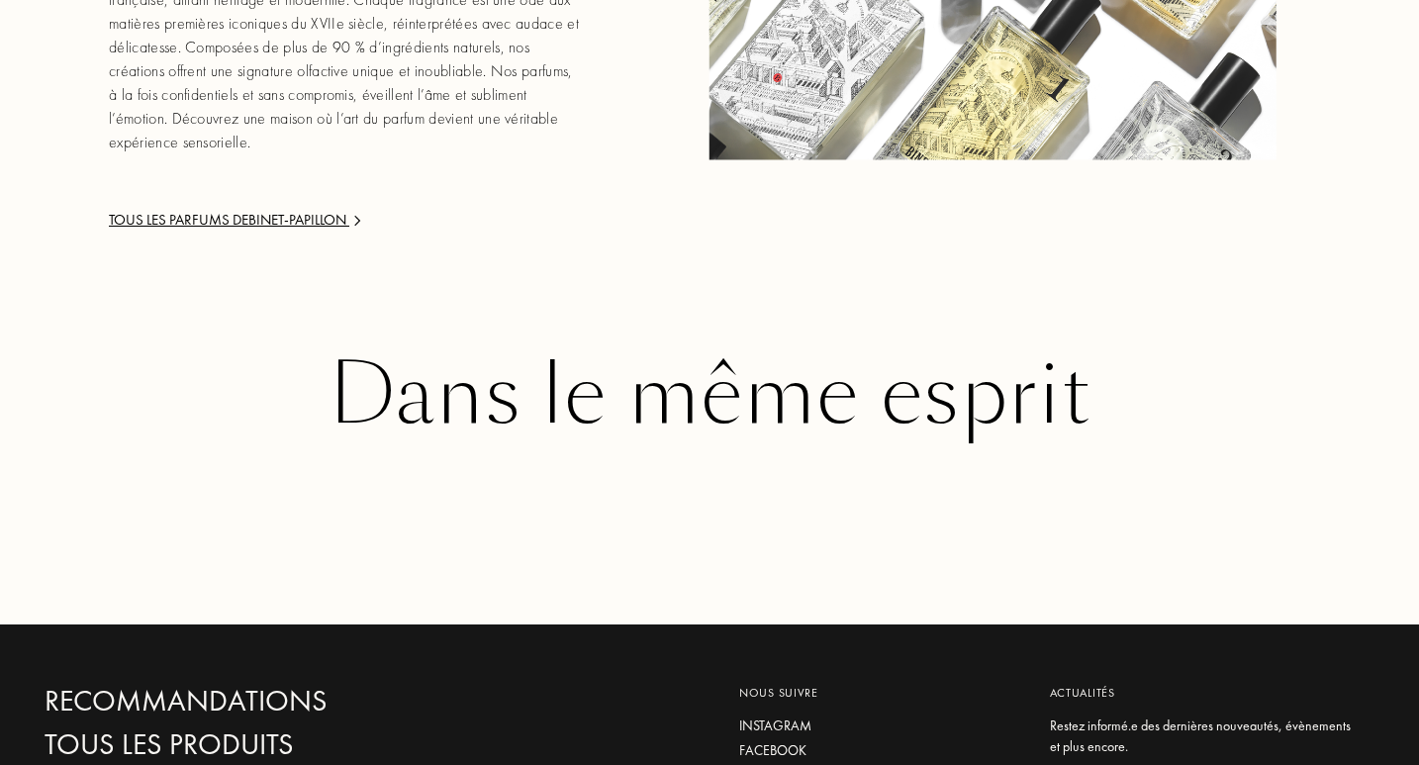
scroll to position [2231, 0]
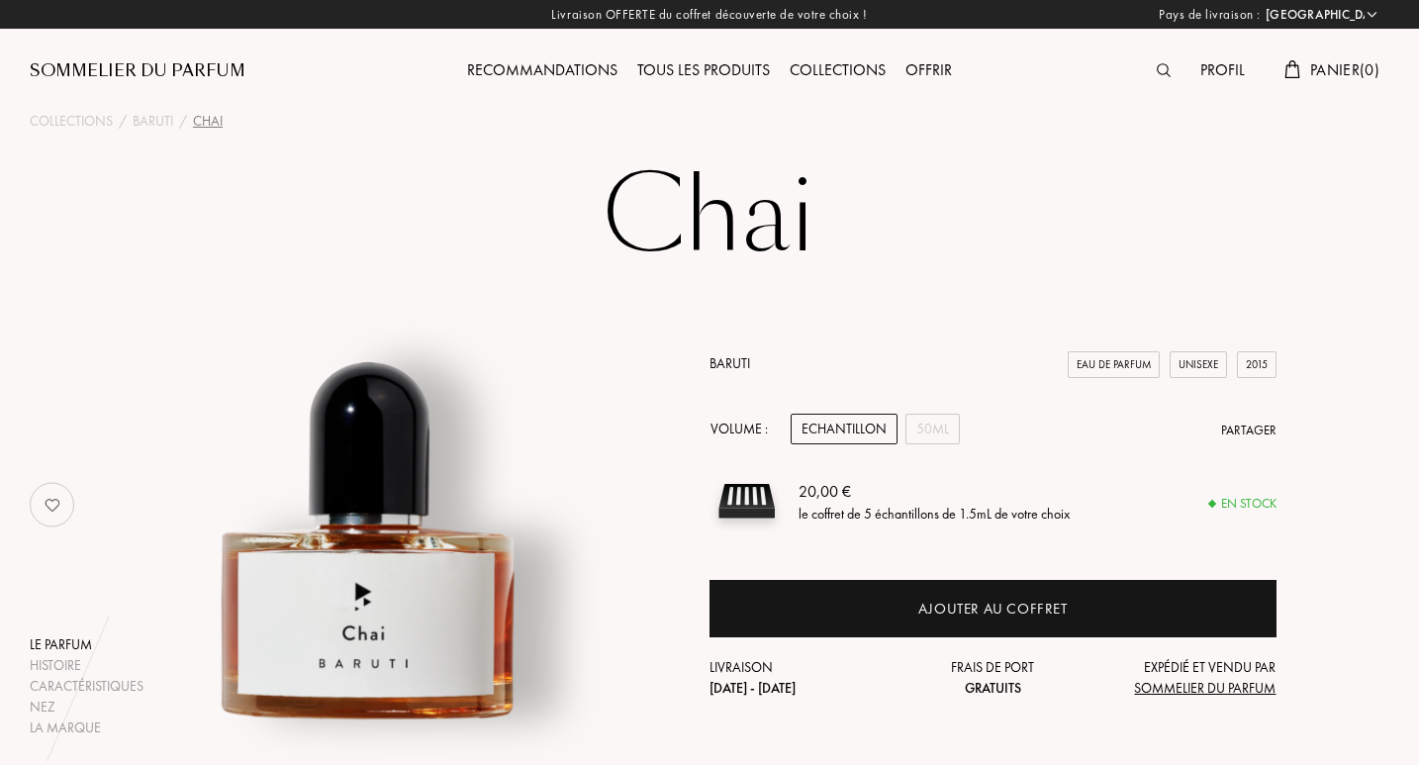
select select "FR"
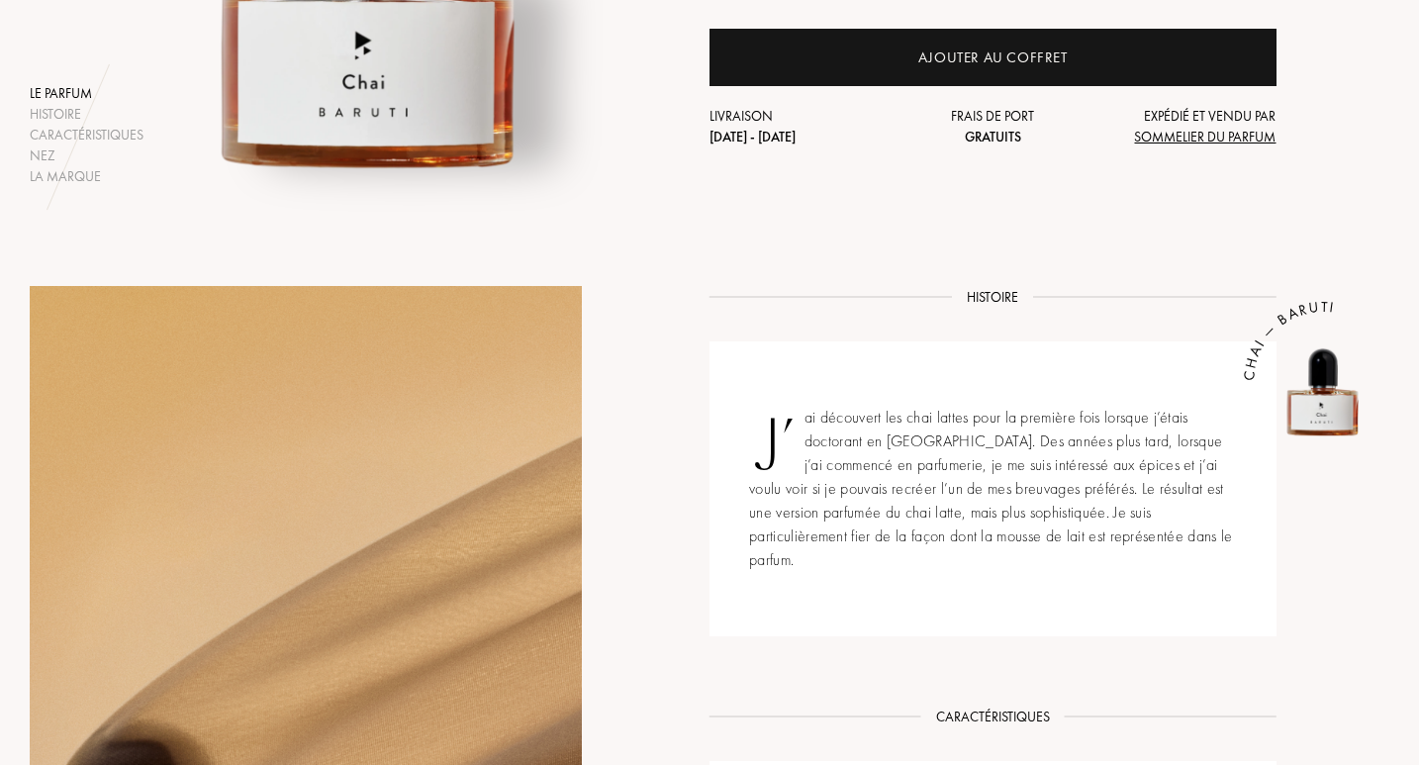
scroll to position [257, 0]
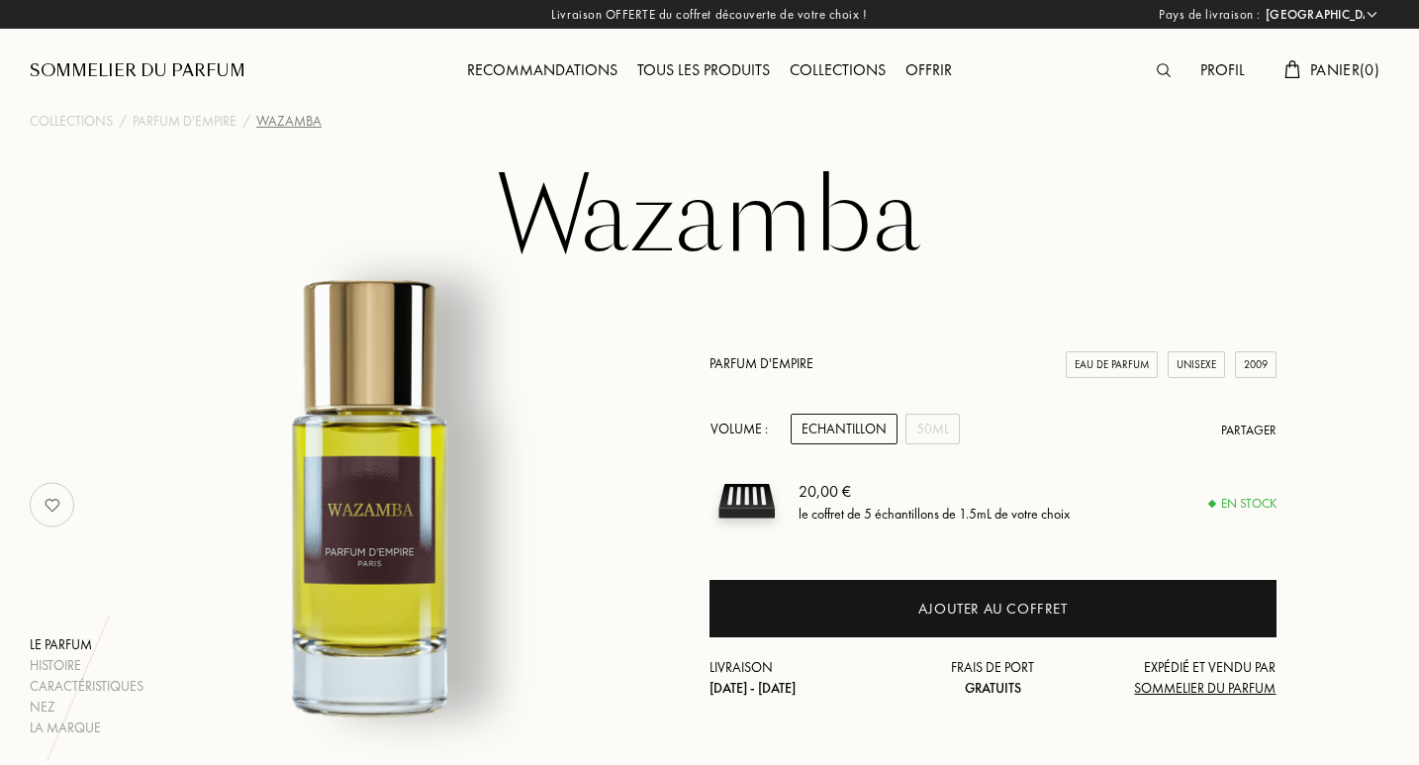
select select "FR"
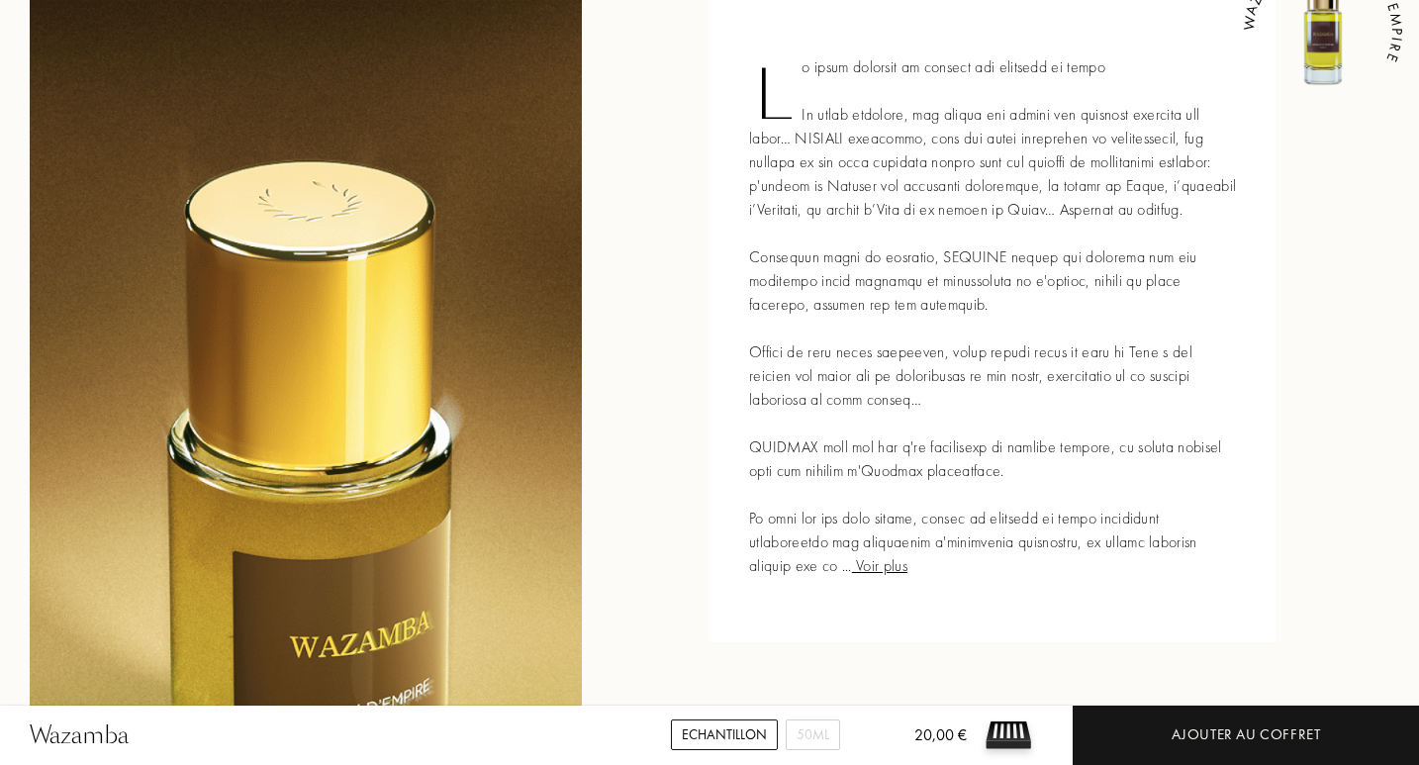
scroll to position [898, 0]
drag, startPoint x: 0, startPoint y: 0, endPoint x: 1424, endPoint y: 407, distance: 1480.8
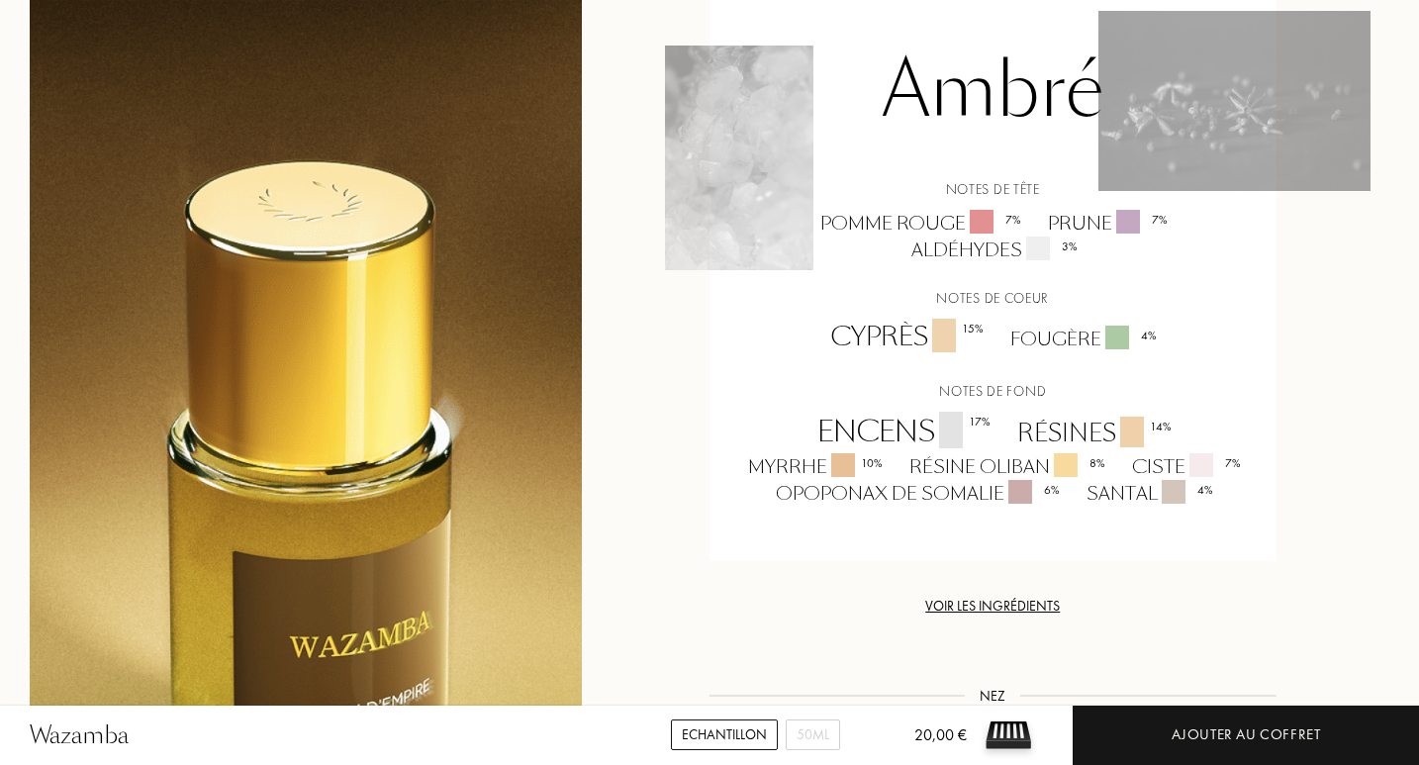
scroll to position [1791, 0]
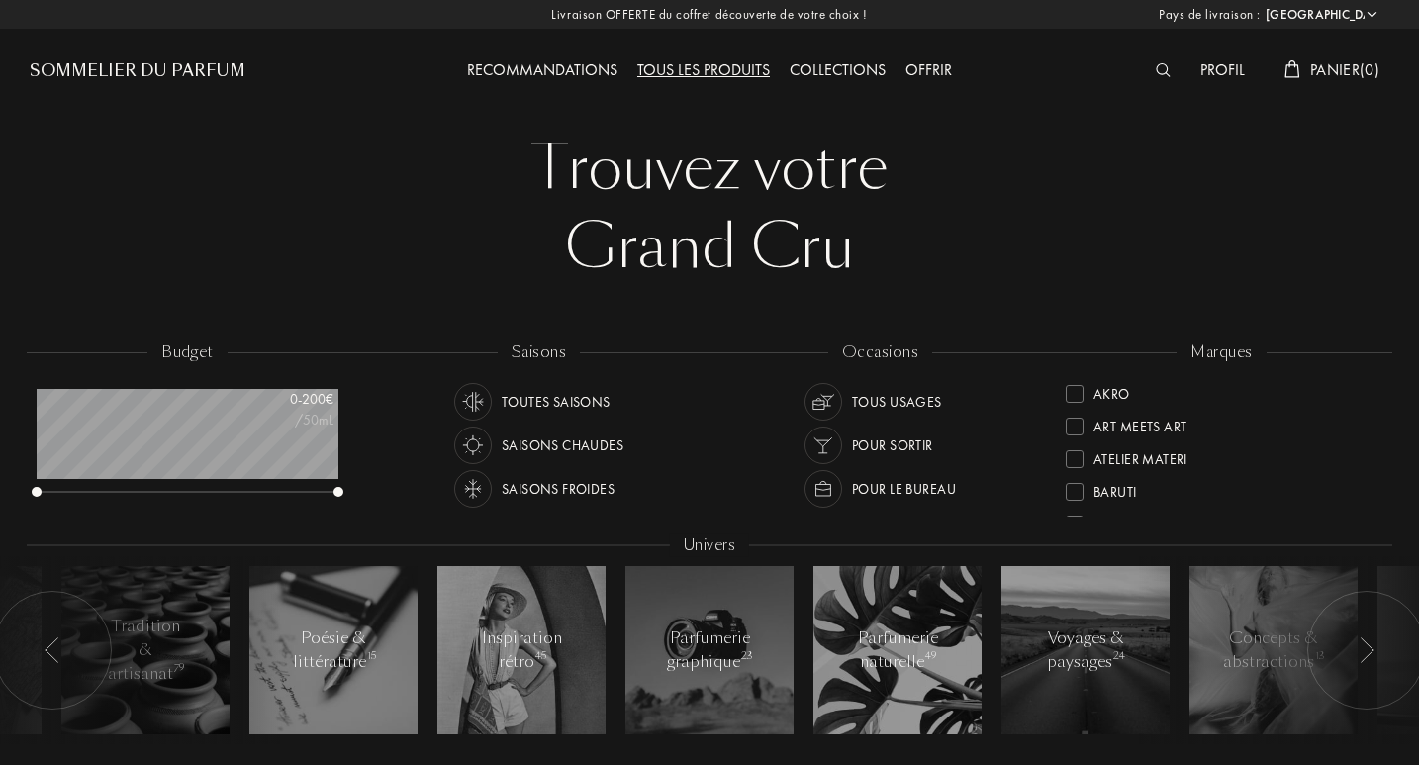
select select "FR"
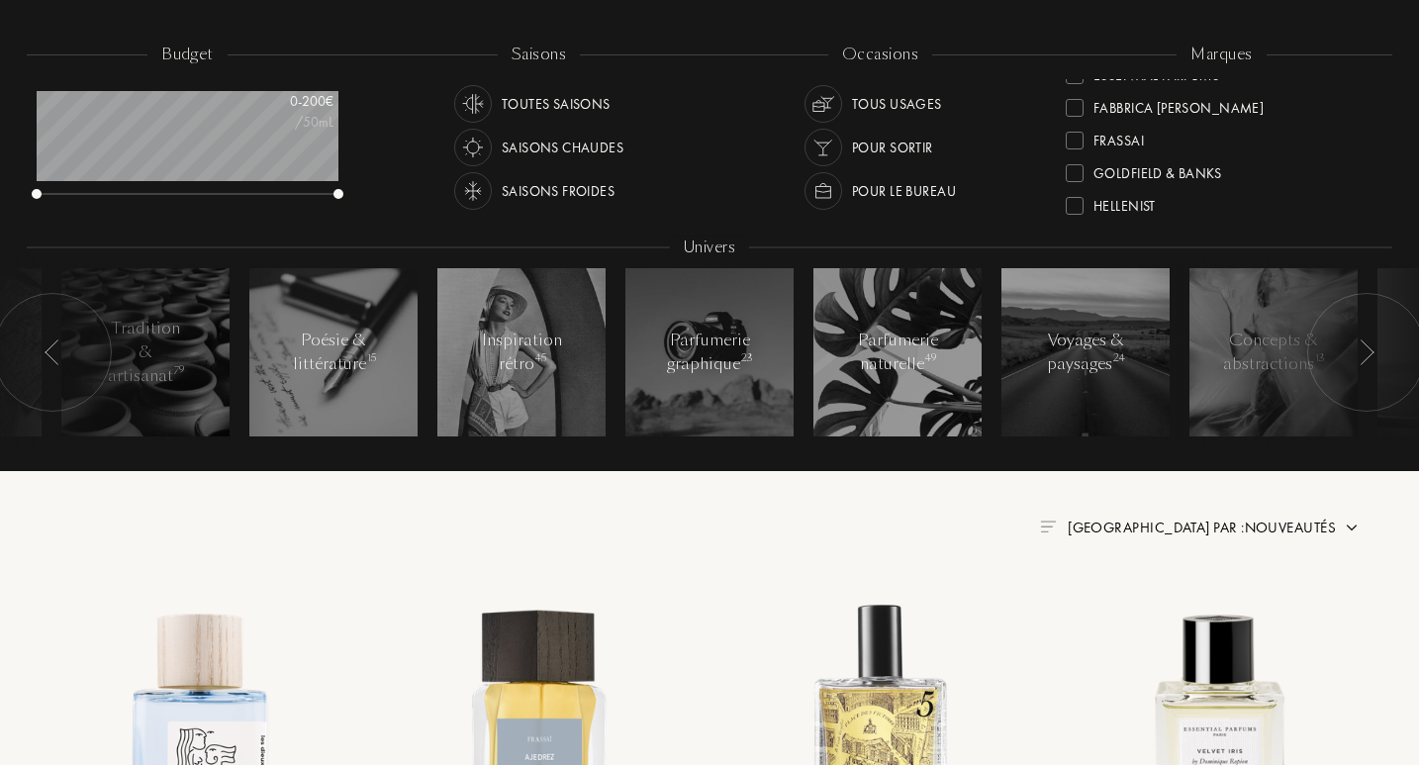
scroll to position [225, 0]
click at [1149, 130] on div "Fabbrica [PERSON_NAME]" at bounding box center [1178, 129] width 170 height 27
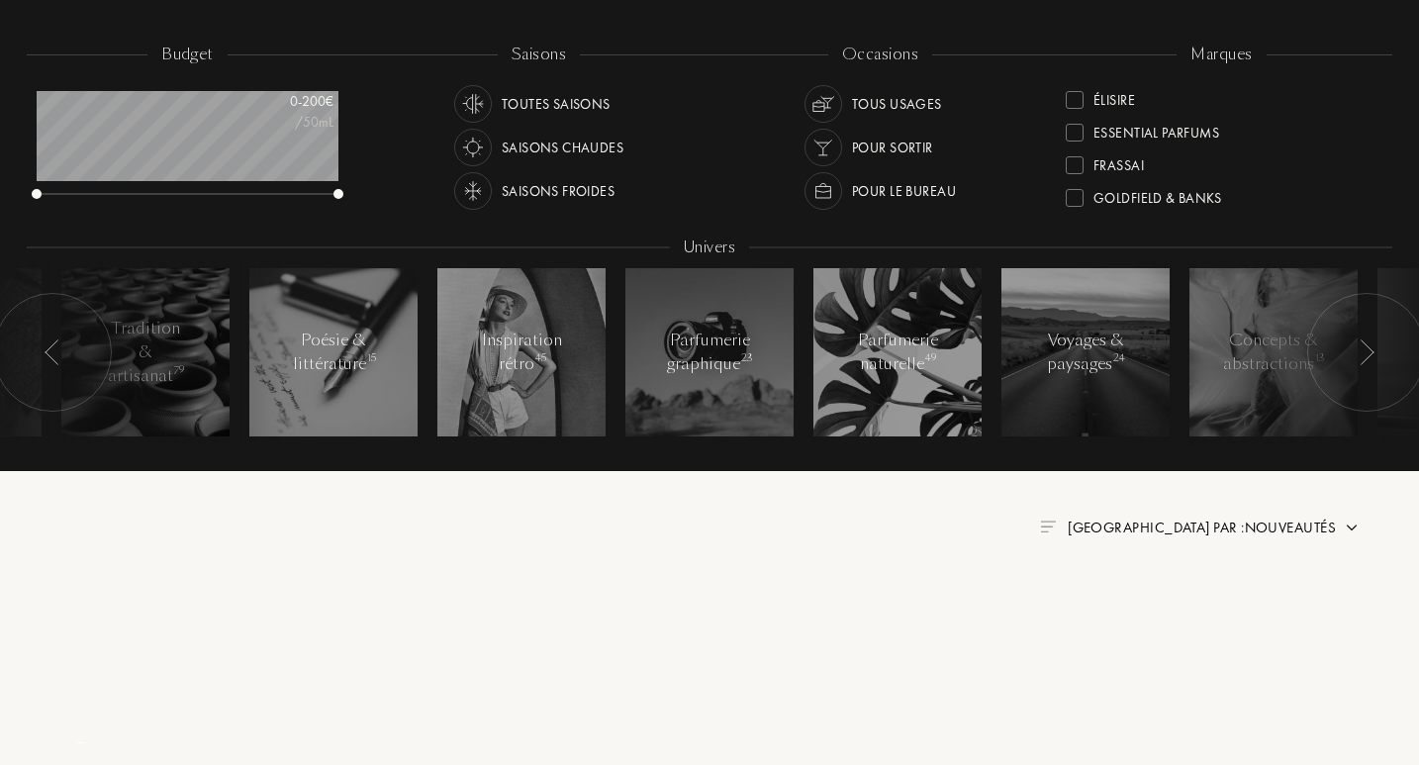
scroll to position [0, 0]
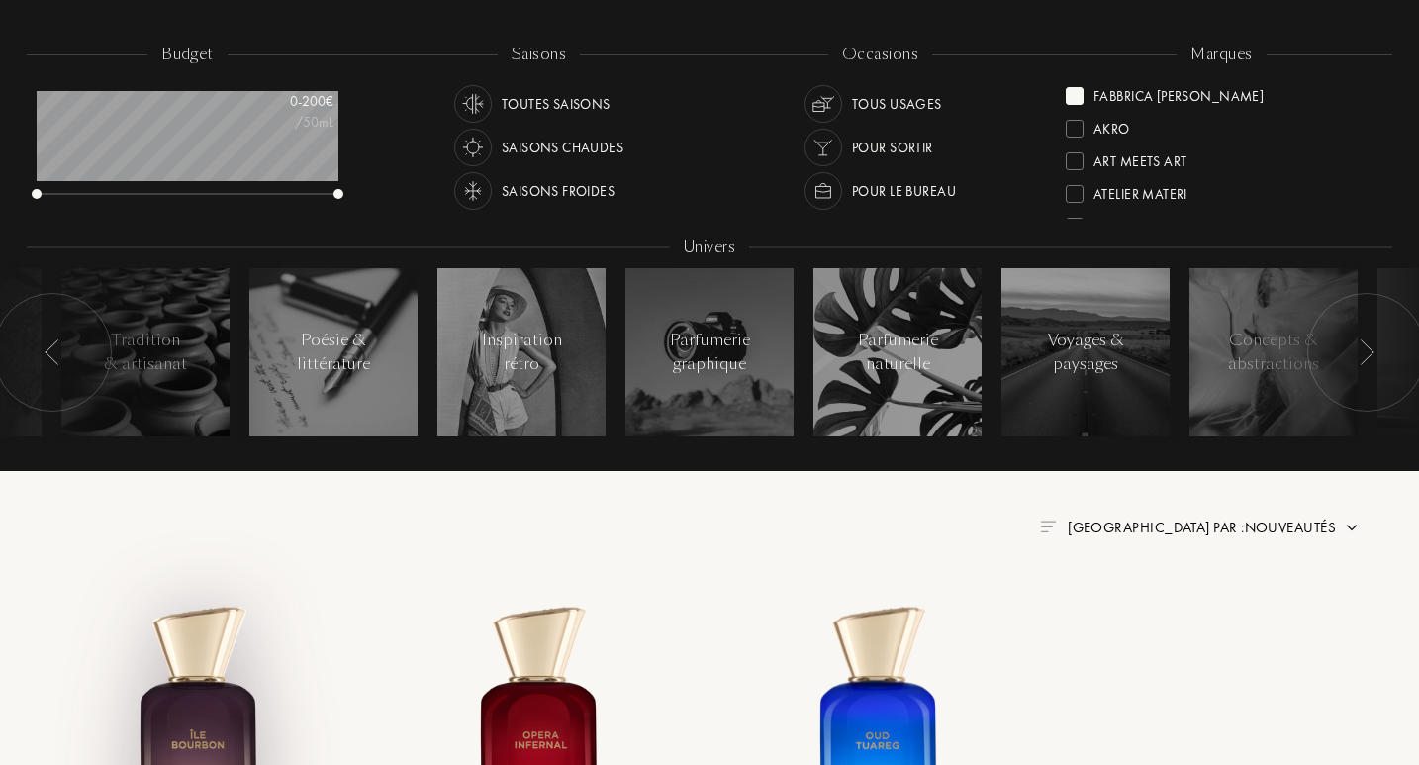
click at [195, 706] on img at bounding box center [200, 749] width 306 height 306
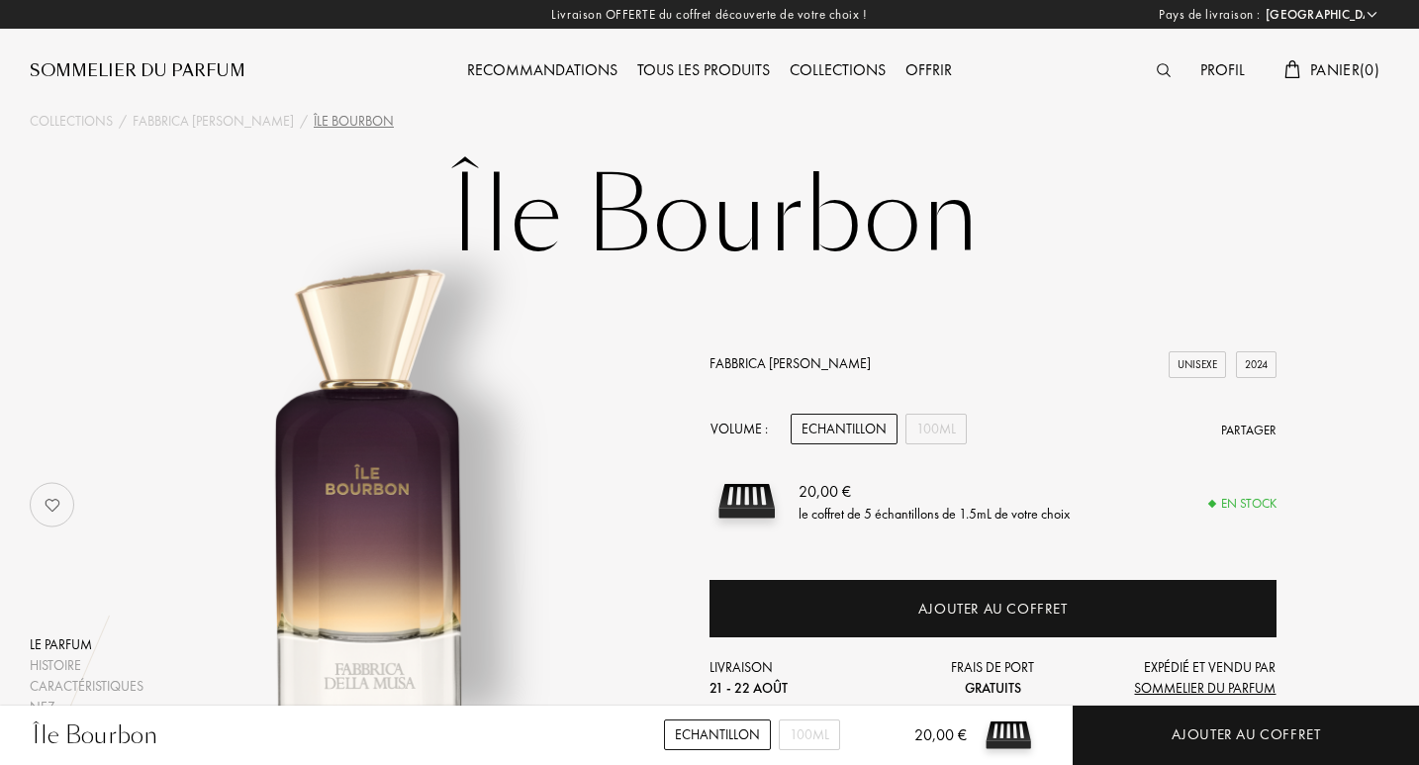
select select "FR"
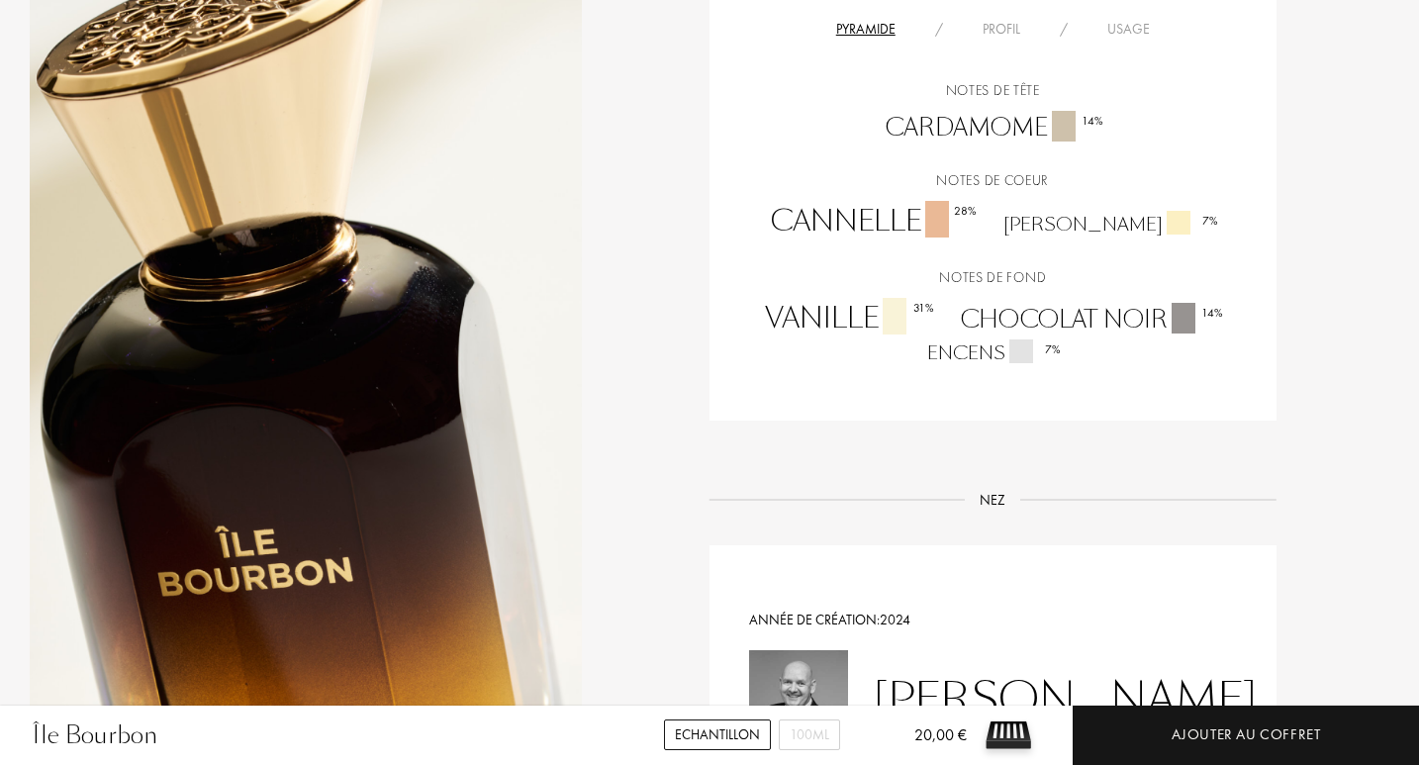
scroll to position [1420, 0]
click at [1418, 410] on html "[GEOGRAPHIC_DATA] : [GEOGRAPHIC_DATA] [GEOGRAPHIC_DATA] [GEOGRAPHIC_DATA] [GEOG…" at bounding box center [709, 667] width 1419 height 4175
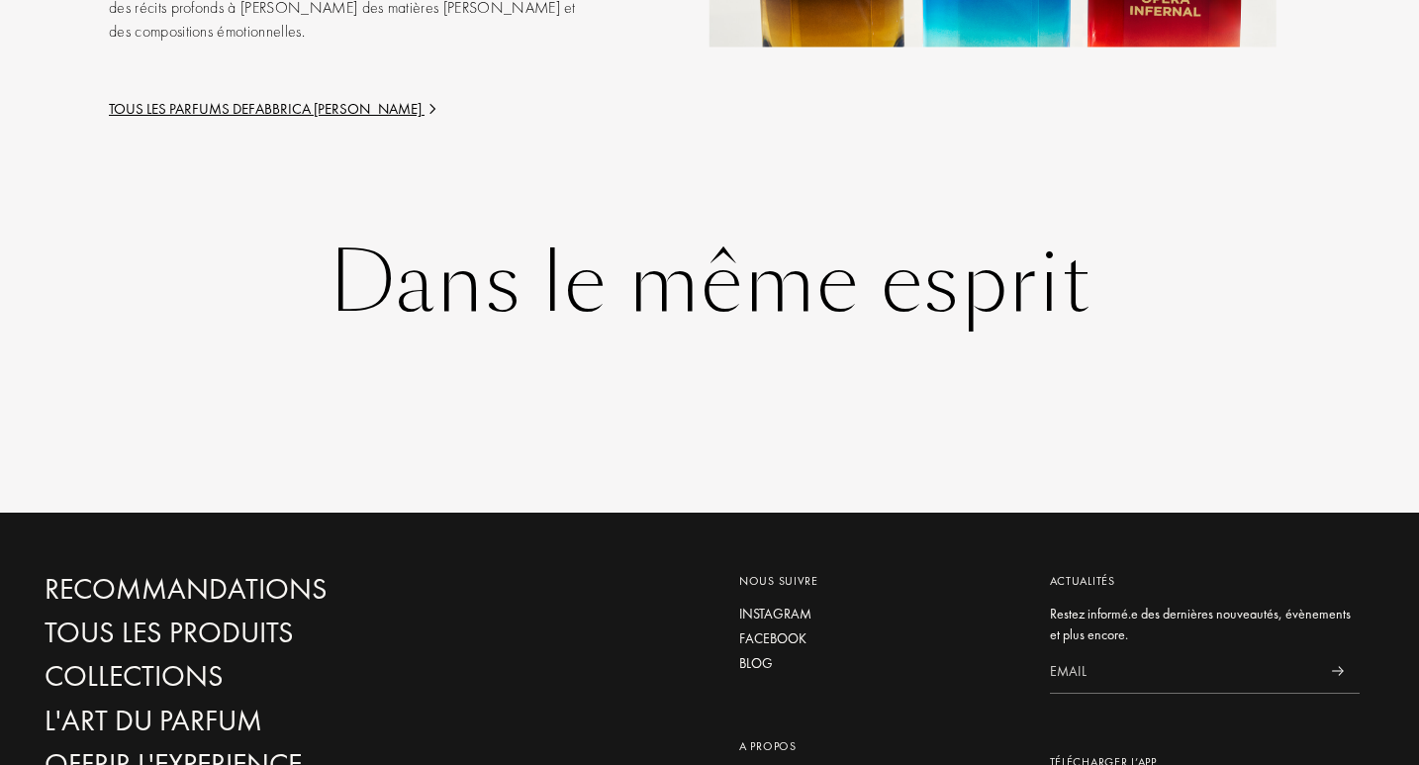
scroll to position [3022, 0]
